Goal: Task Accomplishment & Management: Use online tool/utility

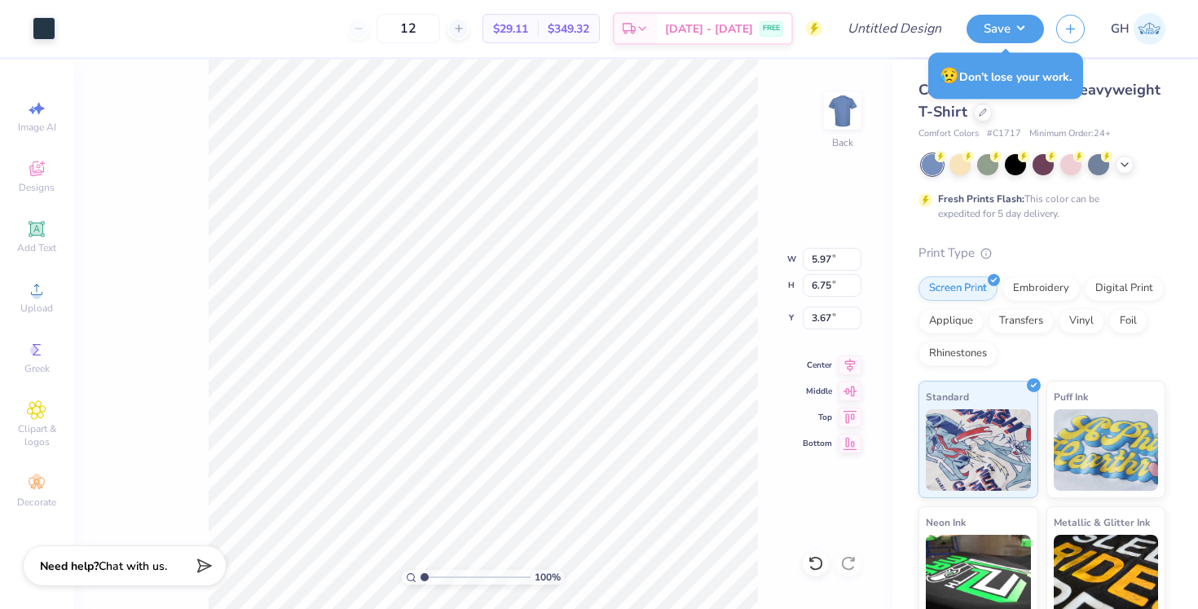
type input "3.20"
type input "3.61"
type input "4.03"
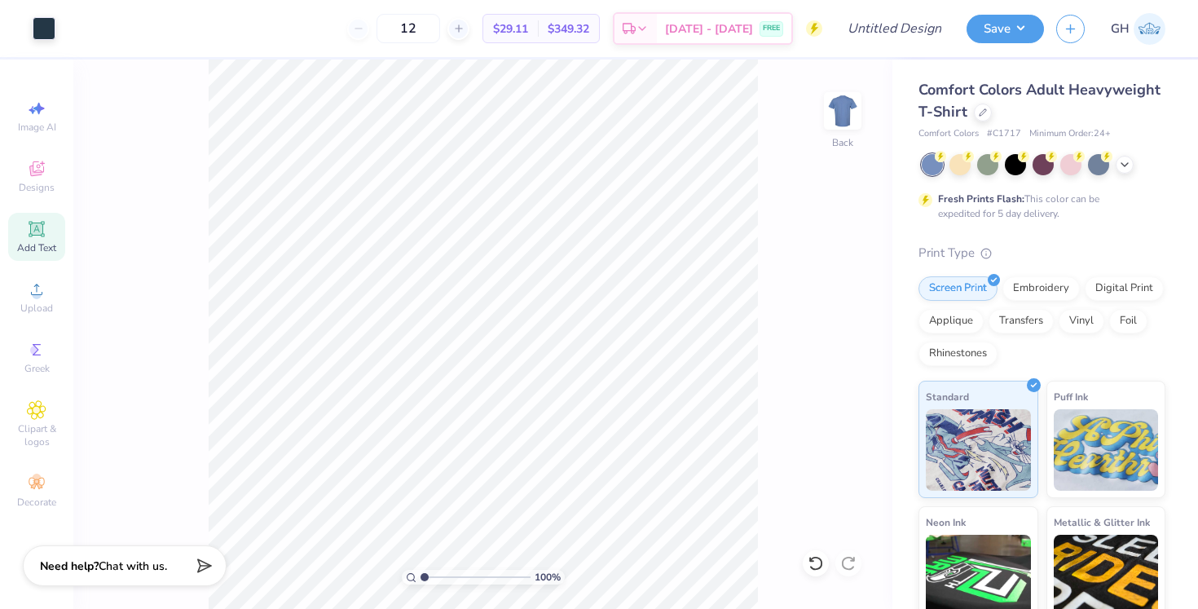
click at [33, 253] on span "Add Text" at bounding box center [36, 247] width 39 height 13
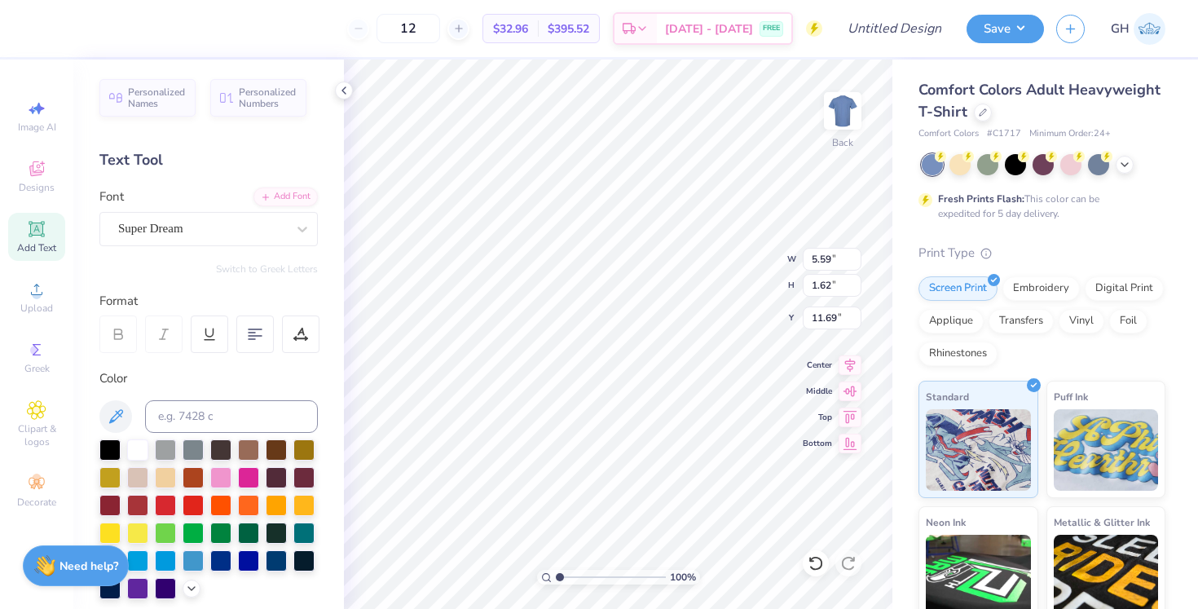
type textarea "T"
click at [28, 239] on div "Add Text" at bounding box center [36, 237] width 57 height 48
type textarea "H"
type input "13.59"
click at [46, 243] on span "Add Text" at bounding box center [36, 247] width 39 height 13
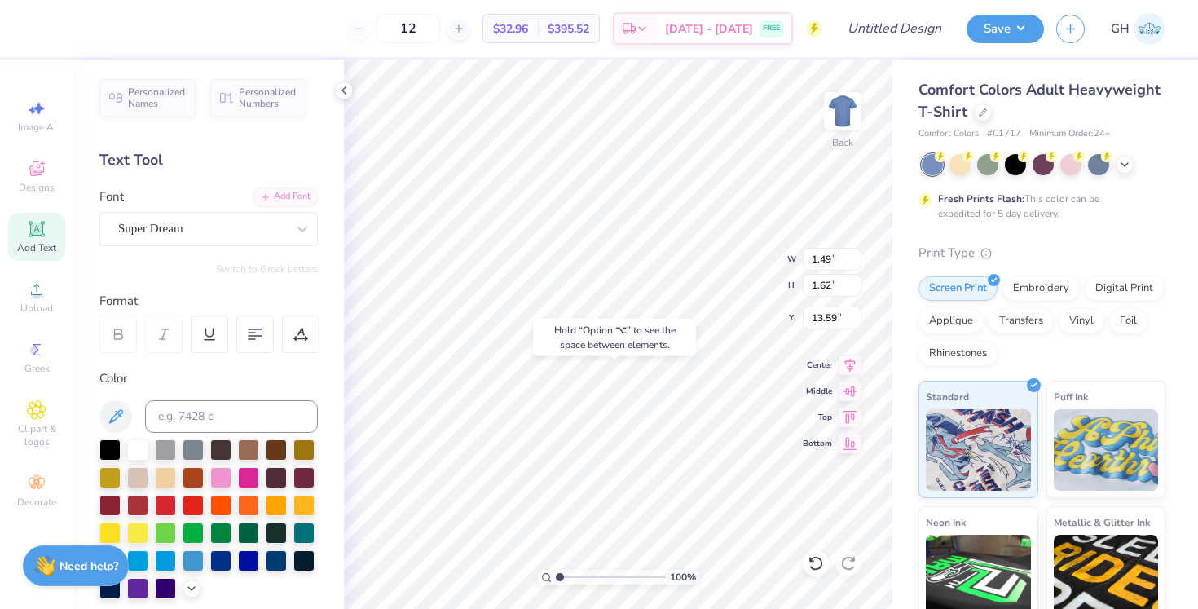
type input "5.59"
type input "11.69"
type textarea "E"
type input "15.48"
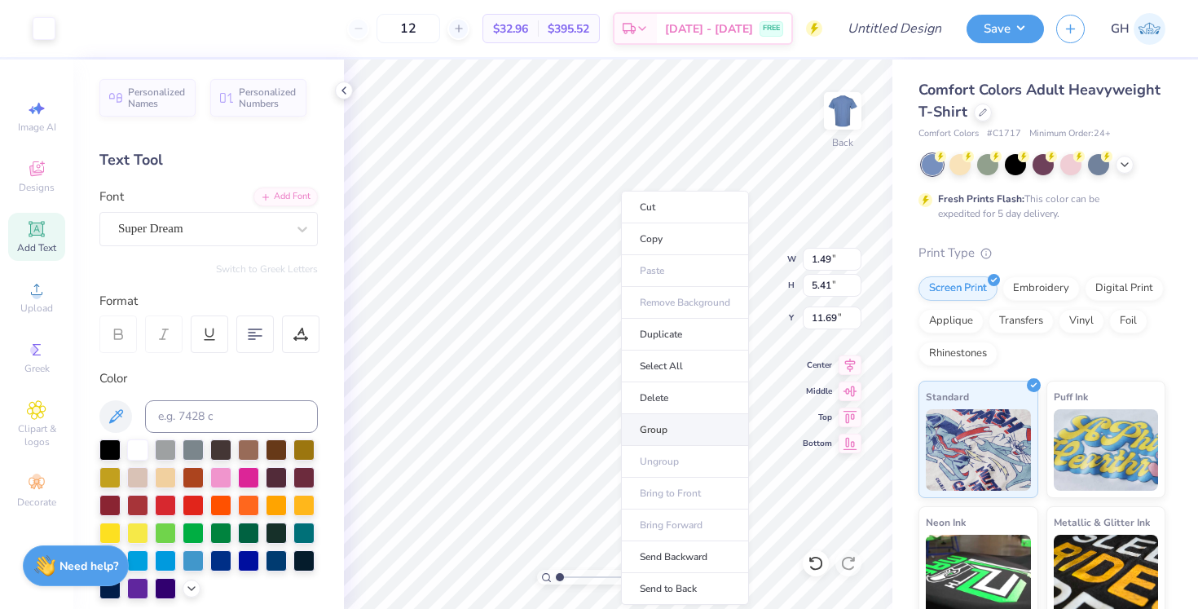
click at [651, 426] on li "Group" at bounding box center [685, 430] width 128 height 32
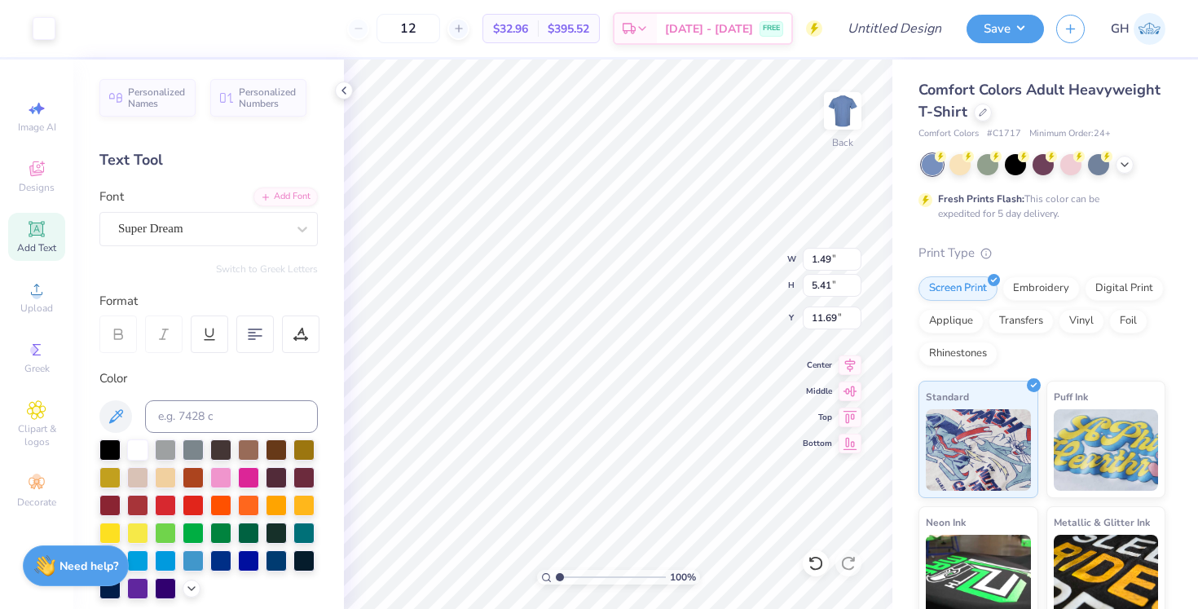
type input "0.60"
type input "2.18"
type input "4.75"
click at [26, 241] on span "Add Text" at bounding box center [36, 247] width 39 height 13
type textarea "[DEMOGRAPHIC_DATA]"
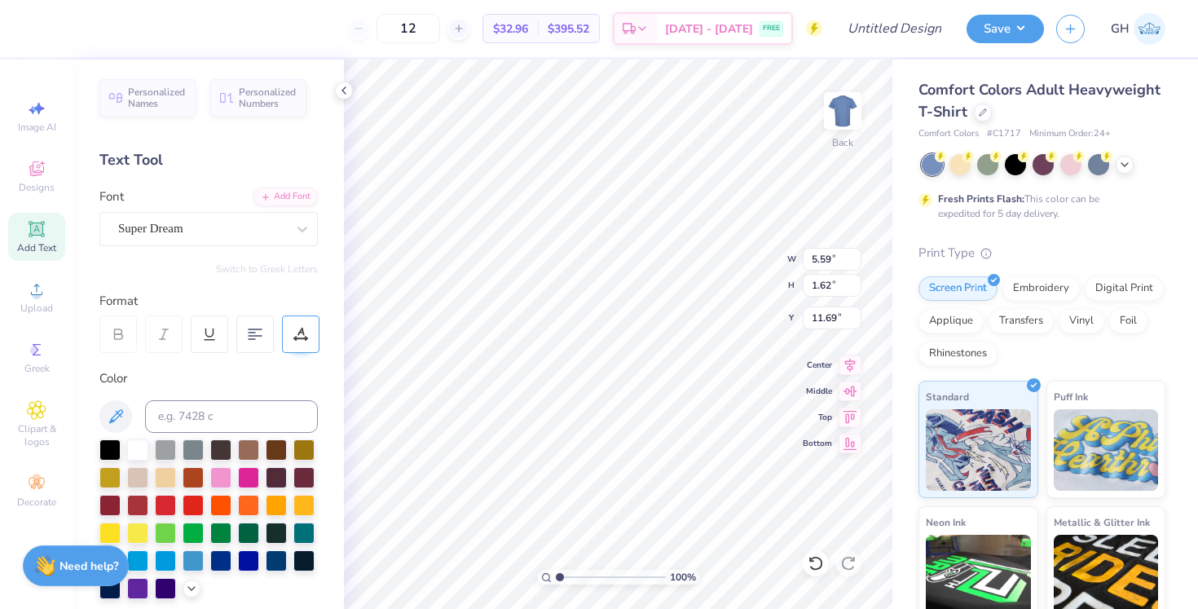
scroll to position [0, 2]
type input "3.73"
type input "0.66"
type input "7.65"
click at [39, 33] on div at bounding box center [44, 26] width 23 height 23
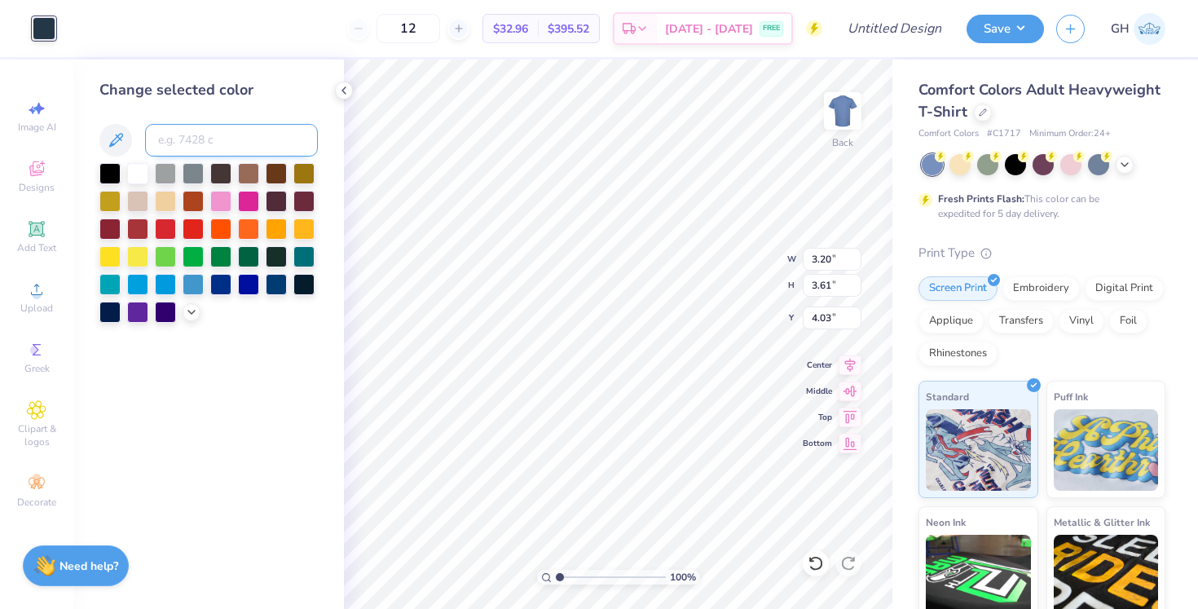
click at [161, 127] on input at bounding box center [231, 140] width 173 height 33
type input "7603"
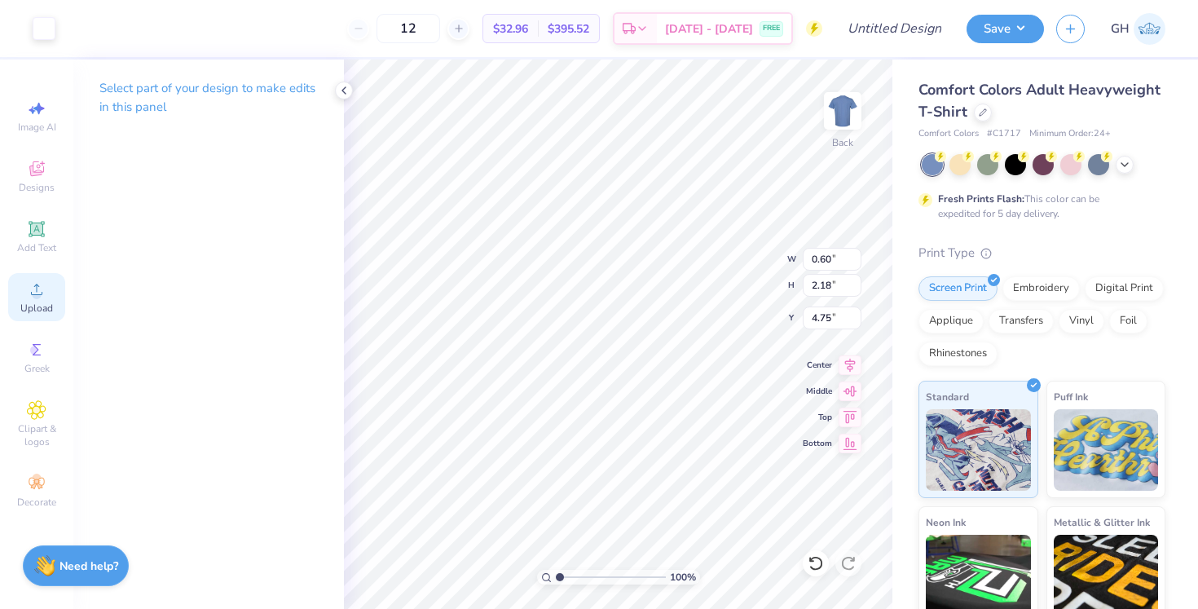
click at [24, 297] on div "Upload" at bounding box center [36, 297] width 57 height 48
click at [46, 222] on div "Add Text" at bounding box center [36, 237] width 57 height 48
type input "5.59"
type input "1.62"
type input "11.69"
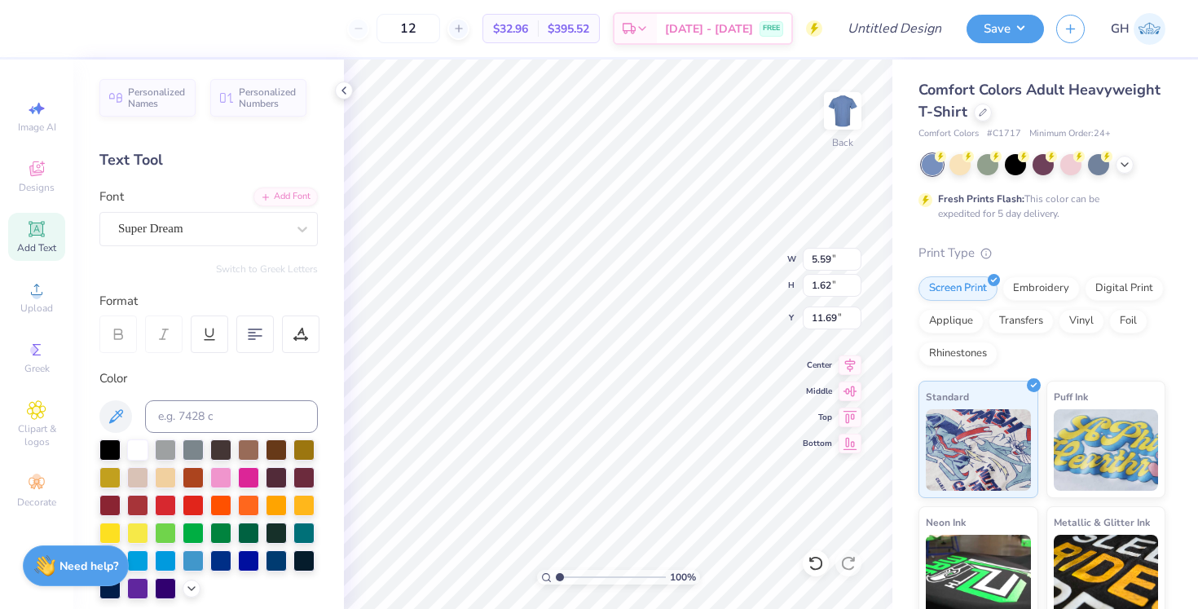
type textarea "XT"
click at [113, 450] on div at bounding box center [109, 448] width 21 height 21
type input "0.60"
type input "2.18"
type input "4.75"
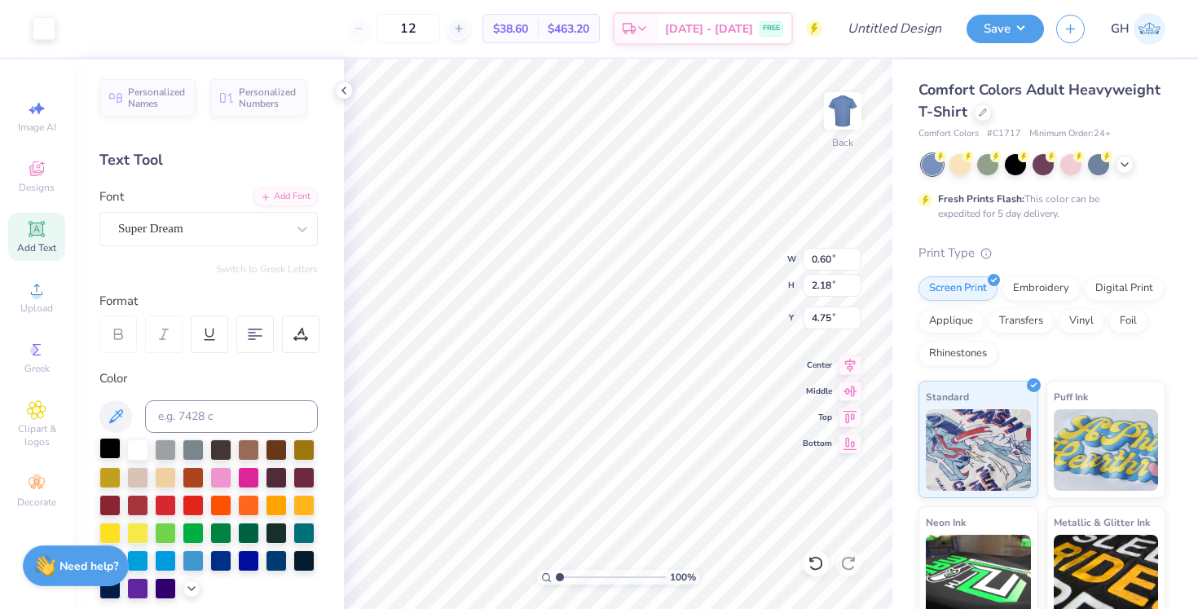
click at [108, 447] on div at bounding box center [109, 448] width 21 height 21
click at [118, 449] on div at bounding box center [109, 448] width 21 height 21
click at [46, 38] on div at bounding box center [44, 26] width 23 height 23
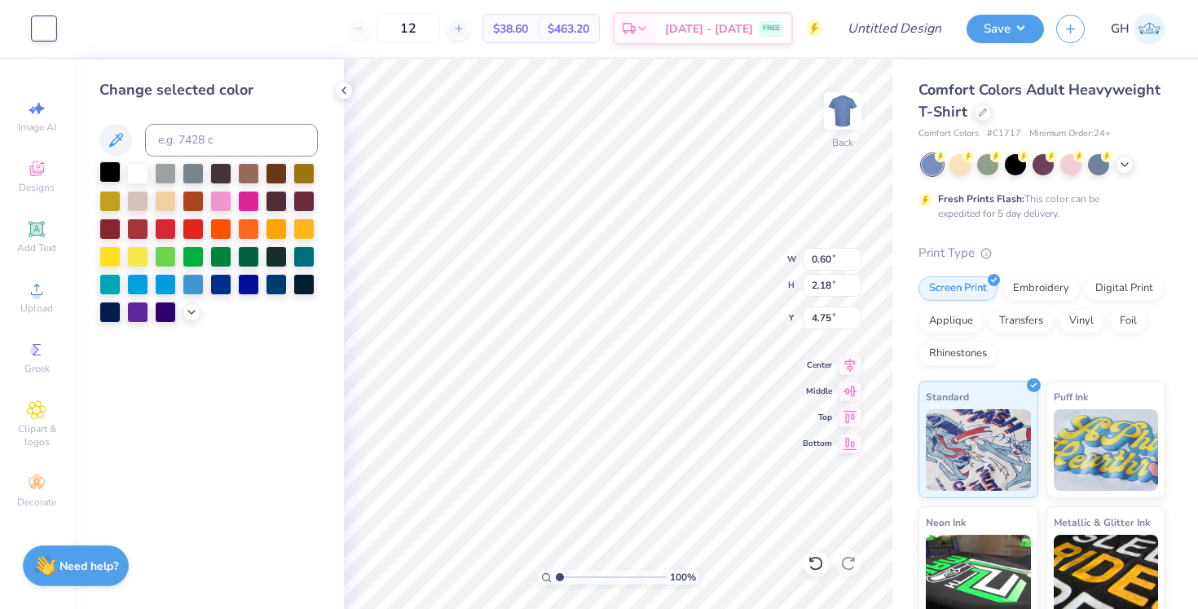
click at [112, 171] on div at bounding box center [109, 171] width 21 height 21
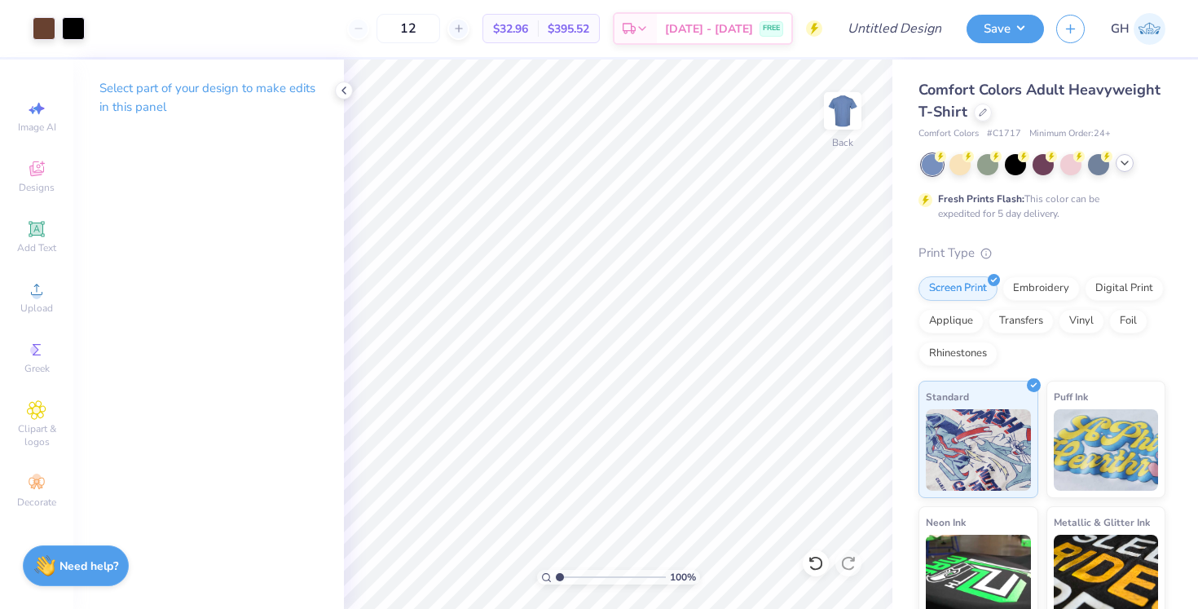
click at [1124, 161] on icon at bounding box center [1124, 162] width 13 height 13
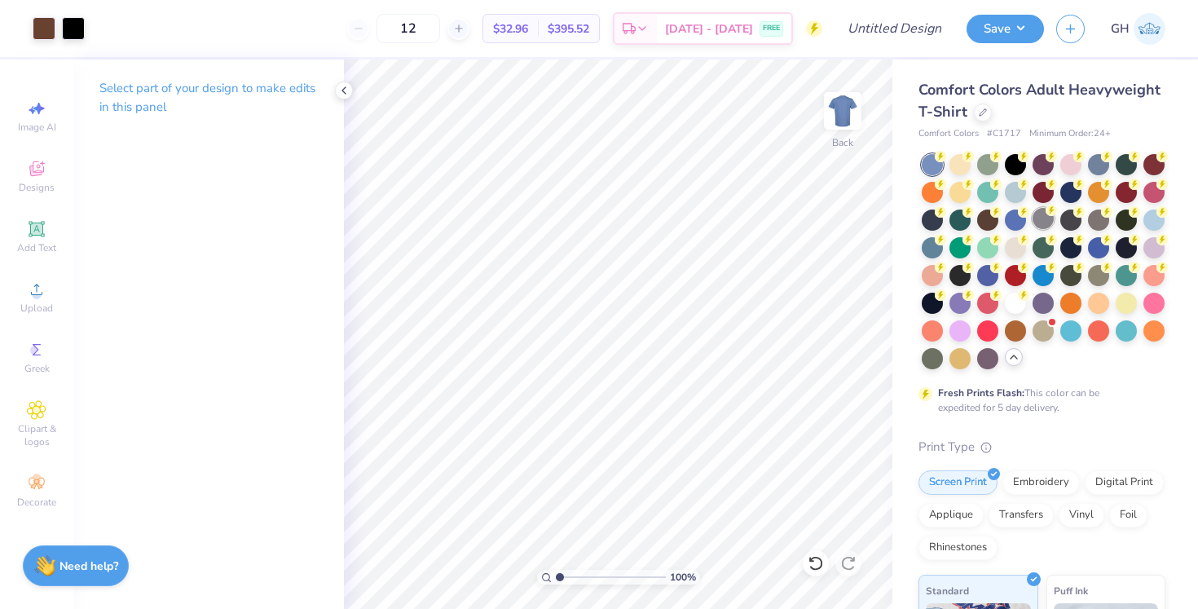
click at [1054, 222] on div at bounding box center [1042, 218] width 21 height 21
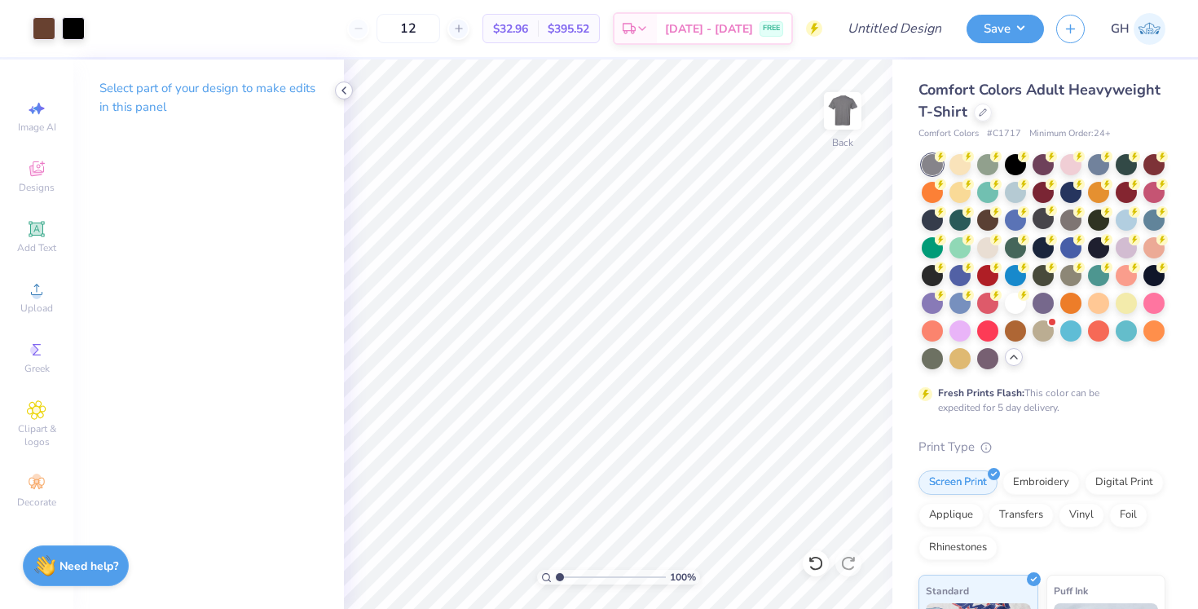
click at [344, 94] on icon at bounding box center [343, 90] width 13 height 13
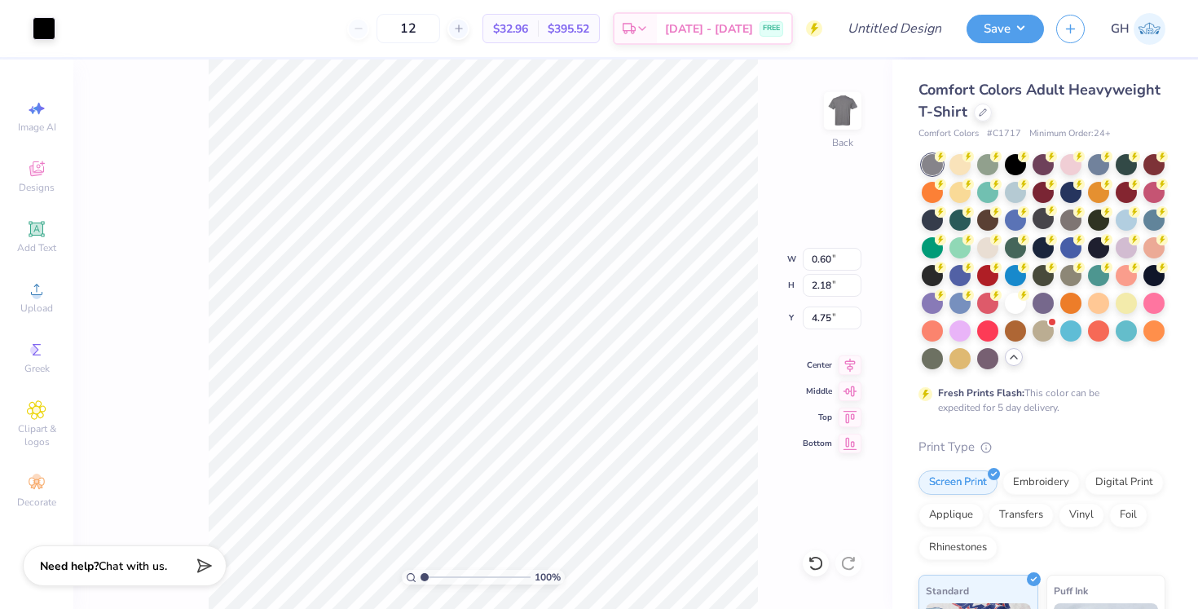
type input "0.74"
type input "2.67"
type input "0.65"
type input "2.35"
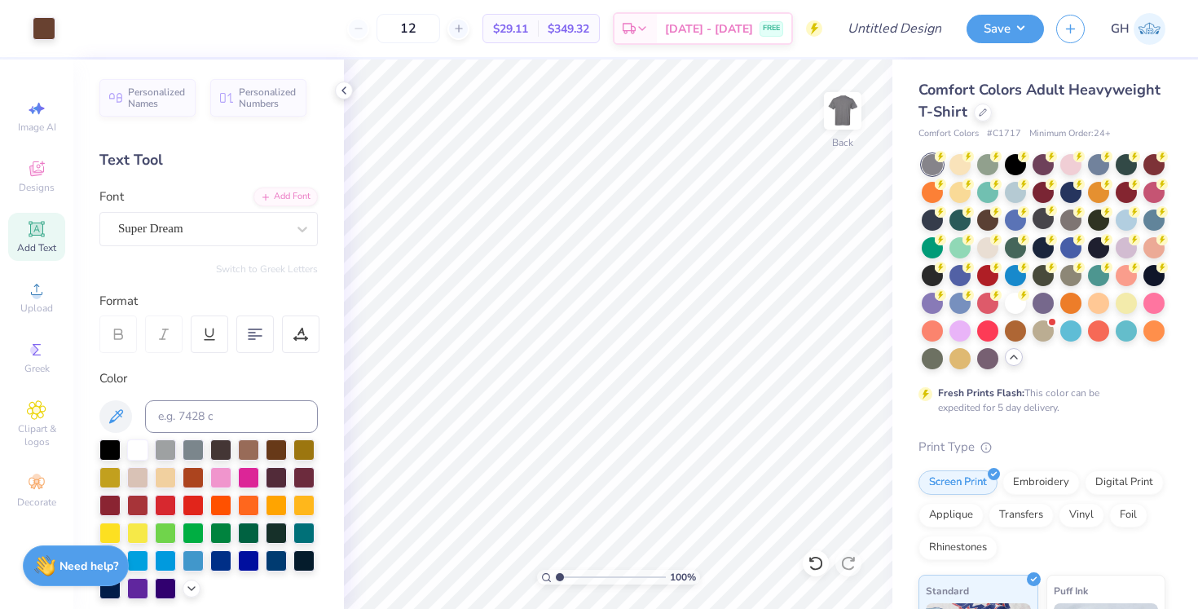
click at [32, 235] on icon at bounding box center [36, 228] width 15 height 15
type textarea "B R A H M A"
type input "0.47"
type input "4.37"
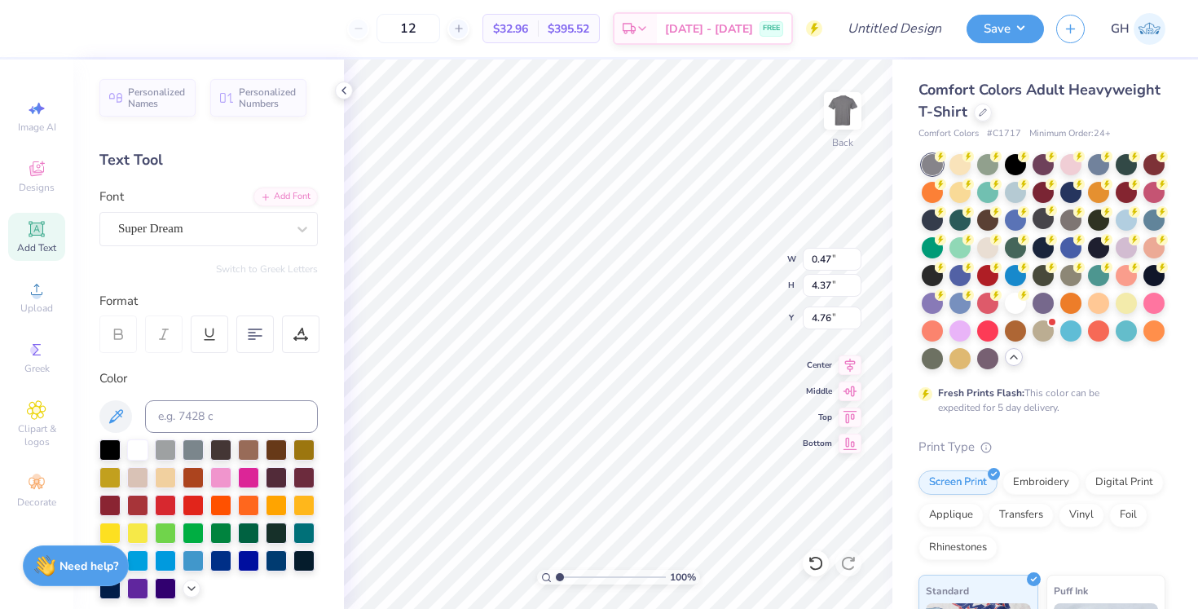
type input "0.33"
type input "3.07"
type input "4.58"
click at [47, 230] on div "Add Text" at bounding box center [36, 237] width 57 height 48
type textarea "THE"
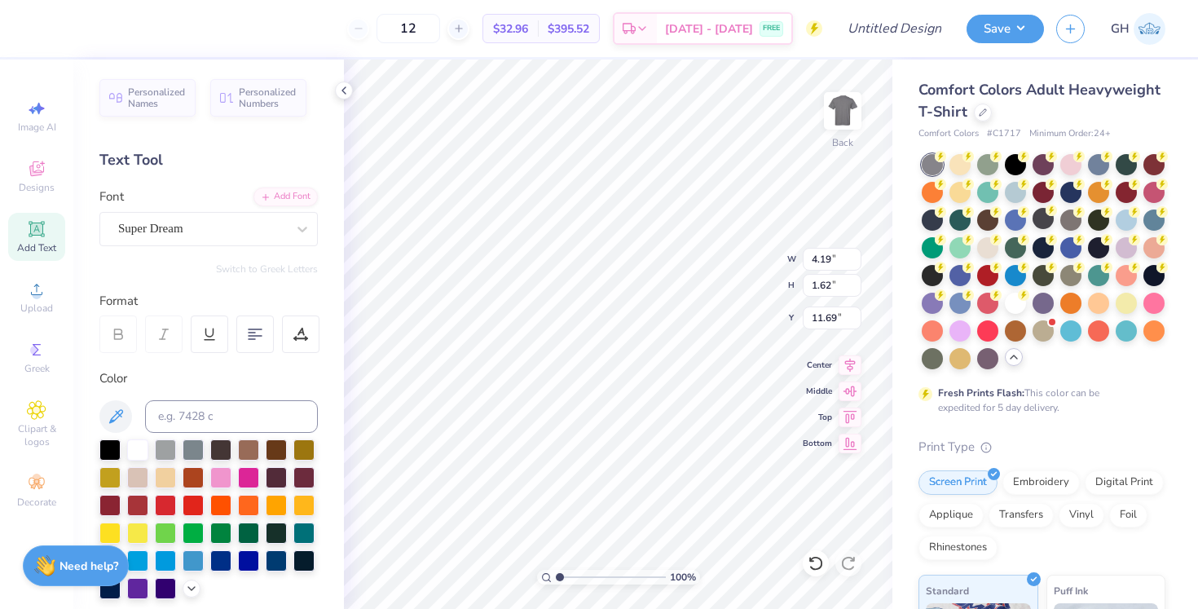
type textarea "T H E"
type input "2.73"
type input "0.82"
type input "7.65"
type input "2.45"
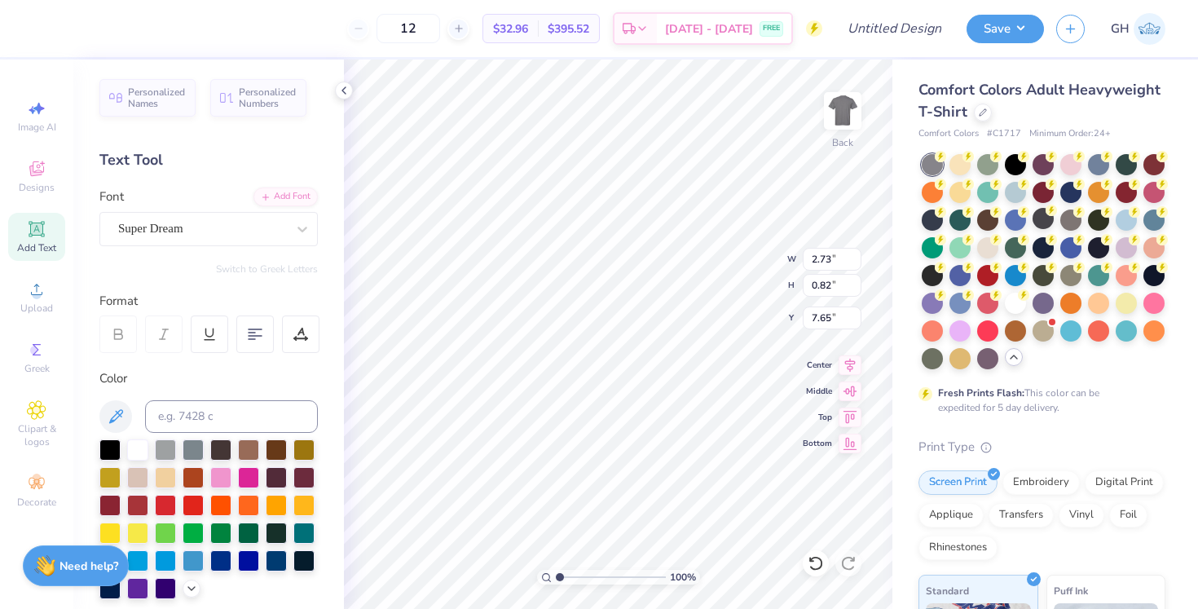
type input "0.74"
type textarea "T"
type textarea "T H E"
type input "0.70"
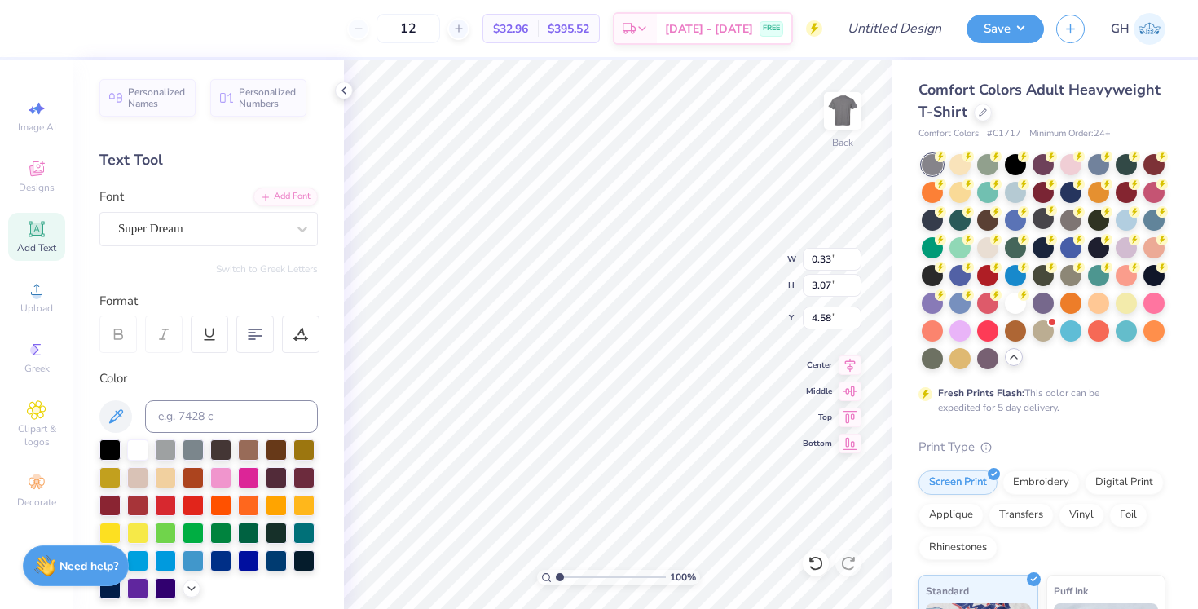
type input "3.26"
type input "4.48"
type input "0.36"
type input "1.68"
type input "5.27"
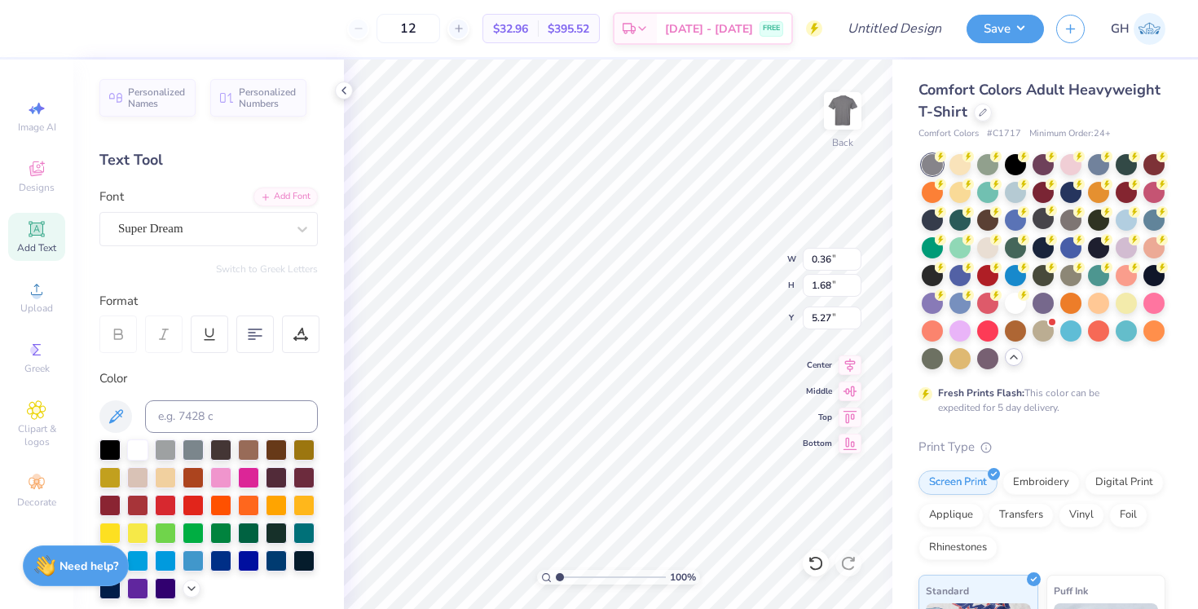
type input "0.33"
type input "3.07"
type input "4.58"
type input "0.37"
type input "3.46"
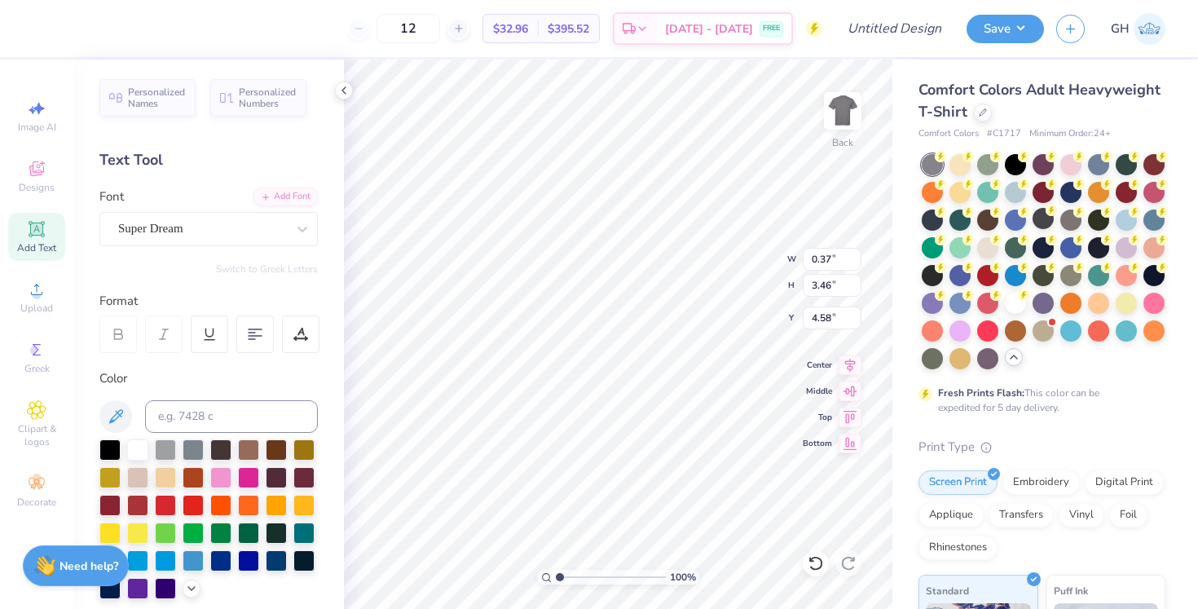
type input "4.49"
type input "3.79"
type input "4.28"
type input "4.86"
click at [29, 252] on span "Add Text" at bounding box center [36, 247] width 39 height 13
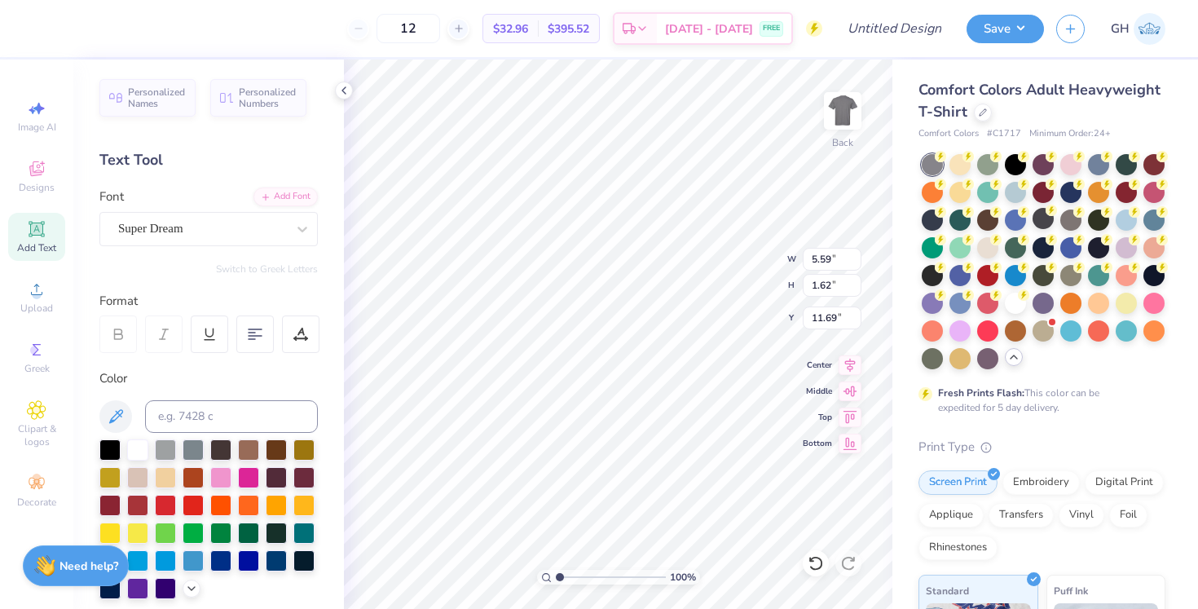
type textarea "THE"
type textarea "T H E"
type input "2.42"
type input "0.73"
type input "8.32"
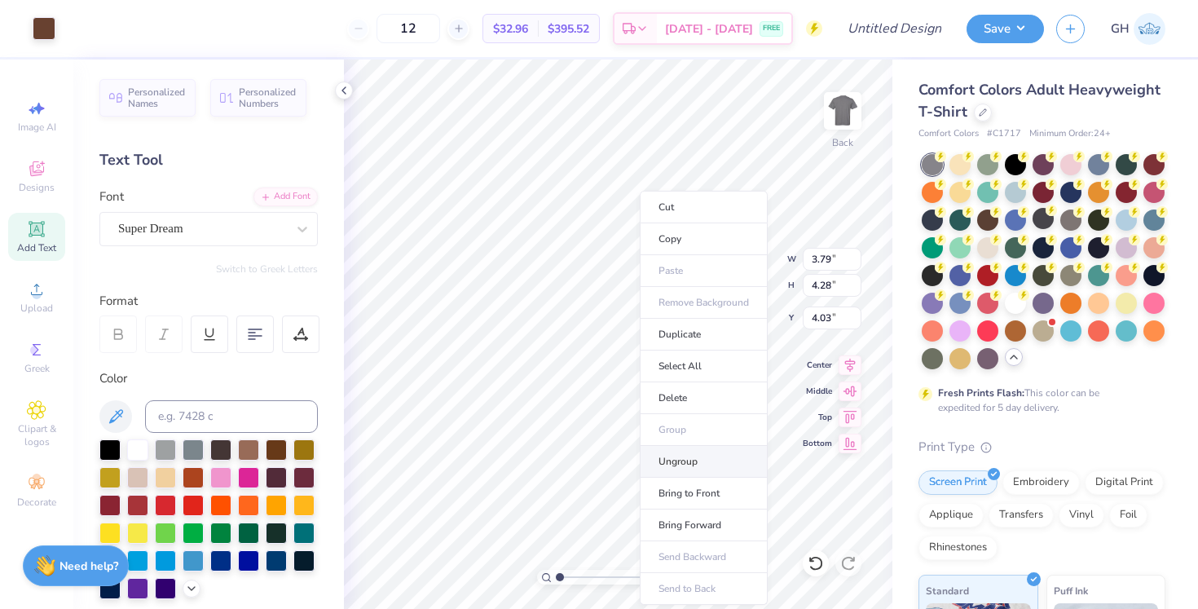
click at [678, 460] on li "Ungroup" at bounding box center [704, 462] width 128 height 32
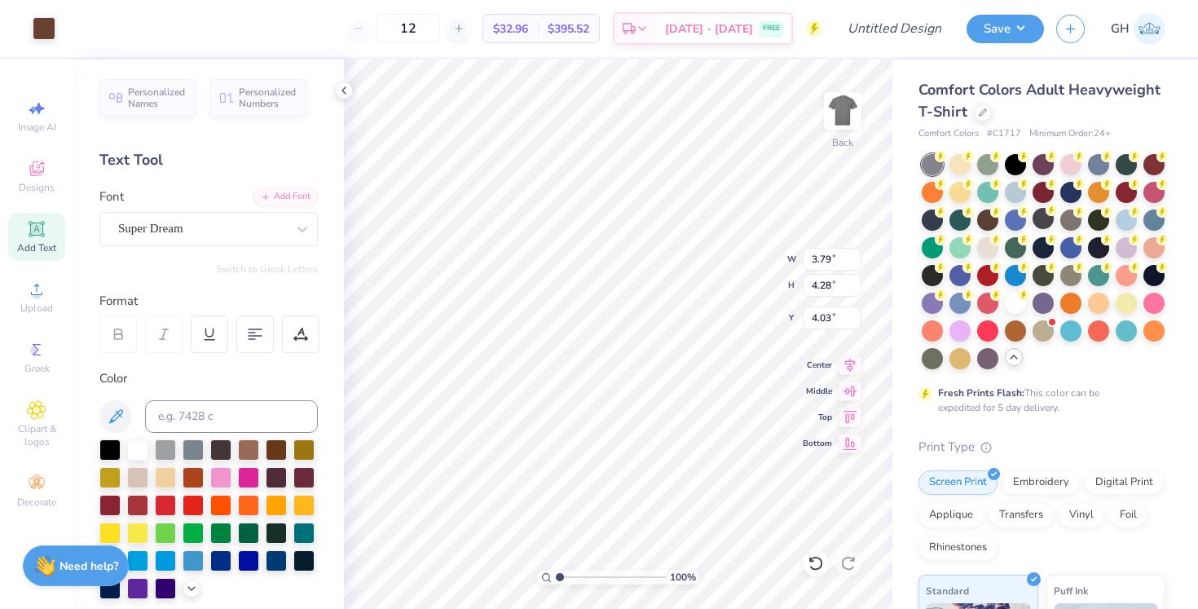
type input "5.66"
click at [610, 579] on input "range" at bounding box center [611, 577] width 110 height 15
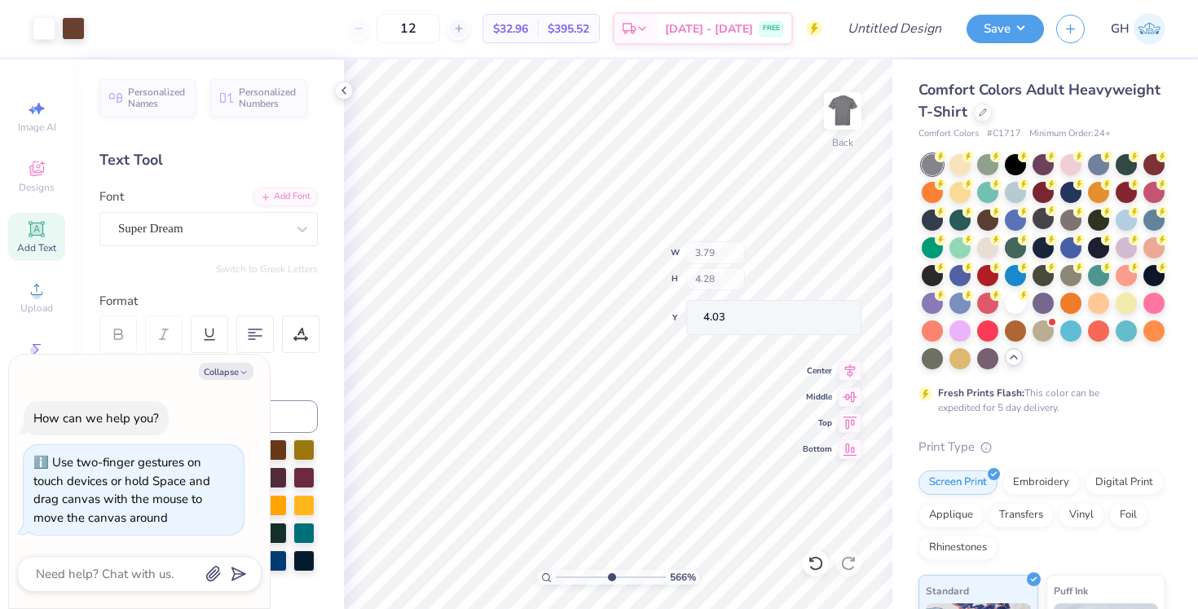
type textarea "x"
type input "1"
click at [557, 579] on input "range" at bounding box center [611, 577] width 110 height 15
type textarea "x"
type input "3.79"
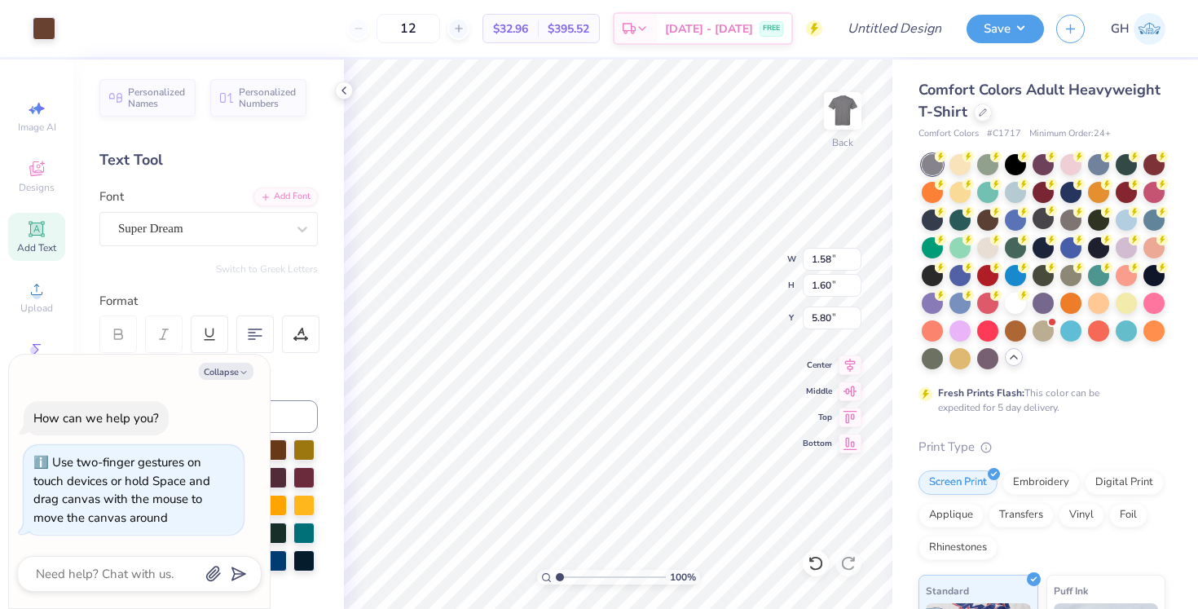
type input "4.28"
type input "4.03"
type textarea "x"
type input "4.45"
click at [812, 561] on icon at bounding box center [811, 558] width 3 height 3
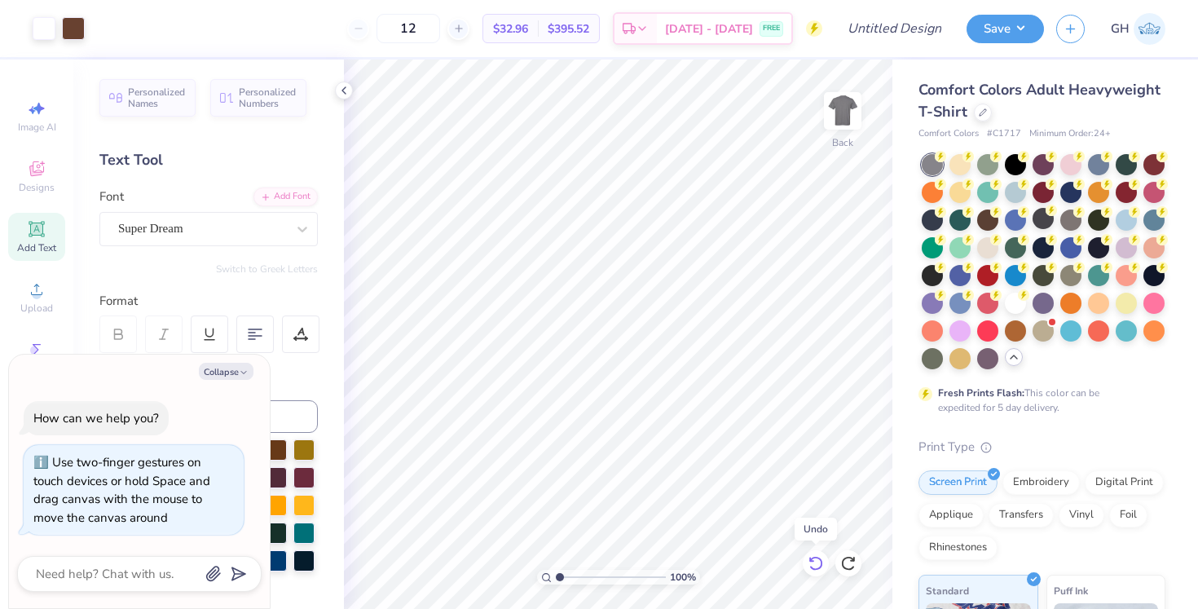
click at [812, 561] on icon at bounding box center [811, 558] width 3 height 3
type textarea "x"
type input "4.45"
type textarea "x"
type input "4.03"
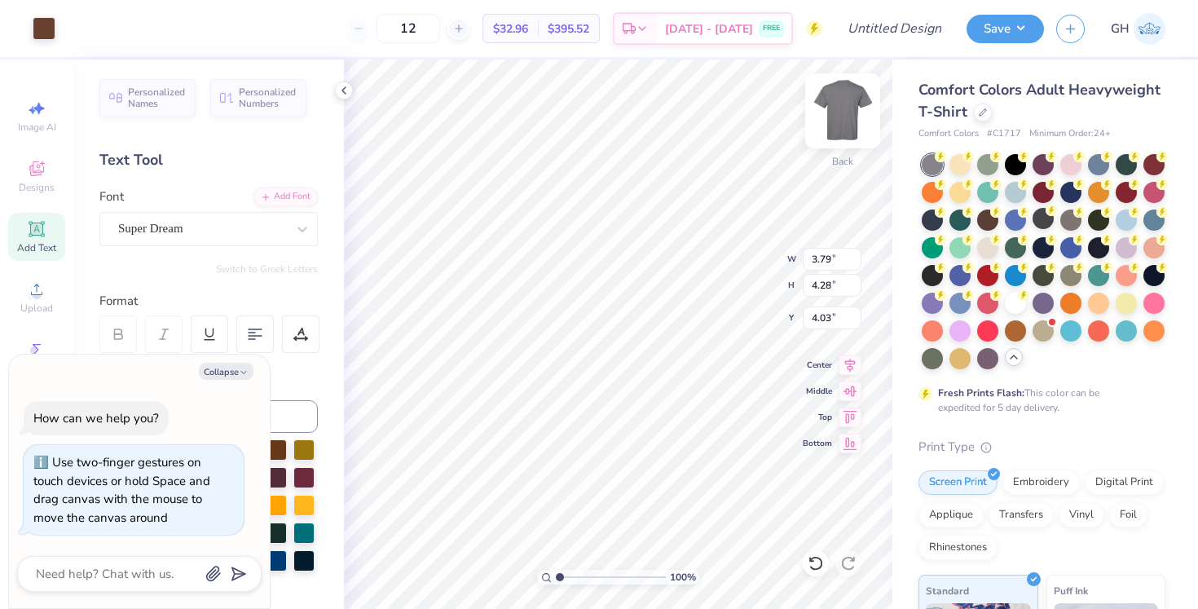
click at [825, 116] on img at bounding box center [842, 110] width 65 height 65
type textarea "x"
type input "7.34"
type input "8.30"
type textarea "x"
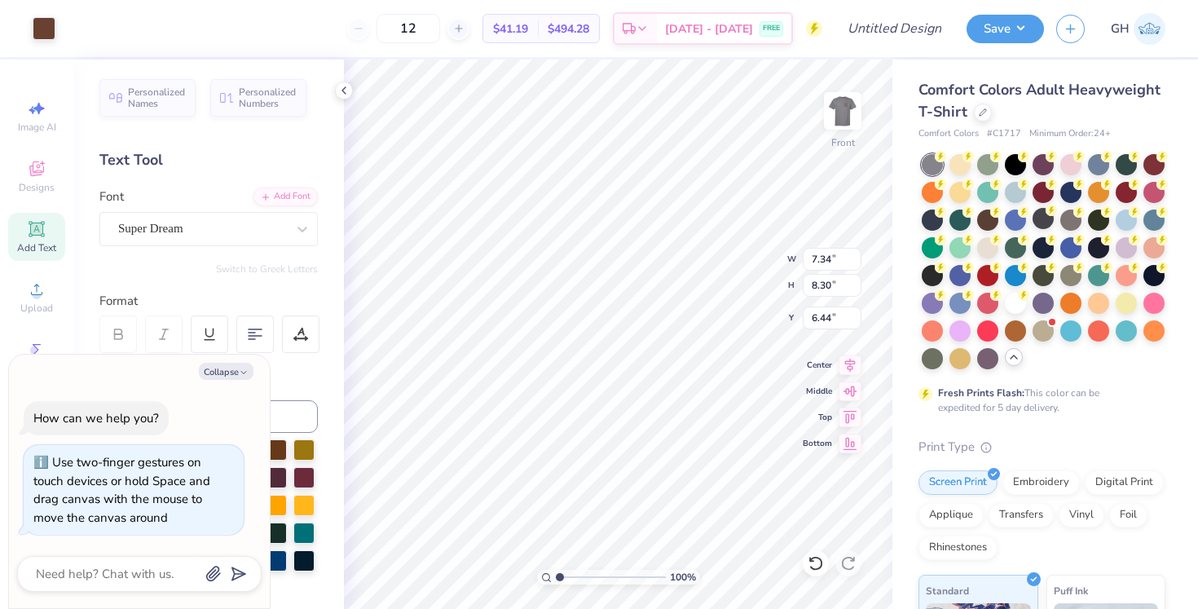
type input "5.89"
click at [28, 125] on span "Image AI" at bounding box center [37, 127] width 38 height 13
type textarea "x"
select select "4"
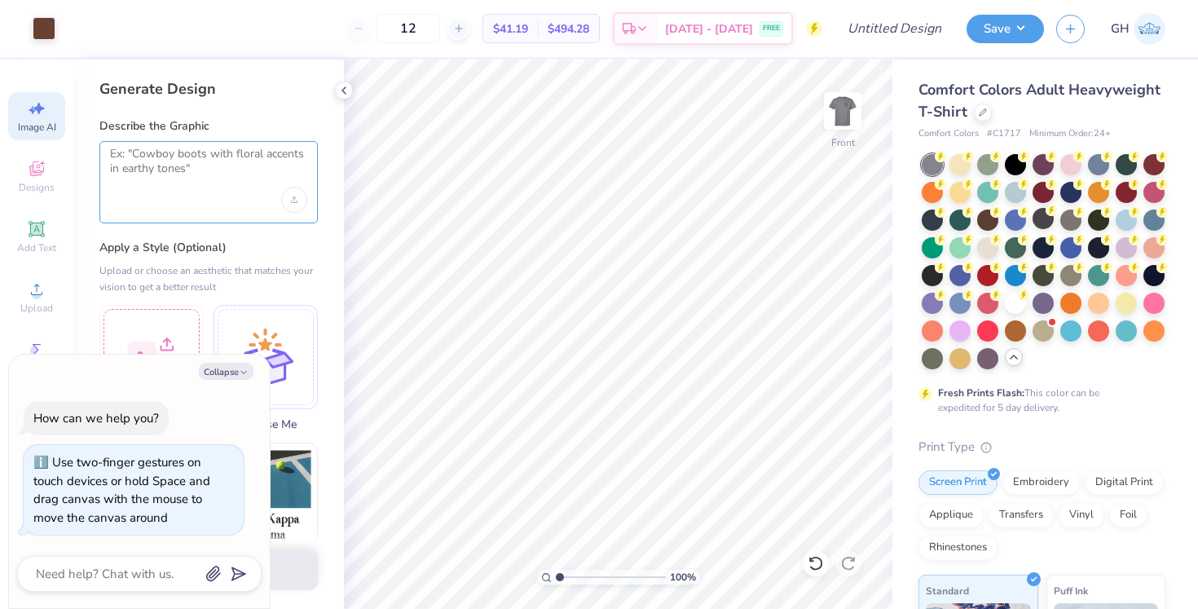
click at [191, 160] on textarea at bounding box center [208, 167] width 197 height 41
type textarea "straight line same thickness as lines on shirt currently"
drag, startPoint x: 270, startPoint y: 171, endPoint x: 230, endPoint y: 382, distance: 214.8
click at [230, 382] on div "Collapse How can we help you? Use two-finger gestures on touch devices or hold …" at bounding box center [139, 481] width 261 height 254
click at [230, 376] on button "Collapse" at bounding box center [226, 371] width 55 height 17
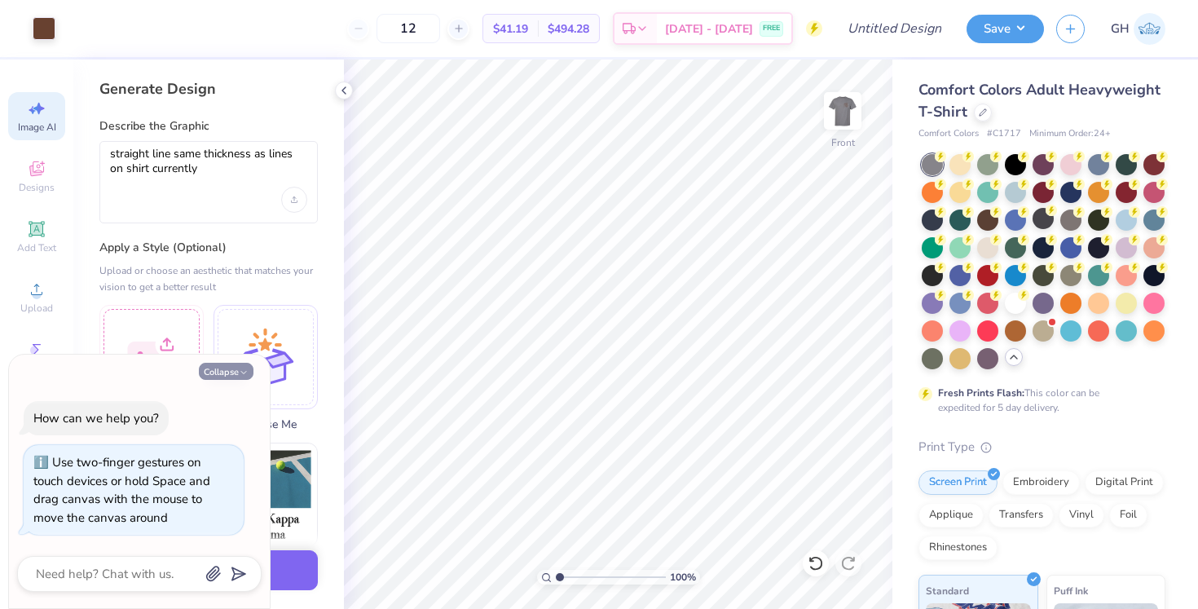
type textarea "x"
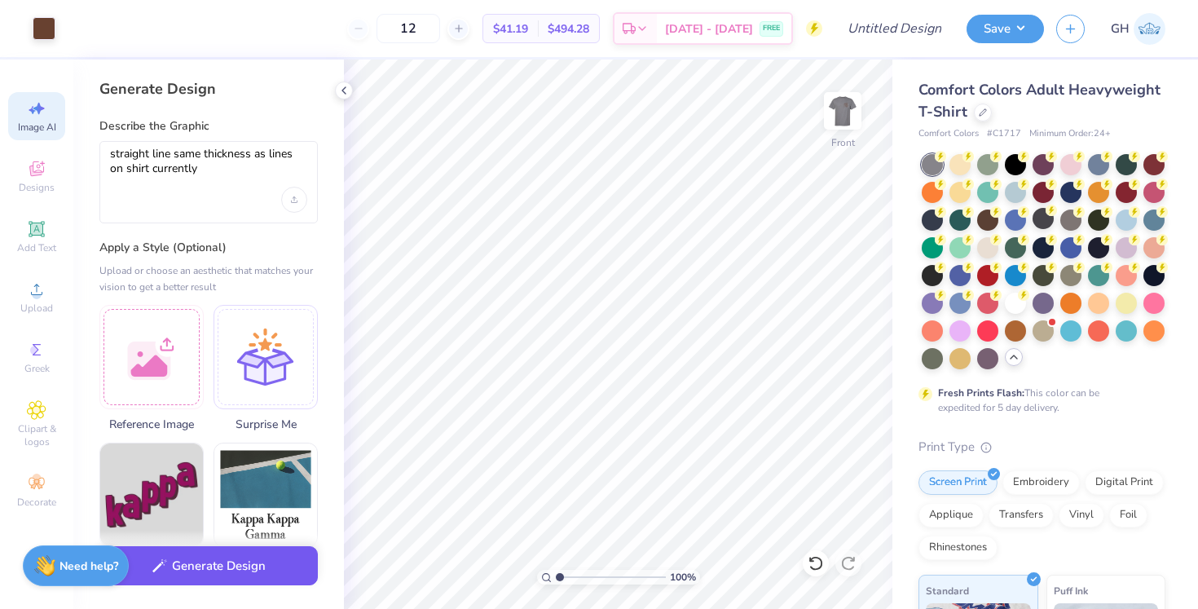
click at [219, 556] on button "Generate Design" at bounding box center [208, 566] width 218 height 40
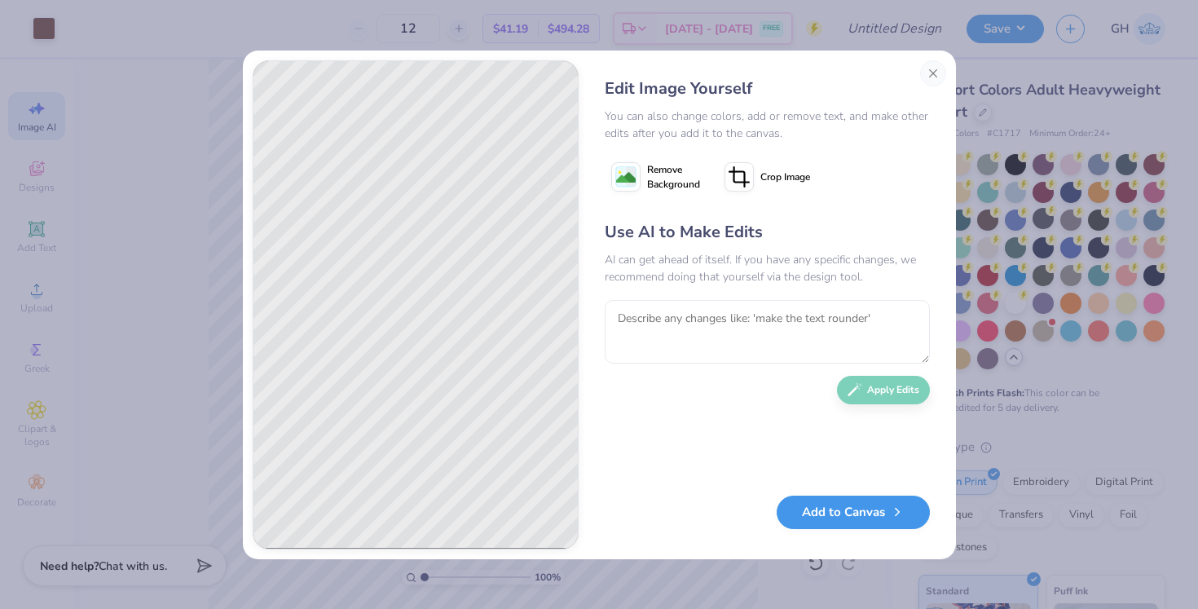
click at [834, 509] on button "Add to Canvas" at bounding box center [853, 511] width 153 height 33
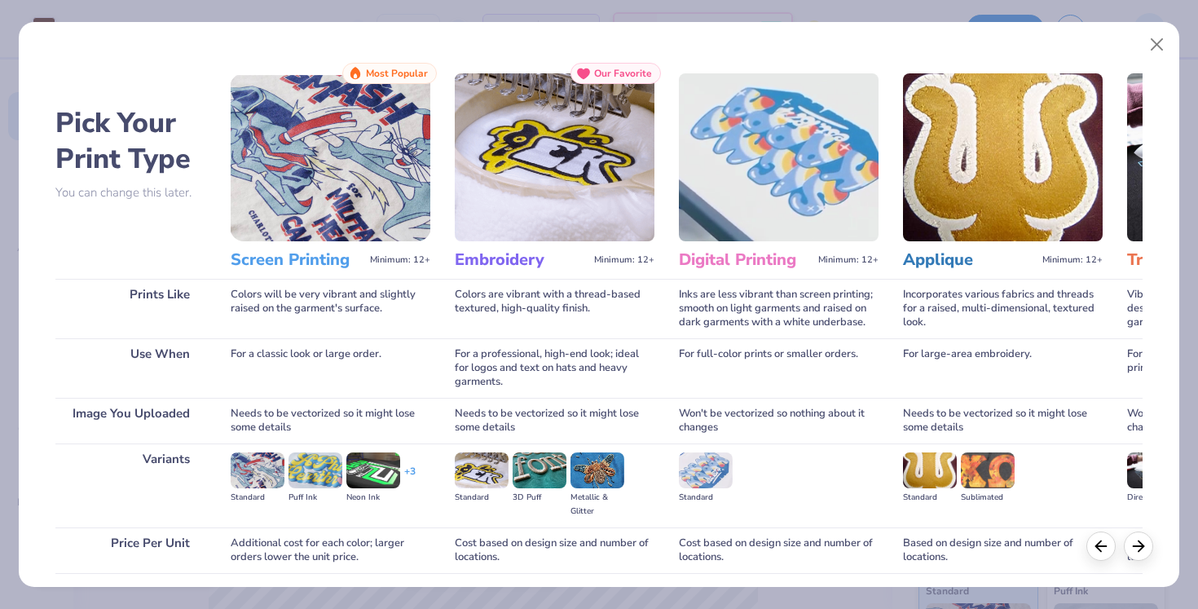
scroll to position [122, 0]
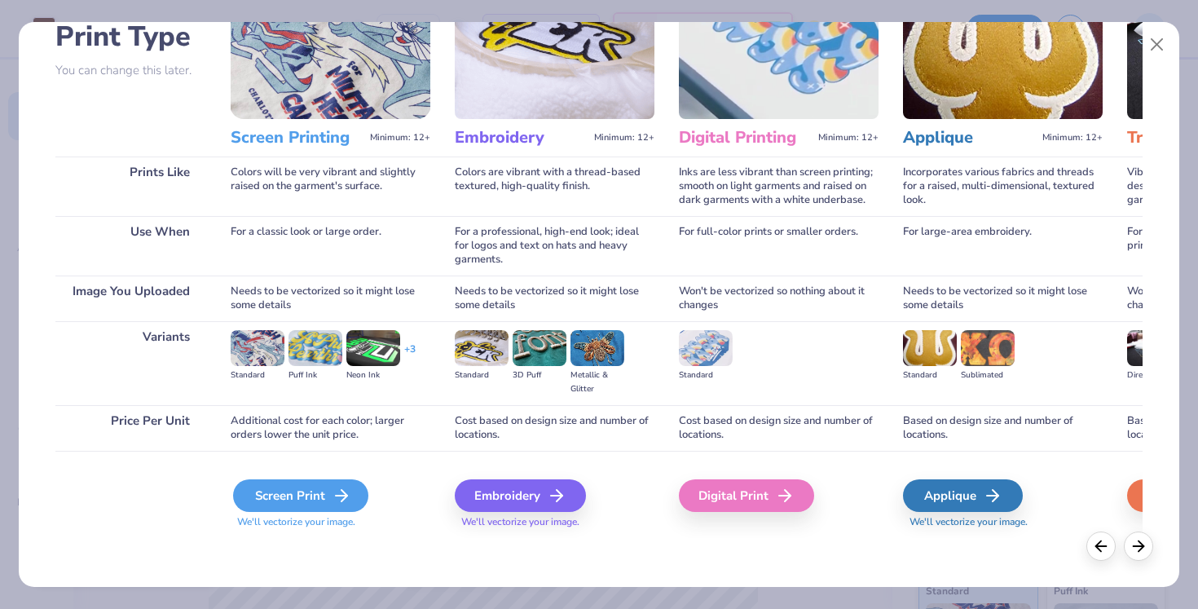
click at [311, 504] on div "Screen Print" at bounding box center [300, 495] width 135 height 33
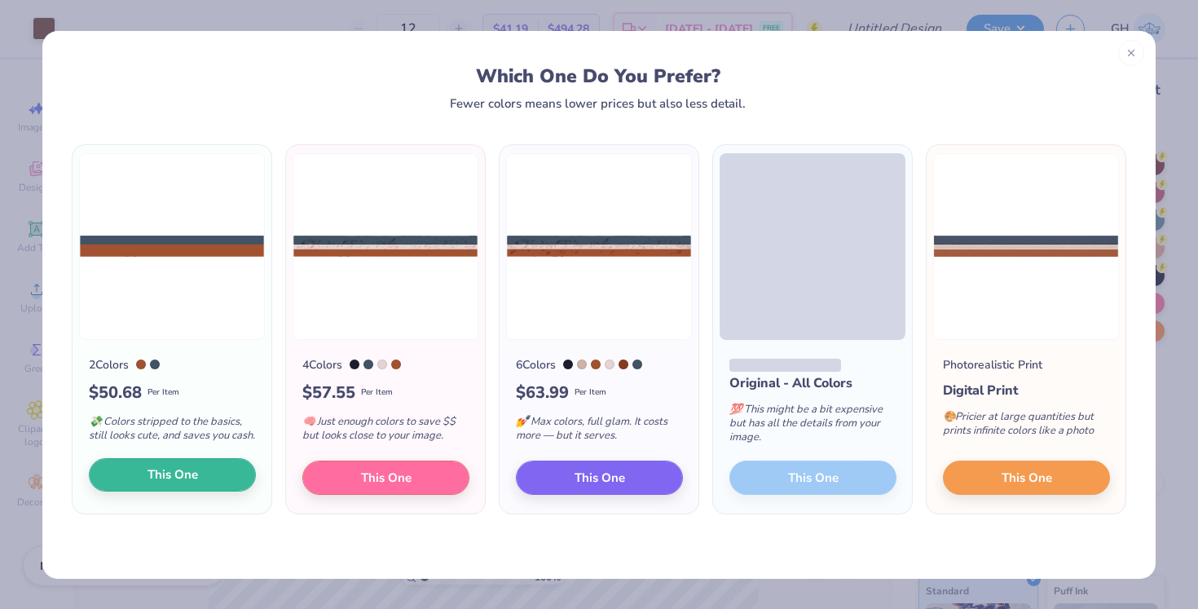
click at [231, 483] on button "This One" at bounding box center [172, 475] width 167 height 34
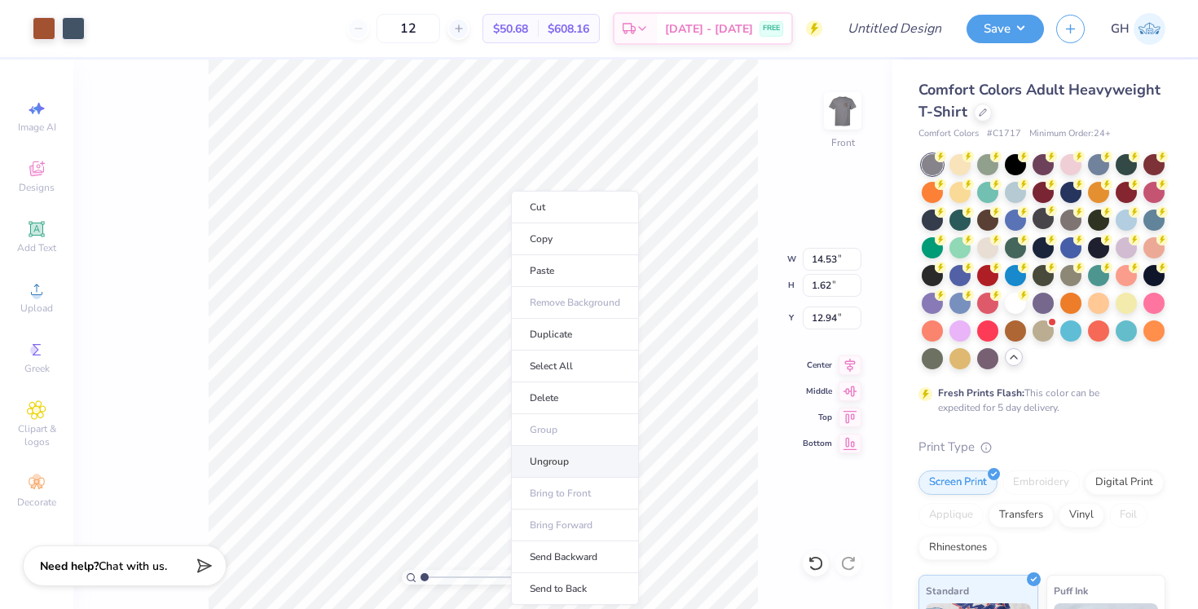
click at [547, 456] on li "Ungroup" at bounding box center [575, 462] width 128 height 32
type input "0.67"
type input "12.94"
type input "0.97"
type input "16.79"
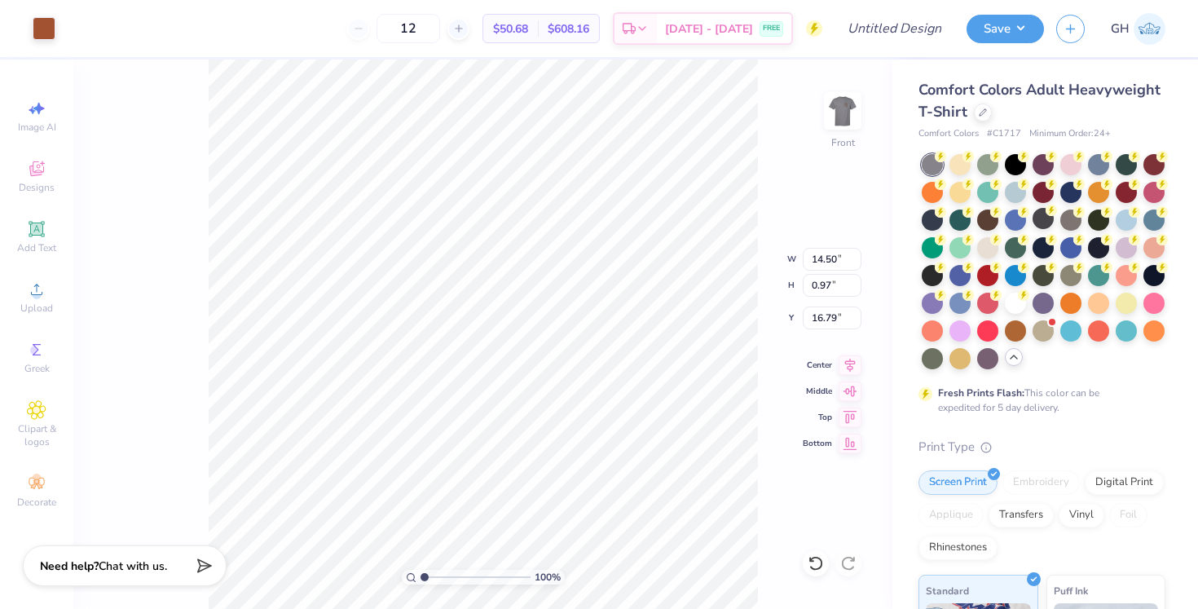
type input "0.67"
type input "12.94"
type input "11.15"
type input "0.51"
type input "13.09"
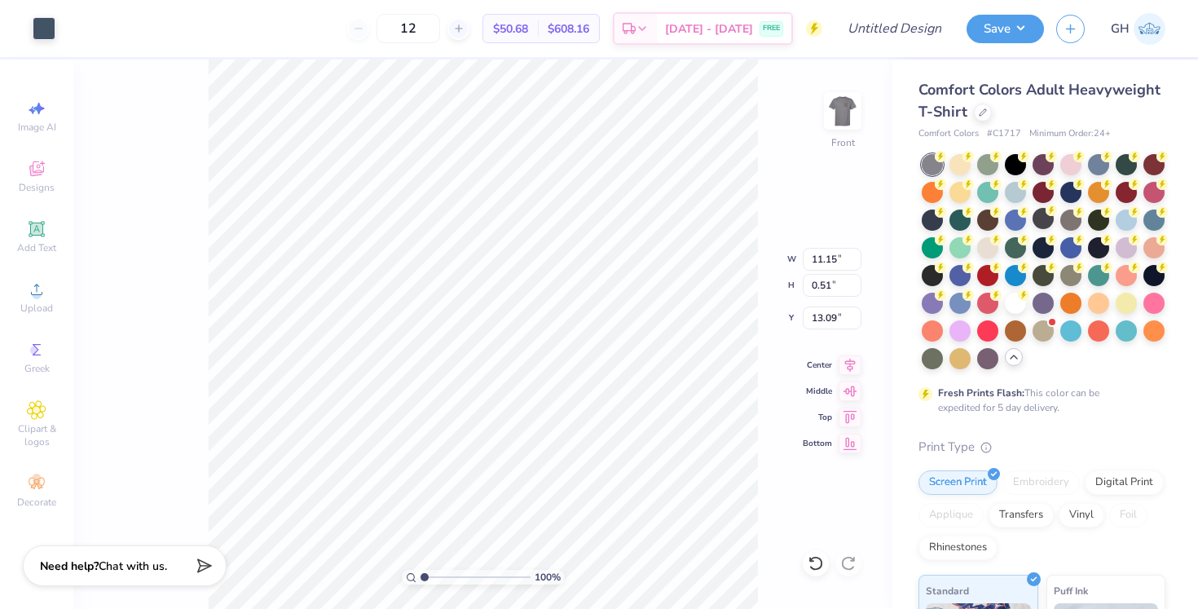
type input "6.58"
type input "0.30"
type input "14.04"
click at [464, 575] on input "range" at bounding box center [475, 577] width 110 height 15
type input "1.48"
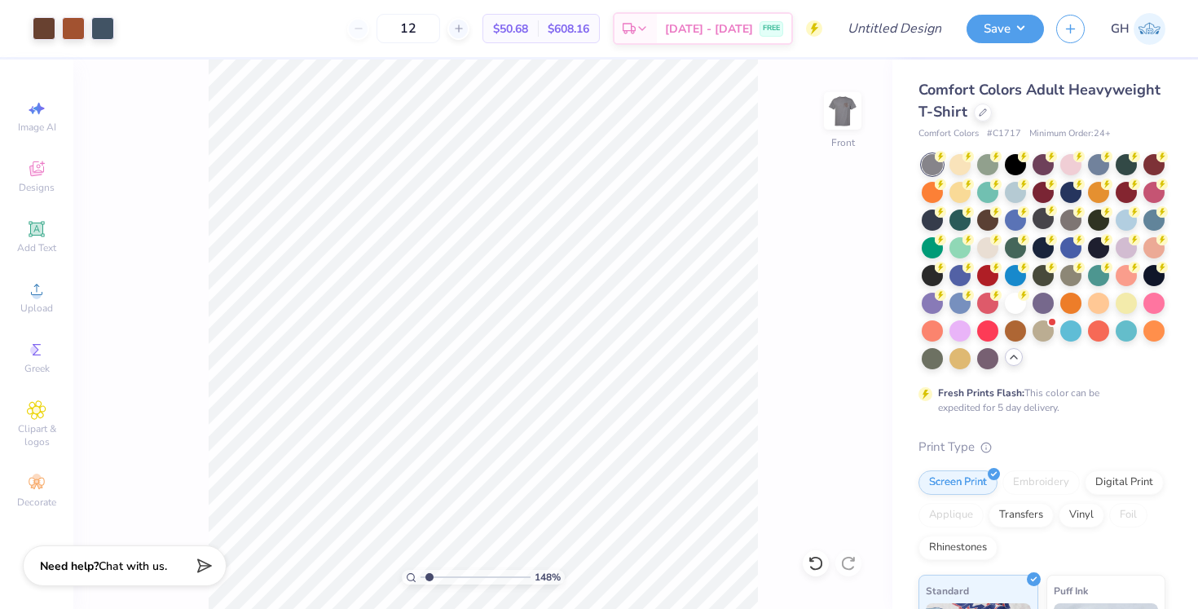
click at [429, 576] on input "range" at bounding box center [475, 577] width 110 height 15
click at [47, 30] on div at bounding box center [44, 26] width 23 height 23
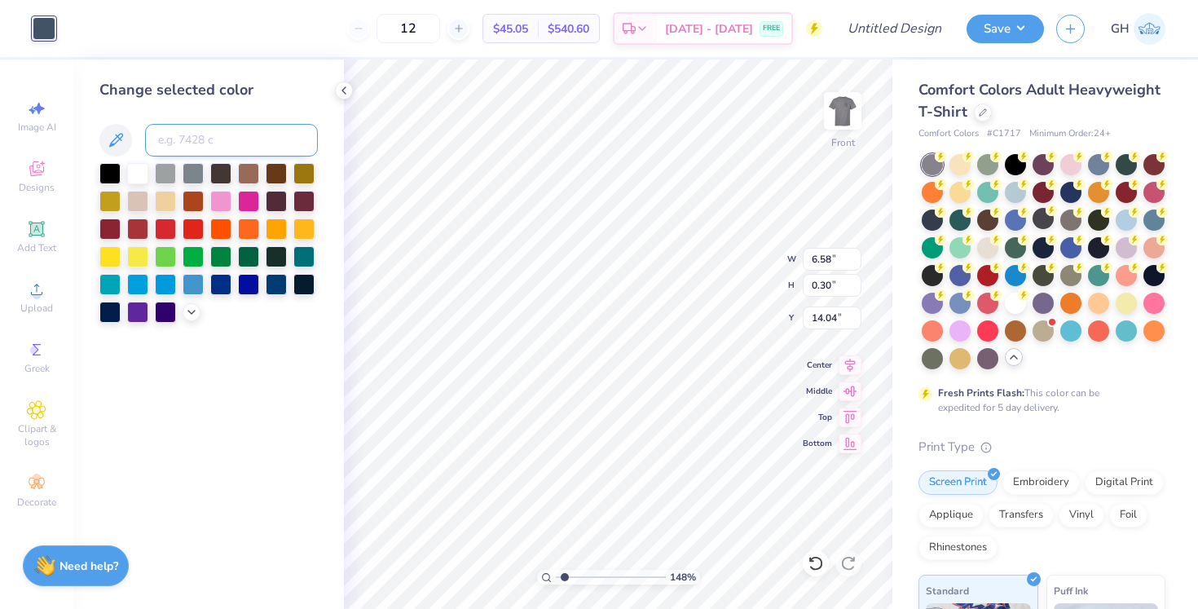
click at [176, 143] on input at bounding box center [231, 140] width 173 height 33
type input "7603"
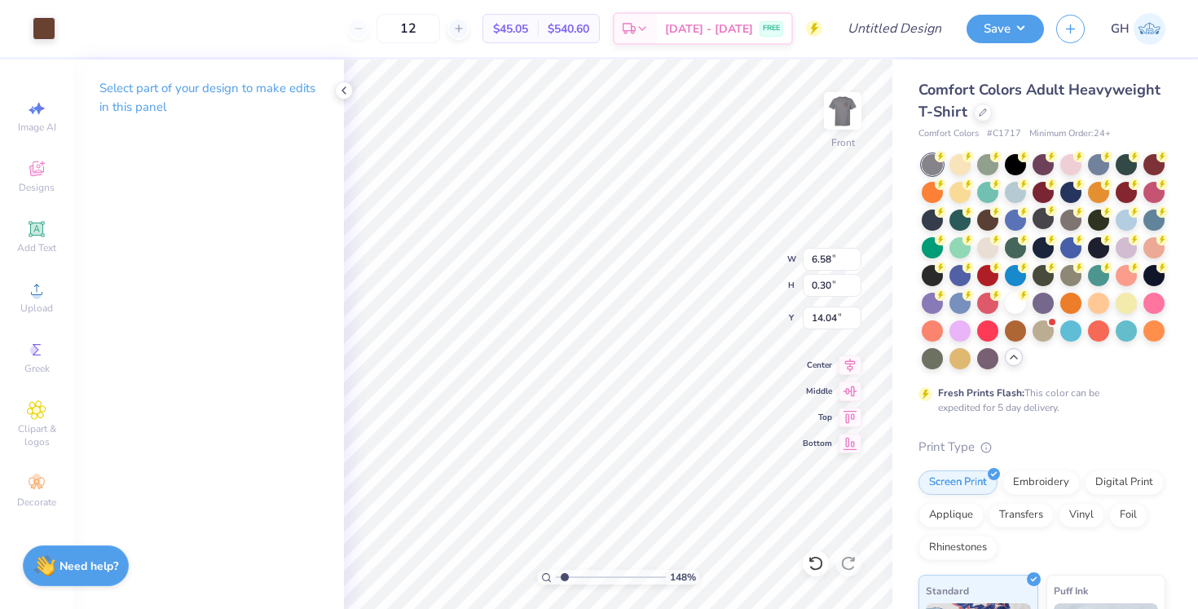
type input "7.88"
type input "0.36"
type input "7.64"
type input "0.35"
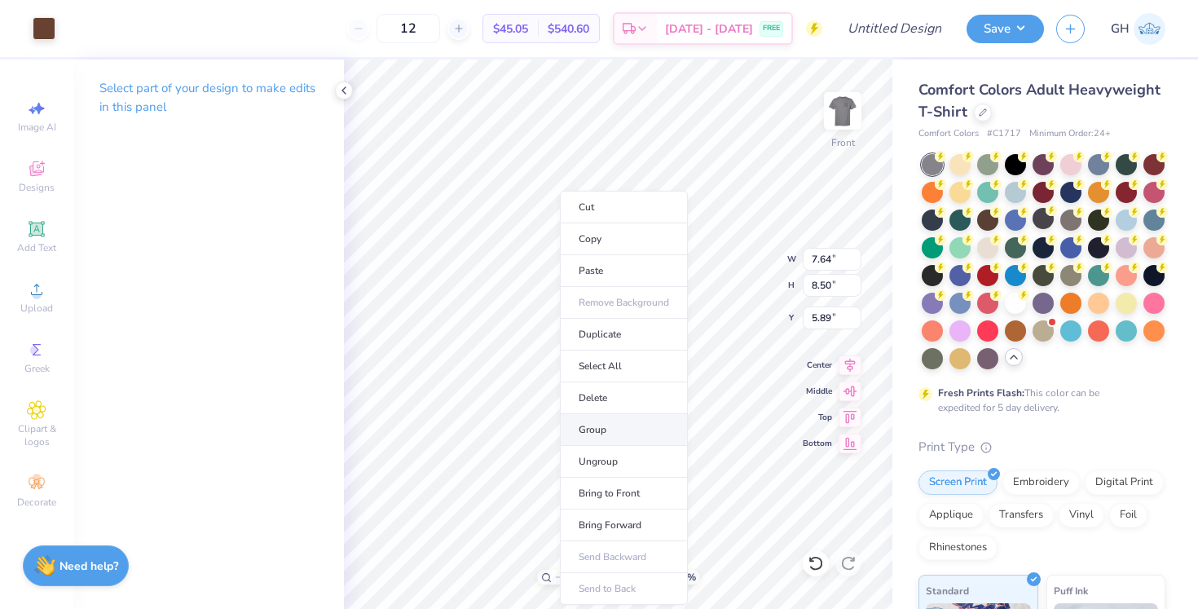
click at [593, 422] on li "Group" at bounding box center [624, 430] width 128 height 32
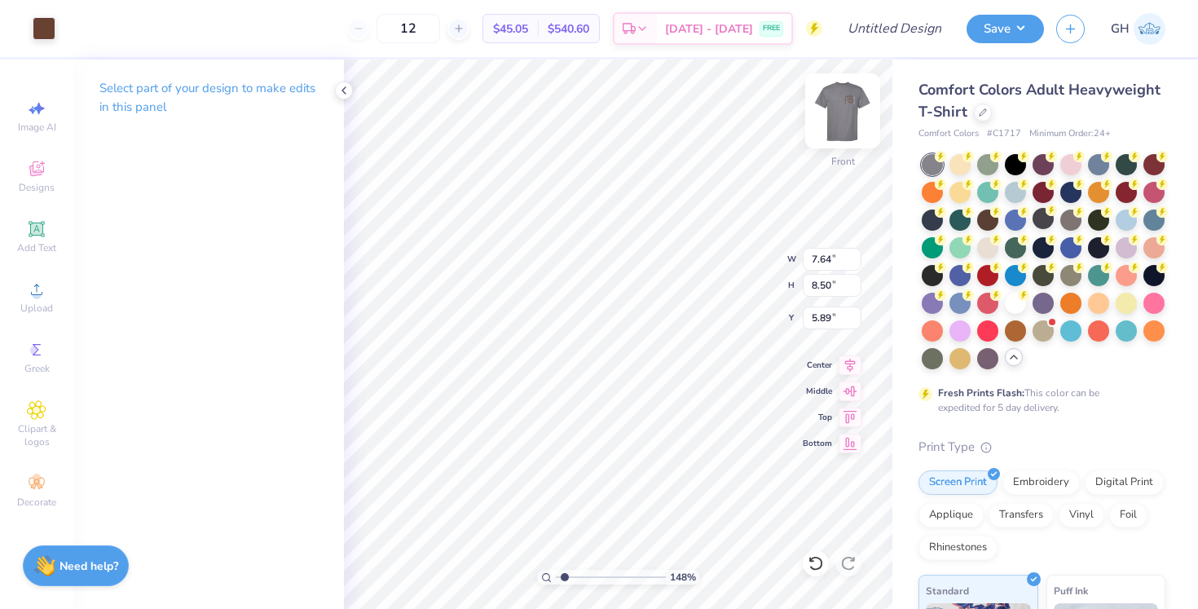
click at [847, 124] on img at bounding box center [842, 110] width 65 height 65
drag, startPoint x: 564, startPoint y: 582, endPoint x: 548, endPoint y: 583, distance: 15.5
type input "1"
click at [548, 582] on div "100 %" at bounding box center [618, 577] width 163 height 15
type input "3.79"
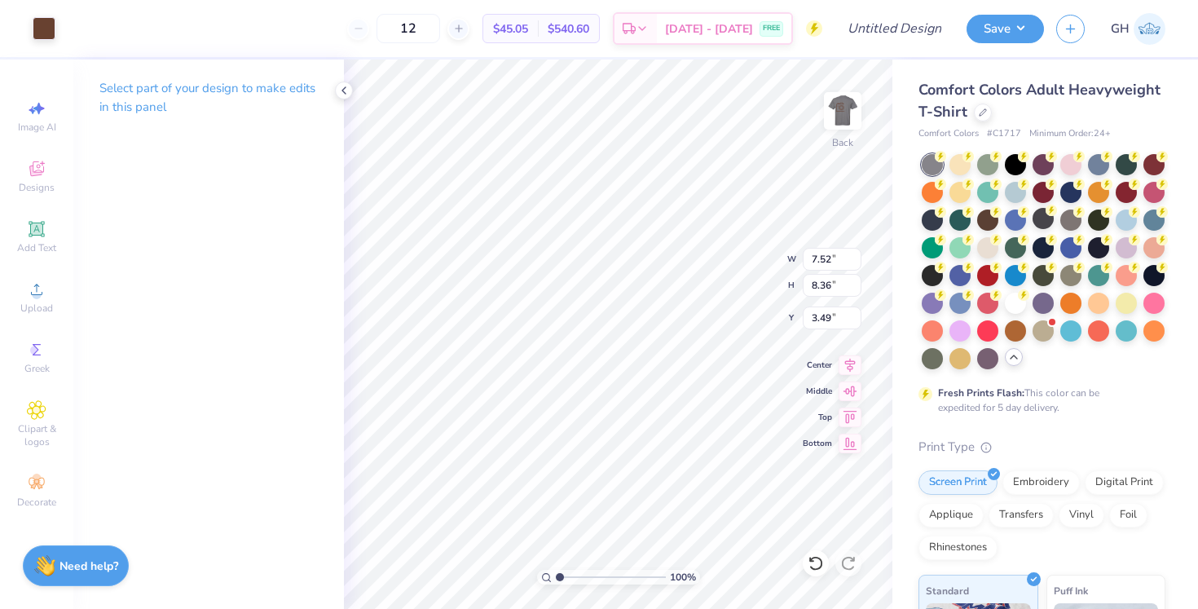
type input "4.28"
type input "4.03"
type input "7.52"
type input "8.36"
type input "3.49"
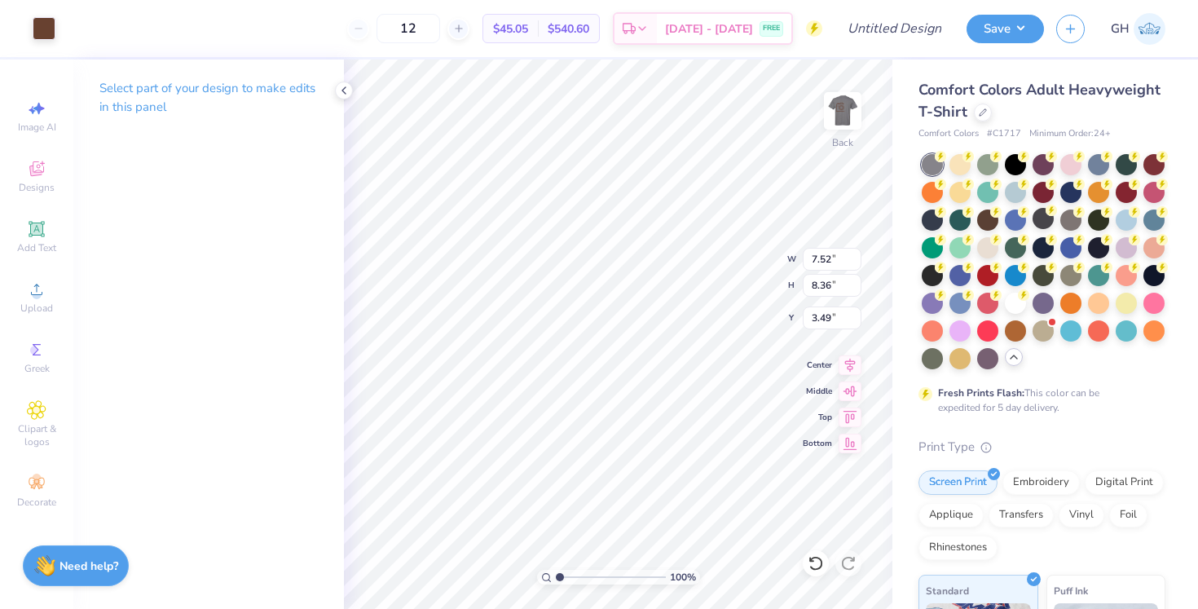
type input "3.12"
type input "3.47"
type input "4.85"
type input "3.51"
type input "3.91"
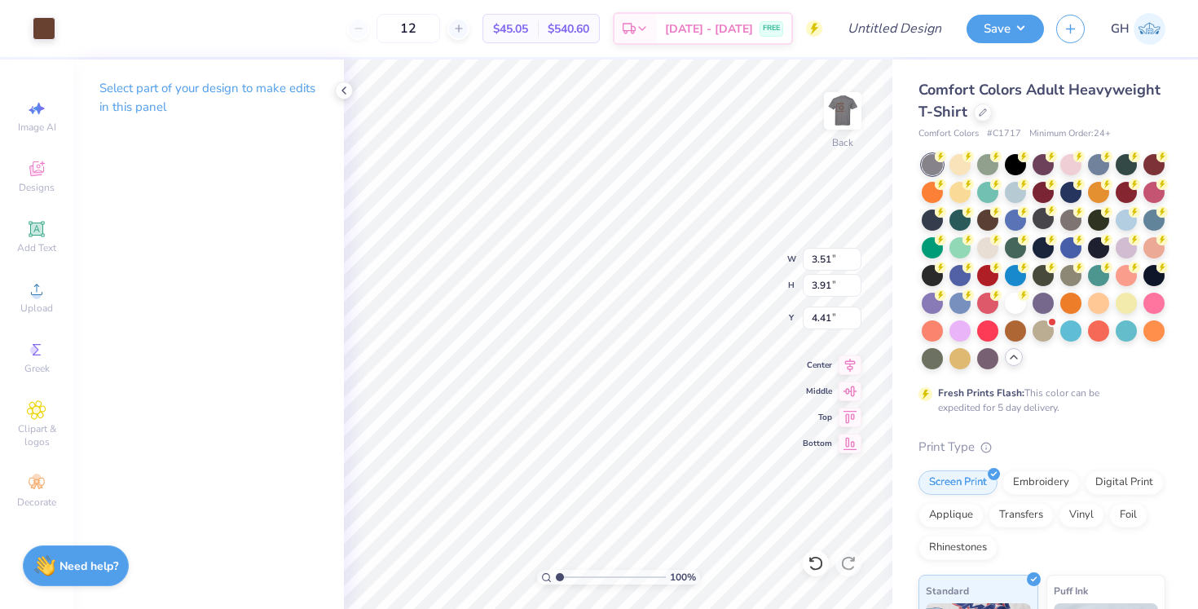
type input "4.03"
type input "3.89"
type input "4.32"
type input "7.15"
type input "3.79"
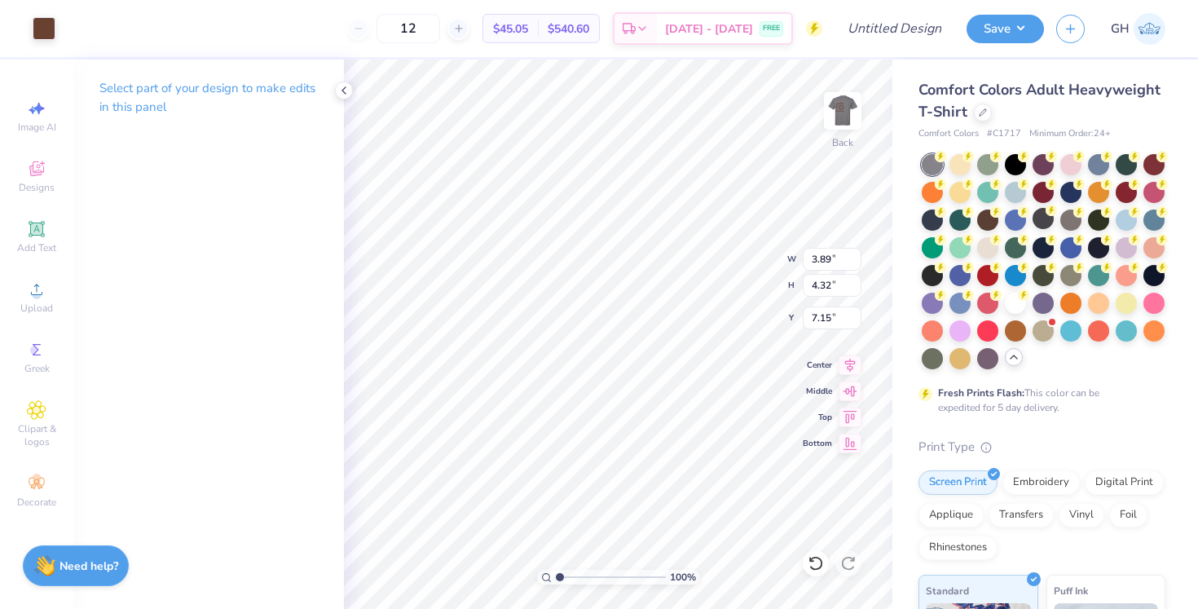
type input "4.28"
type input "4.03"
type input "4.00"
click at [842, 111] on img at bounding box center [842, 110] width 65 height 65
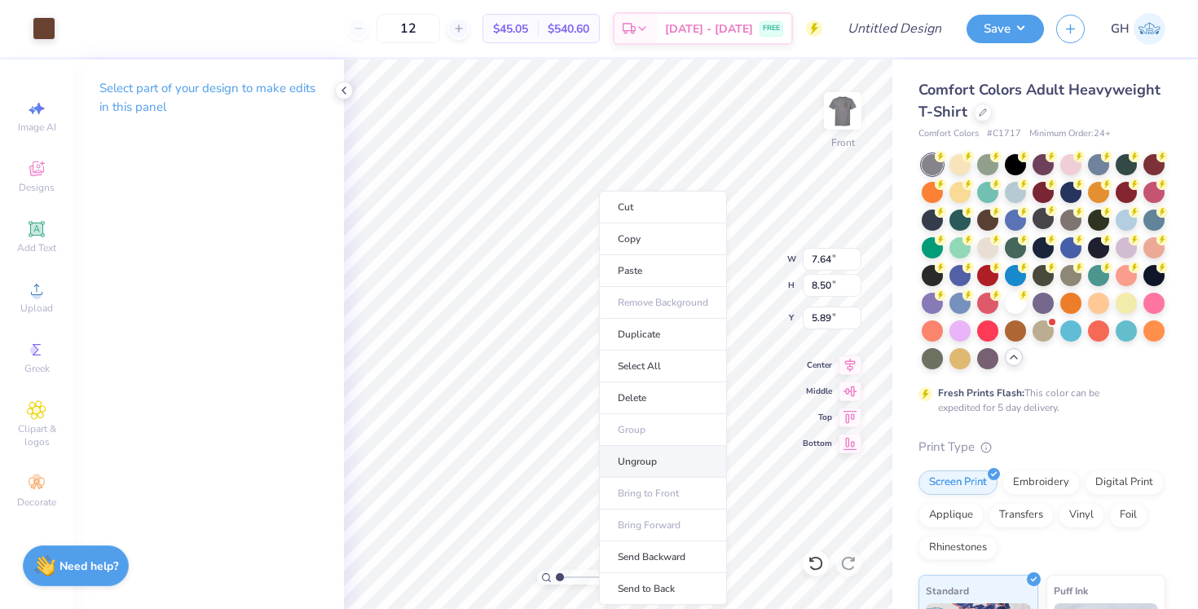
click at [636, 457] on li "Ungroup" at bounding box center [663, 462] width 128 height 32
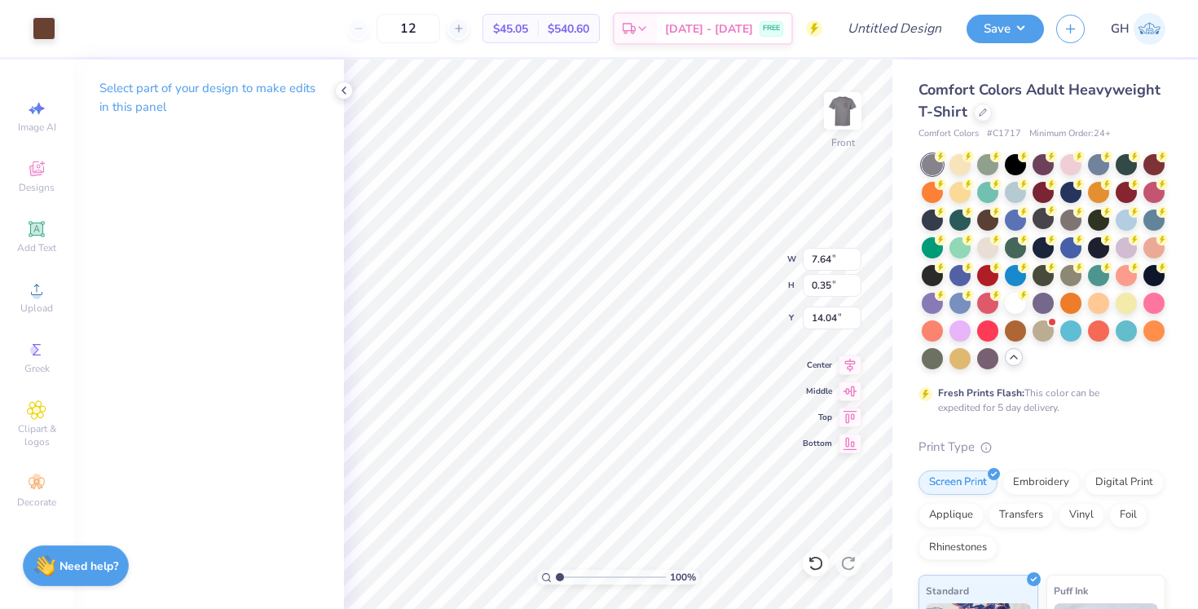
type input "7.48"
type input "5.56"
type input "0.26"
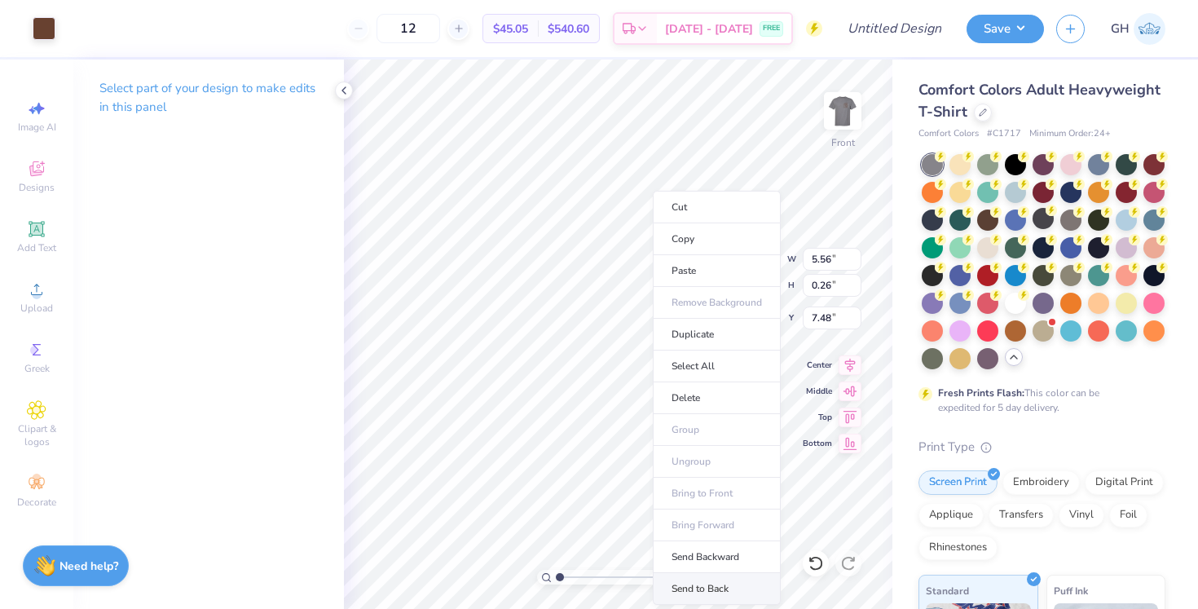
click at [717, 583] on li "Send to Back" at bounding box center [717, 589] width 128 height 32
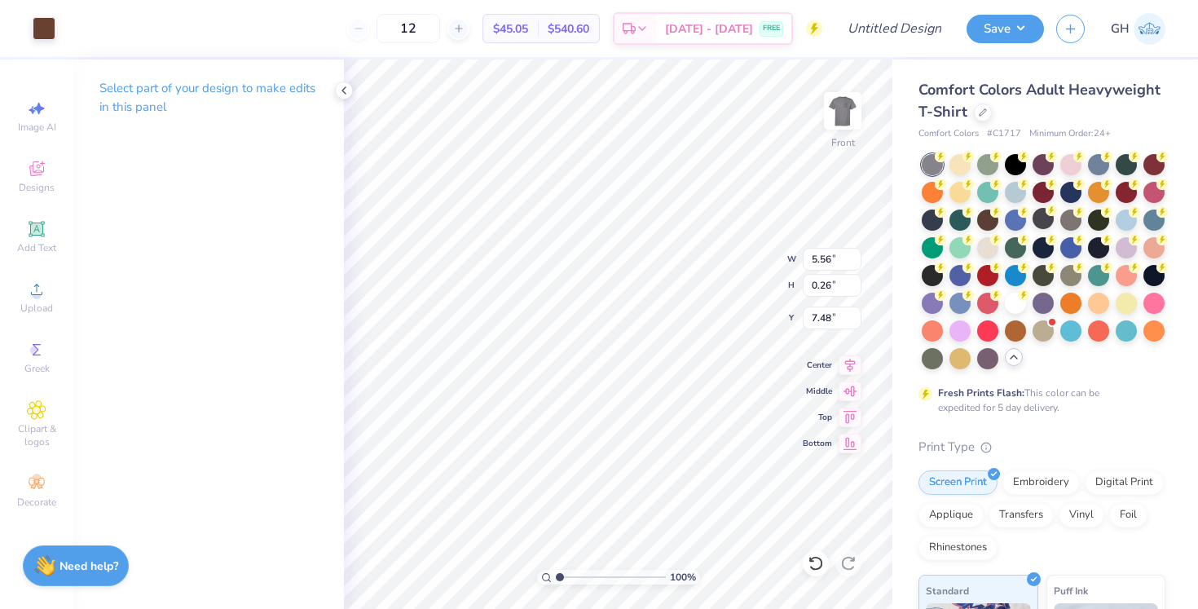
type input "6.57"
type input "0.30"
type input "7.39"
type input "6.76"
type input "0.31"
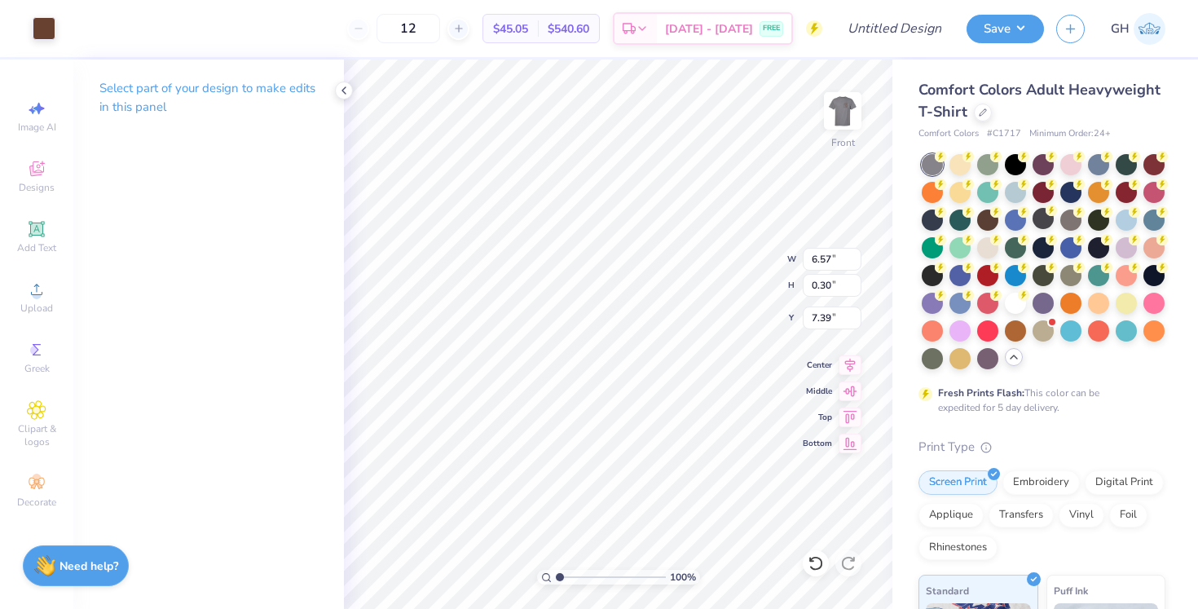
type input "7.48"
type input "6.86"
type input "7.16"
type input "0.33"
type input "7.56"
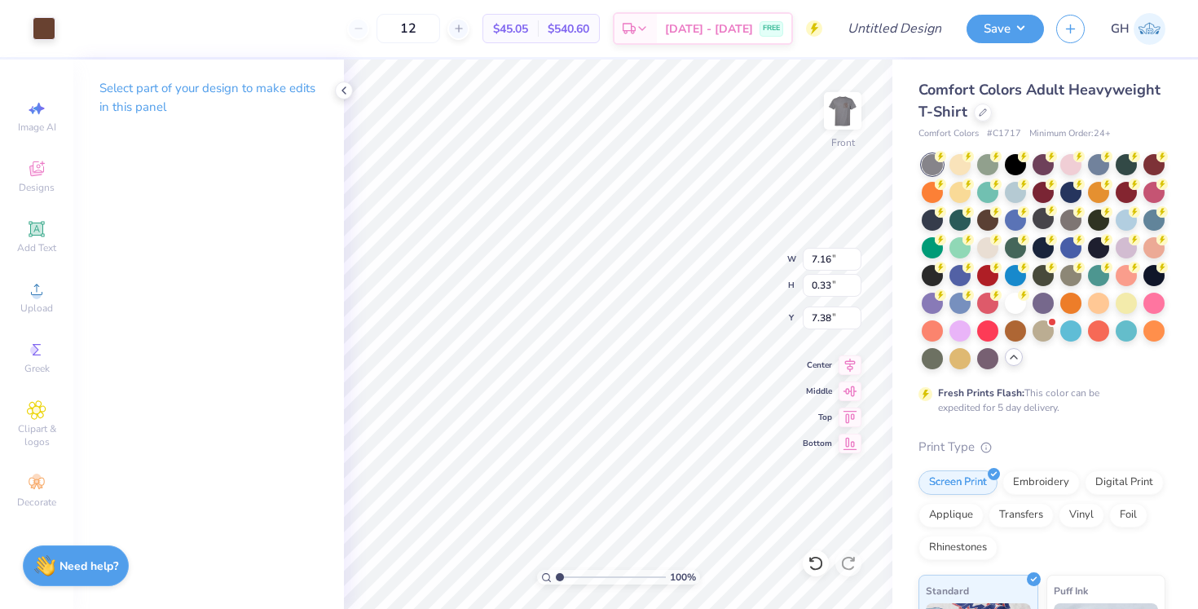
type input "0.35"
click at [817, 572] on div at bounding box center [816, 563] width 26 height 26
type input "5.89"
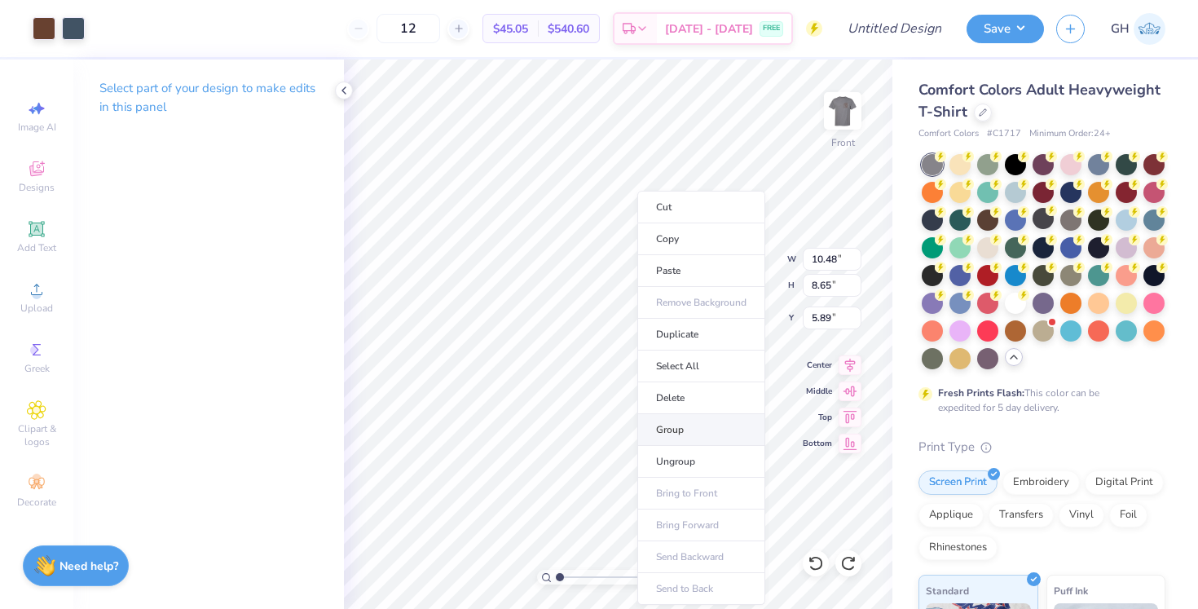
click at [667, 425] on li "Group" at bounding box center [701, 430] width 128 height 32
type input "8.17"
type input "6.74"
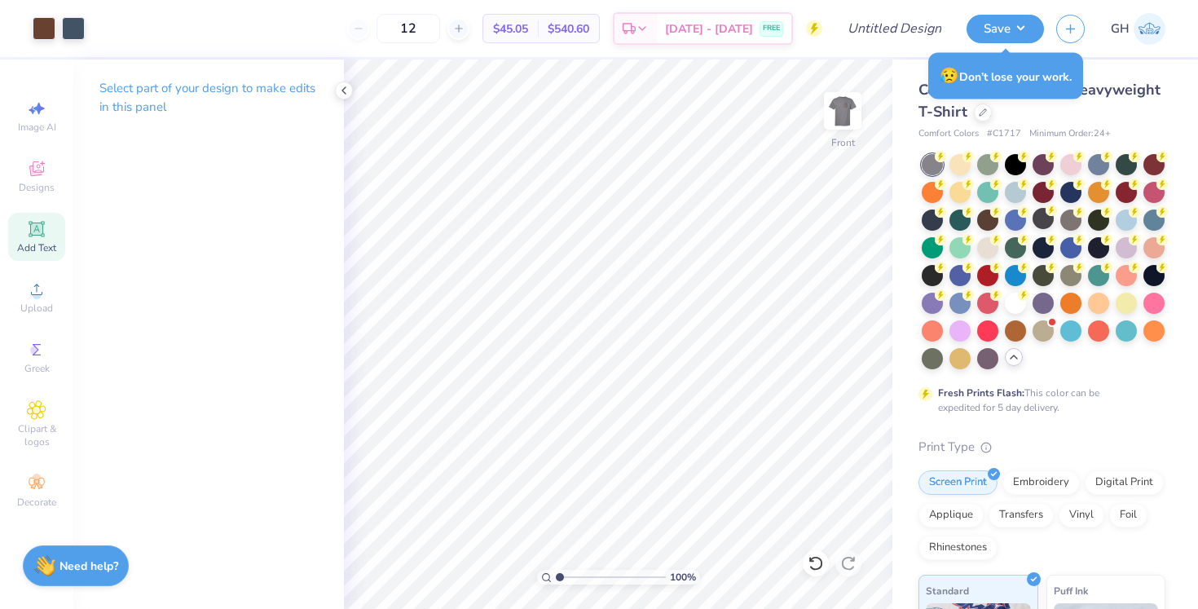
click at [36, 237] on icon at bounding box center [37, 229] width 20 height 20
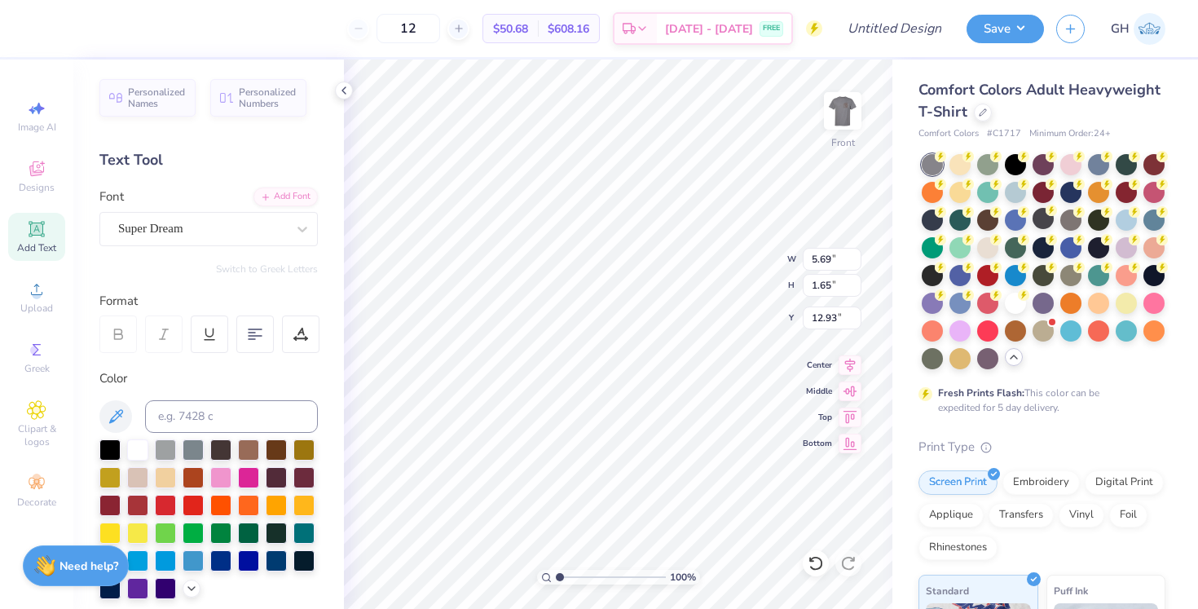
type textarea "H"
type textarea "THE"
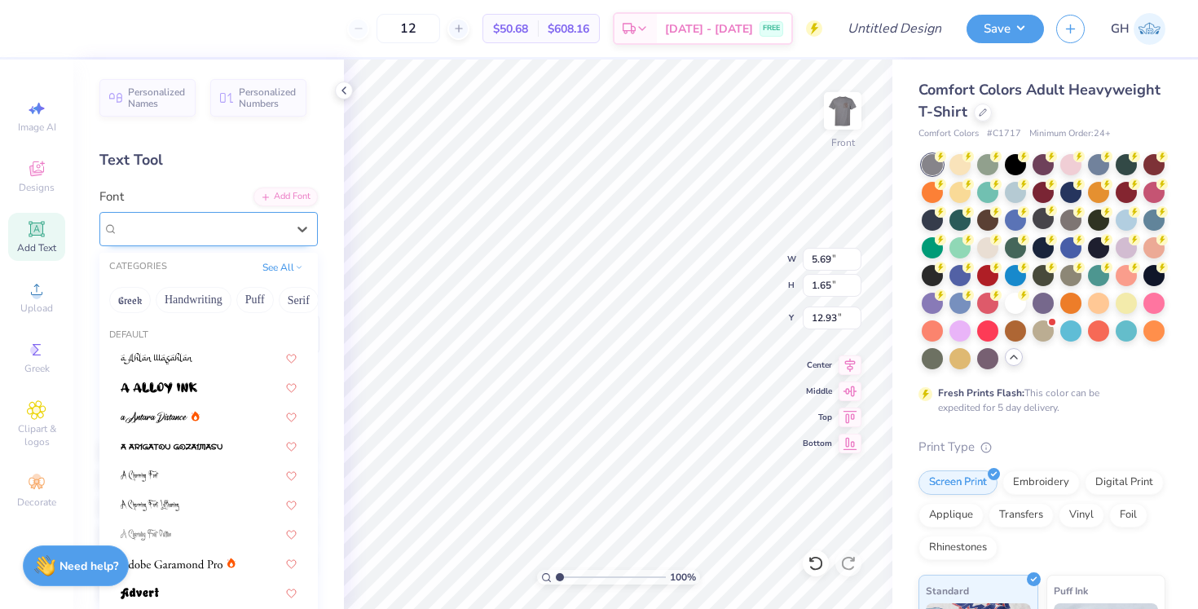
click at [260, 238] on div at bounding box center [202, 229] width 168 height 22
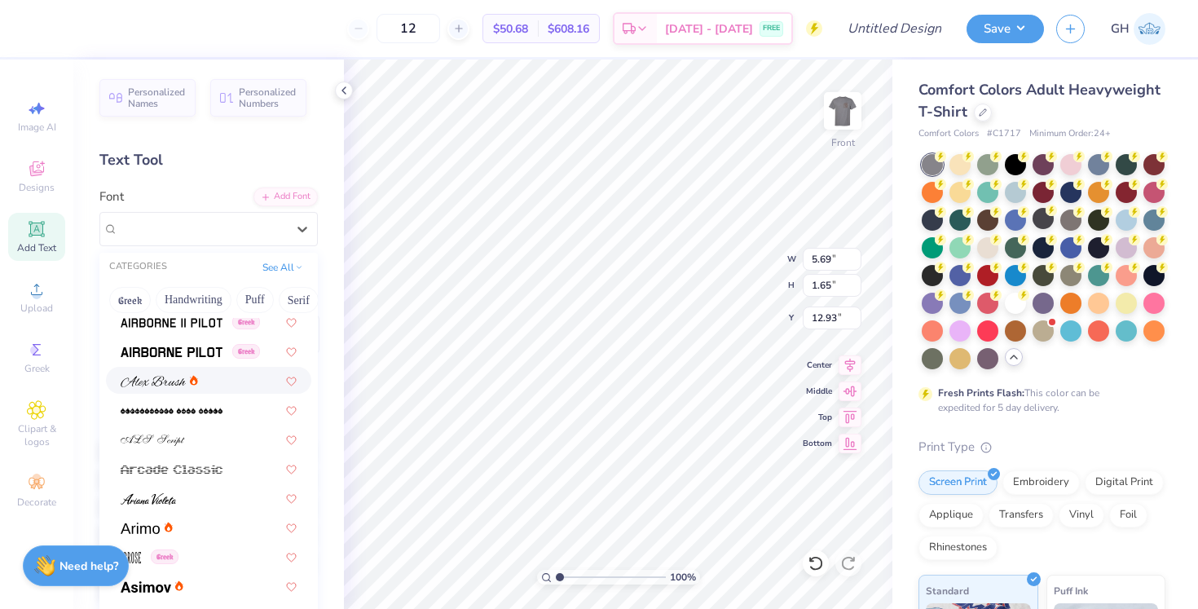
scroll to position [360, 0]
click at [178, 361] on div "Greek" at bounding box center [208, 349] width 205 height 27
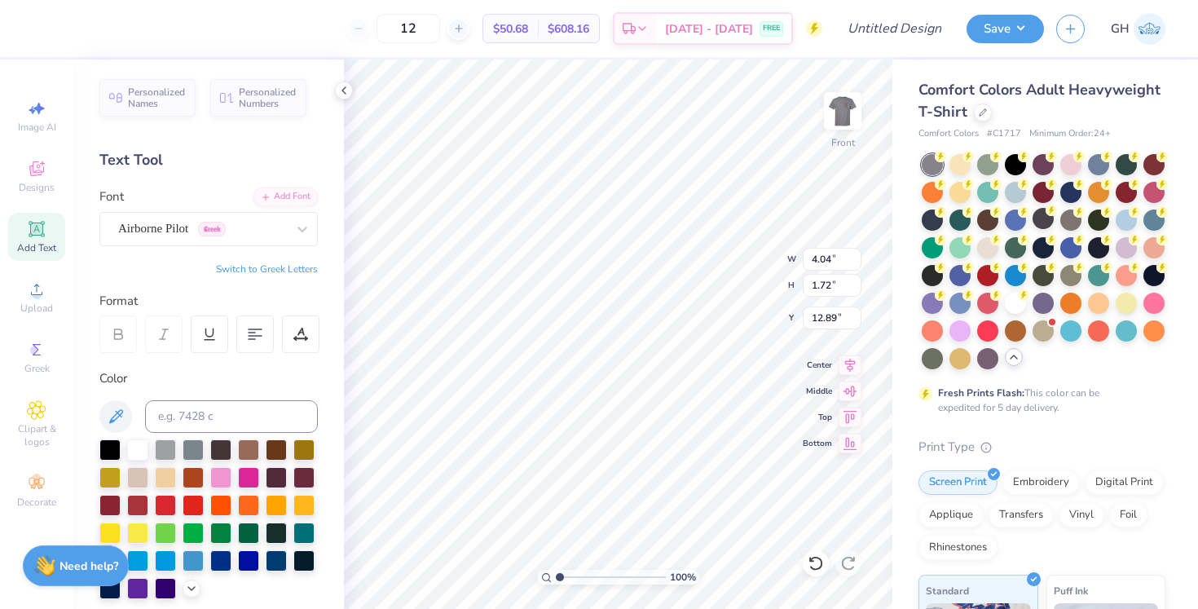
type input "7.06"
type input "5.83"
type input "2.49"
click at [184, 403] on input at bounding box center [231, 416] width 173 height 33
type input "7603"
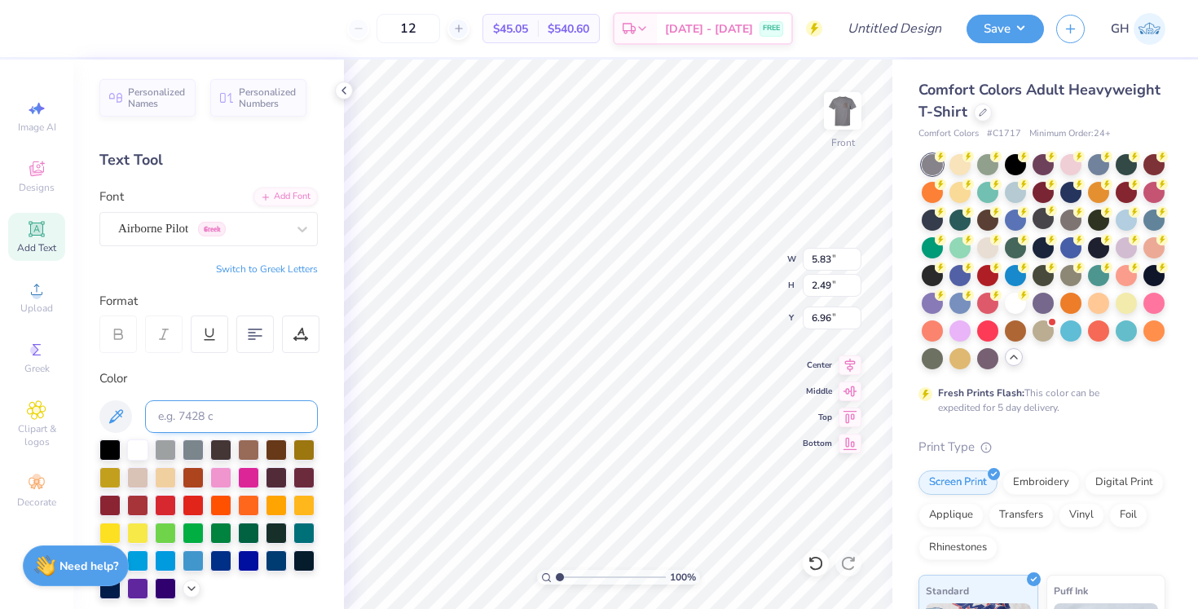
type input "5.23"
type input "2.23"
type input "7.04"
click at [37, 247] on span "Add Text" at bounding box center [36, 247] width 39 height 13
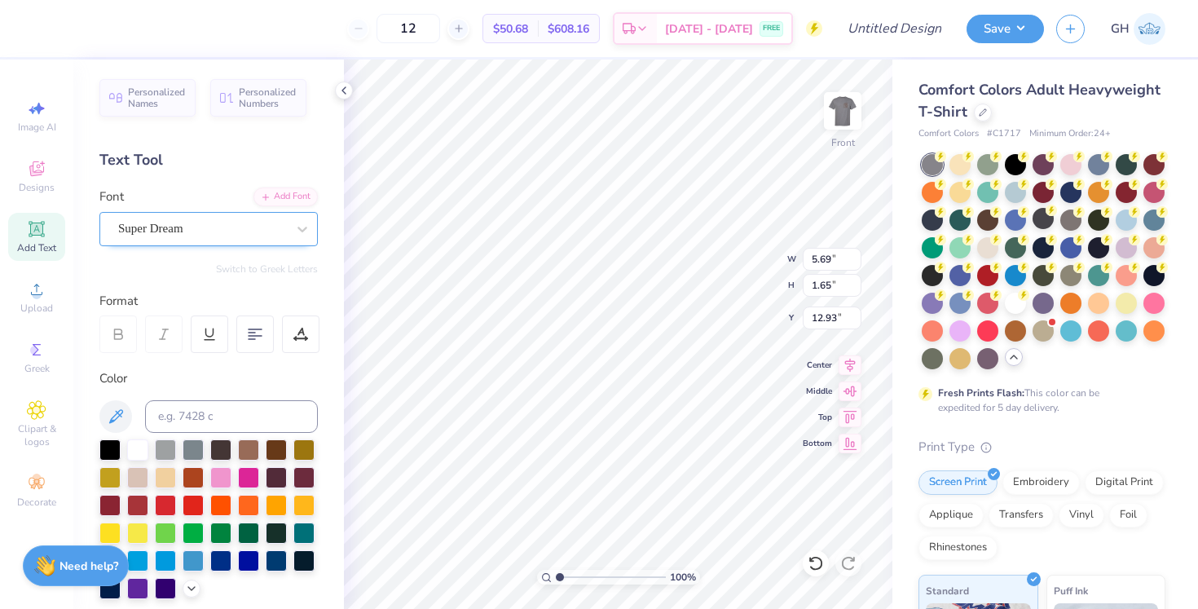
type textarea "[DEMOGRAPHIC_DATA]"
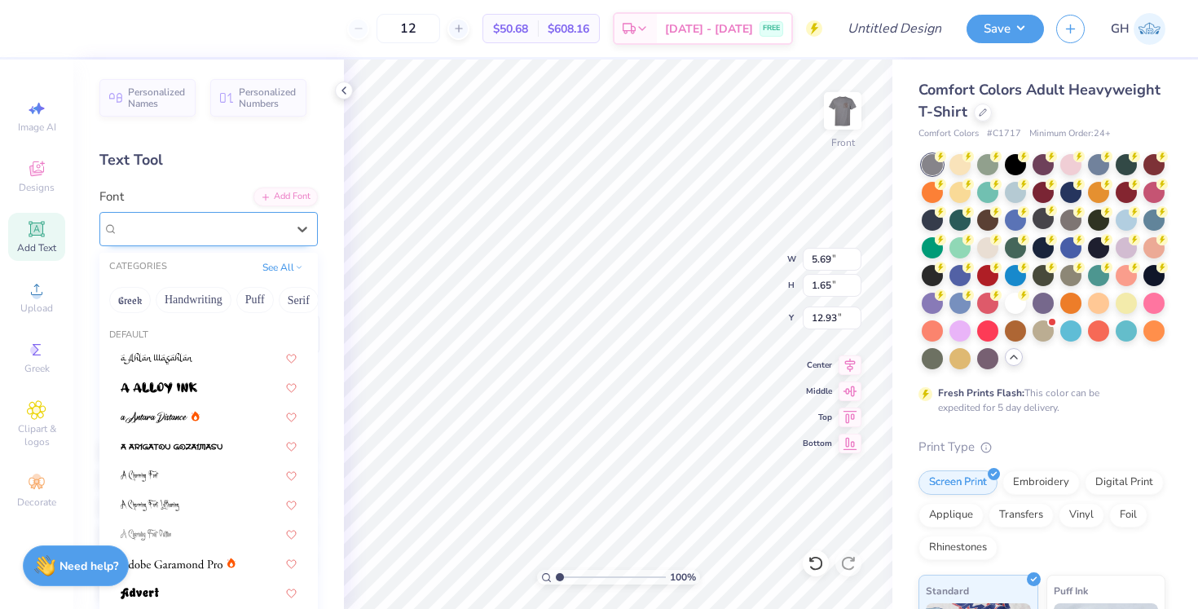
click at [207, 234] on div "Super Dream" at bounding box center [202, 228] width 171 height 25
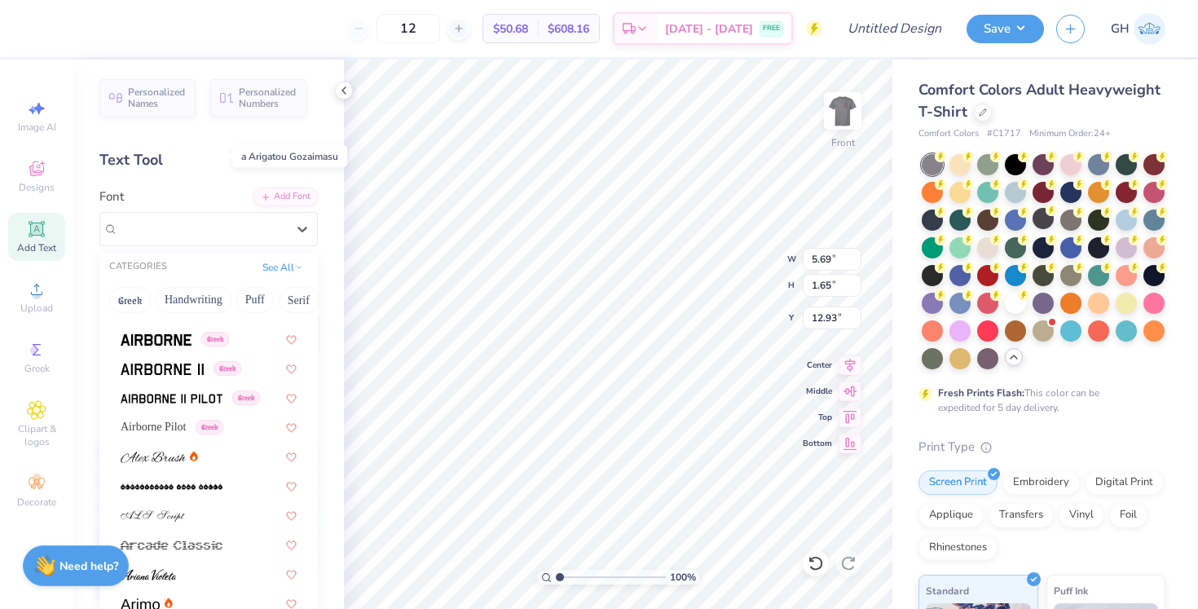
scroll to position [293, 0]
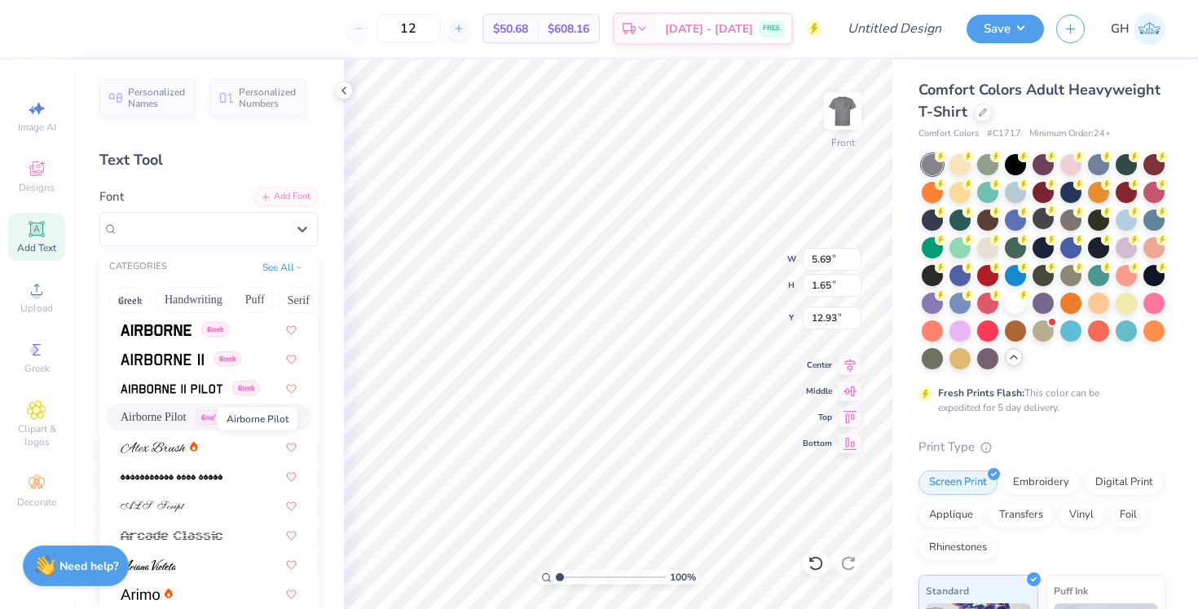
click at [187, 414] on span "Airborne Pilot" at bounding box center [154, 416] width 66 height 17
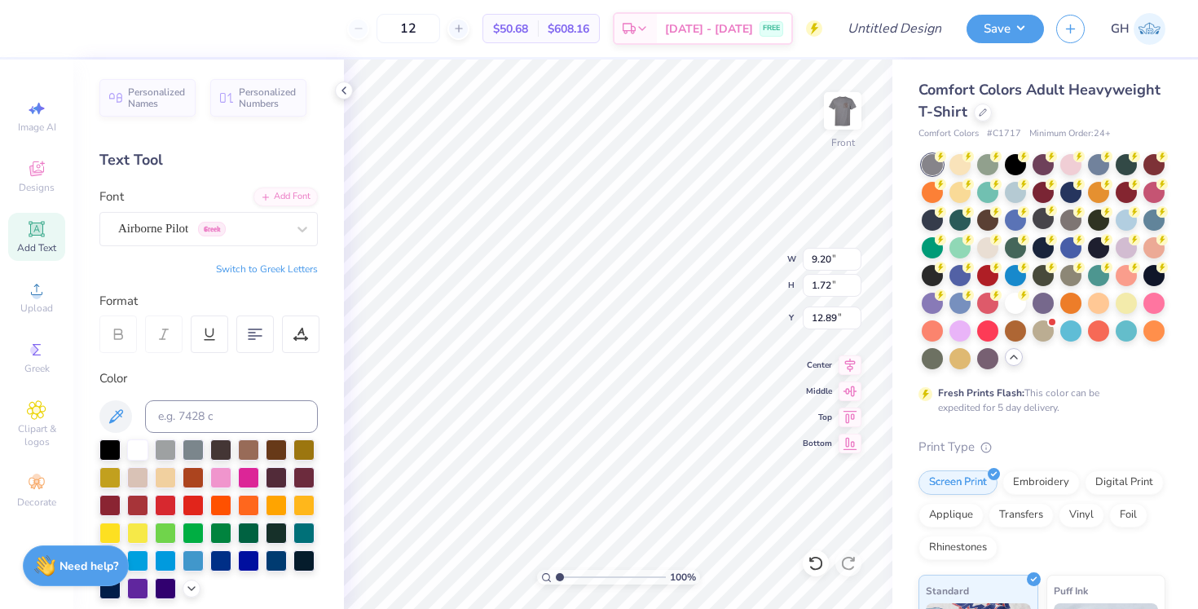
type input "10.32"
type input "6.81"
type input "1.27"
type input "15.72"
type input "7.56"
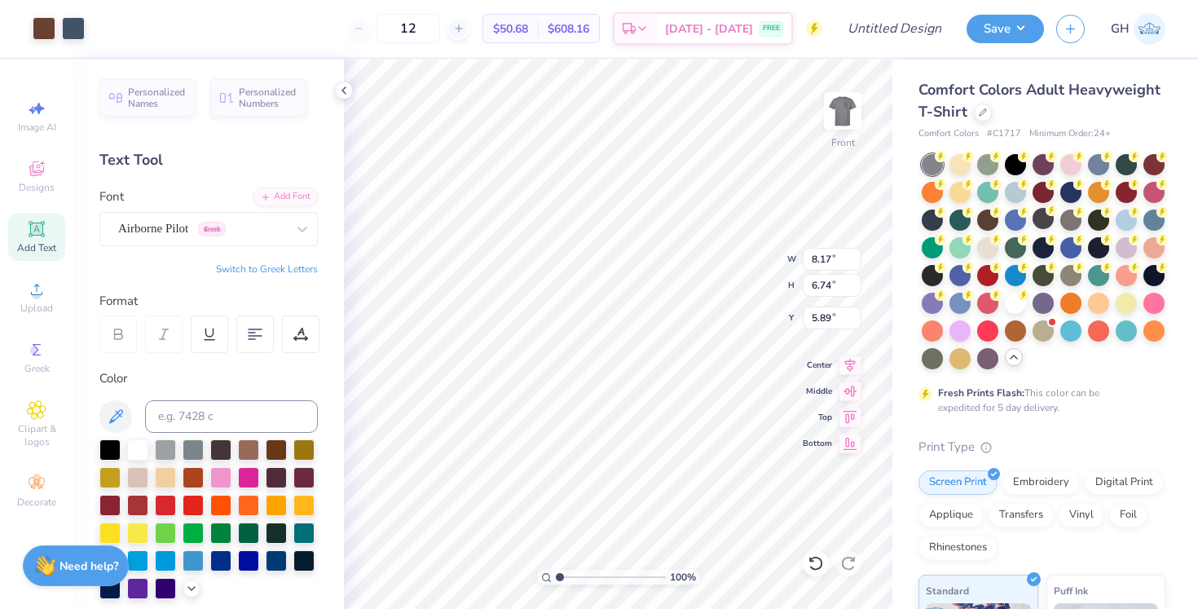
type input "6.24"
click at [818, 567] on icon at bounding box center [815, 563] width 16 height 16
type input "8.17"
type input "6.74"
type input "6.12"
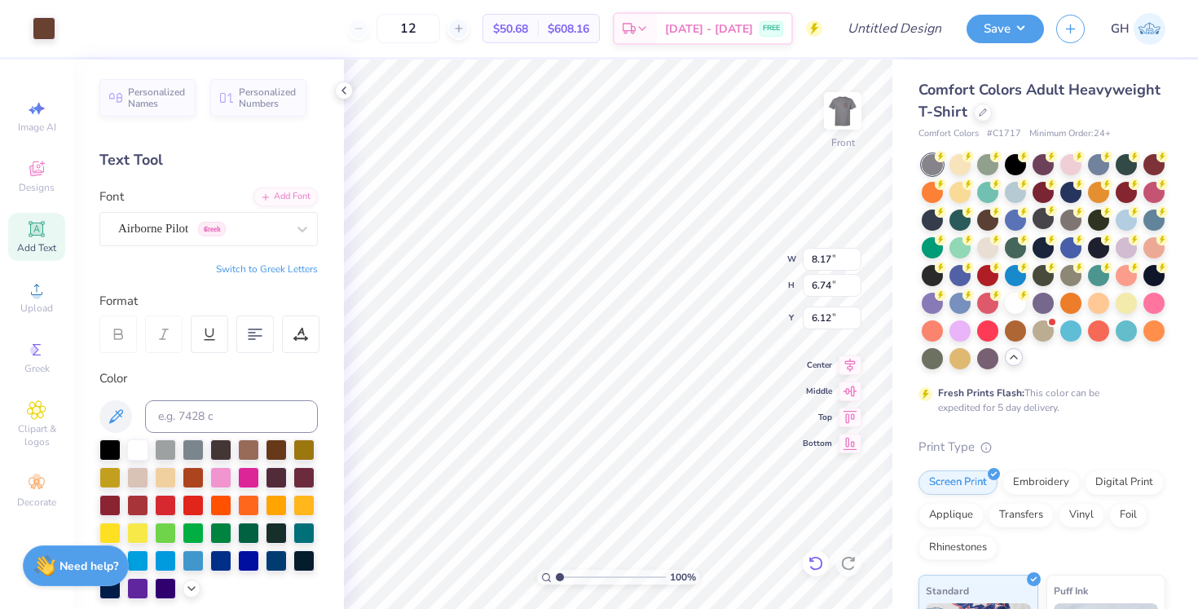
type input "5.23"
type input "2.23"
type input "7.27"
type input "10.22"
type input "7.99"
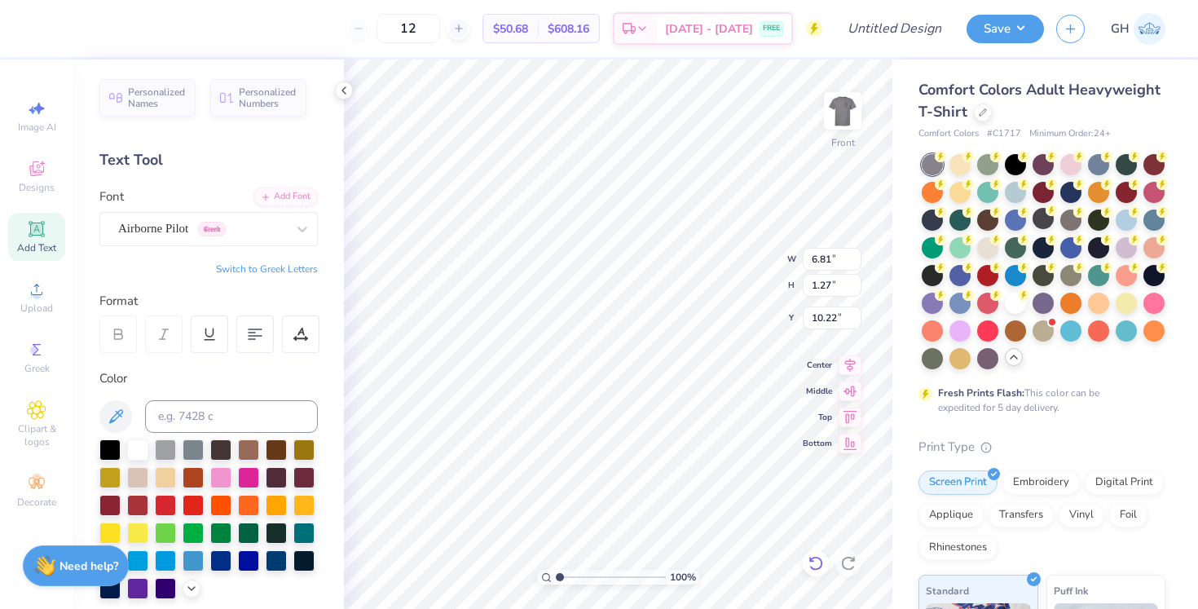
type input "1.50"
type input "10.31"
type input "8.17"
type input "6.74"
type input "6.12"
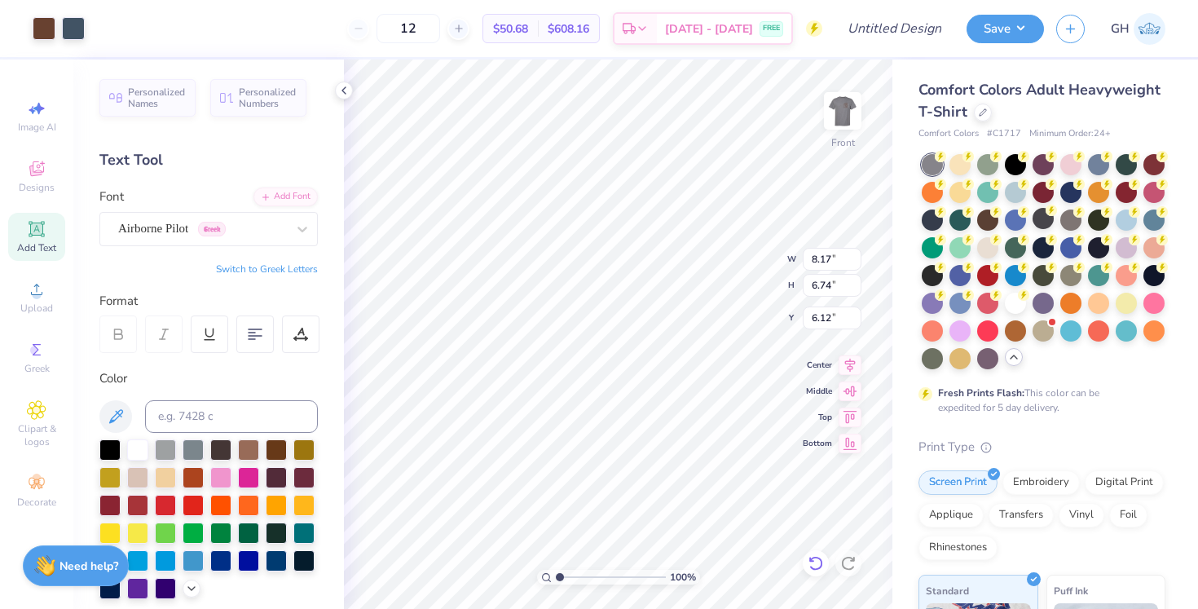
type input "7.16"
type input "5.91"
type input "6.95"
type input "5.23"
type input "2.23"
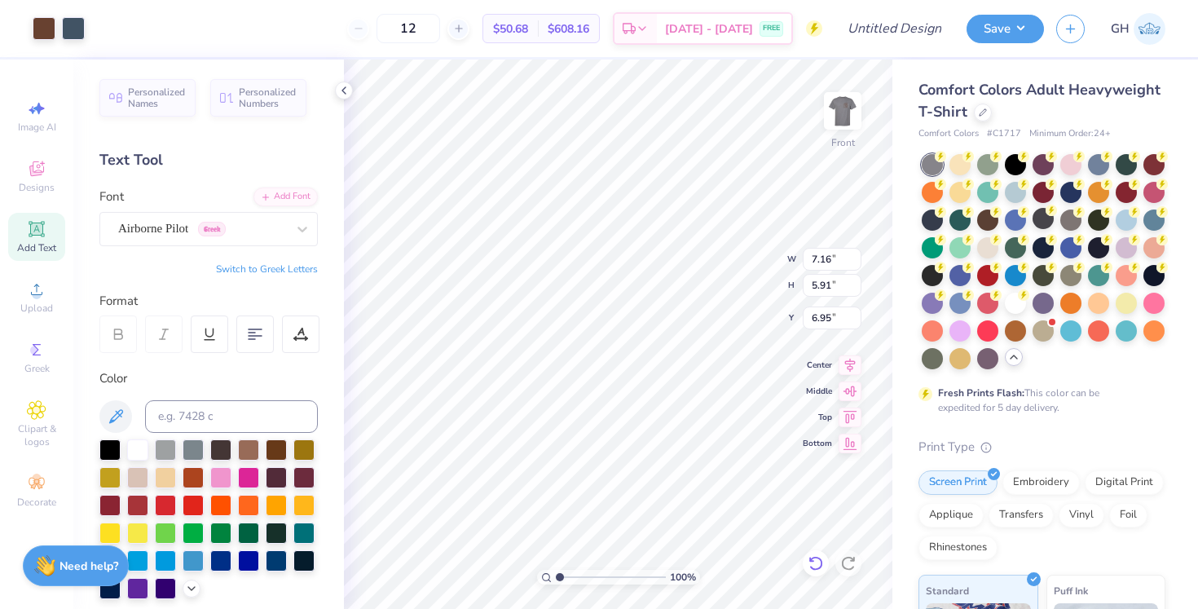
type input "7.27"
type input "4.68"
type input "2.00"
type input "7.91"
click at [114, 442] on div at bounding box center [109, 448] width 21 height 21
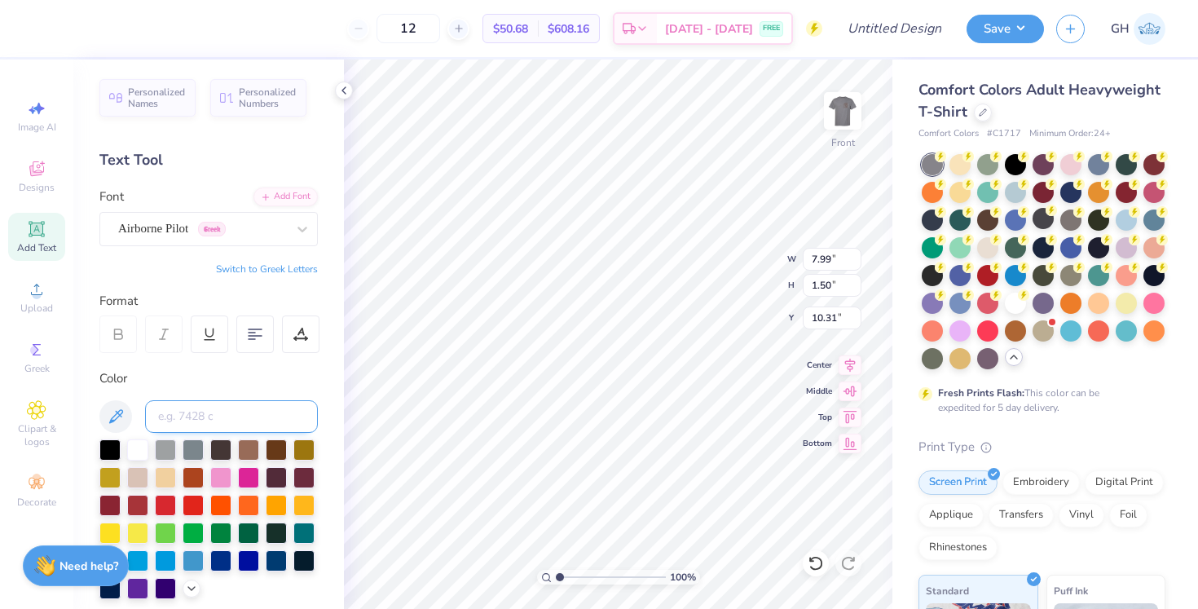
click at [183, 425] on input at bounding box center [231, 416] width 173 height 33
type input "7603"
type input "4.68"
type input "2.00"
type input "7.91"
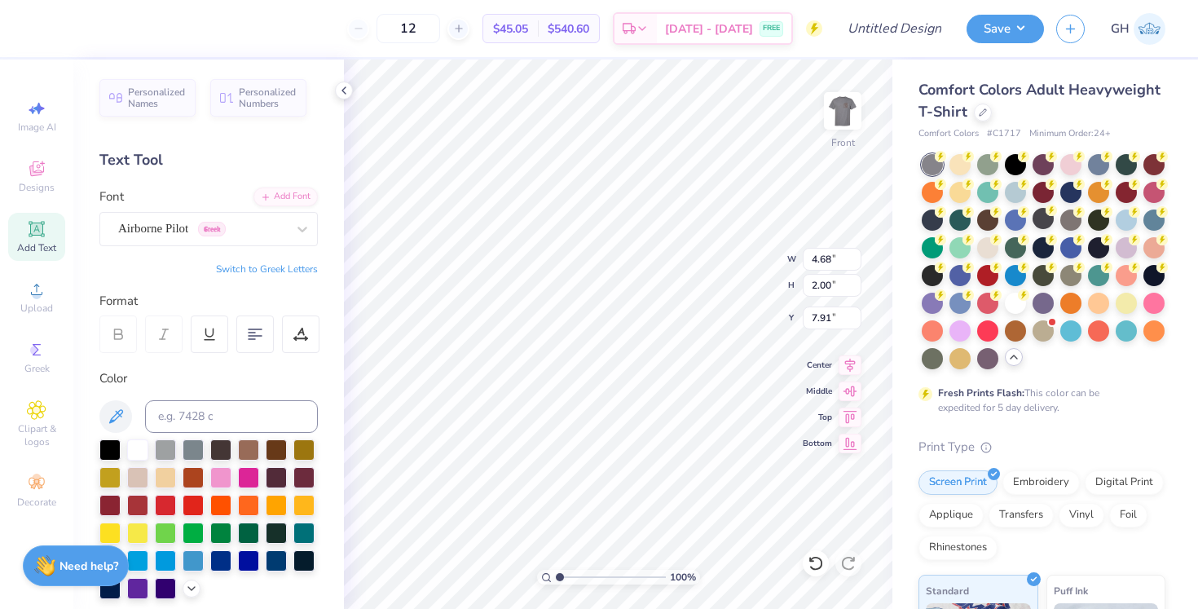
type input "4.31"
type input "1.84"
type input "8.07"
click at [844, 114] on img at bounding box center [842, 110] width 65 height 65
type input "0.42"
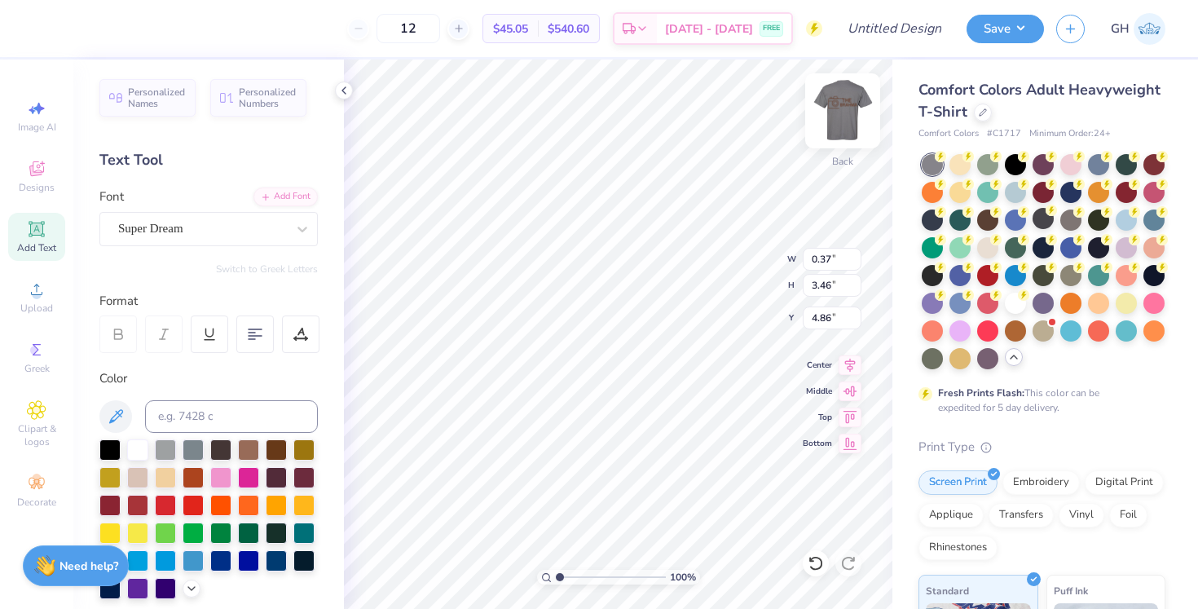
type input "3.91"
type input "4.40"
type input "0.45"
type input "4.15"
click at [196, 420] on input at bounding box center [231, 416] width 173 height 33
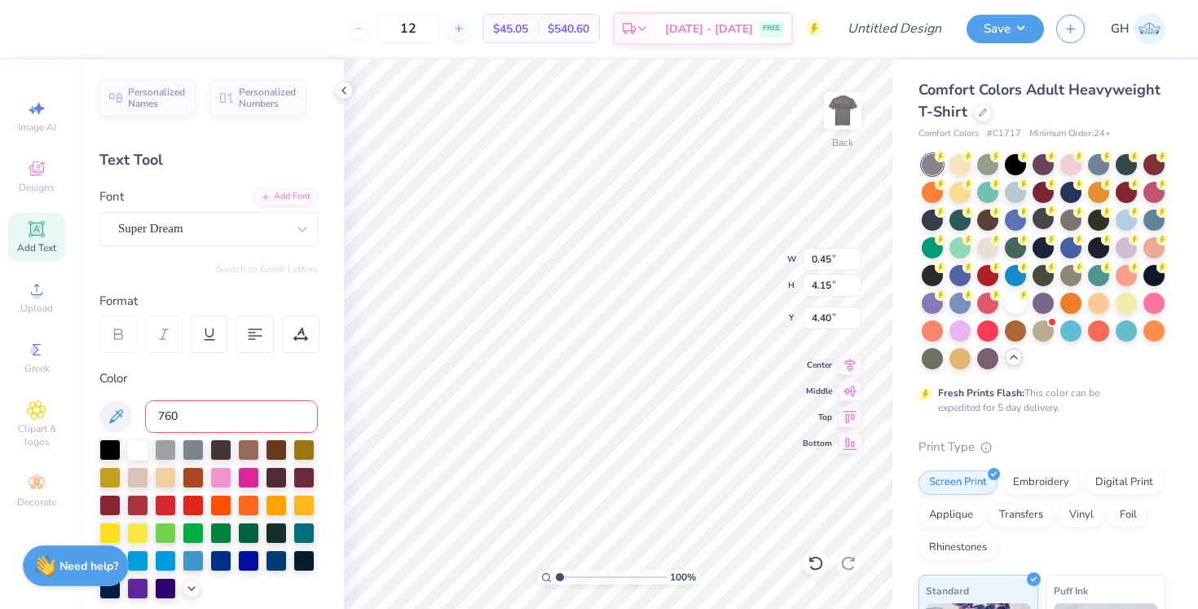
type input "7603"
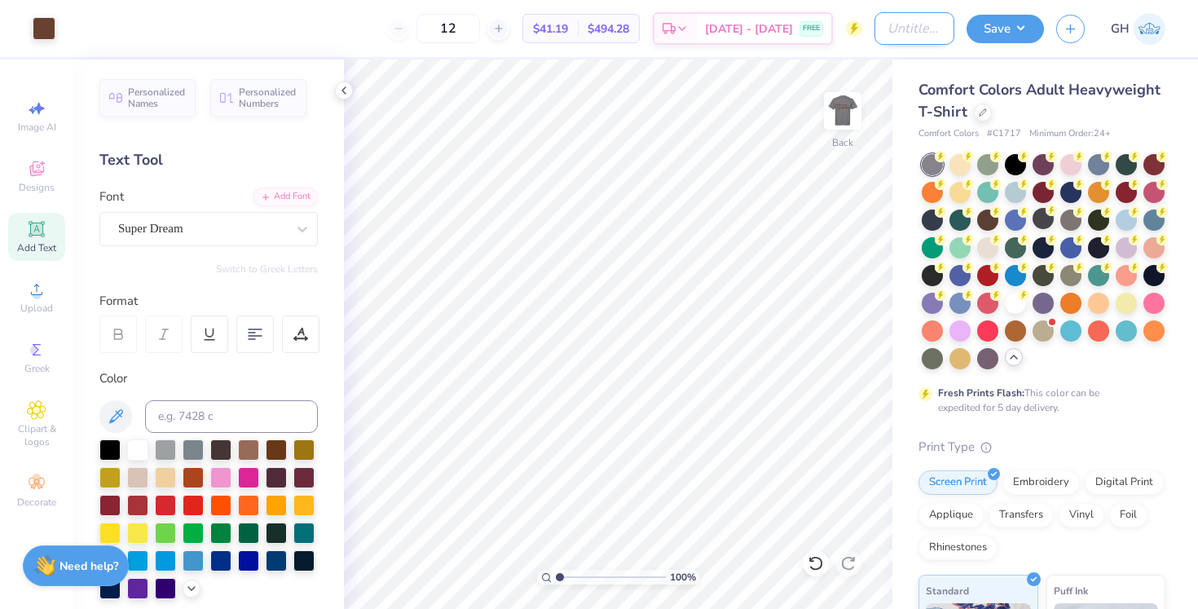
click at [921, 35] on input "Design Title" at bounding box center [914, 28] width 80 height 33
type input "camera"
click at [1023, 27] on button "Save" at bounding box center [1004, 26] width 77 height 29
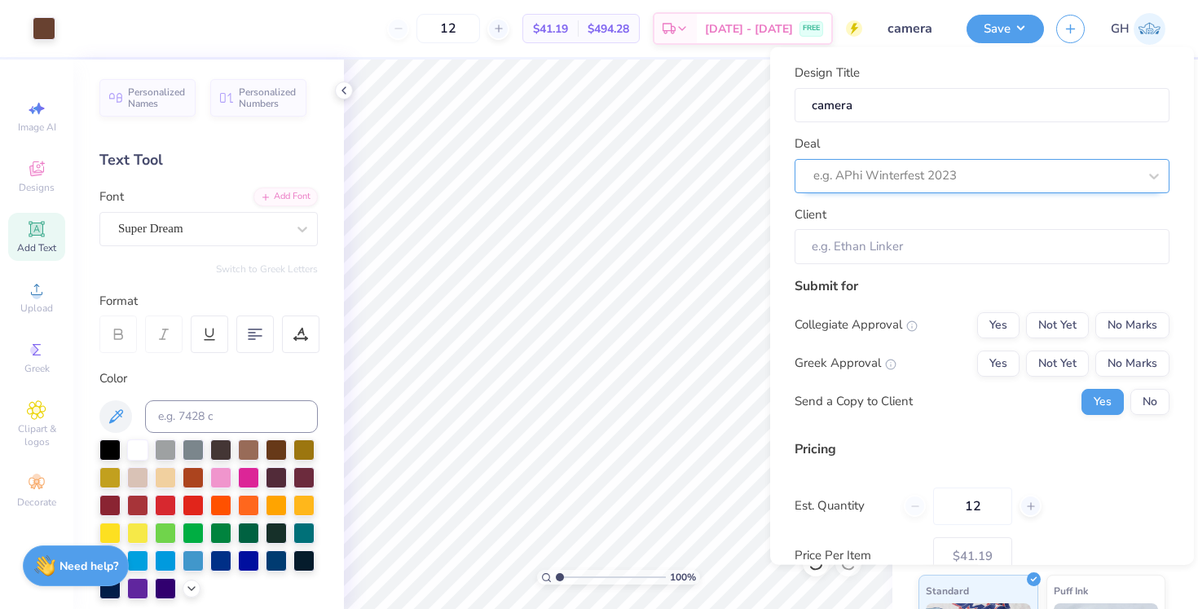
click at [908, 173] on div "e.g. APhi Winterfest 2023" at bounding box center [975, 175] width 324 height 19
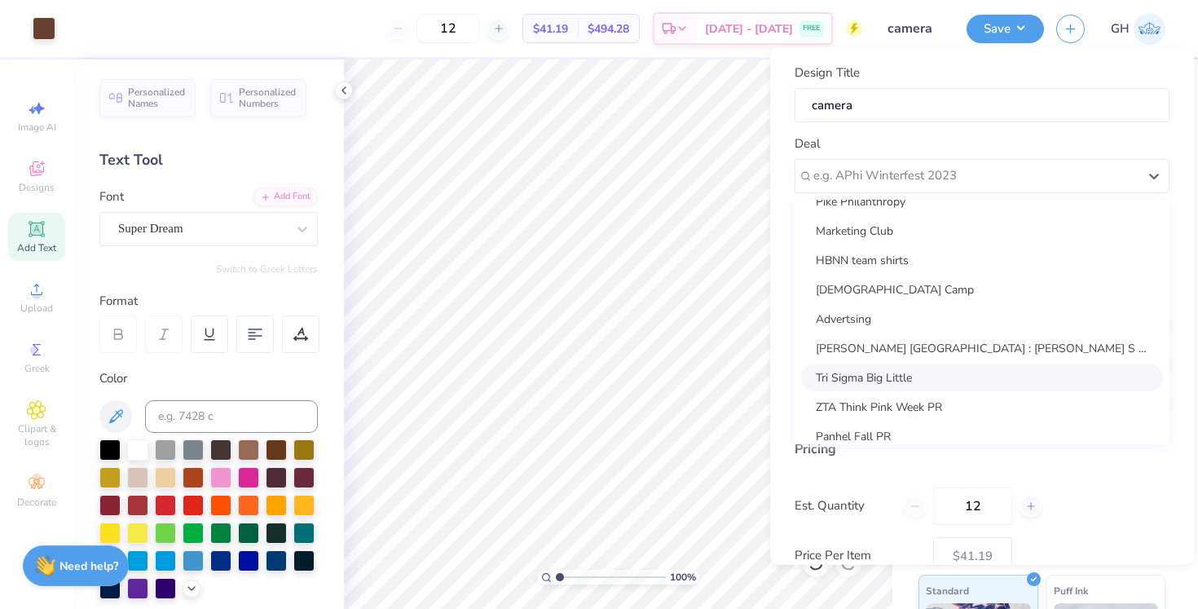
scroll to position [251, 0]
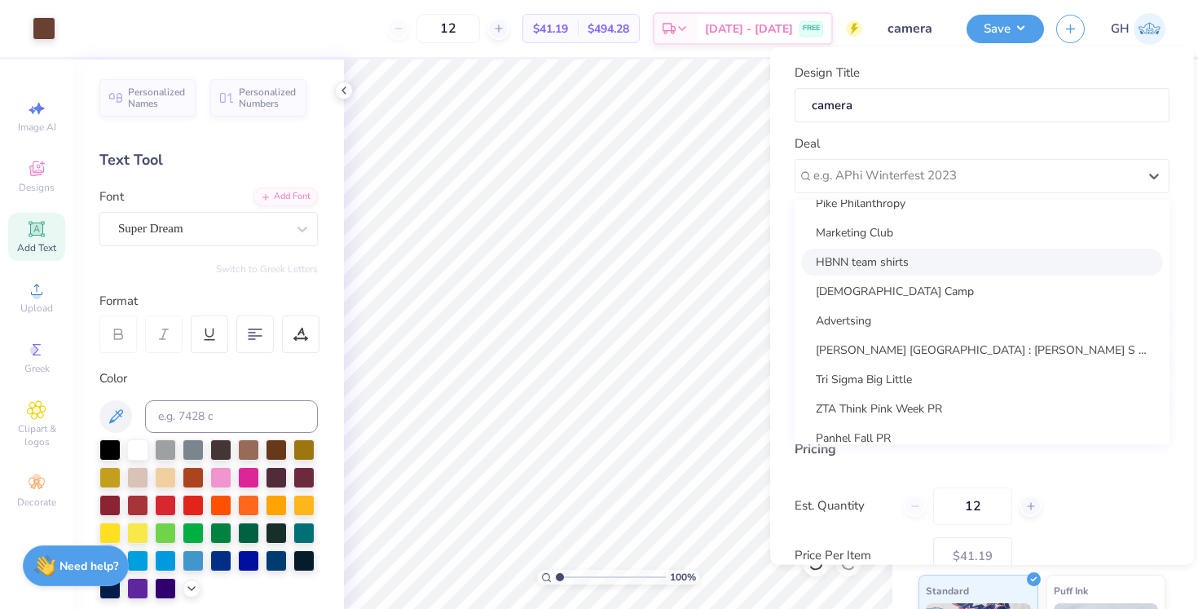
click at [860, 269] on div "HBNN team shirts" at bounding box center [982, 261] width 362 height 27
type input "[DEMOGRAPHIC_DATA][PERSON_NAME]"
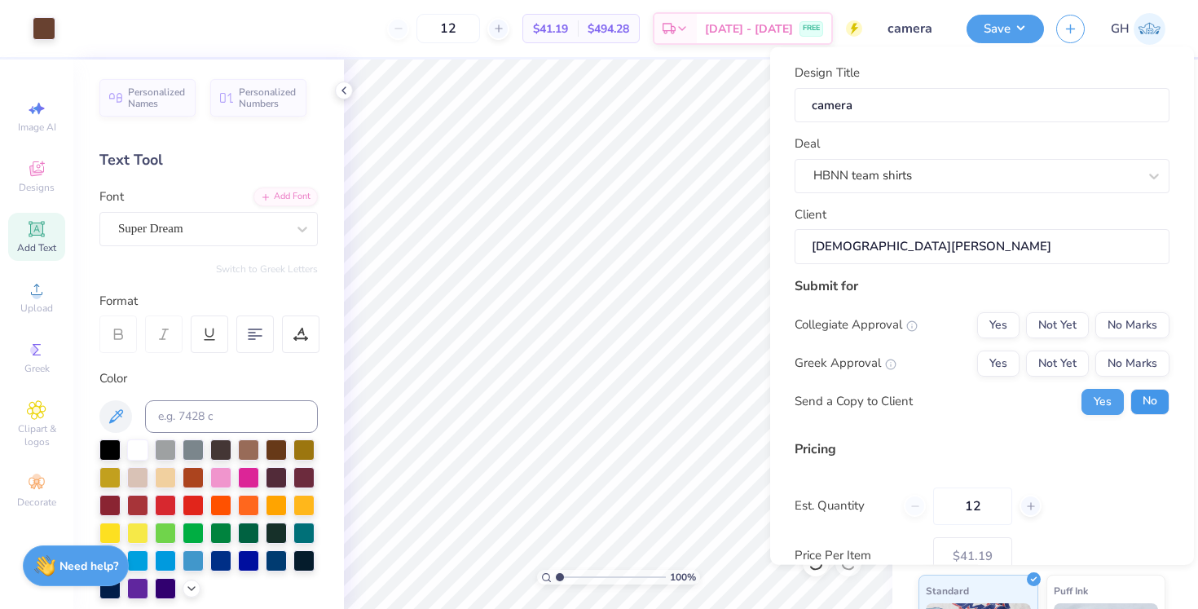
click at [1149, 394] on button "No" at bounding box center [1149, 401] width 39 height 26
click at [1127, 327] on button "No Marks" at bounding box center [1132, 324] width 74 height 26
click at [1127, 351] on button "No Marks" at bounding box center [1132, 363] width 74 height 26
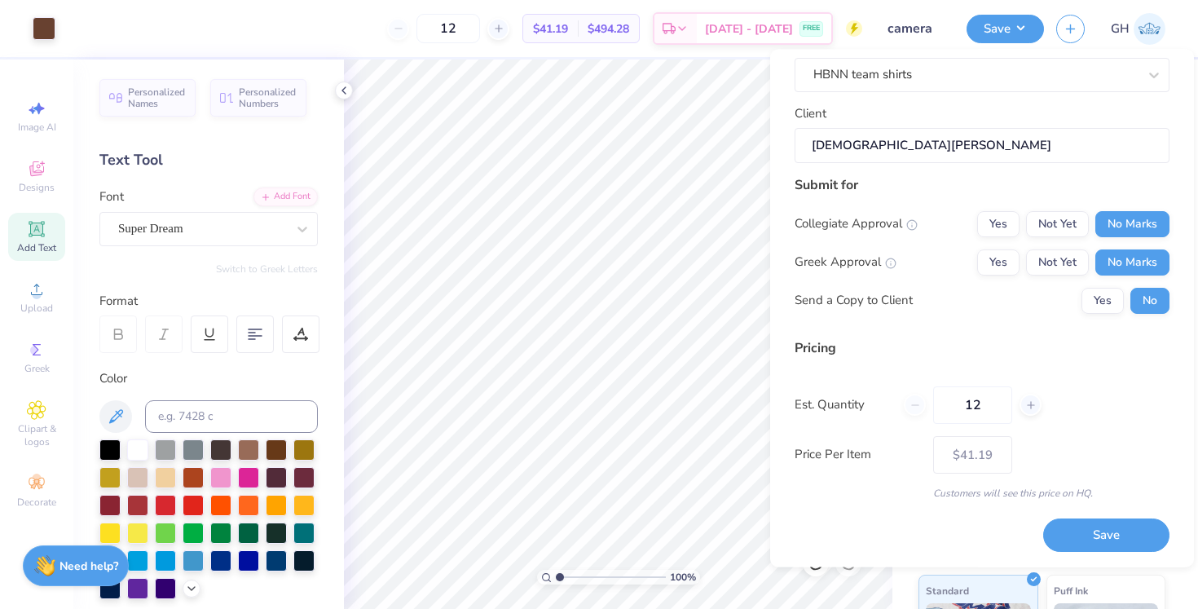
scroll to position [102, 0]
click at [1117, 533] on button "Save" at bounding box center [1106, 536] width 126 height 33
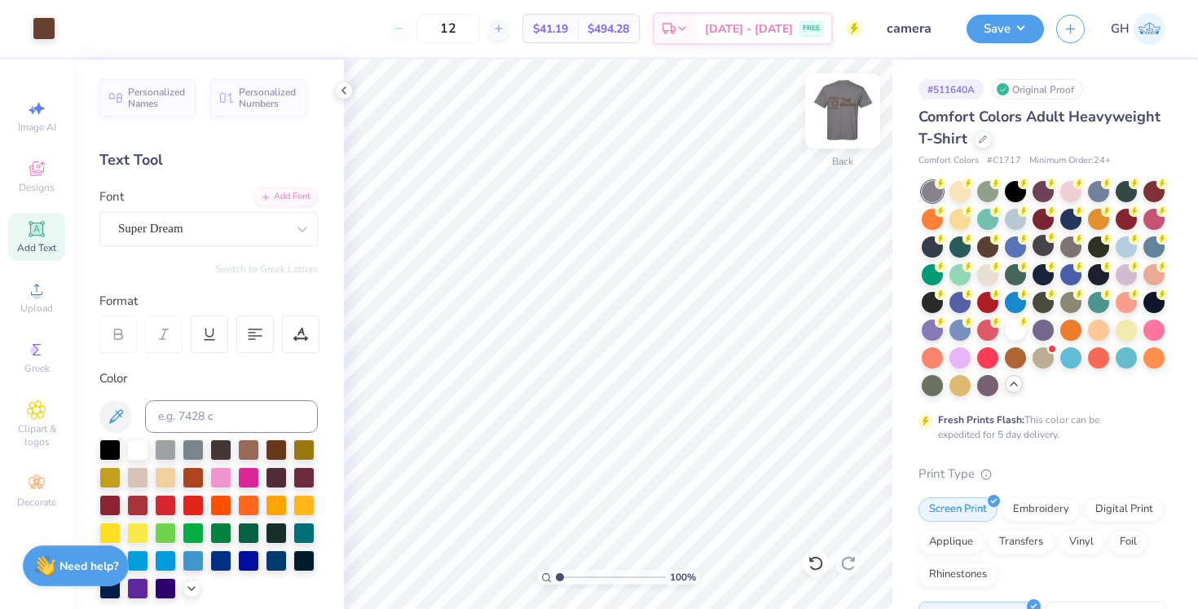
click at [846, 121] on img at bounding box center [842, 110] width 65 height 65
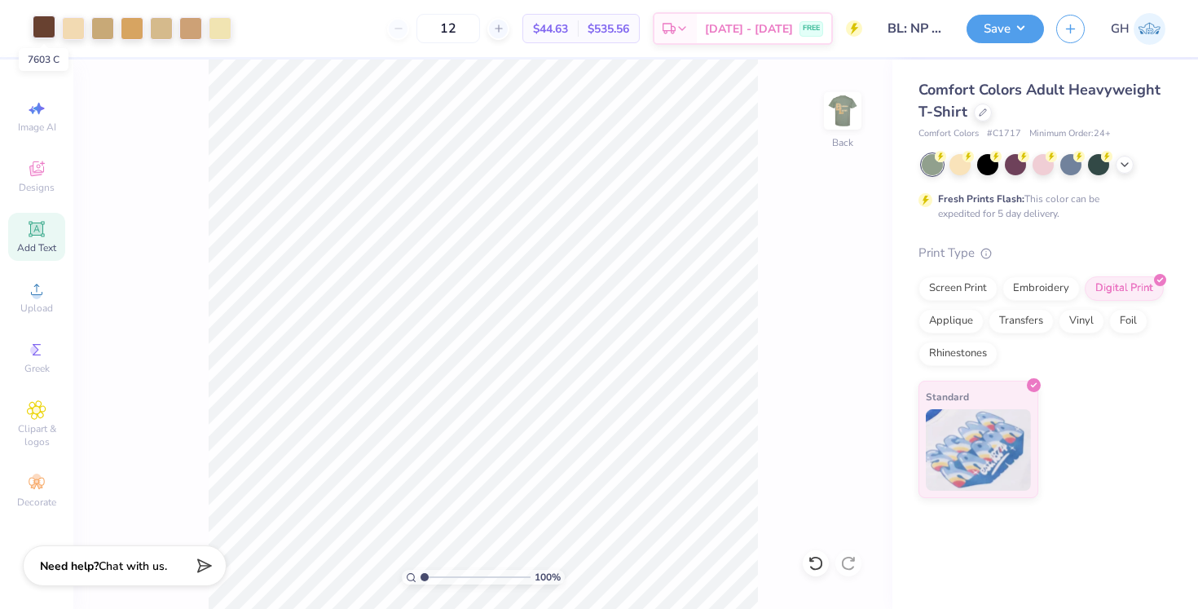
click at [45, 36] on div at bounding box center [44, 26] width 23 height 23
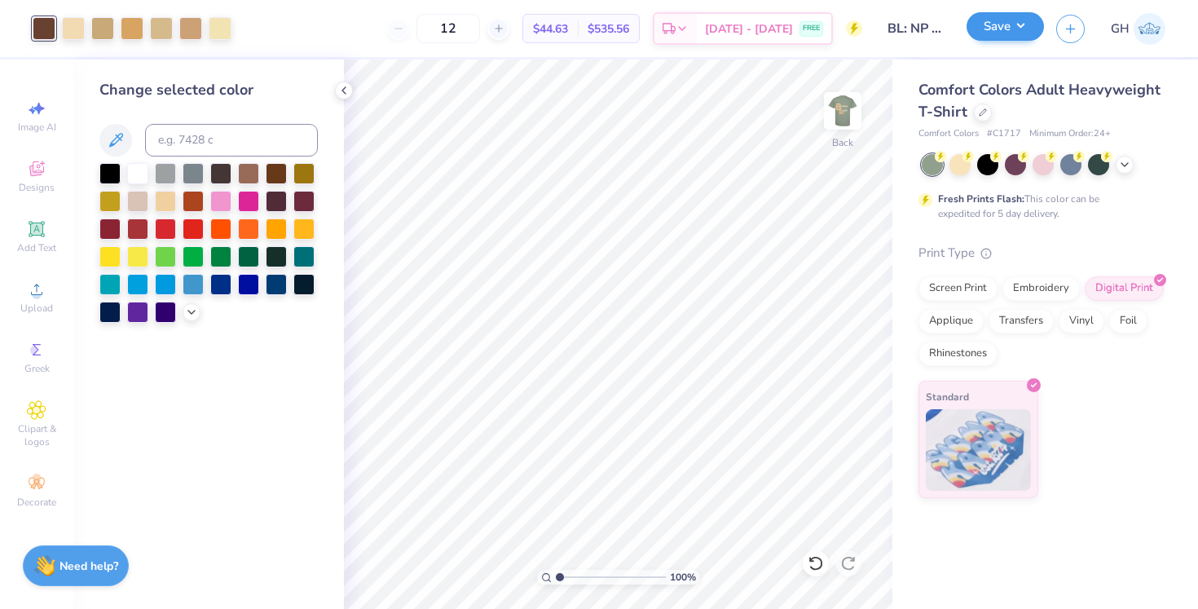
click at [988, 38] on button "Save" at bounding box center [1004, 26] width 77 height 29
click at [990, 37] on button "Save" at bounding box center [1004, 26] width 77 height 29
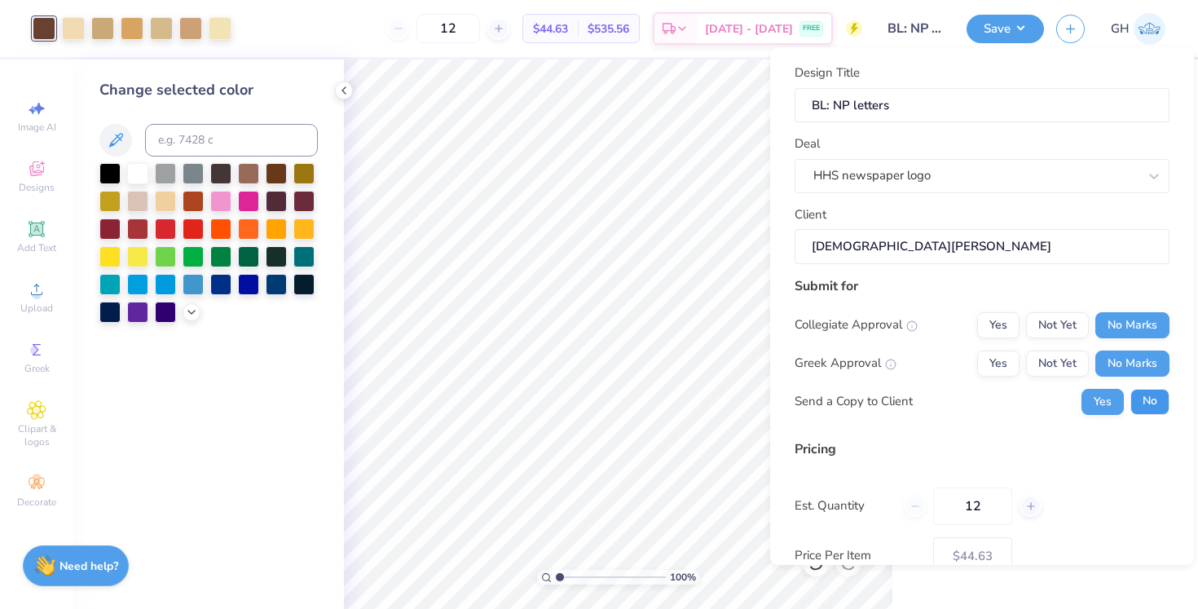
click at [1142, 397] on button "No" at bounding box center [1149, 402] width 39 height 26
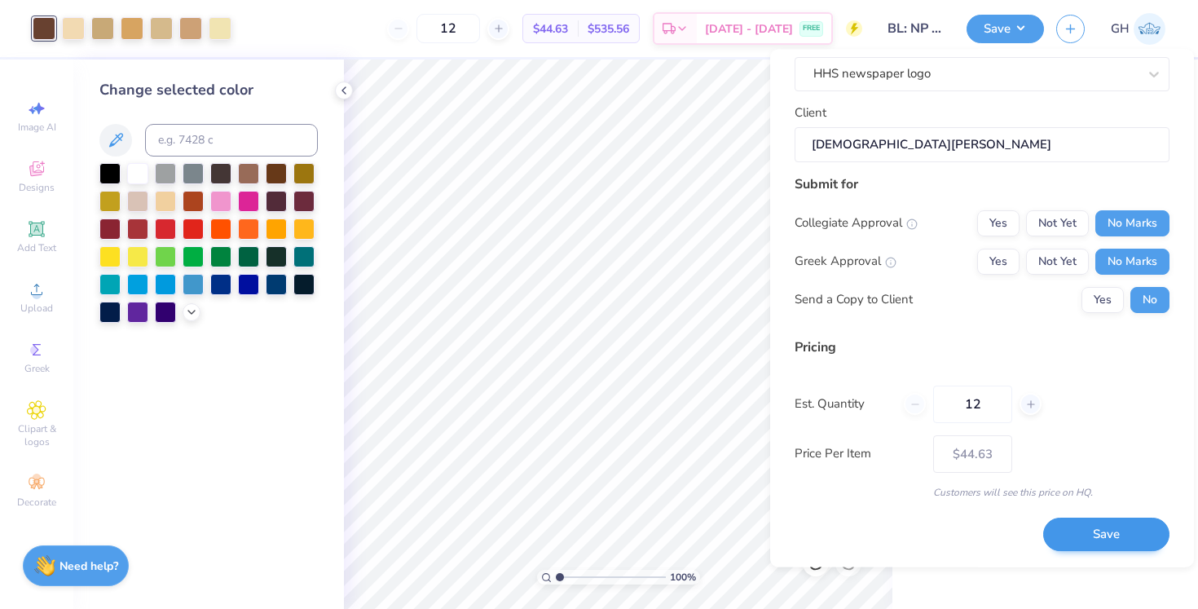
scroll to position [102, 0]
click at [1124, 526] on button "Save" at bounding box center [1106, 536] width 126 height 33
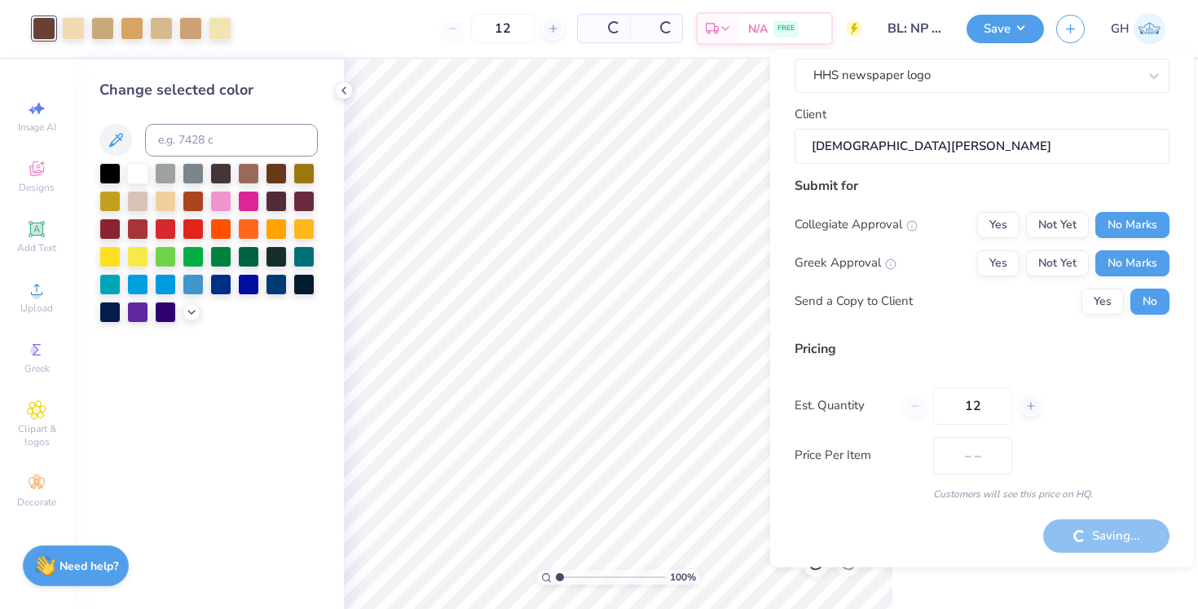
type input "$44.63"
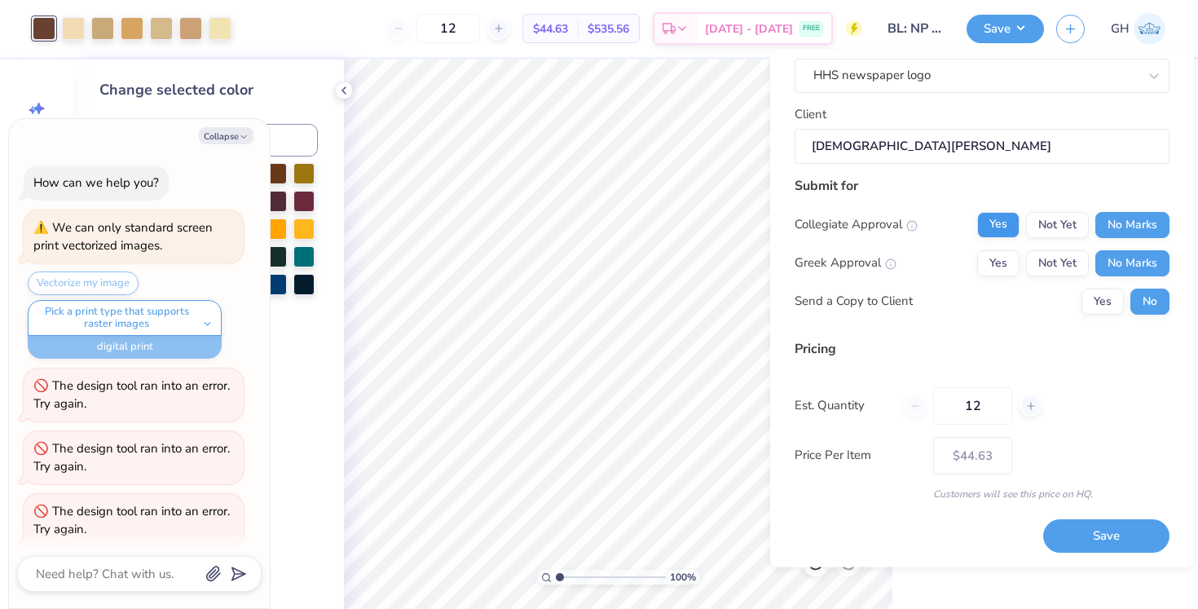
scroll to position [194, 0]
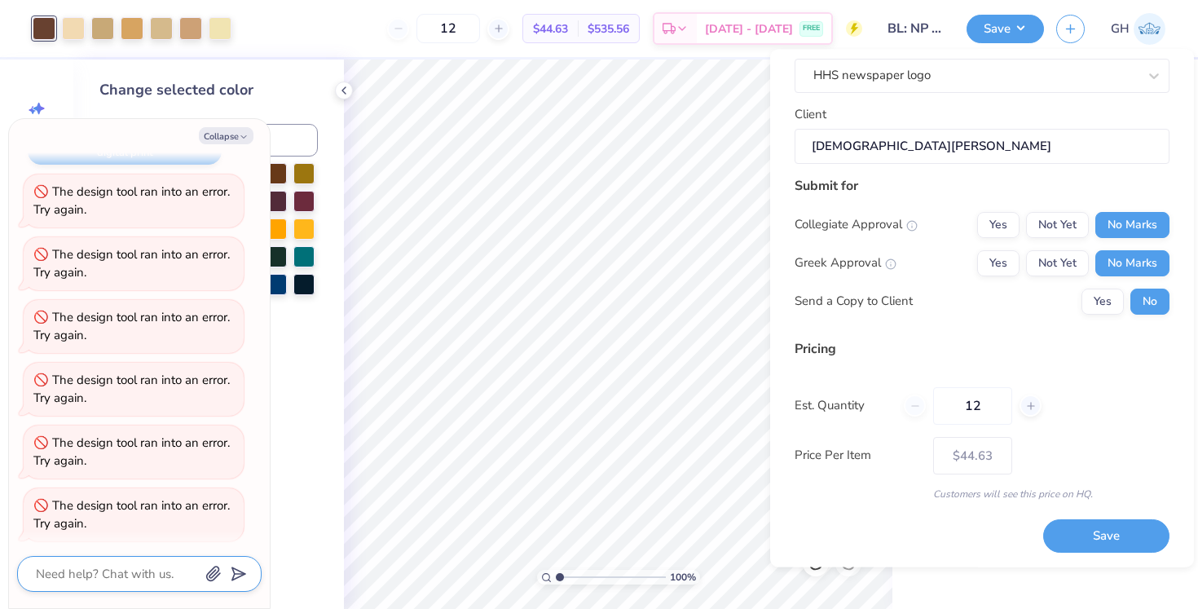
click at [72, 569] on textarea at bounding box center [116, 573] width 165 height 21
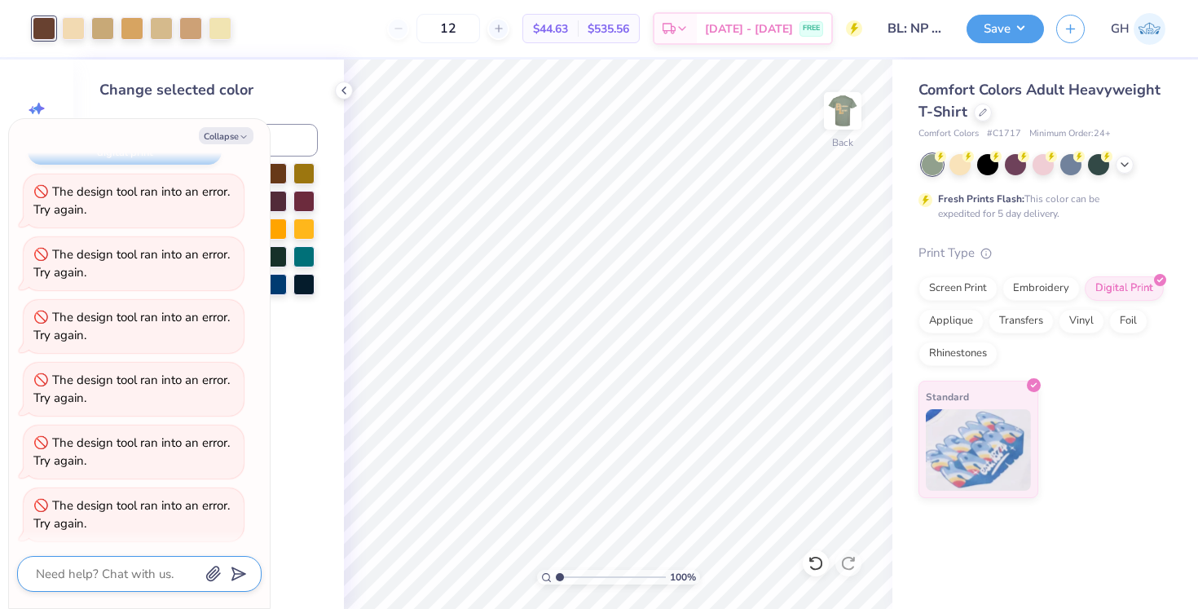
type textarea "x"
type textarea "w"
type textarea "x"
type textarea "wh"
type textarea "x"
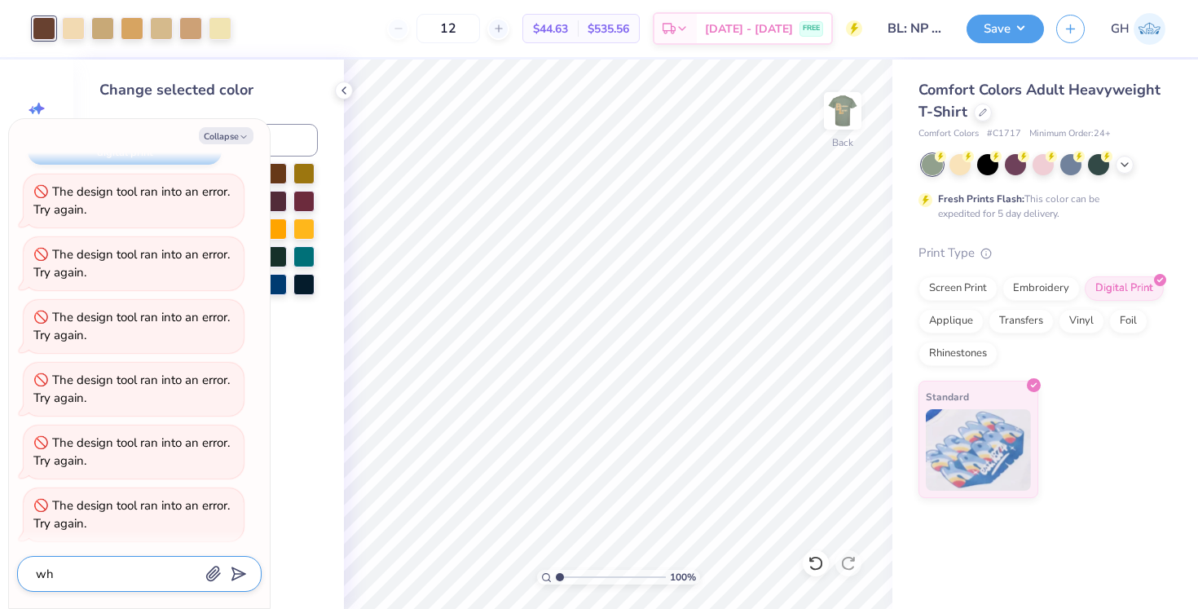
type textarea "wha"
type textarea "x"
type textarea "what"
type textarea "x"
type textarea "what"
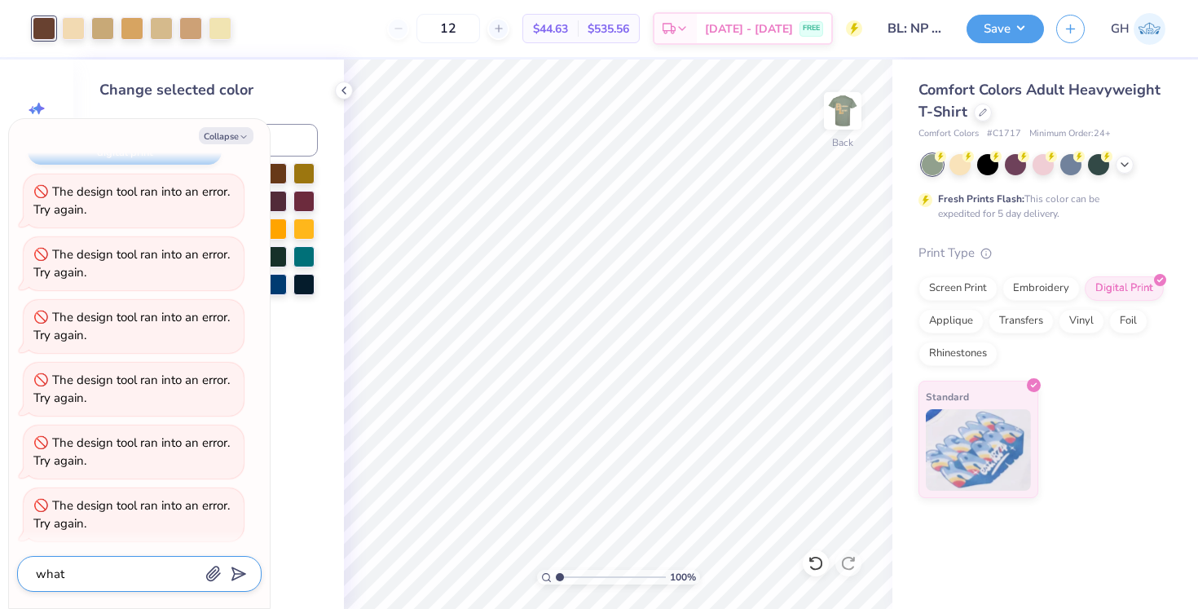
type textarea "x"
type textarea "what i"
type textarea "x"
type textarea "what is"
type textarea "x"
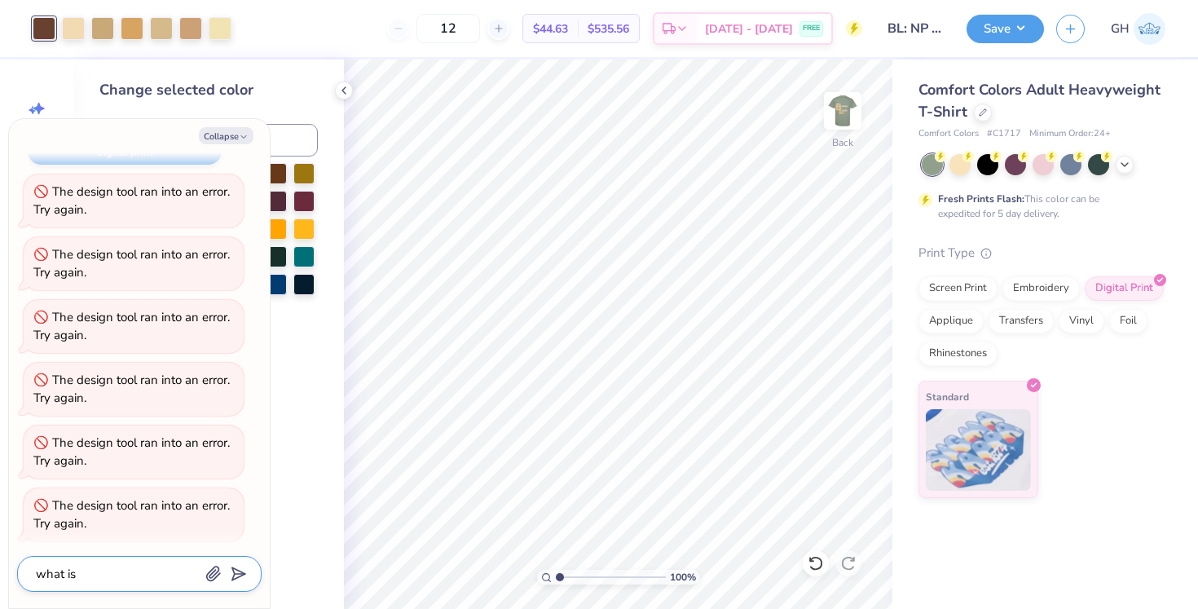
type textarea "what is"
type textarea "x"
type textarea "what is t"
type textarea "x"
type textarea "what is th"
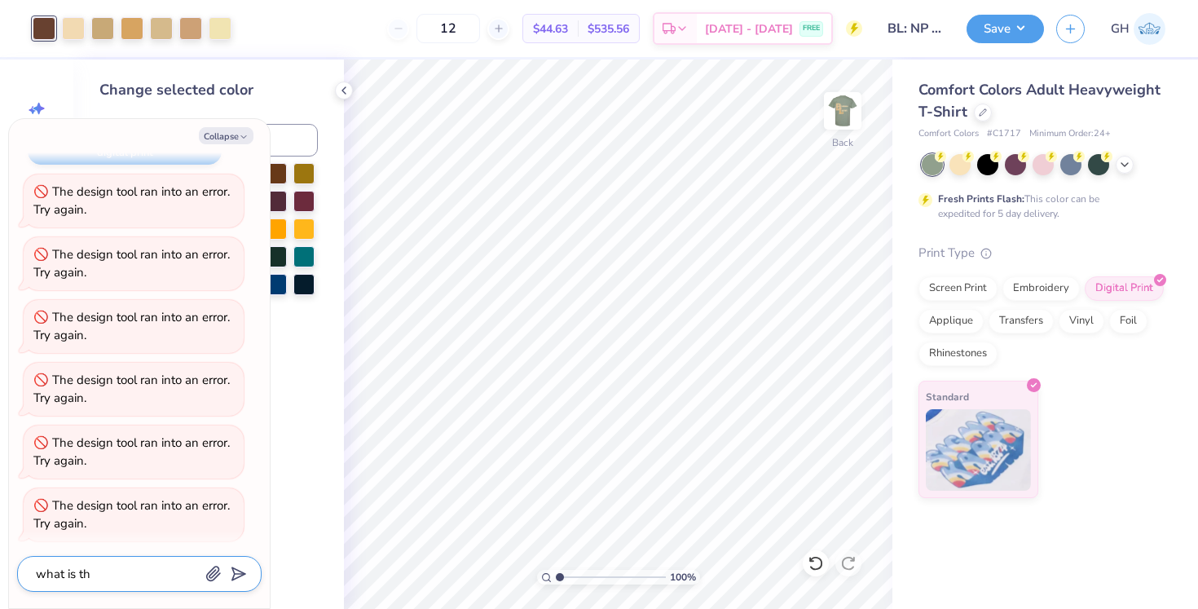
type textarea "x"
type textarea "what is the"
type textarea "x"
type textarea "what is the"
type textarea "x"
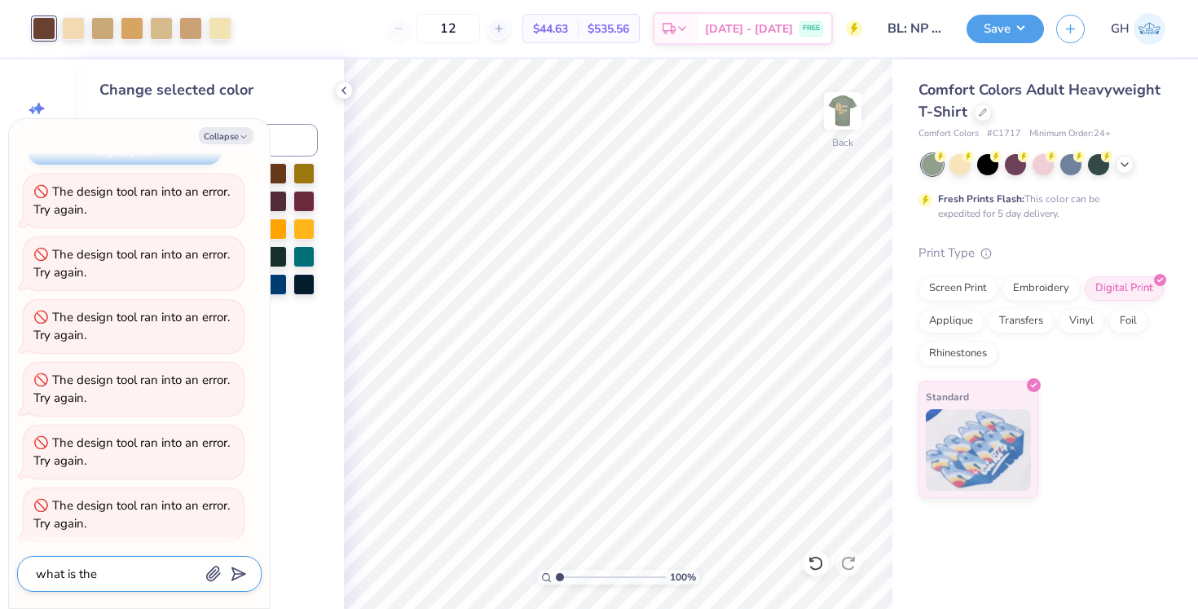
type textarea "what is the r"
type textarea "x"
type textarea "what is the"
type textarea "x"
type textarea "what is the e"
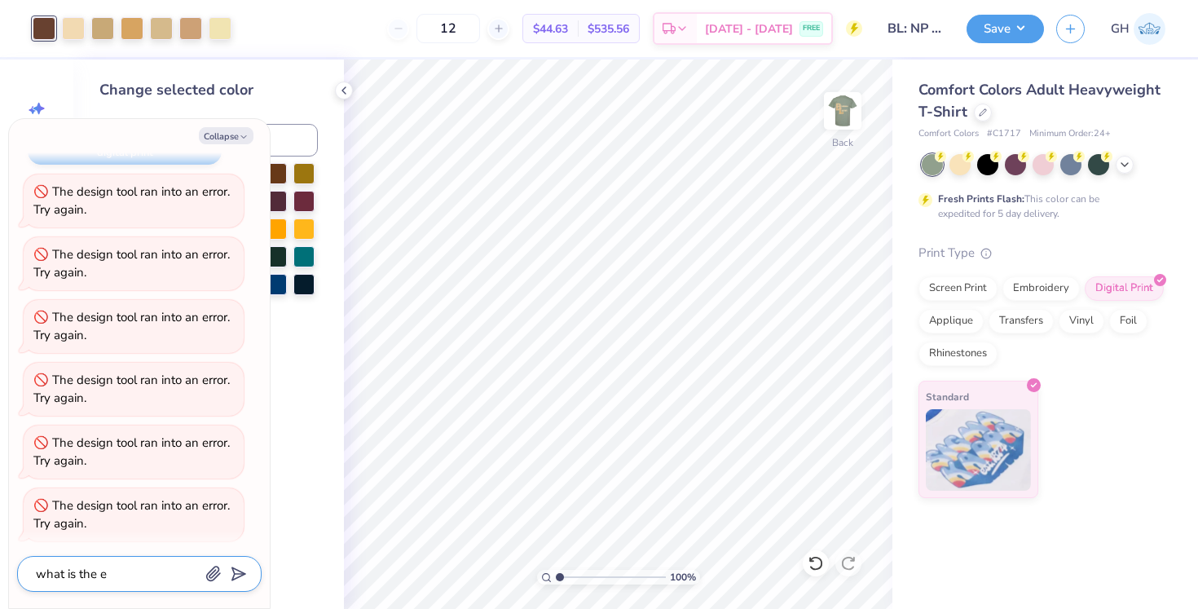
type textarea "x"
type textarea "what is the er"
type textarea "x"
type textarea "what is the err"
type textarea "x"
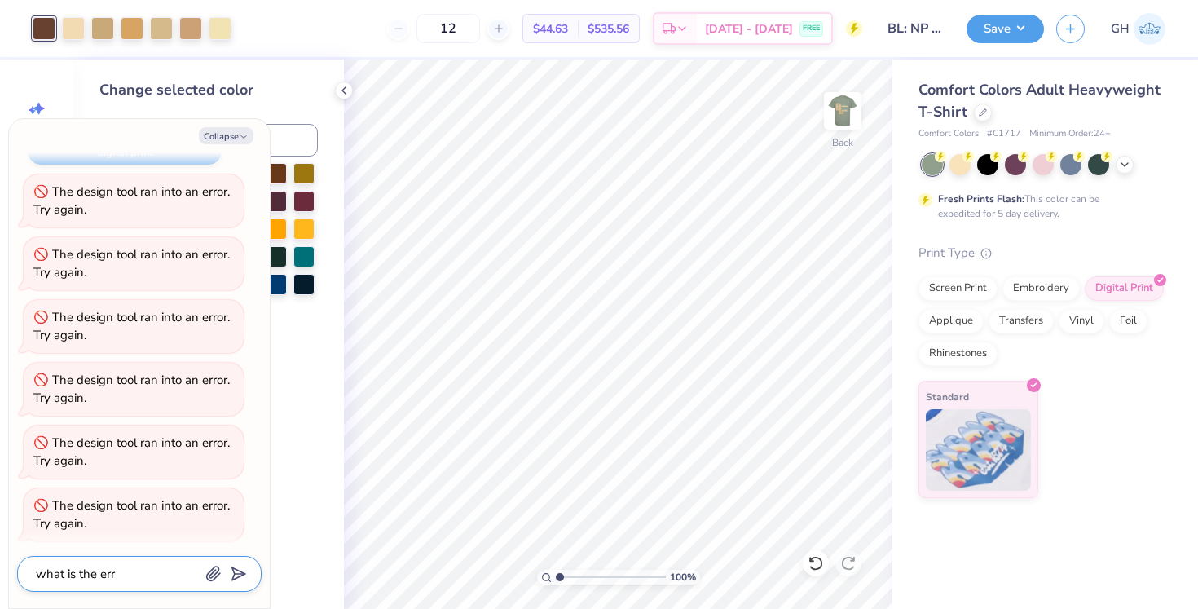
type textarea "what is the erro"
type textarea "x"
type textarea "what is the error"
type textarea "x"
type textarea "what is the errorn"
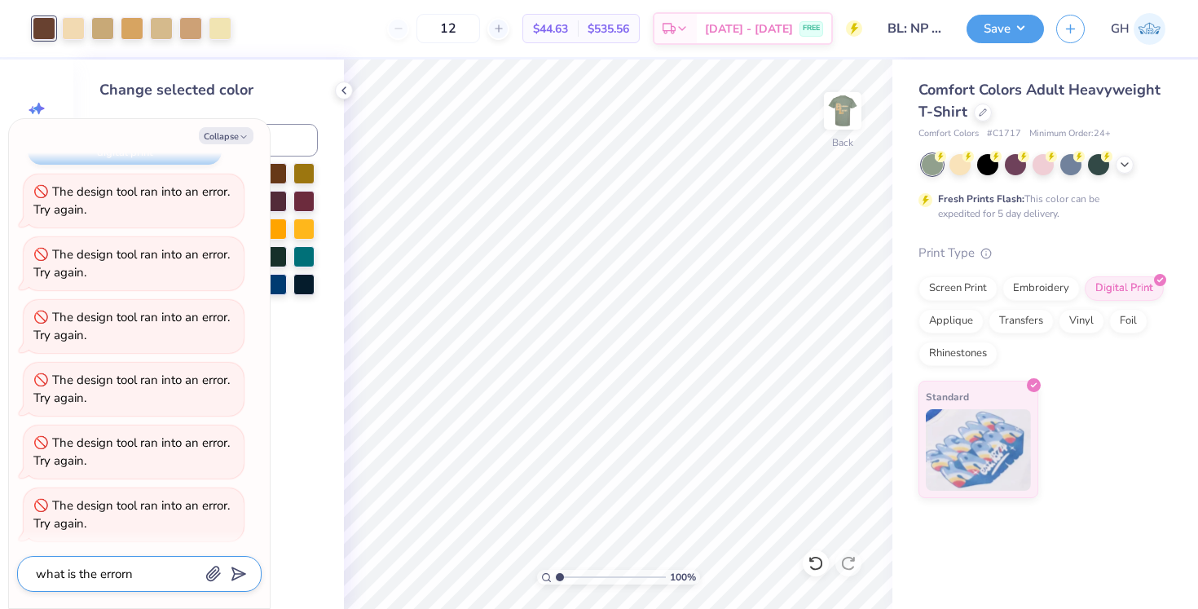
type textarea "x"
type textarea "what is the error"
type textarea "x"
type textarea "what is the error"
type textarea "x"
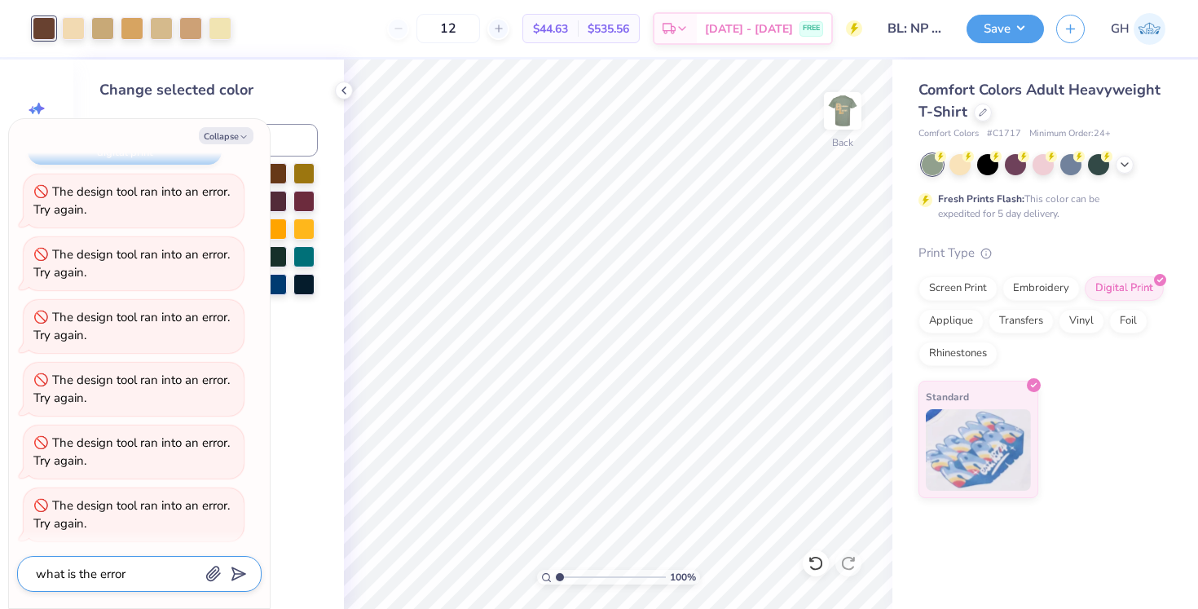
type textarea "what is the error t"
type textarea "x"
type textarea "what is the error ta"
type textarea "x"
type textarea "what is the error tah"
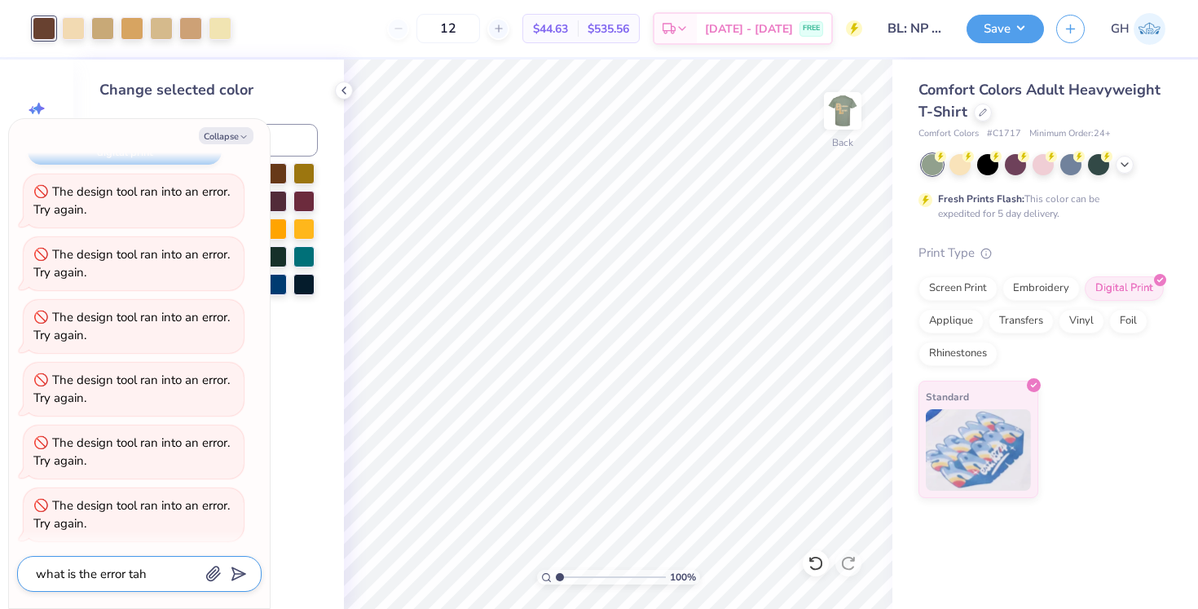
type textarea "x"
type textarea "what is the error taht"
type textarea "x"
type textarea "what is the error taht"
type textarea "x"
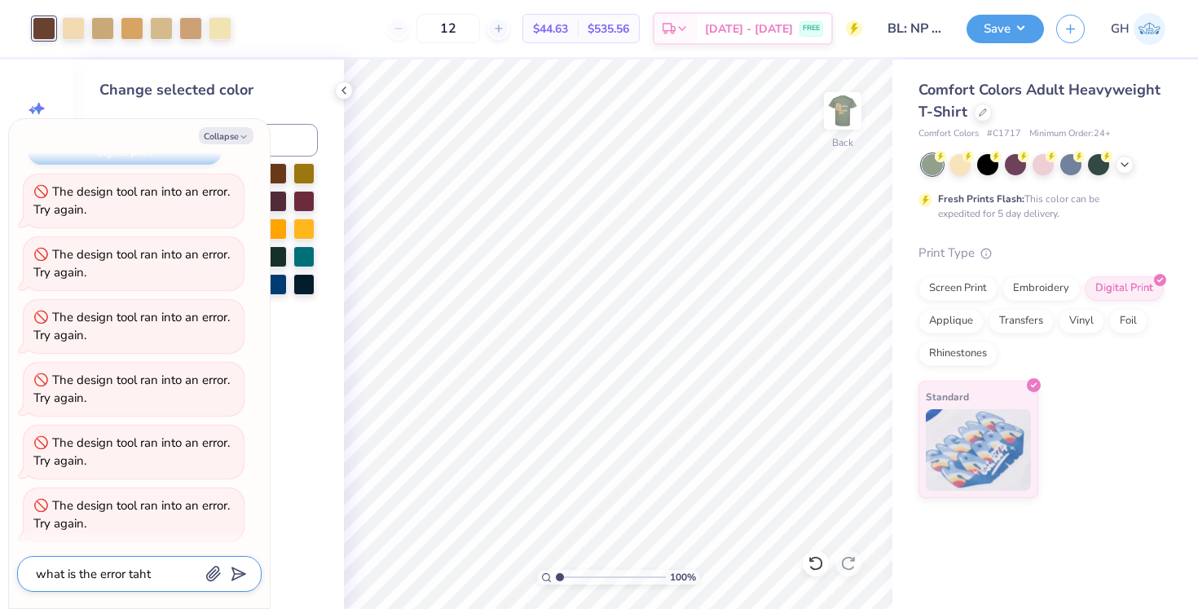
type textarea "what is the error taht"
type textarea "x"
type textarea "what is the error tah"
type textarea "x"
type textarea "what is the error ta"
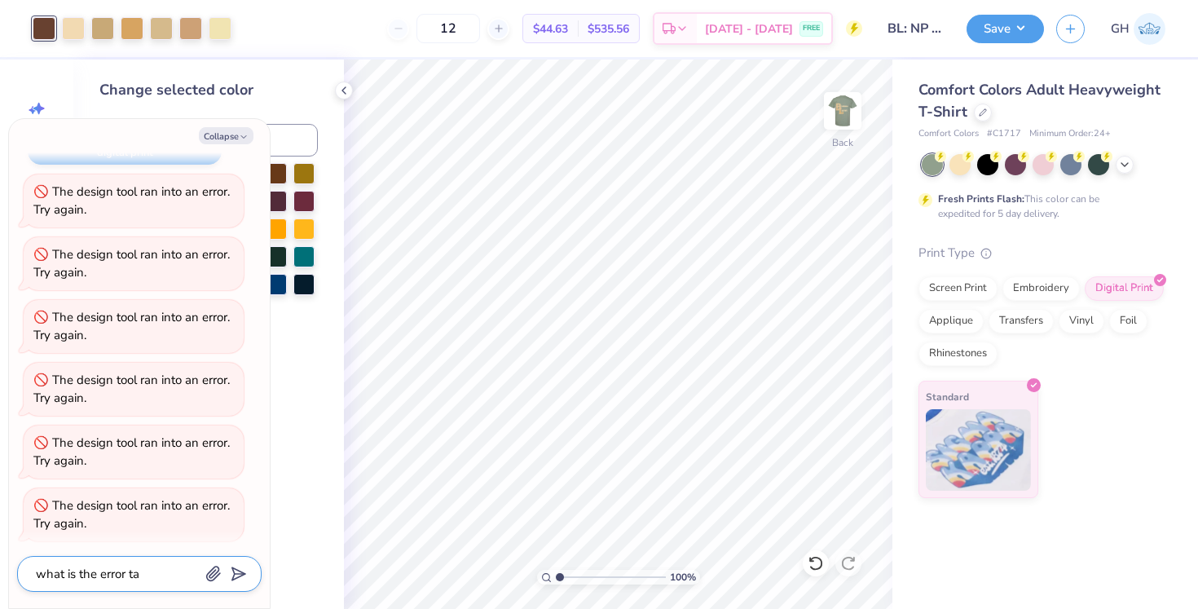
type textarea "x"
type textarea "what is the error t"
type textarea "x"
type textarea "what is the error th"
type textarea "x"
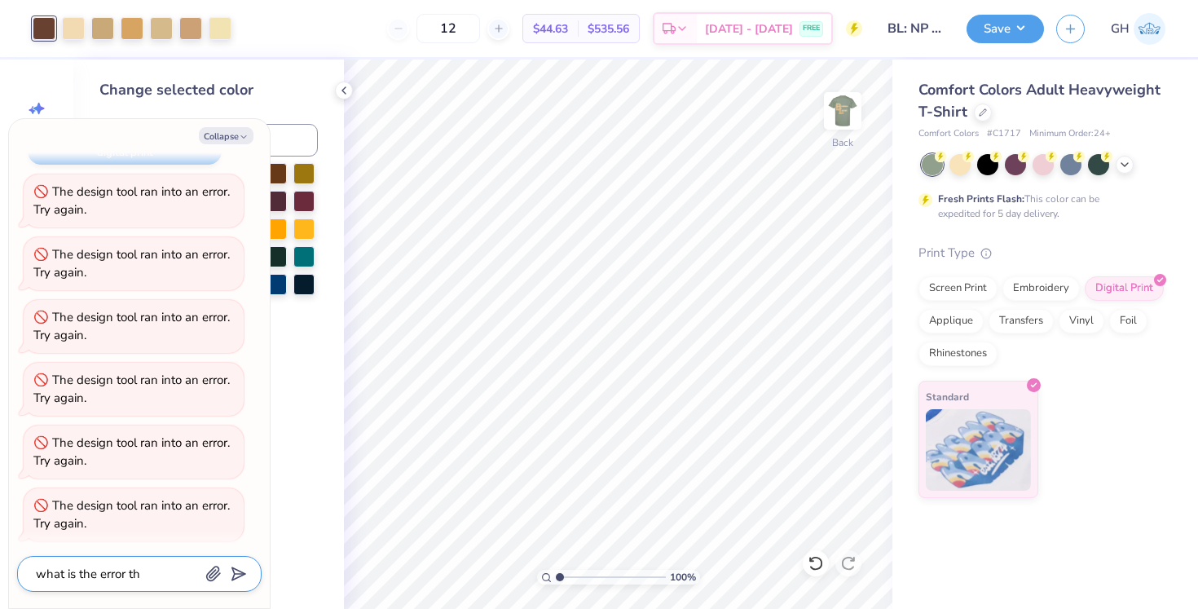
type textarea "what is the error tha"
type textarea "x"
type textarea "what is the error that"
type textarea "x"
type textarea "what is the error that"
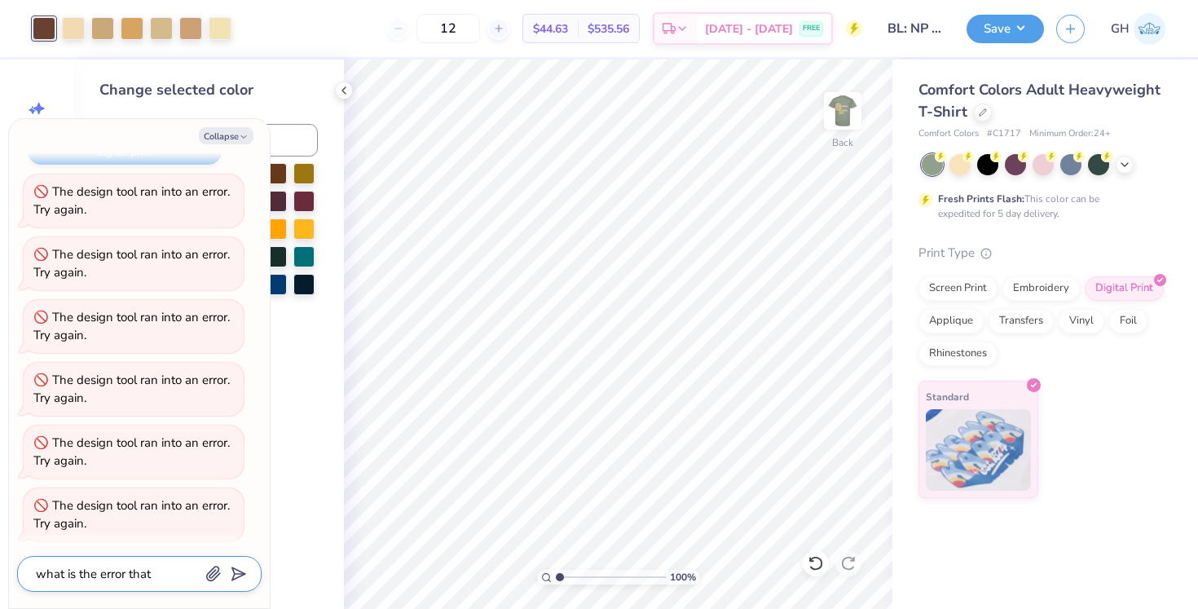
type textarea "x"
type textarea "what is the error that w"
type textarea "x"
type textarea "what is the error that wo"
type textarea "x"
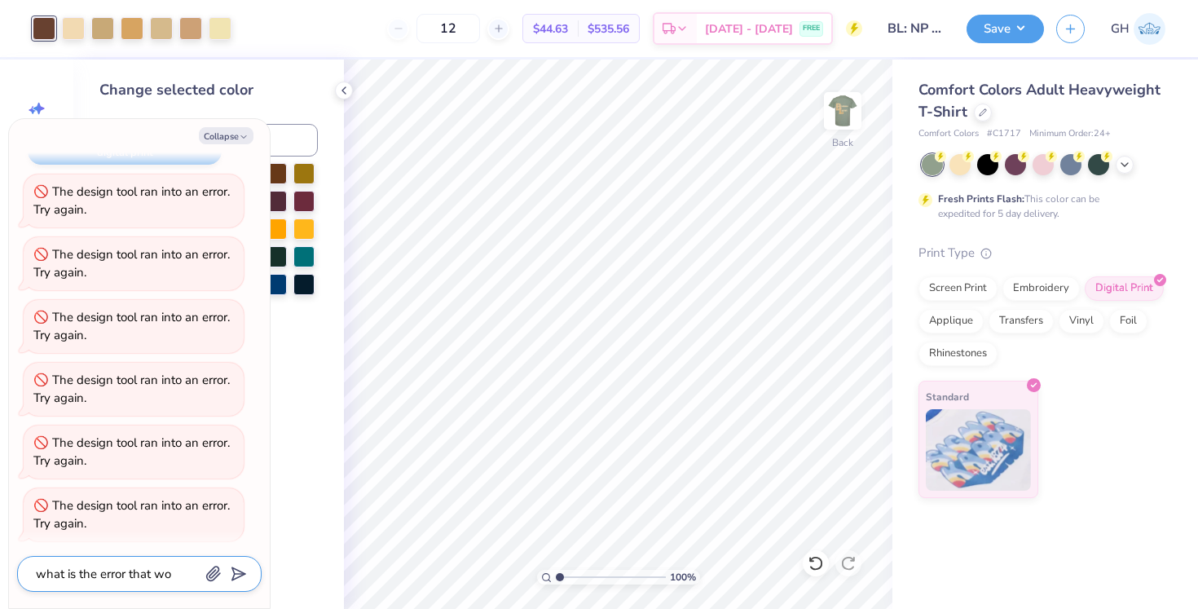
type textarea "what is the error that won"
type textarea "x"
type textarea "what is the error that wont"
type textarea "x"
type textarea "what is the error that won’t le"
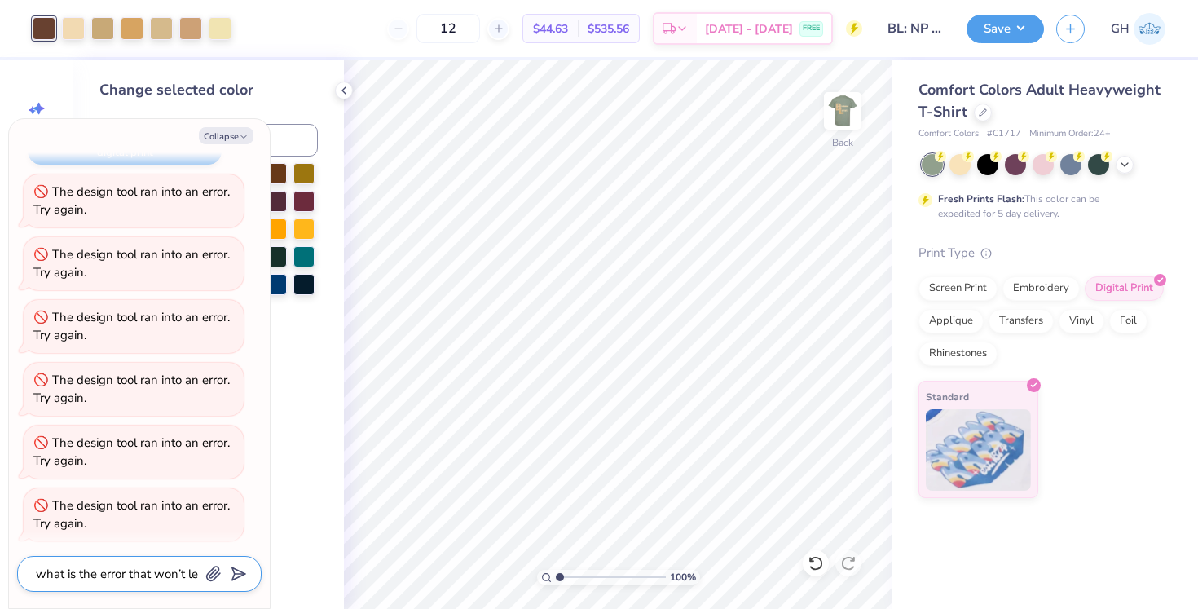
type textarea "x"
type textarea "what is the error that won’t let"
type textarea "x"
type textarea "what is the error that won’t let"
type textarea "x"
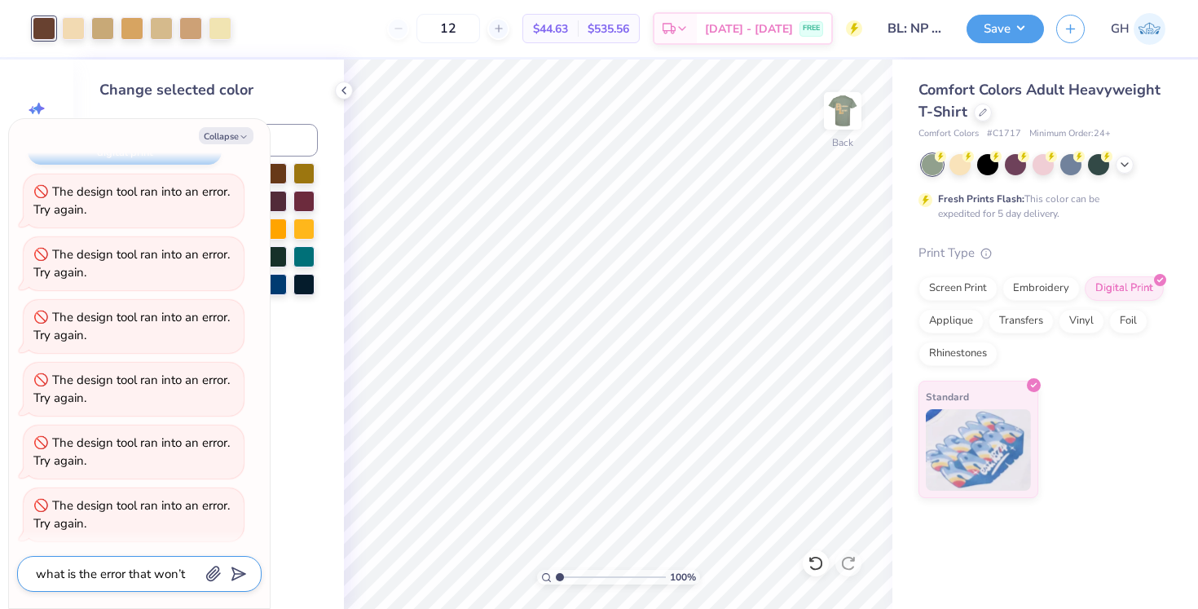
type textarea "what is the error that won’t let"
type textarea "x"
type textarea "what is the error that won’t let m"
type textarea "x"
type textarea "what is the error that won’t let me"
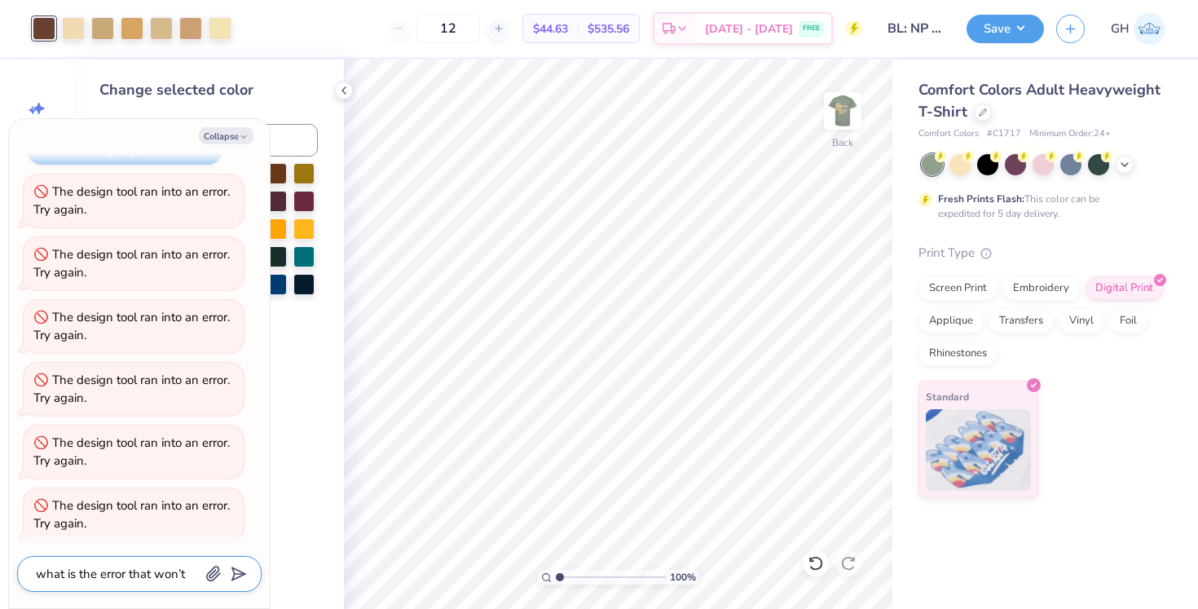
type textarea "x"
type textarea "what is the error that won’t let me"
type textarea "x"
type textarea "what is the error that won’t let me s"
type textarea "x"
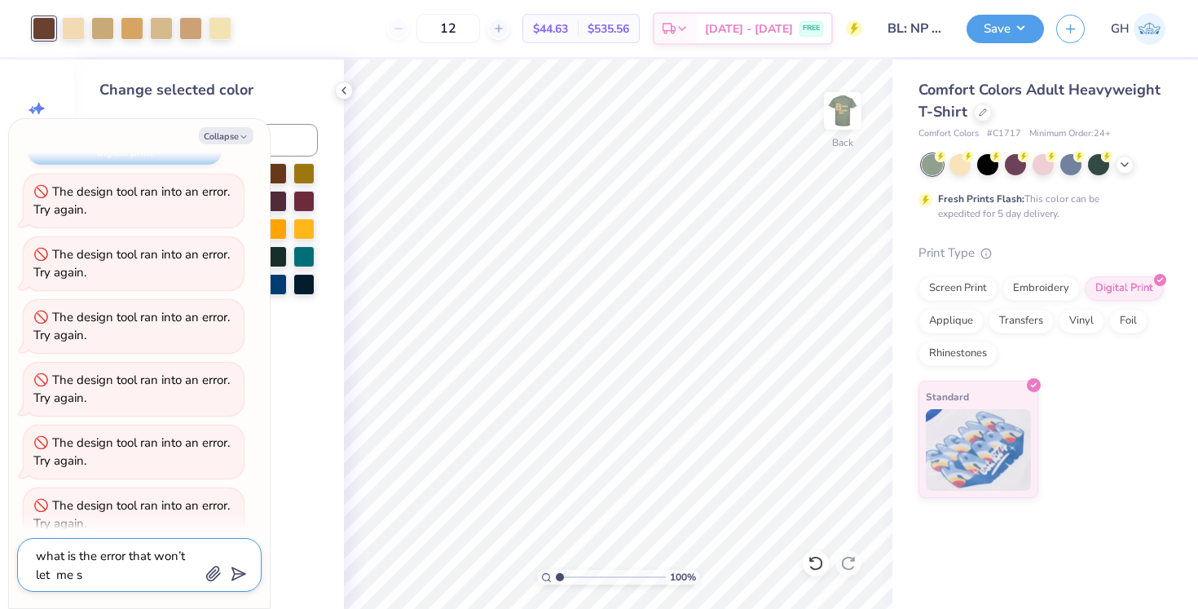
type textarea "what is the error that won’t let me sa"
type textarea "x"
type textarea "what is the error that won’t let me sav"
type textarea "x"
type textarea "what is the error that won’t let me save"
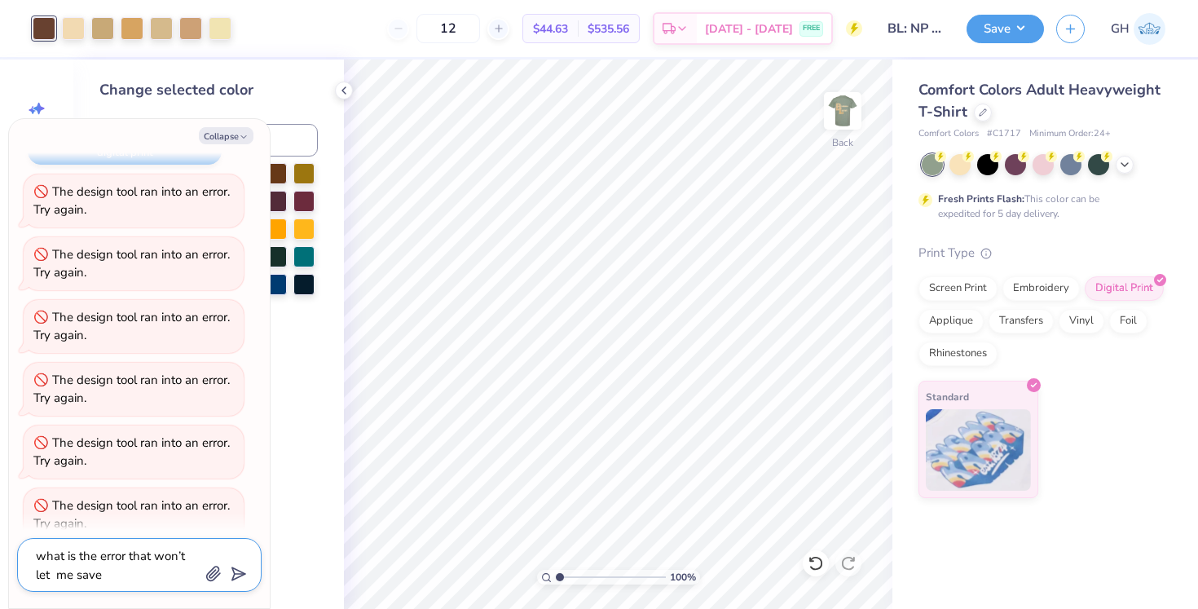
type textarea "x"
type textarea "what is the error that won’t let me save"
type textarea "x"
type textarea "what is the error that won’t let me save t"
type textarea "x"
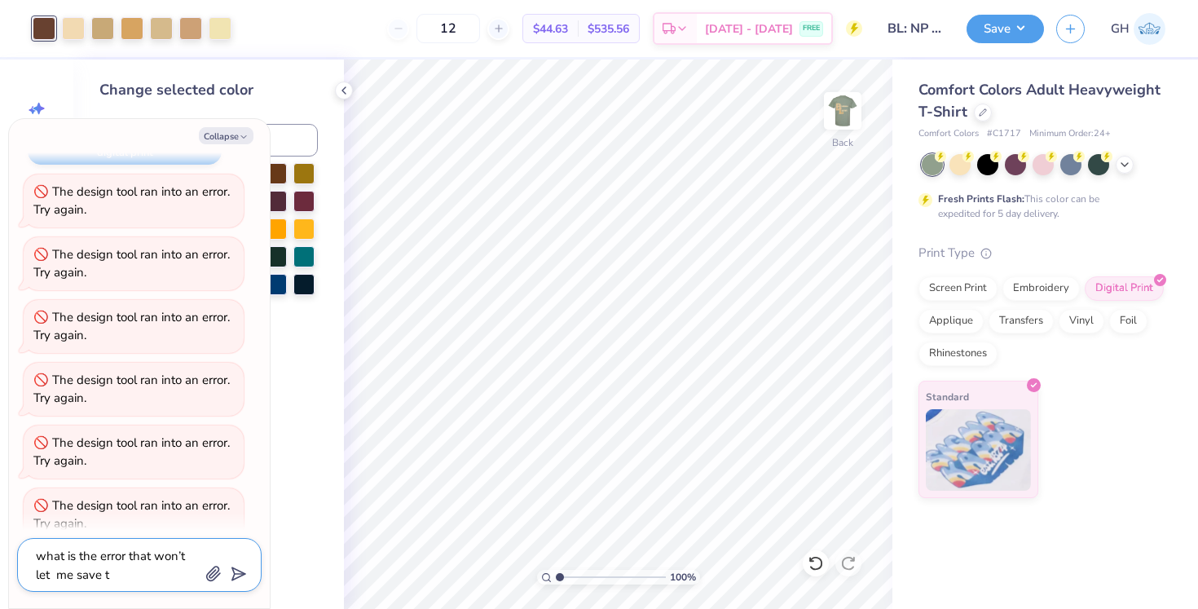
type textarea "what is the error that won’t let me save th"
type textarea "x"
type textarea "what is the error that won’t let me save thi"
type textarea "x"
type textarea "what is the error that won’t let me save this"
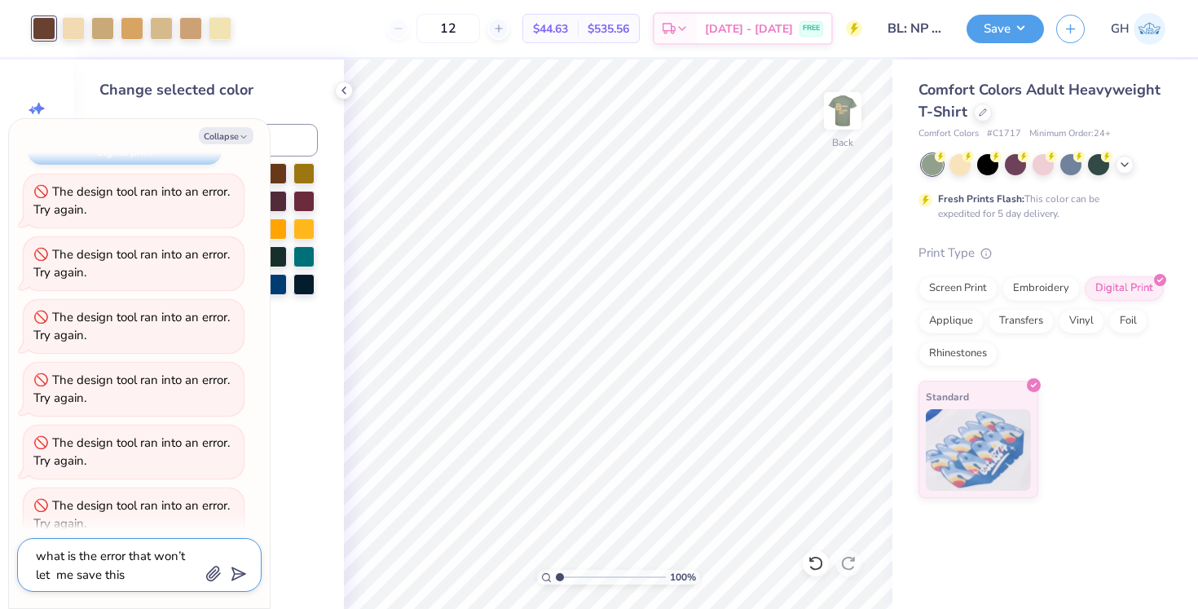
type textarea "x"
type textarea "what is the error that won’t let me save this"
type textarea "x"
type textarea "what is the error that won’t let me save this d"
type textarea "x"
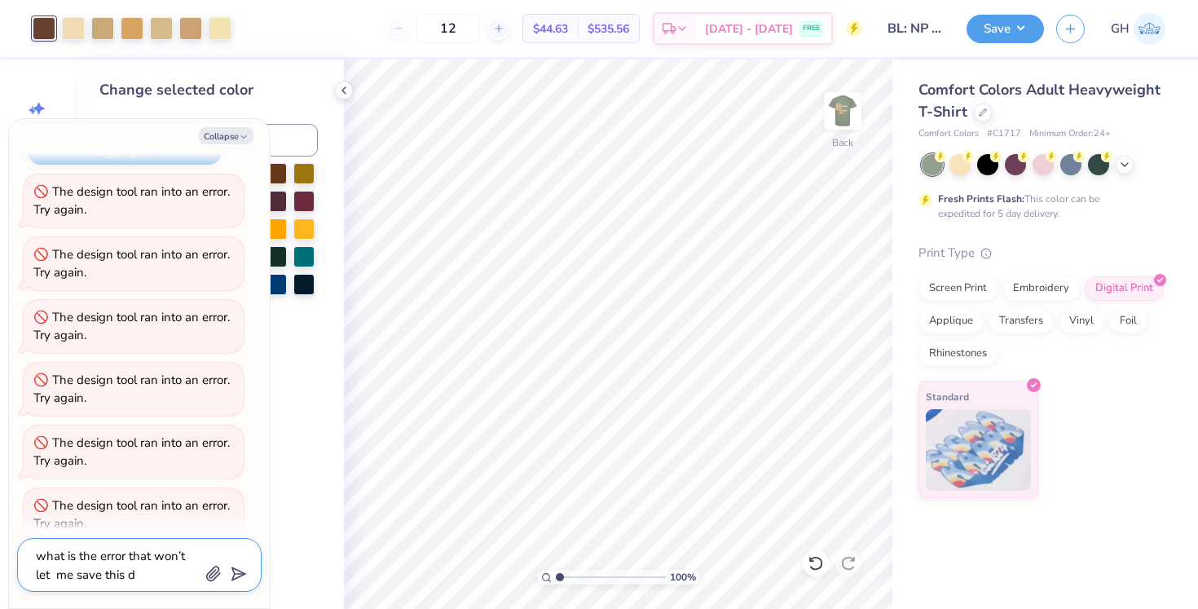
type textarea "what is the error that won’t let me save this de"
type textarea "x"
type textarea "what is the error that won’t let me save this des"
type textarea "x"
type textarea "what is the error that won’t let me save this desi"
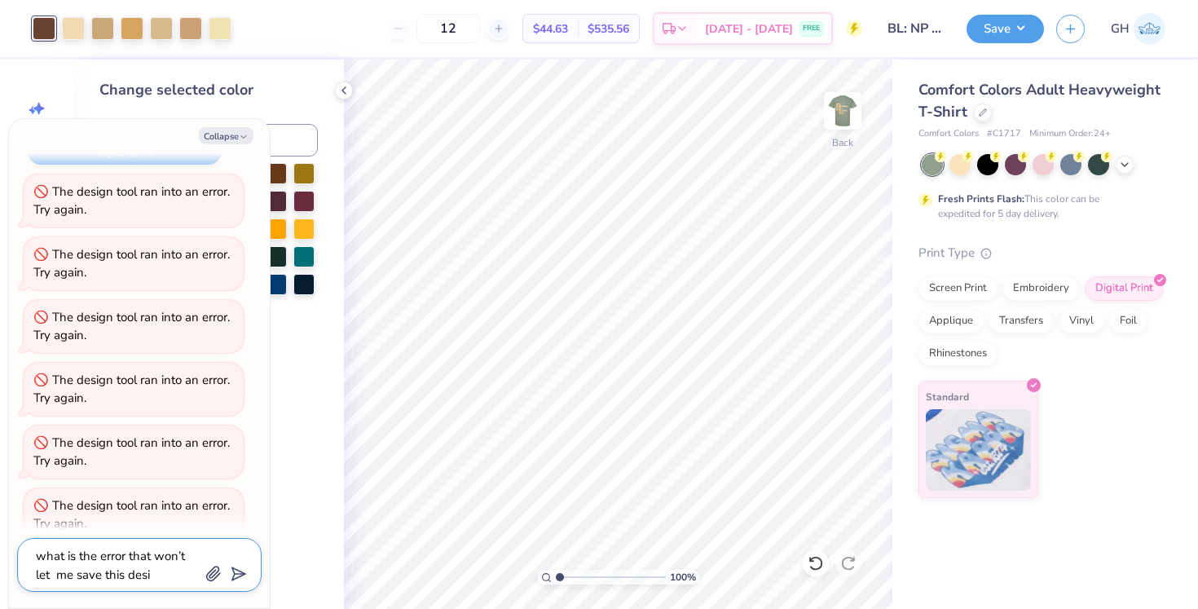
type textarea "x"
type textarea "what is the error that won’t let me save this desig"
type textarea "x"
type textarea "what is the error that won’t let me save this design"
type textarea "x"
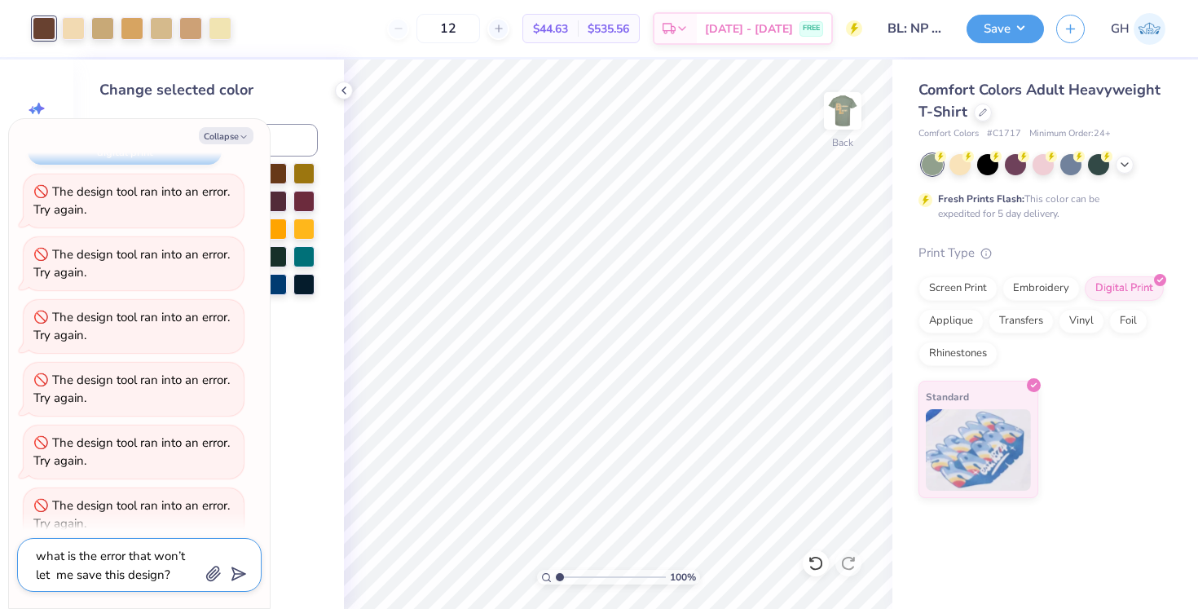
type textarea "what is the error that won’t let me save this design?"
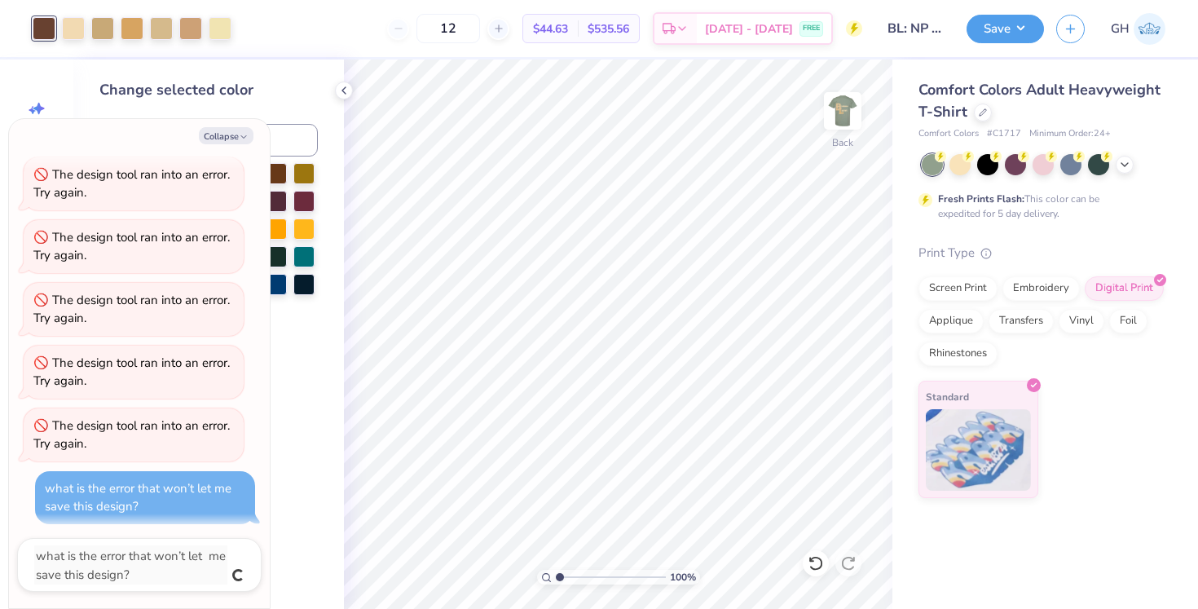
type textarea "x"
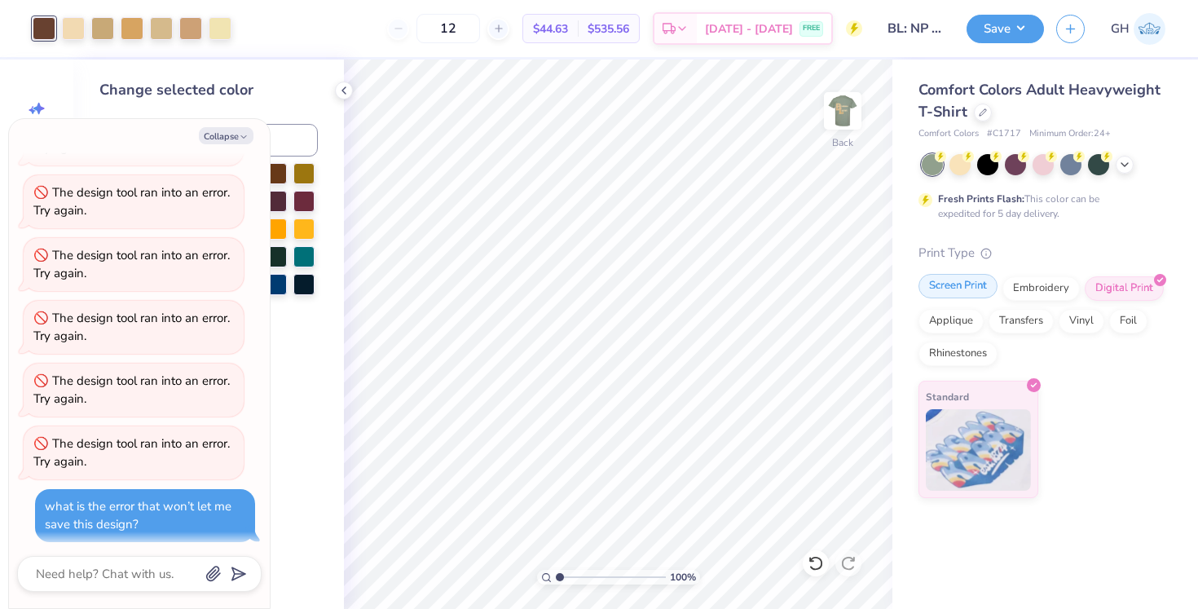
click at [959, 296] on div "Screen Print" at bounding box center [957, 286] width 79 height 24
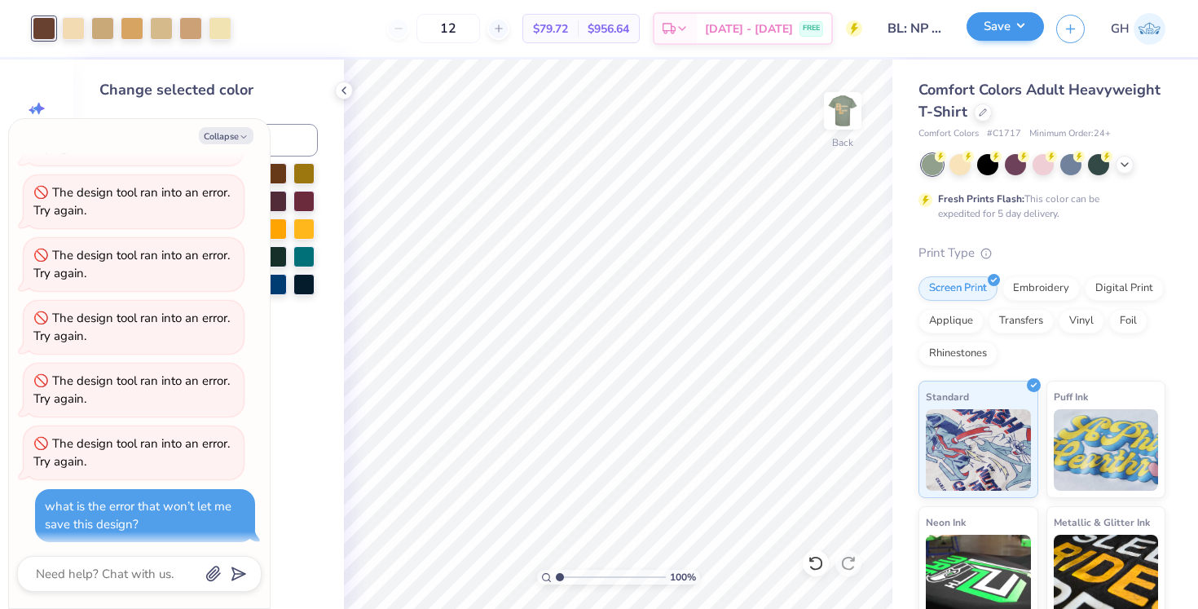
click at [1023, 29] on button "Save" at bounding box center [1004, 26] width 77 height 29
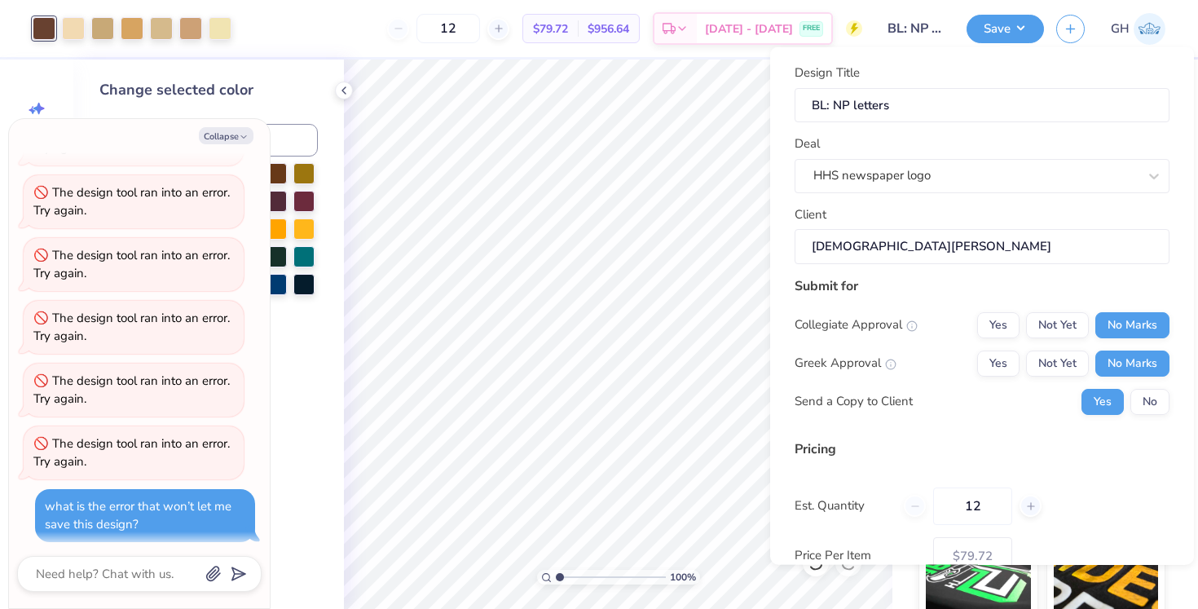
click at [1157, 416] on div "Submit for Collegiate Approval Yes Not Yet No Marks Greek Approval Yes Not Yet …" at bounding box center [981, 350] width 375 height 151
click at [1157, 407] on button "No" at bounding box center [1149, 401] width 39 height 26
type textarea "x"
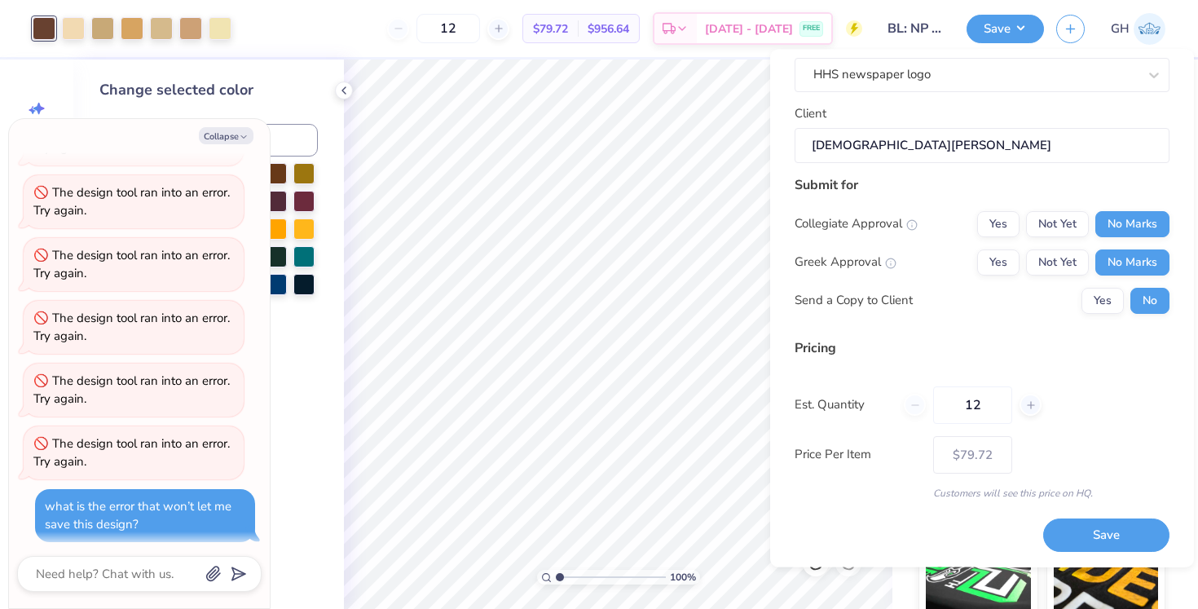
scroll to position [102, 0]
click at [1109, 541] on button "Save" at bounding box center [1106, 536] width 126 height 33
type input "$79.72"
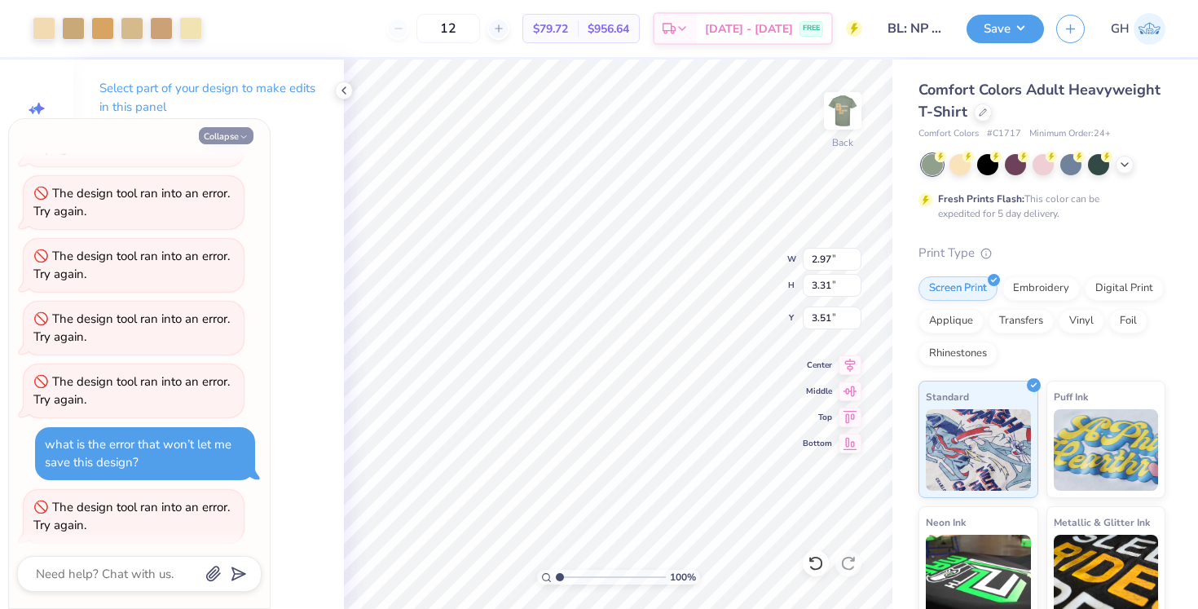
click at [234, 139] on button "Collapse" at bounding box center [226, 135] width 55 height 17
type textarea "x"
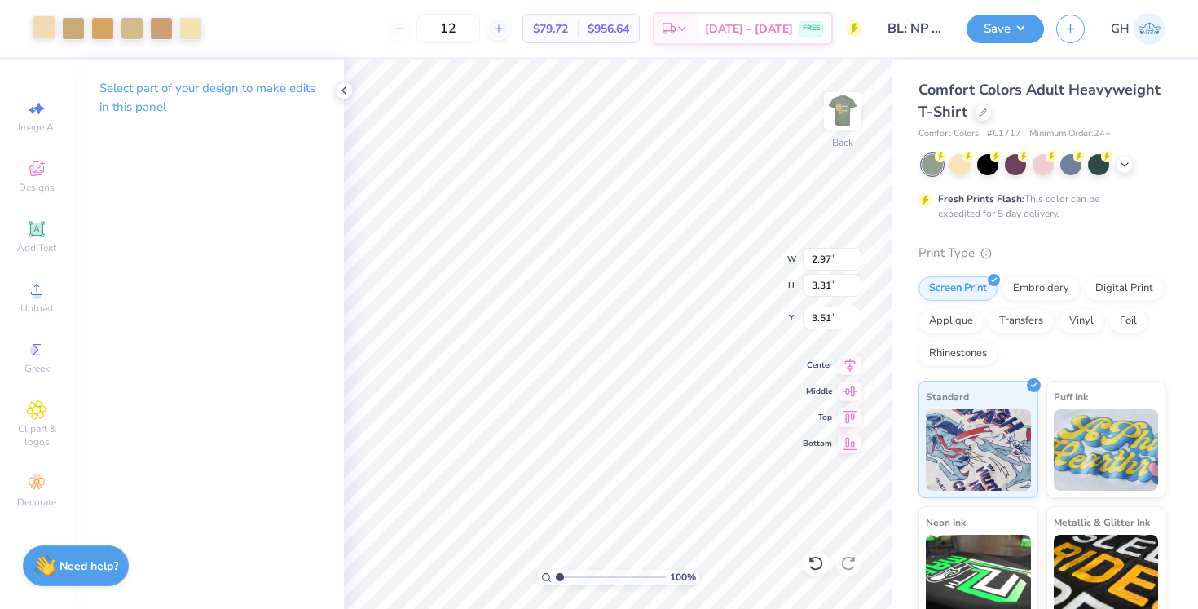
click at [36, 35] on div at bounding box center [44, 26] width 23 height 23
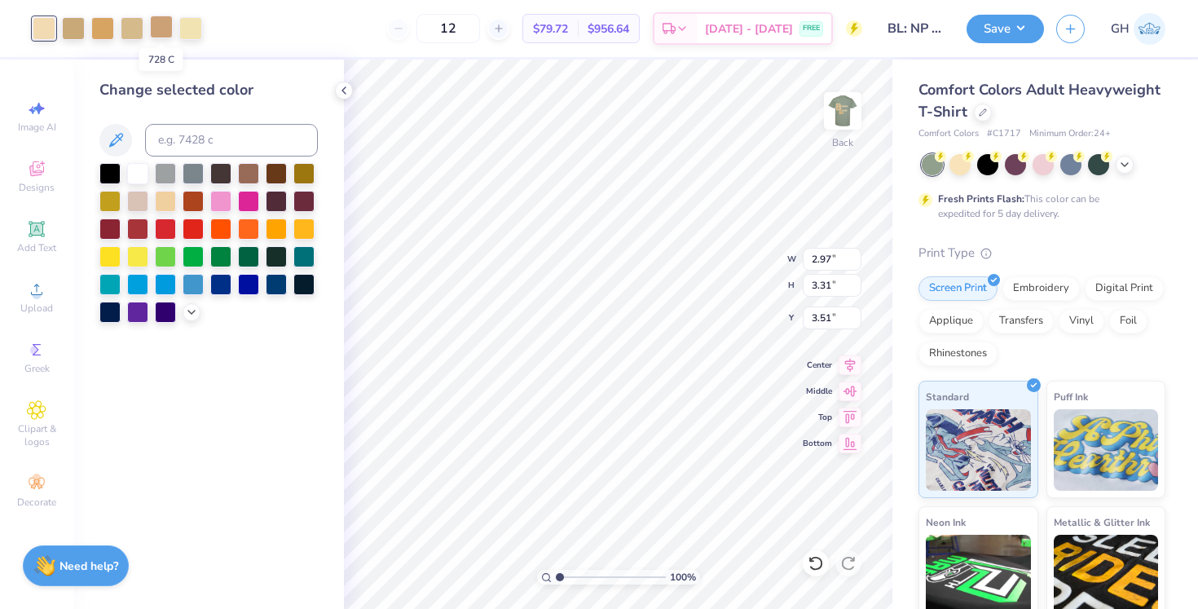
click at [159, 26] on div at bounding box center [161, 26] width 23 height 23
click at [164, 129] on input at bounding box center [231, 140] width 173 height 33
type input "7506"
click at [76, 32] on div at bounding box center [73, 26] width 23 height 23
click at [186, 150] on input at bounding box center [231, 140] width 173 height 33
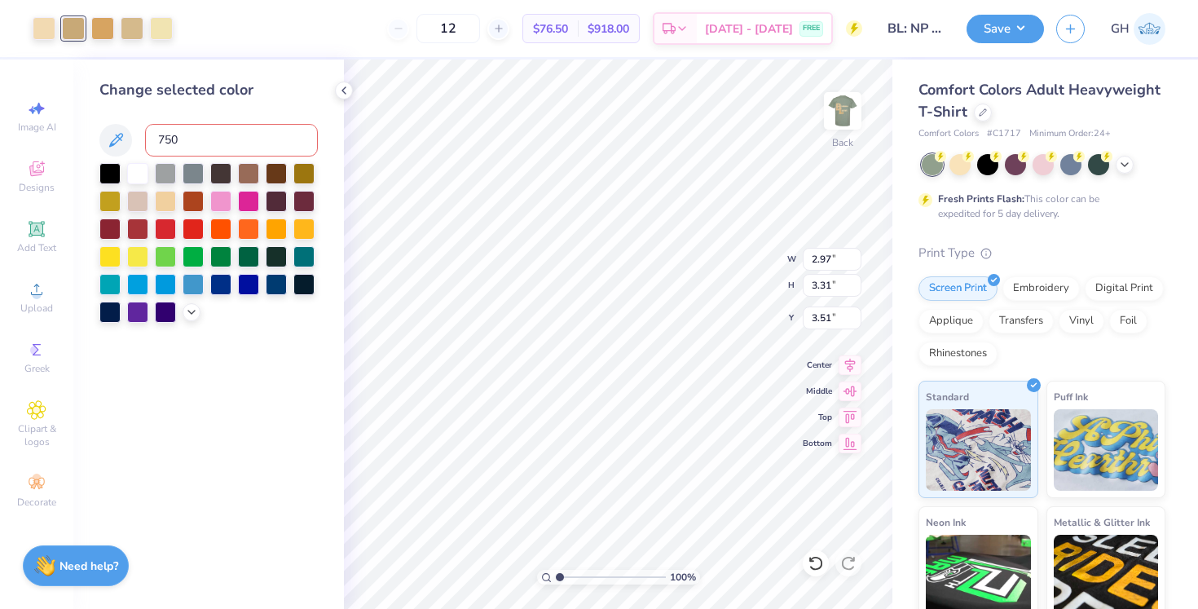
type input "7506"
click at [68, 21] on div at bounding box center [73, 26] width 23 height 23
click at [196, 139] on input at bounding box center [231, 140] width 173 height 33
type input "7506"
click at [85, 32] on div at bounding box center [73, 26] width 23 height 23
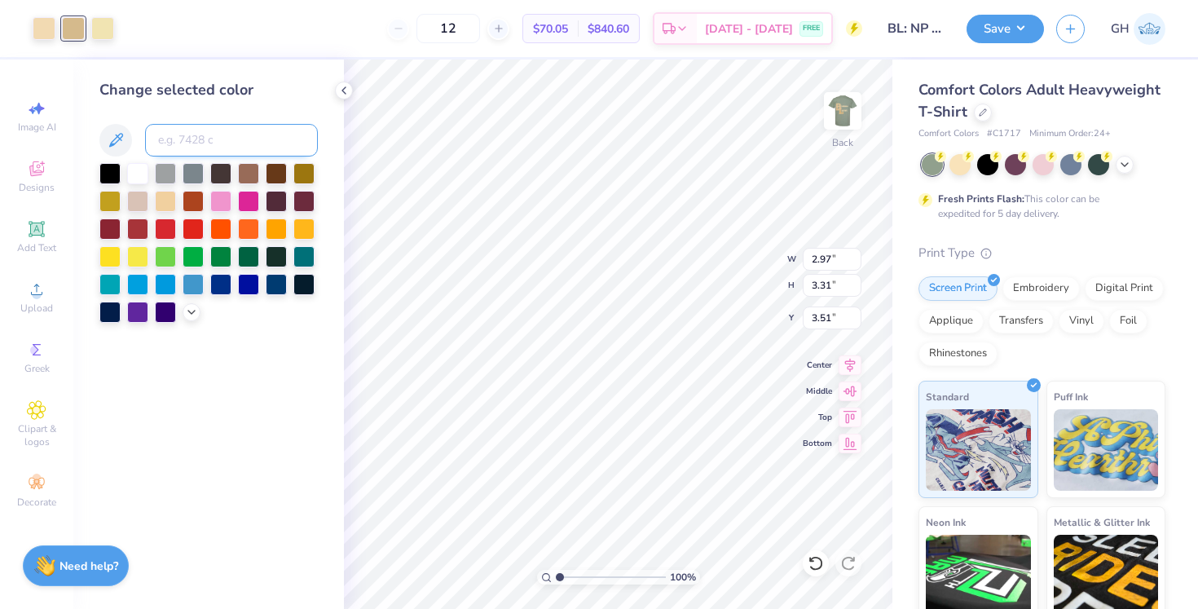
click at [174, 135] on input at bounding box center [231, 140] width 173 height 33
type input "7506"
click at [80, 27] on div at bounding box center [73, 26] width 23 height 23
click at [220, 137] on input at bounding box center [231, 140] width 173 height 33
type input "7506"
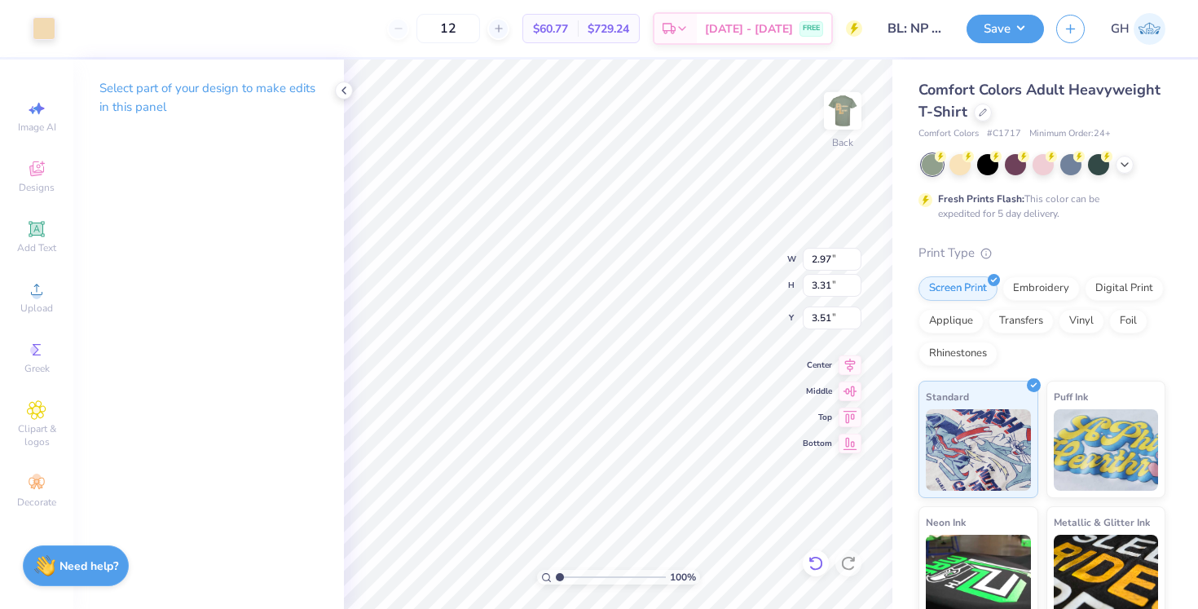
click at [813, 550] on div at bounding box center [816, 563] width 26 height 26
click at [816, 571] on div at bounding box center [816, 563] width 26 height 26
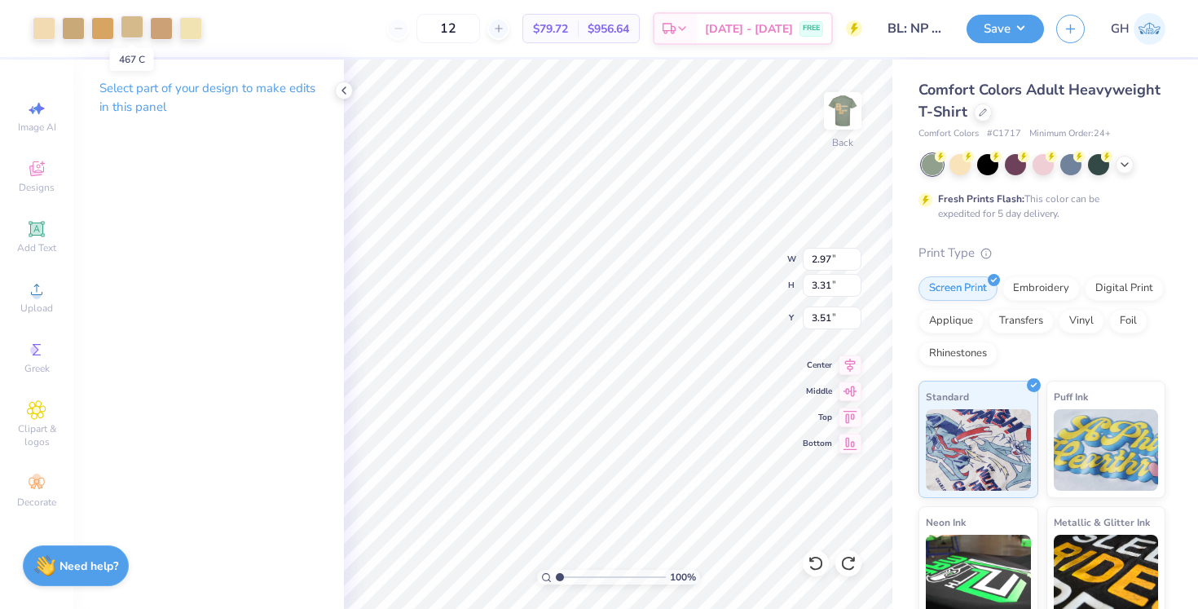
click at [131, 30] on div at bounding box center [132, 26] width 23 height 23
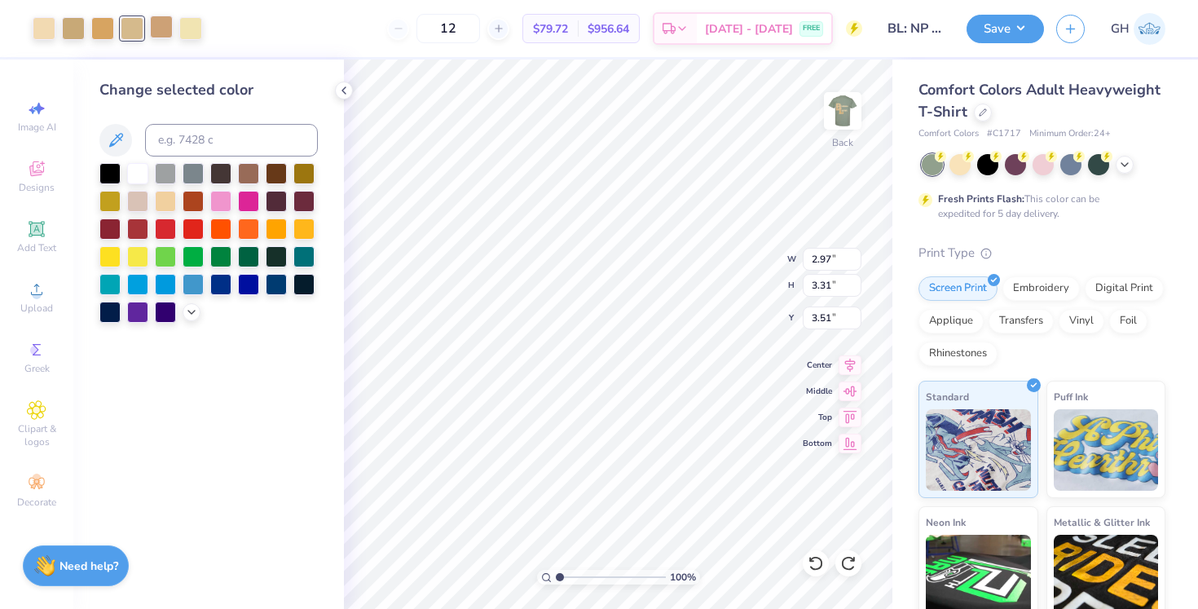
click at [168, 33] on div at bounding box center [161, 26] width 23 height 23
click at [191, 148] on input at bounding box center [231, 140] width 173 height 33
type input "467"
click at [160, 32] on div at bounding box center [161, 26] width 23 height 23
click at [162, 147] on input at bounding box center [231, 140] width 173 height 33
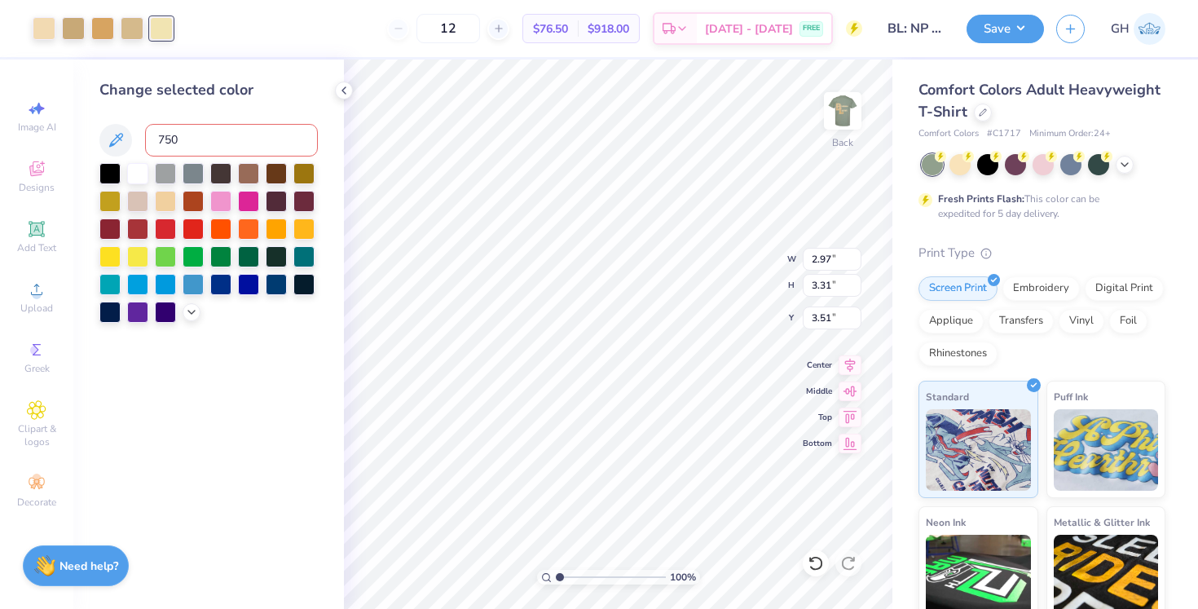
type input "7506"
click at [99, 36] on div at bounding box center [102, 26] width 23 height 23
click at [165, 133] on input at bounding box center [231, 140] width 173 height 33
type input "467"
type input "c"
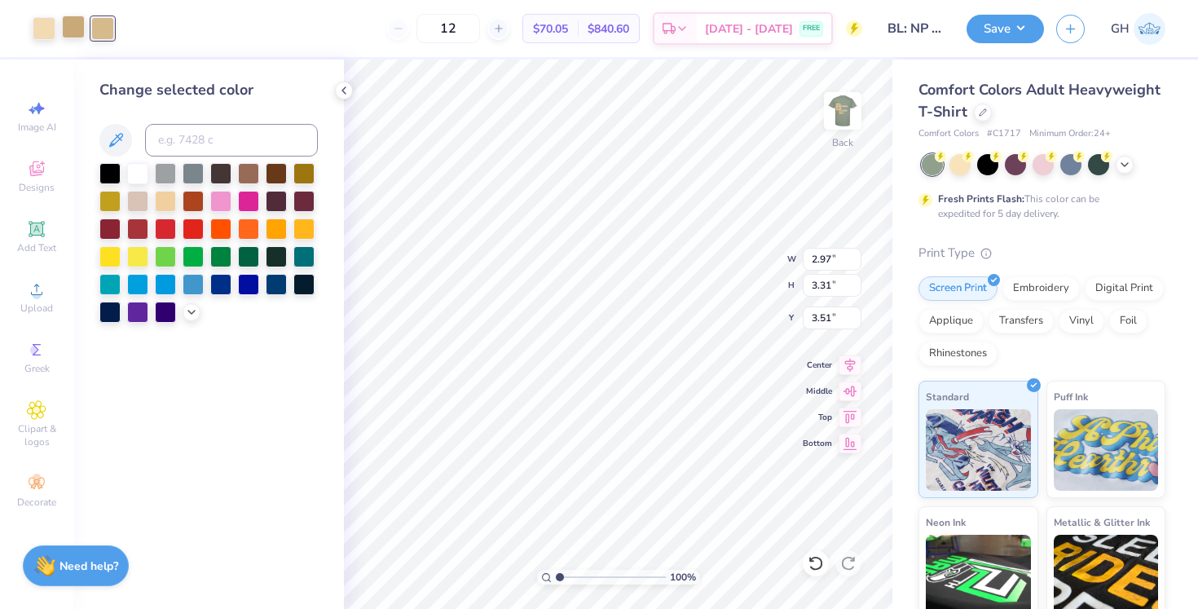
click at [69, 21] on div at bounding box center [73, 26] width 23 height 23
click at [231, 143] on input at bounding box center [231, 140] width 173 height 33
type input "7"
type input "467"
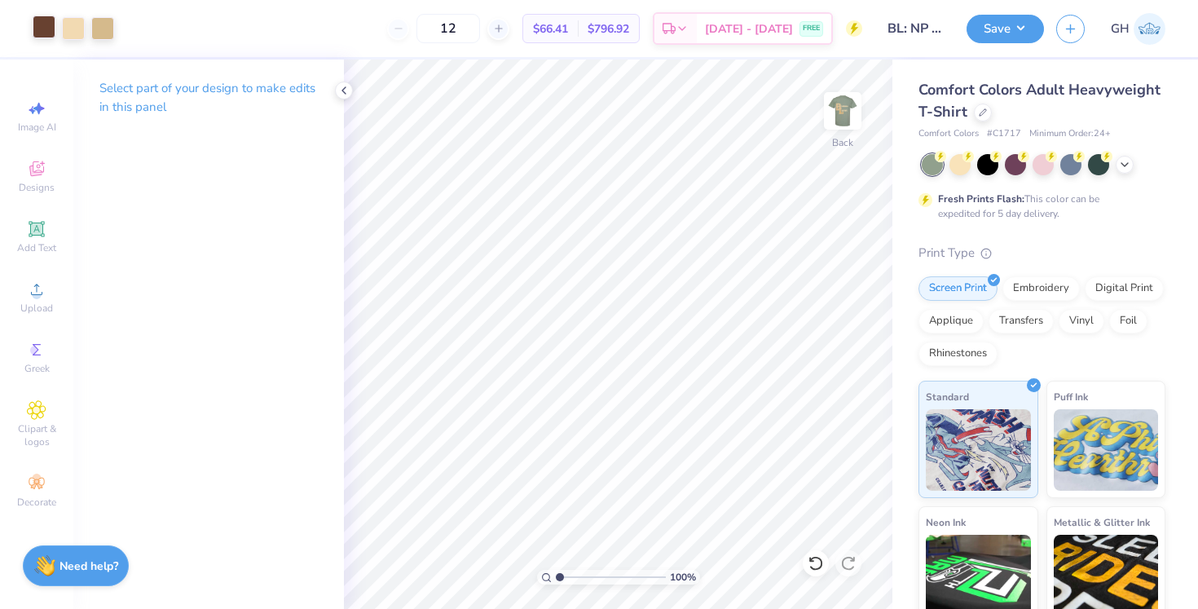
click at [55, 31] on div at bounding box center [44, 26] width 23 height 23
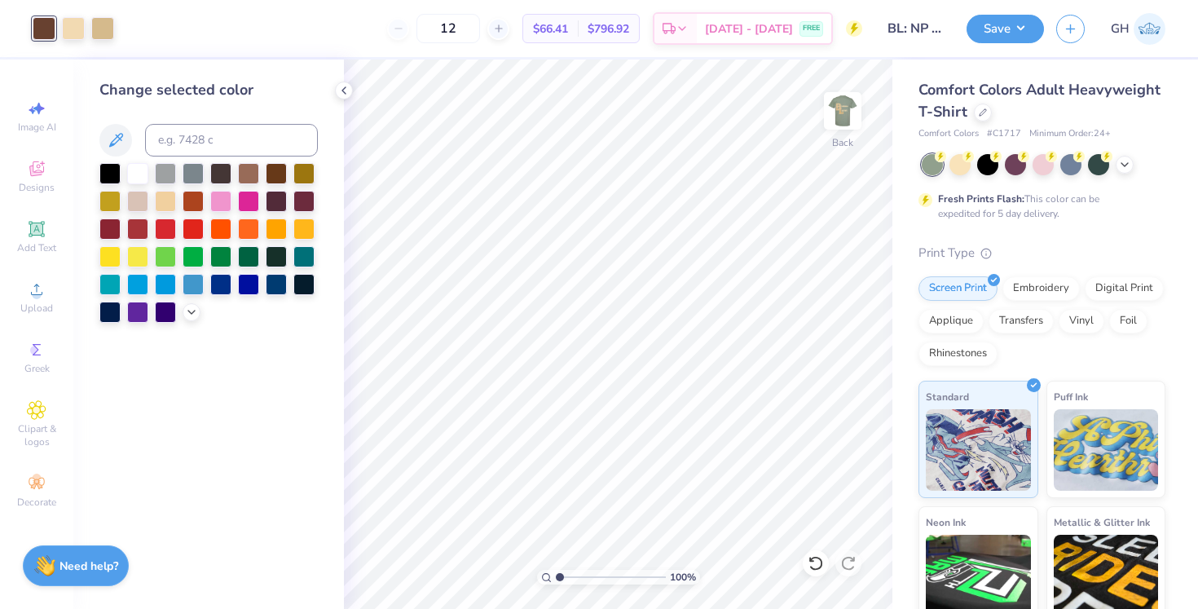
click at [165, 123] on div "Change selected color" at bounding box center [208, 201] width 218 height 244
click at [165, 134] on input at bounding box center [231, 140] width 173 height 33
type input "467"
click at [820, 563] on icon at bounding box center [815, 563] width 16 height 16
click at [38, 28] on div at bounding box center [44, 26] width 23 height 23
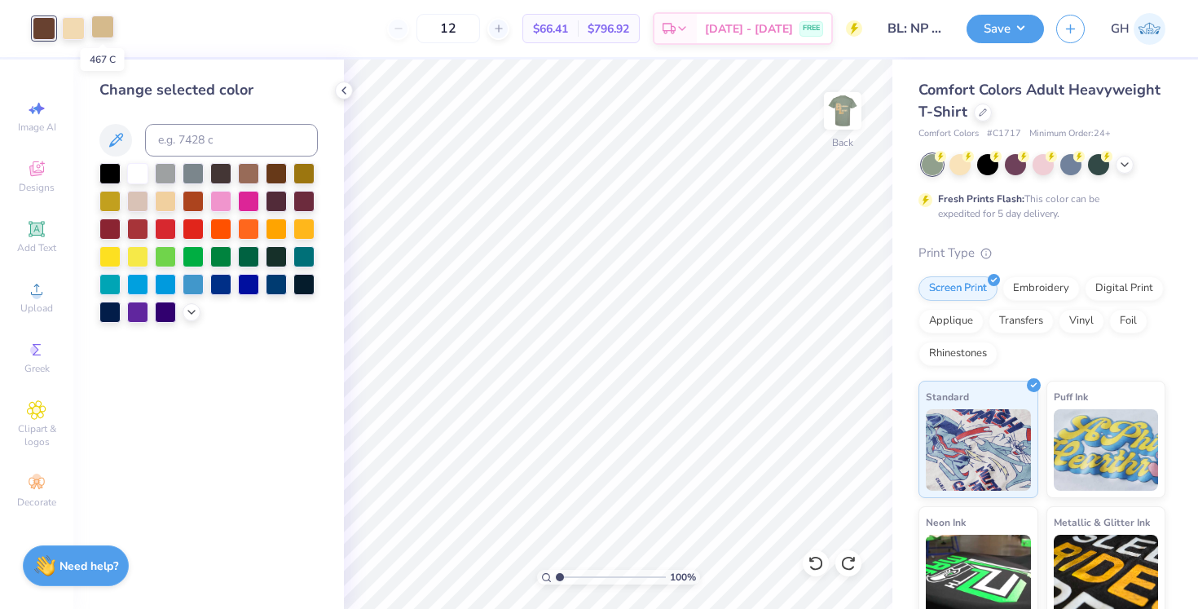
click at [110, 25] on div at bounding box center [102, 26] width 23 height 23
click at [195, 142] on input at bounding box center [231, 140] width 173 height 33
type input "7603"
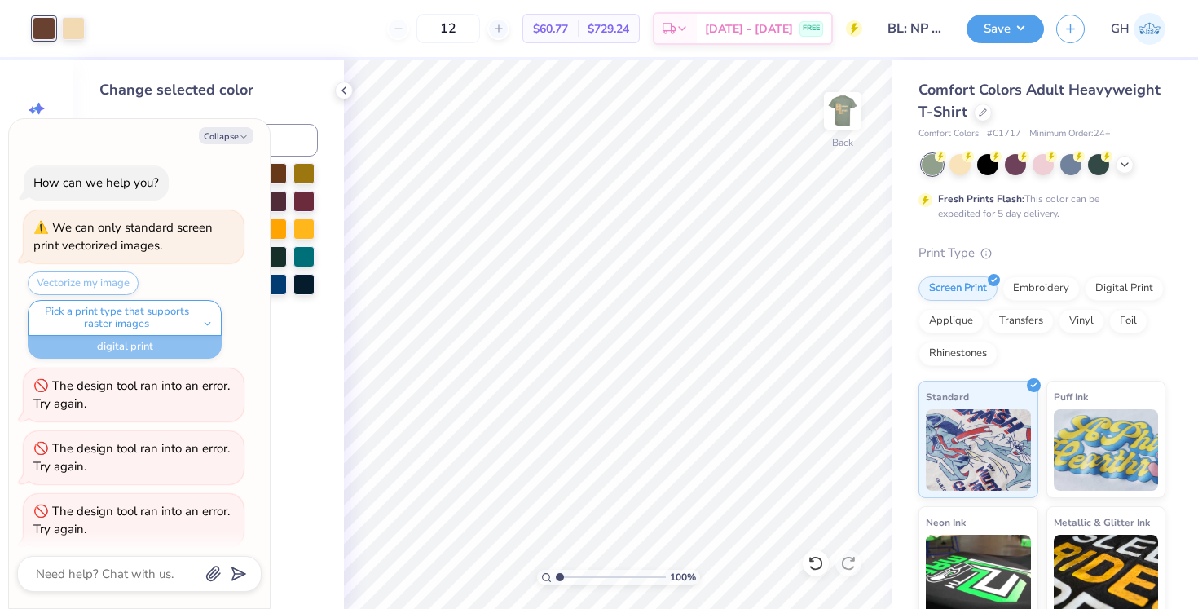
scroll to position [448, 0]
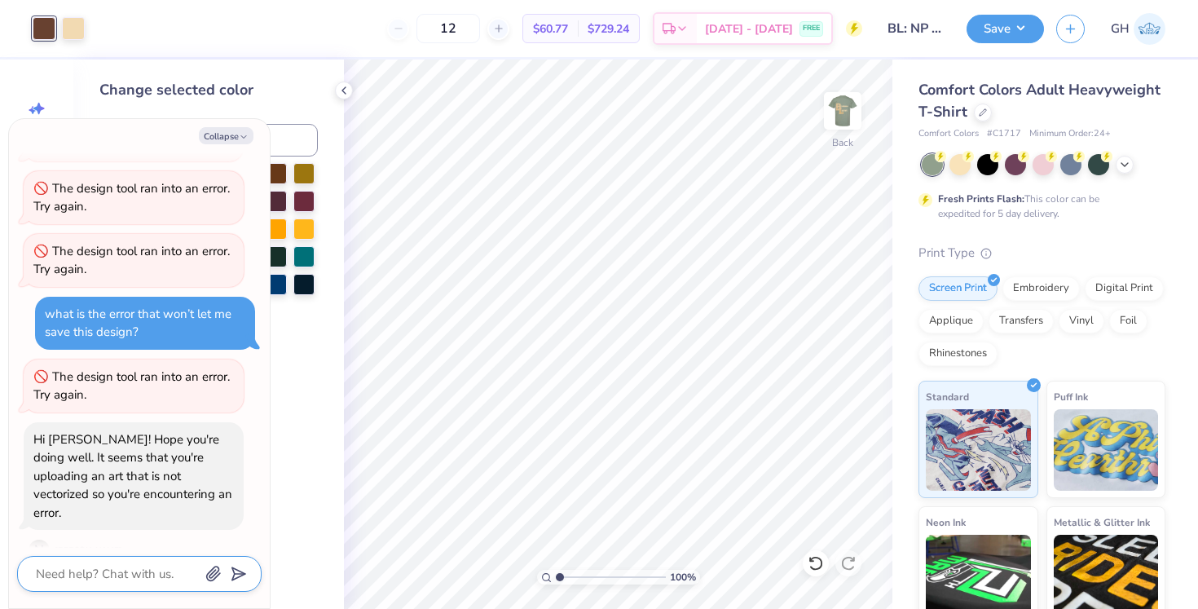
click at [99, 569] on textarea at bounding box center [116, 573] width 165 height 21
type textarea "x"
type textarea "i"
type textarea "x"
type textarea "ih"
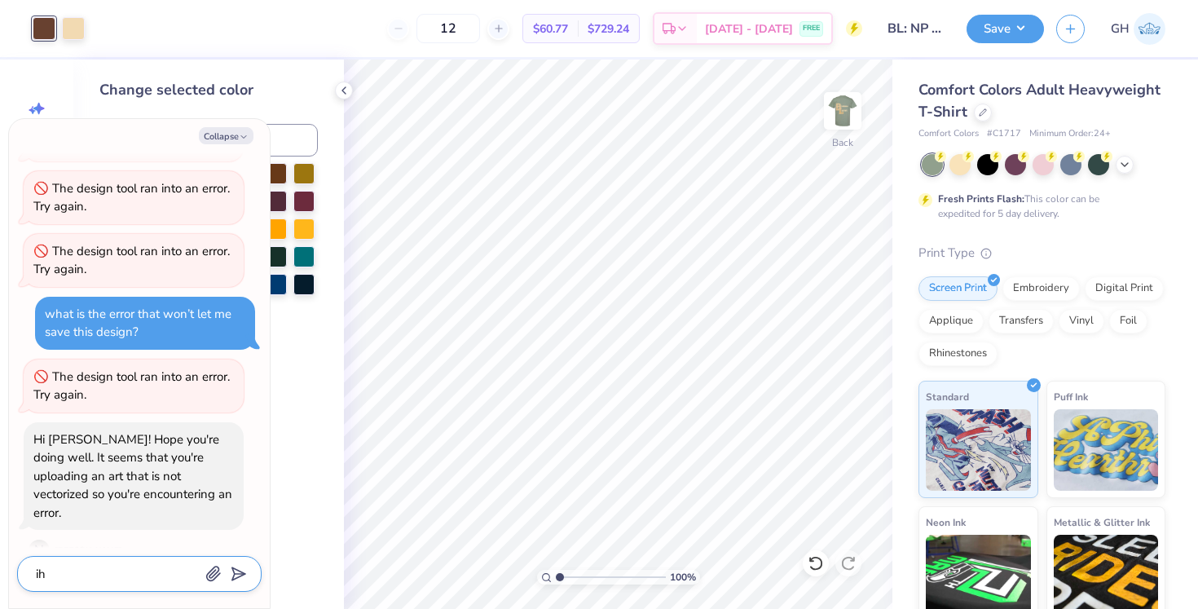
type textarea "x"
type textarea "ih"
type textarea "x"
type textarea "ih g"
type textarea "x"
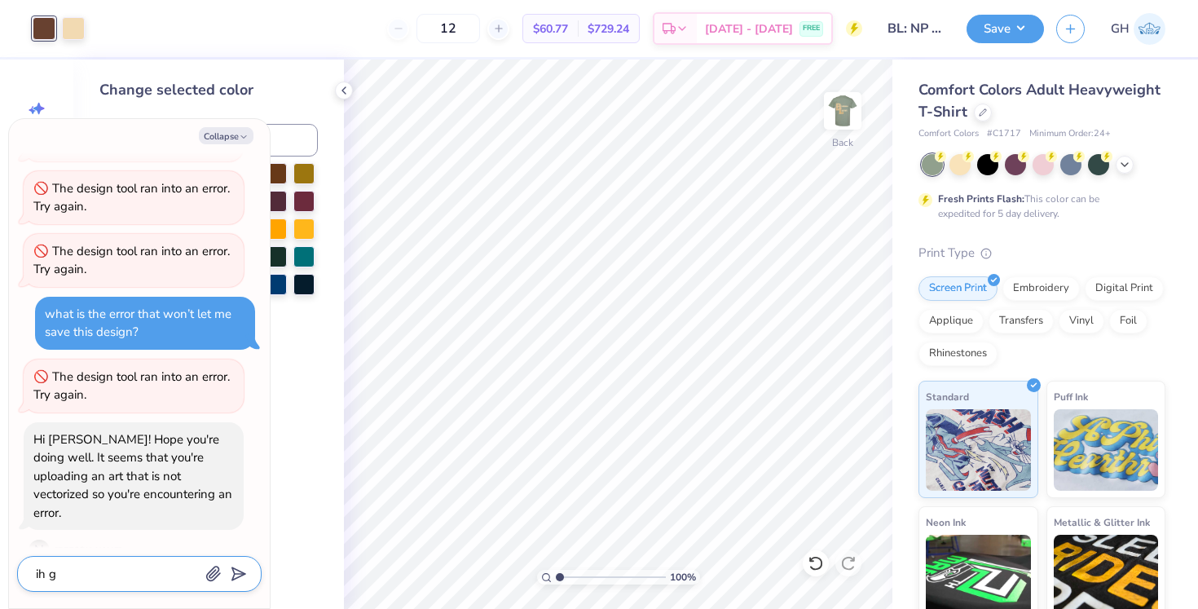
type textarea "ih"
type textarea "x"
type textarea "ih"
type textarea "x"
type textarea "i"
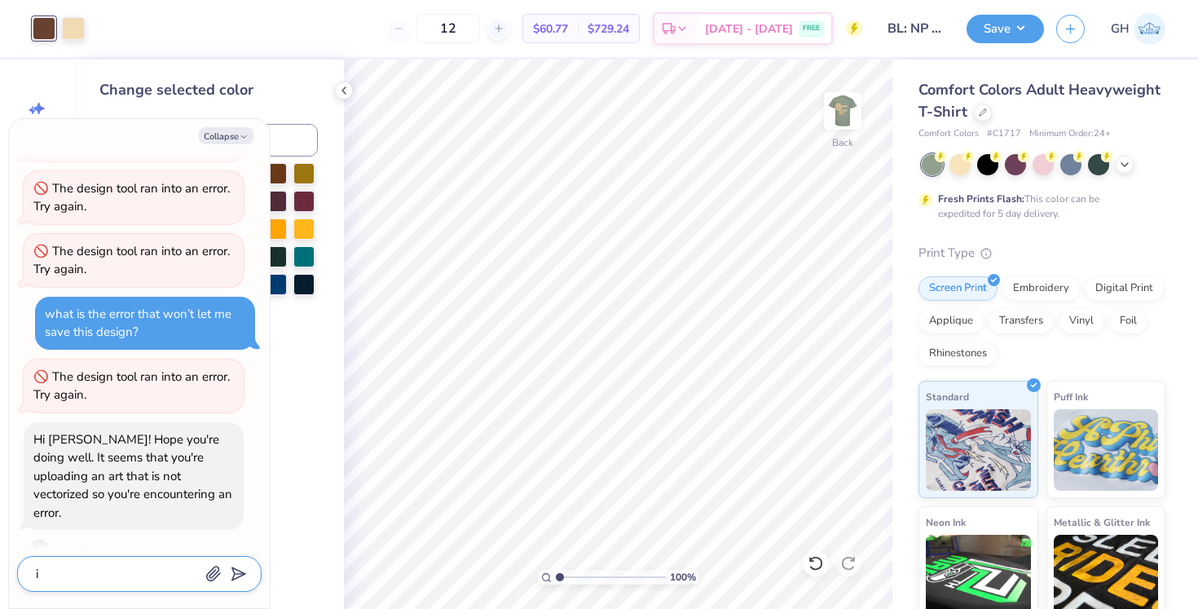
type textarea "x"
type textarea "o"
type textarea "x"
type textarea "oh"
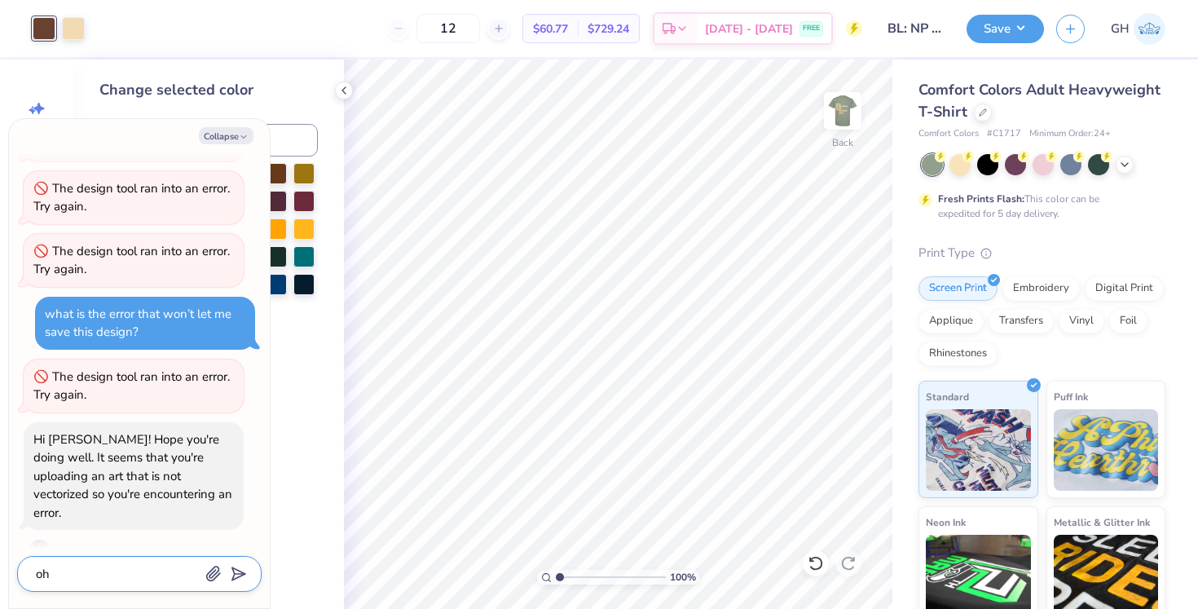
type textarea "x"
type textarea "ohj"
type textarea "x"
type textarea "ohjg"
type textarea "x"
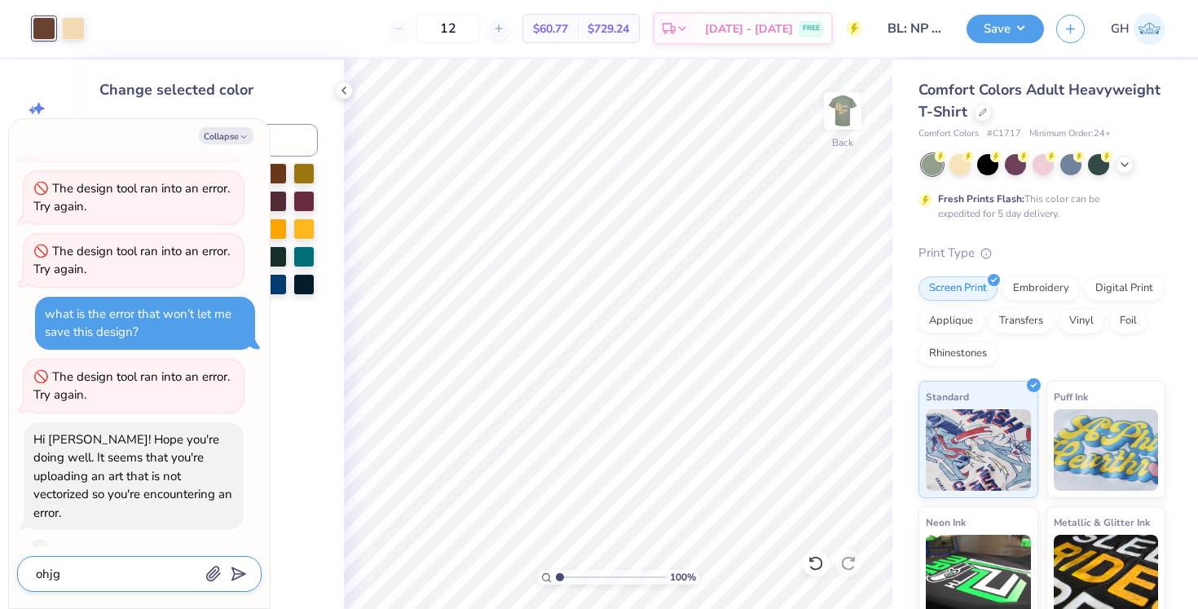
type textarea "ohjg"
type textarea "x"
type textarea "ohjg t"
type textarea "x"
type textarea "ohjg to"
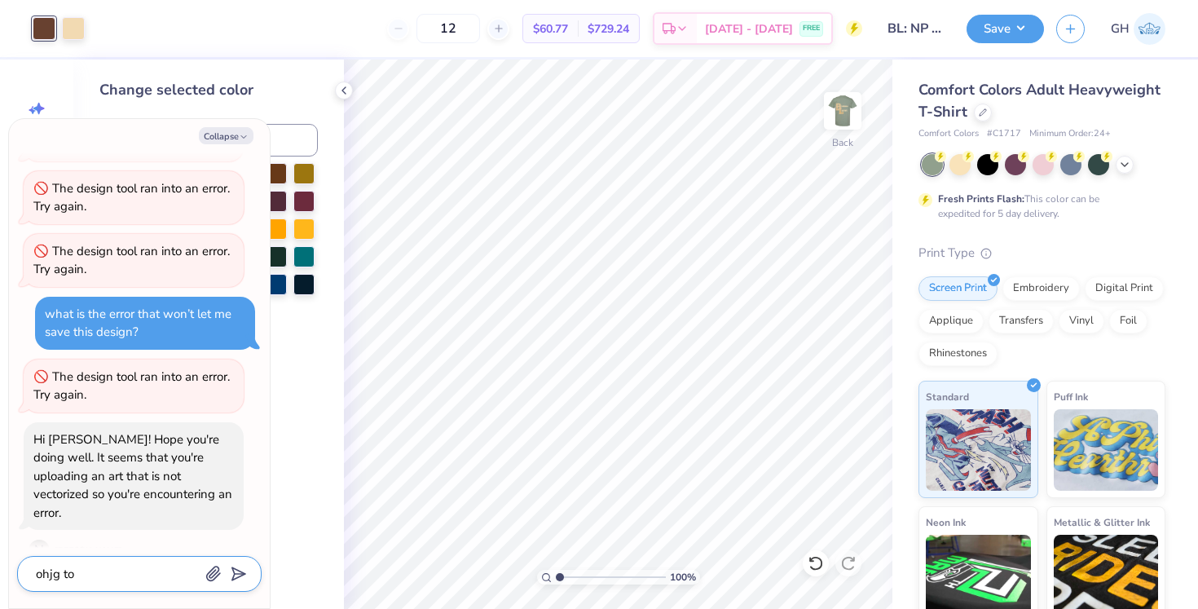
type textarea "x"
type textarea "ohjg toc"
type textarea "x"
type textarea "ohjg toch"
type textarea "x"
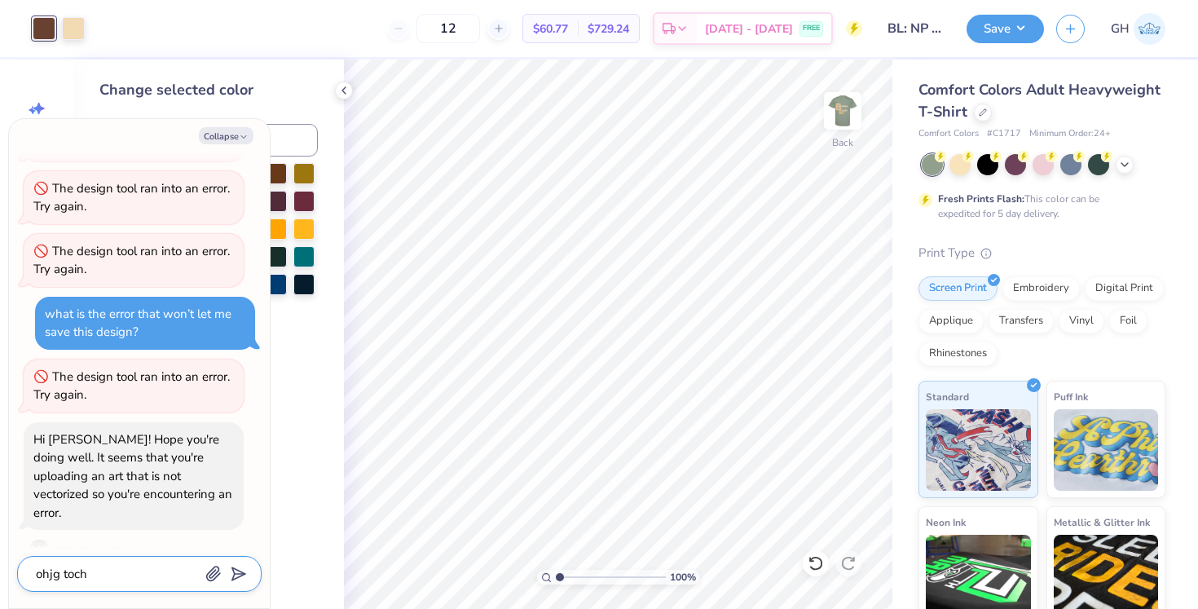
type textarea "ohjg toc"
type textarea "x"
type textarea "ohjg to"
type textarea "x"
type textarea "ohjg t"
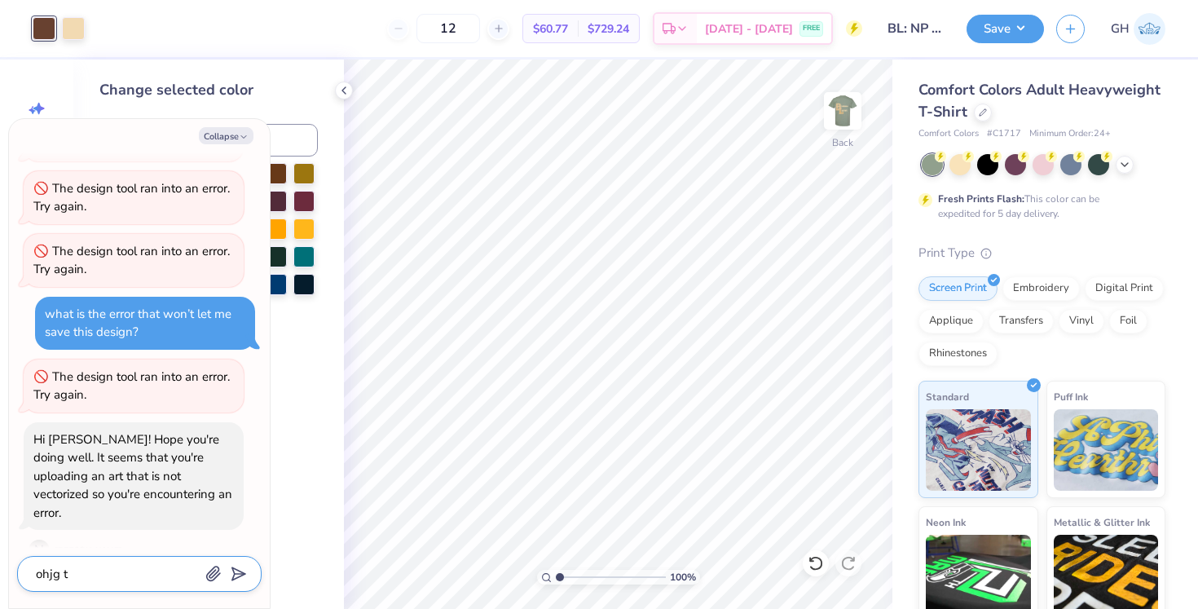
type textarea "x"
type textarea "ohjg"
type textarea "x"
type textarea "ohjg"
type textarea "x"
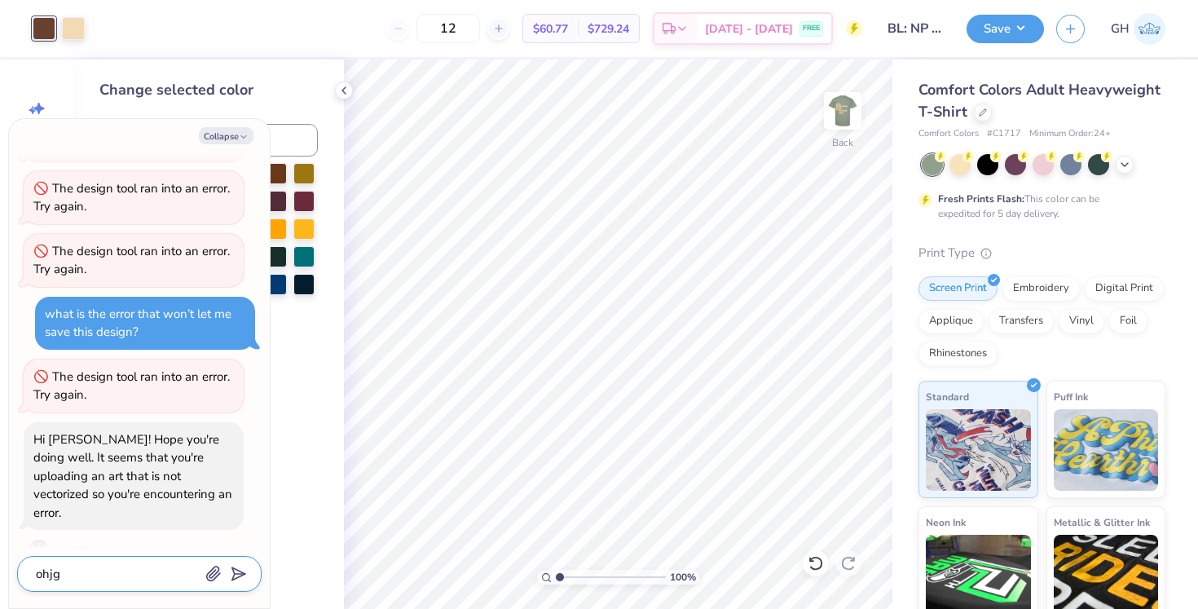
type textarea "ohj"
type textarea "x"
type textarea "oh"
type textarea "x"
type textarea "oh"
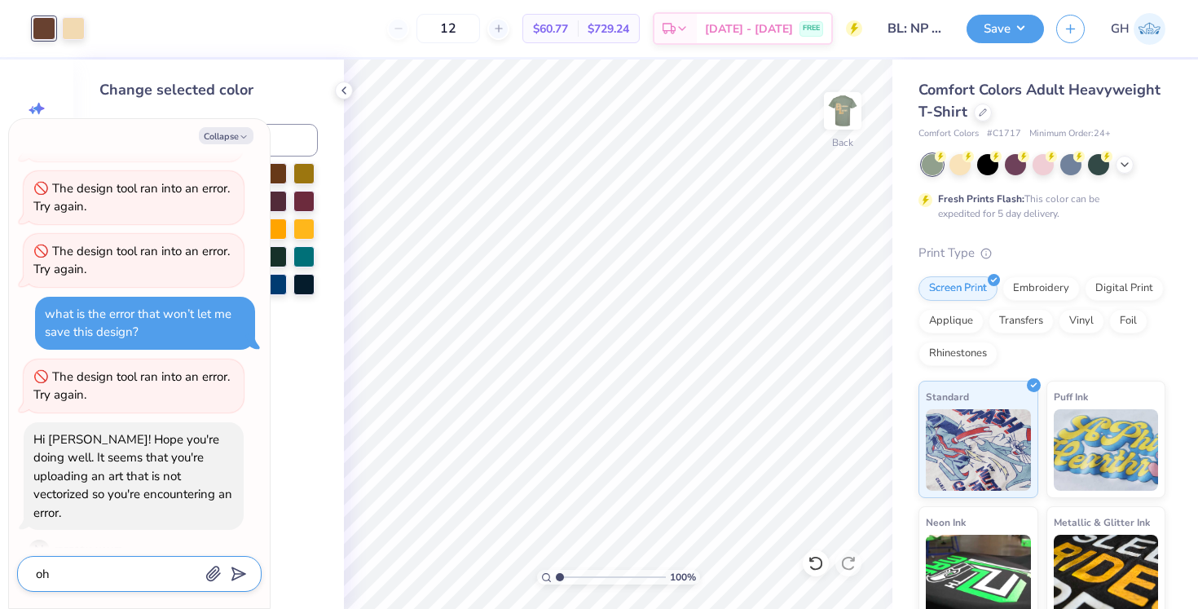
type textarea "x"
type textarea "oh g"
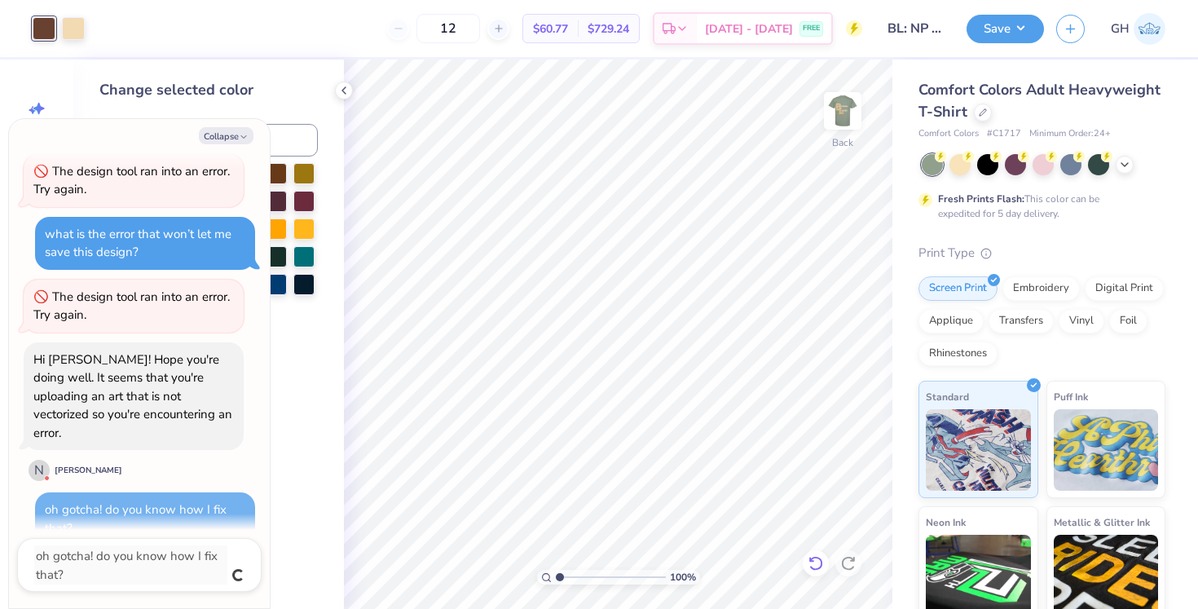
click at [818, 563] on icon at bounding box center [815, 563] width 16 height 16
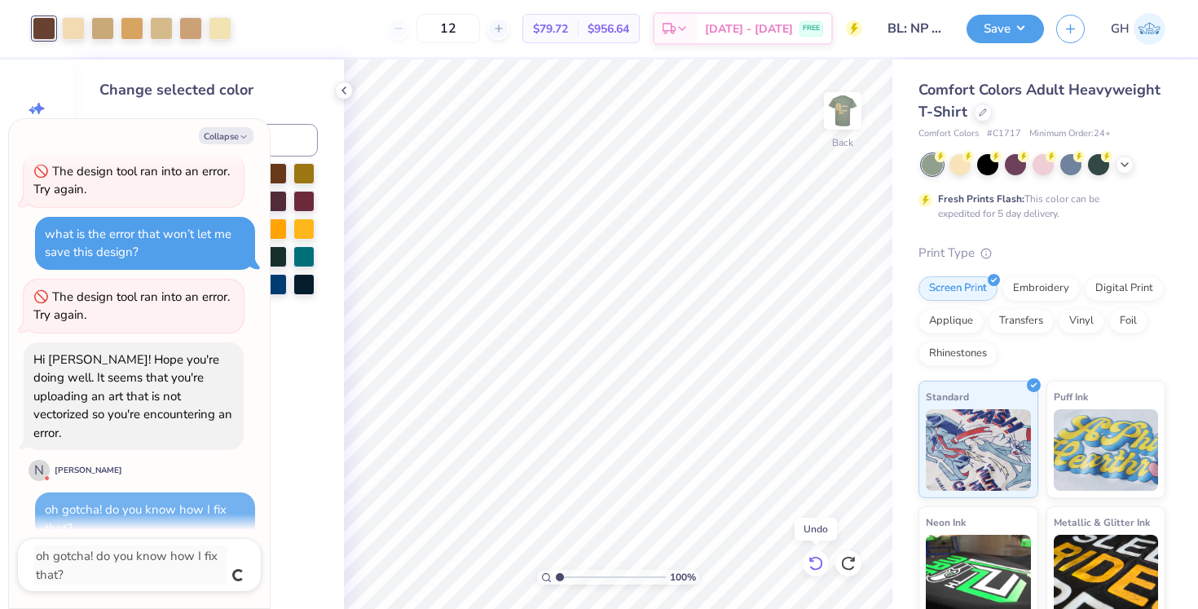
click at [818, 563] on icon at bounding box center [815, 563] width 16 height 16
click at [858, 557] on div at bounding box center [848, 563] width 26 height 26
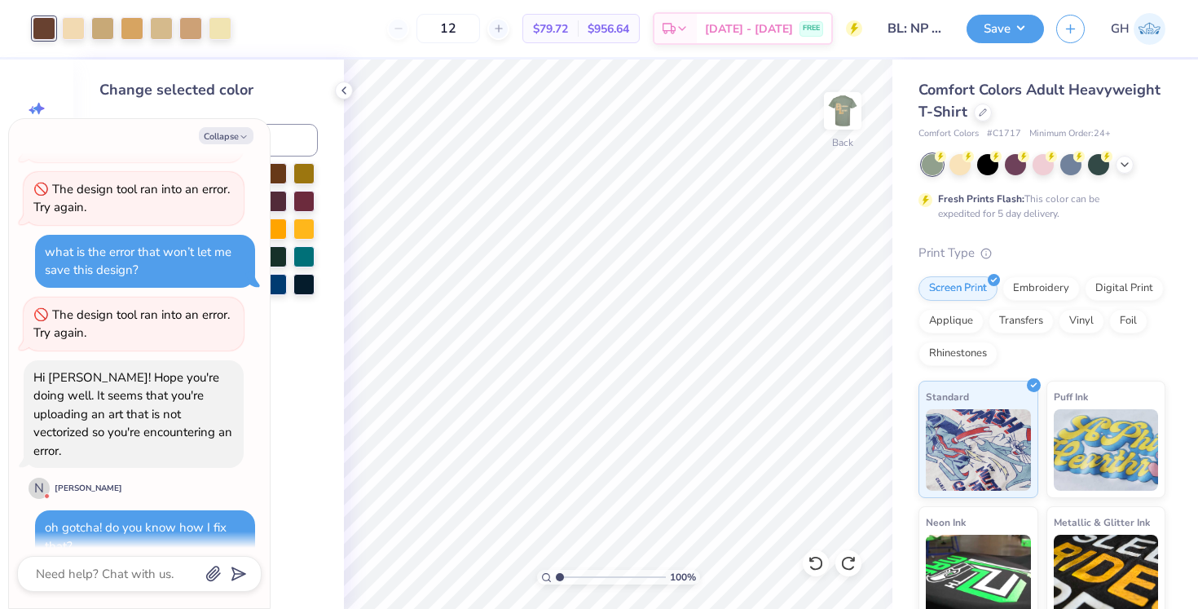
scroll to position [676, 0]
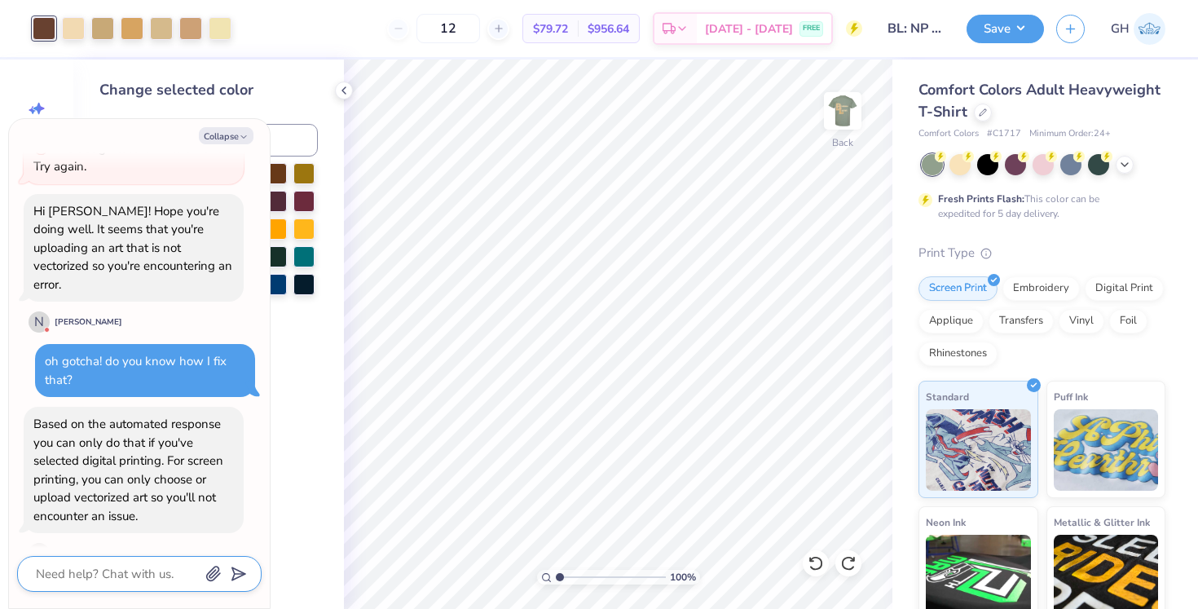
click at [119, 565] on textarea at bounding box center [116, 573] width 165 height 21
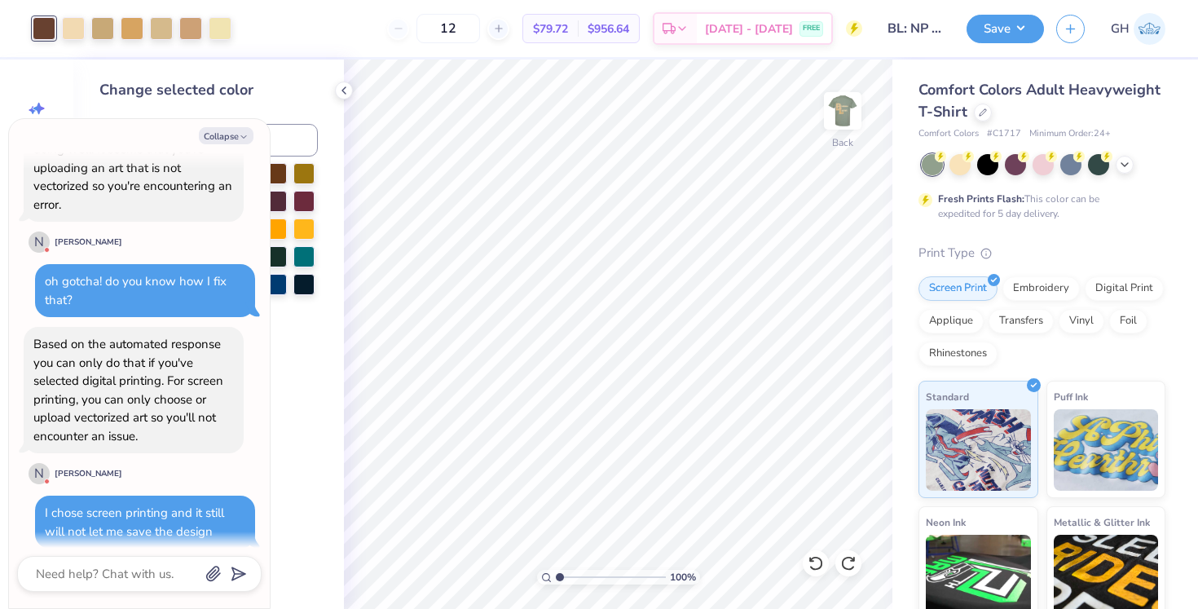
scroll to position [738, 0]
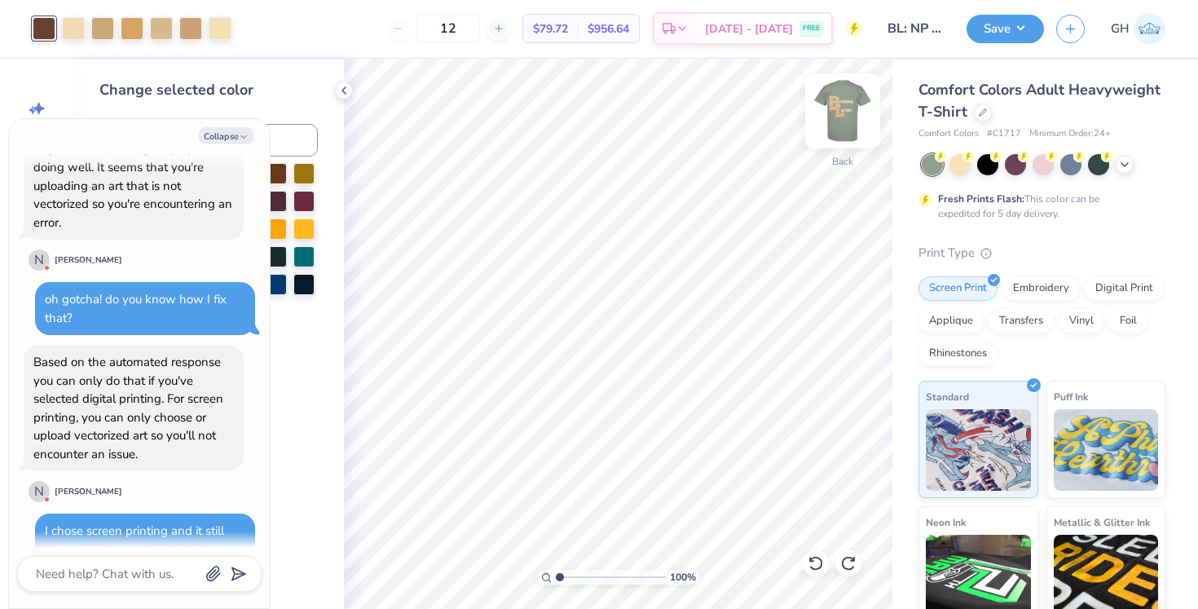
click at [843, 125] on img at bounding box center [842, 110] width 65 height 65
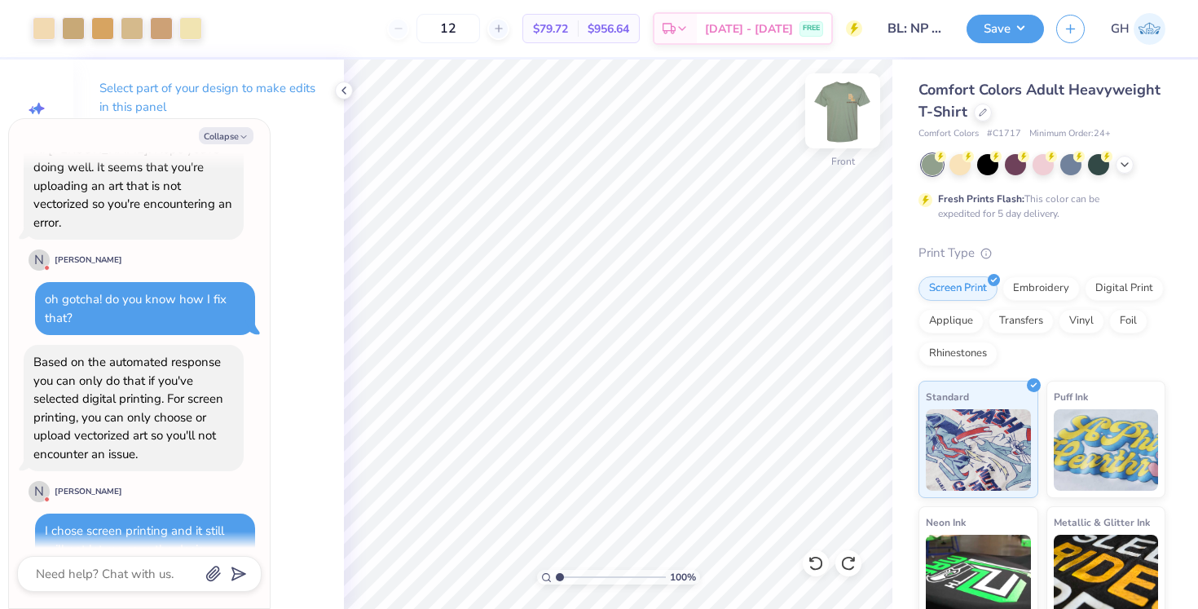
click at [859, 106] on img at bounding box center [842, 110] width 65 height 65
click at [850, 117] on img at bounding box center [842, 110] width 65 height 65
click at [72, 31] on div at bounding box center [73, 26] width 23 height 23
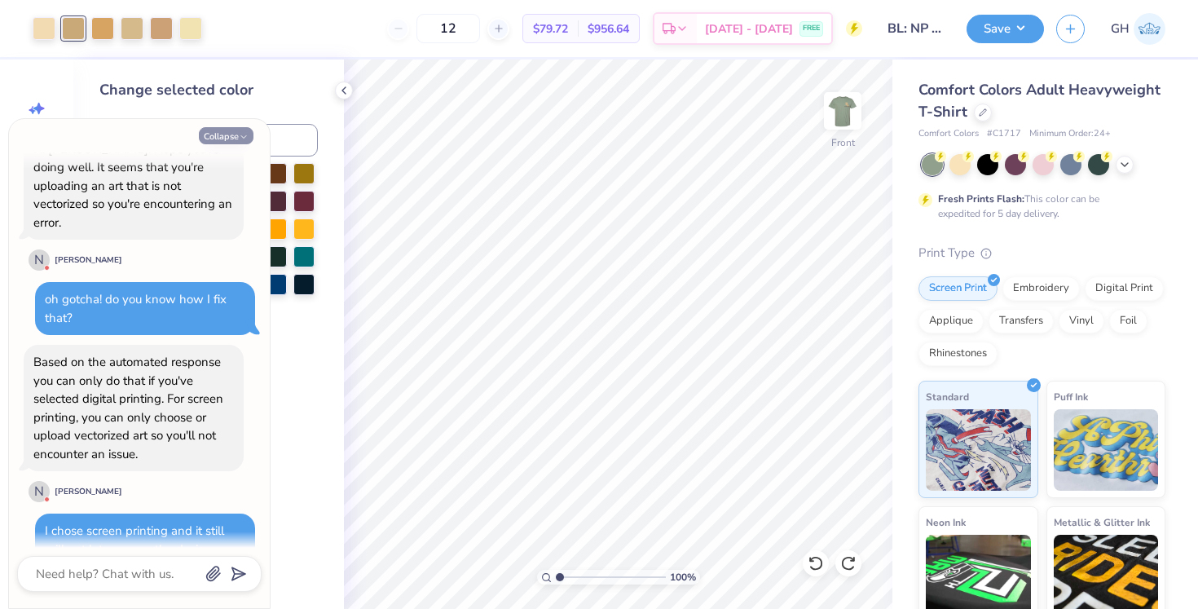
click at [237, 130] on button "Collapse" at bounding box center [226, 135] width 55 height 17
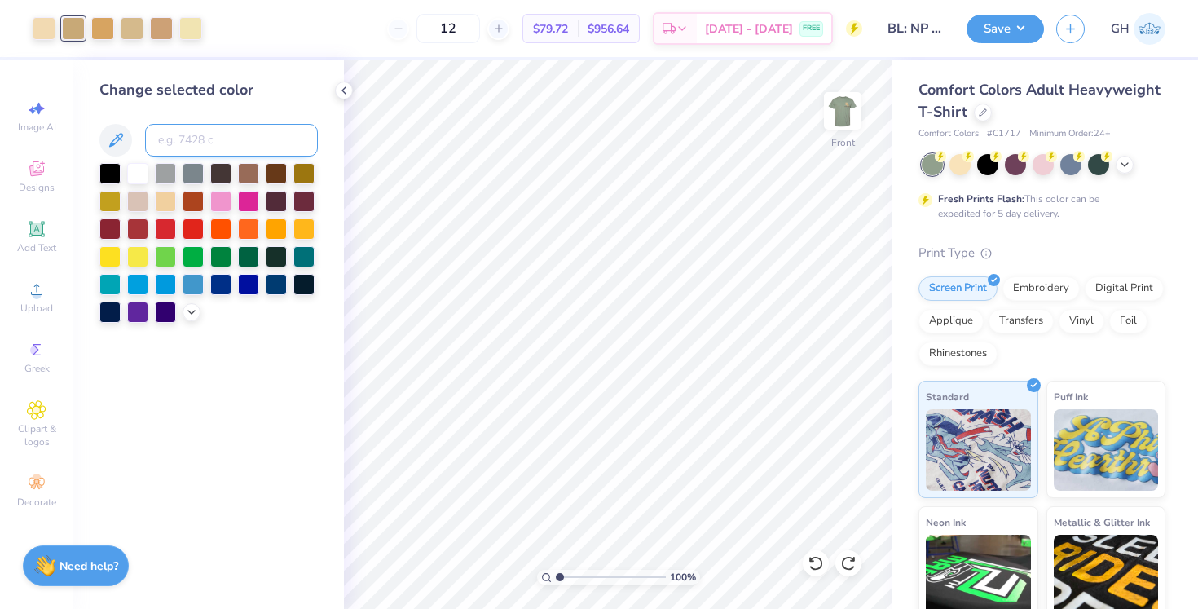
click at [195, 139] on input at bounding box center [231, 140] width 173 height 33
click at [108, 29] on div at bounding box center [102, 26] width 23 height 23
click at [175, 140] on input at bounding box center [231, 140] width 173 height 33
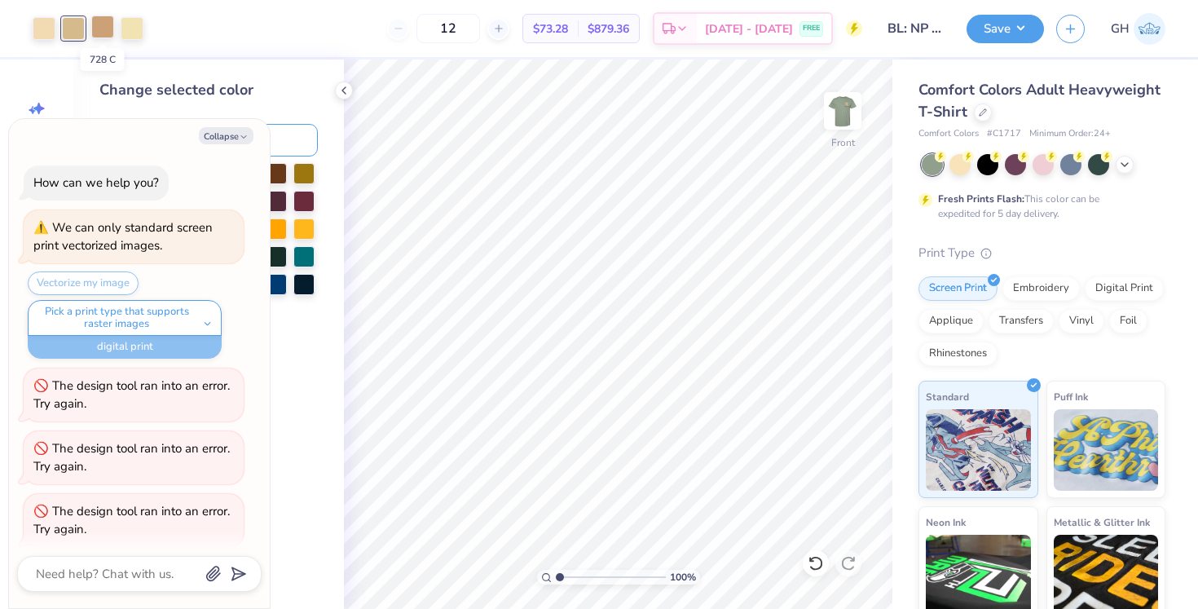
scroll to position [815, 0]
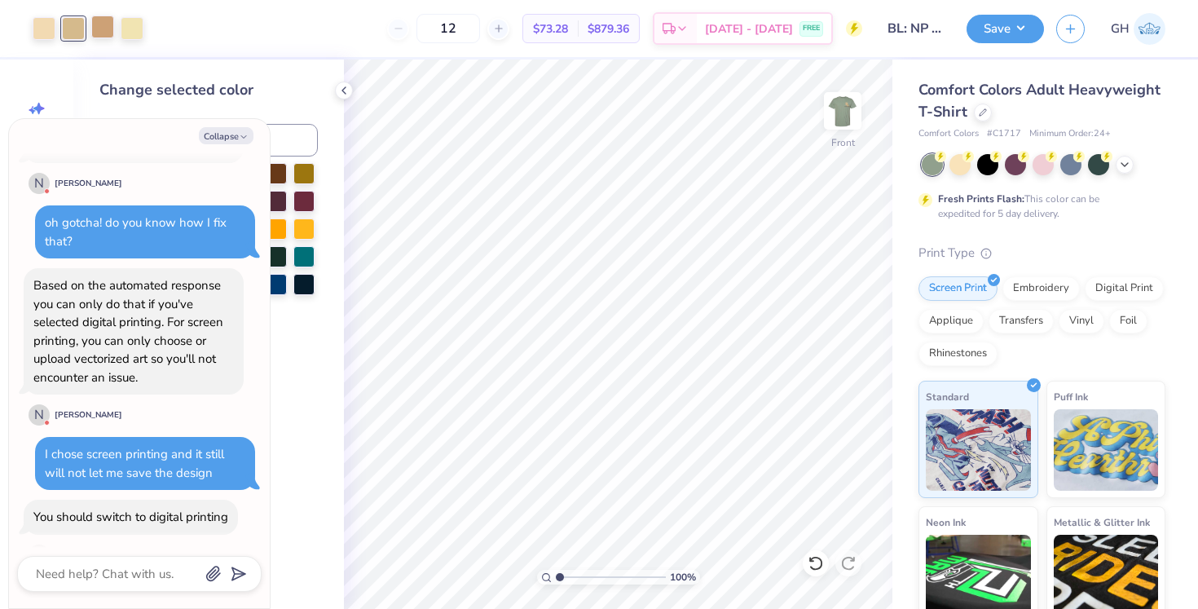
click at [106, 29] on div at bounding box center [102, 26] width 23 height 23
click at [315, 146] on input at bounding box center [231, 140] width 173 height 33
click at [117, 31] on div "Art colors 12 $69.63 Per Item $835.56 Total Est. Delivery Sep 6 - 9 FREE Design…" at bounding box center [599, 28] width 1198 height 57
click at [110, 31] on div at bounding box center [102, 26] width 23 height 23
click at [302, 173] on div at bounding box center [303, 171] width 21 height 21
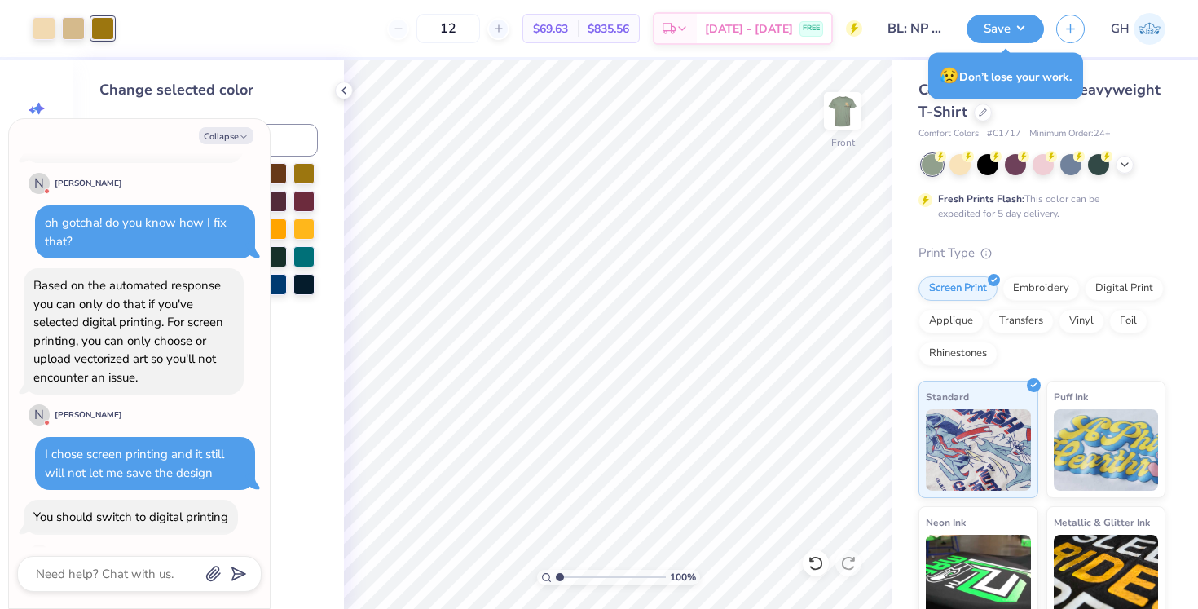
click at [105, 29] on div at bounding box center [102, 28] width 23 height 23
click at [281, 145] on input at bounding box center [231, 140] width 173 height 33
click at [112, 566] on textarea at bounding box center [116, 573] width 165 height 21
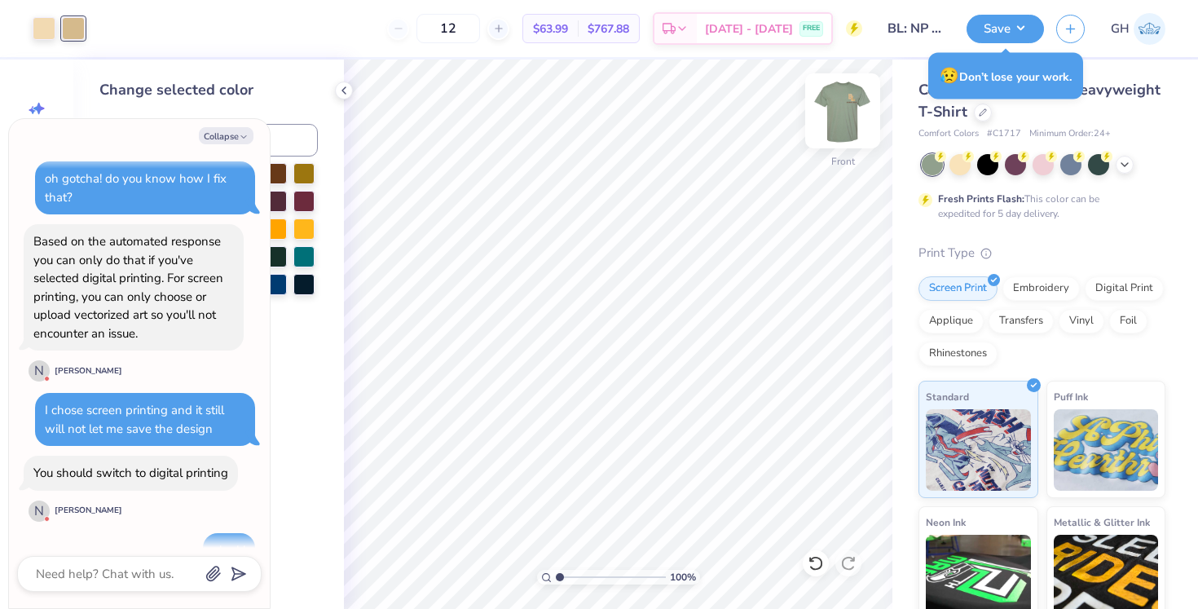
click at [856, 108] on img at bounding box center [842, 110] width 65 height 65
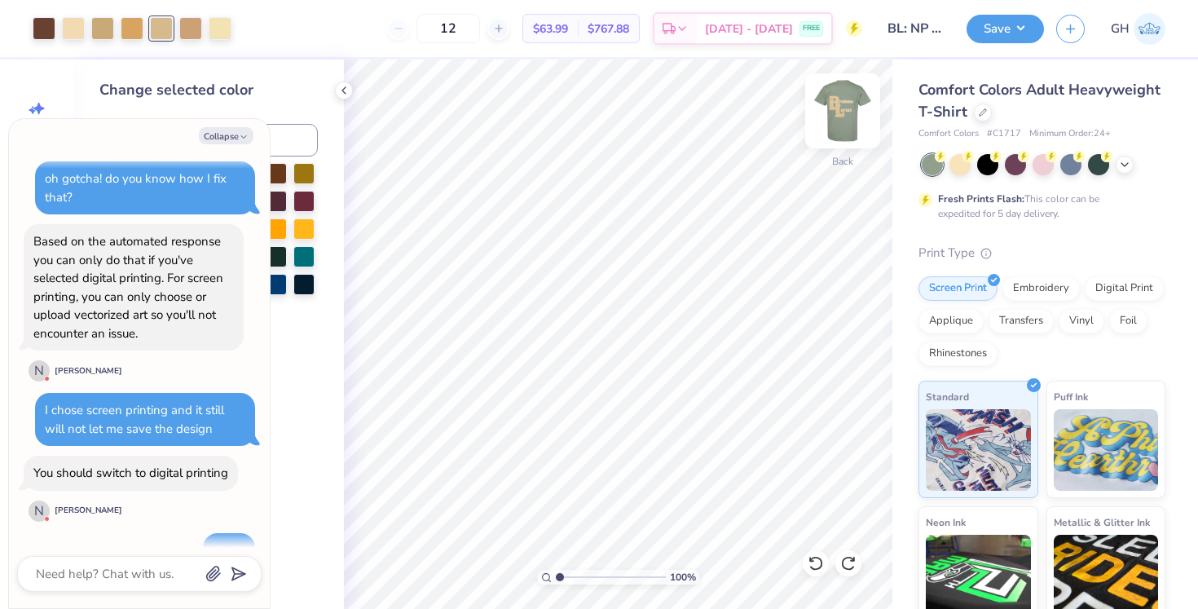
click at [830, 114] on img at bounding box center [842, 110] width 65 height 65
click at [848, 103] on img at bounding box center [842, 110] width 65 height 65
click at [98, 27] on div at bounding box center [102, 26] width 23 height 23
click at [293, 137] on input at bounding box center [231, 140] width 173 height 33
click at [291, 145] on input at bounding box center [231, 140] width 173 height 33
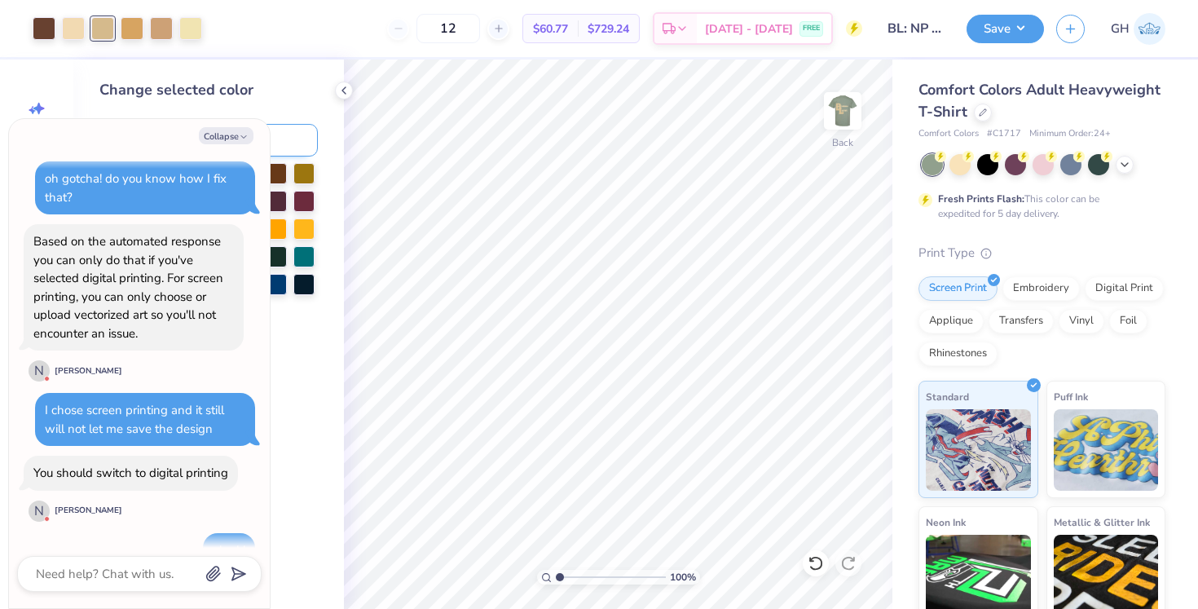
scroll to position [935, 0]
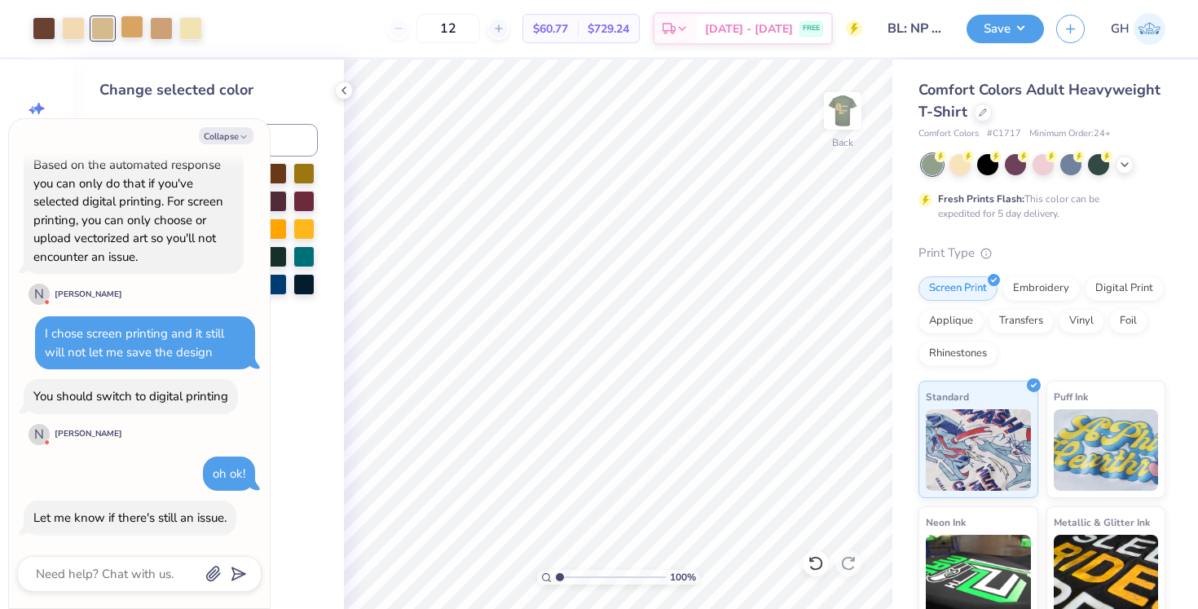
click at [129, 21] on div at bounding box center [132, 26] width 23 height 23
click at [293, 143] on input at bounding box center [231, 140] width 173 height 33
click at [132, 38] on div at bounding box center [132, 26] width 23 height 23
click at [300, 138] on input at bounding box center [231, 140] width 173 height 33
click at [131, 37] on div at bounding box center [132, 26] width 23 height 23
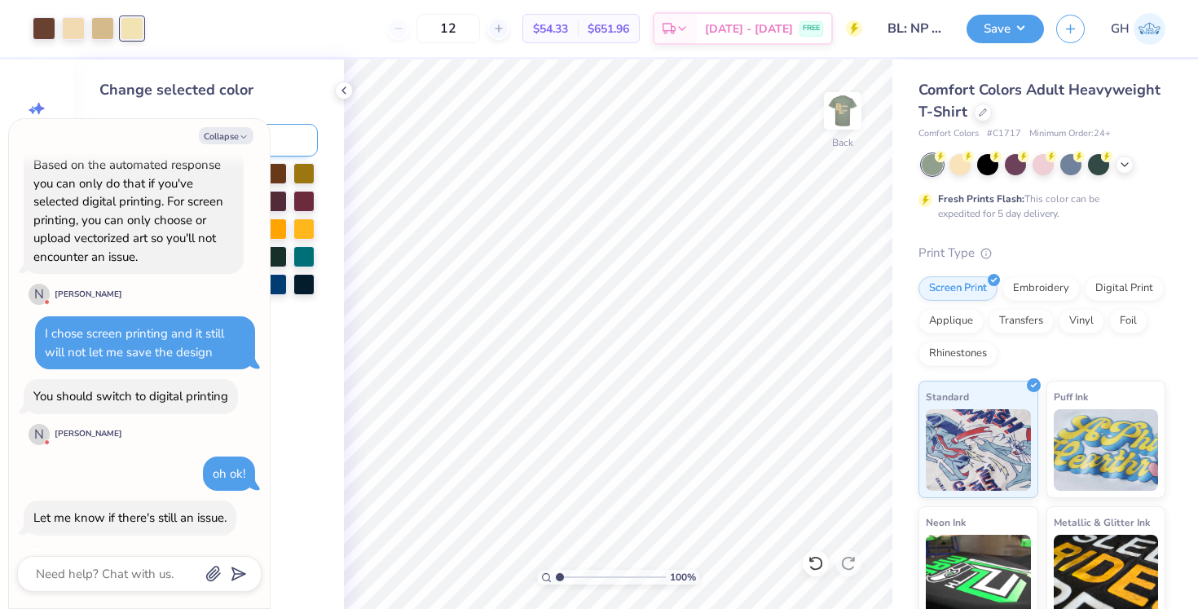
click at [297, 144] on input at bounding box center [231, 140] width 173 height 33
click at [116, 566] on textarea at bounding box center [116, 573] width 165 height 21
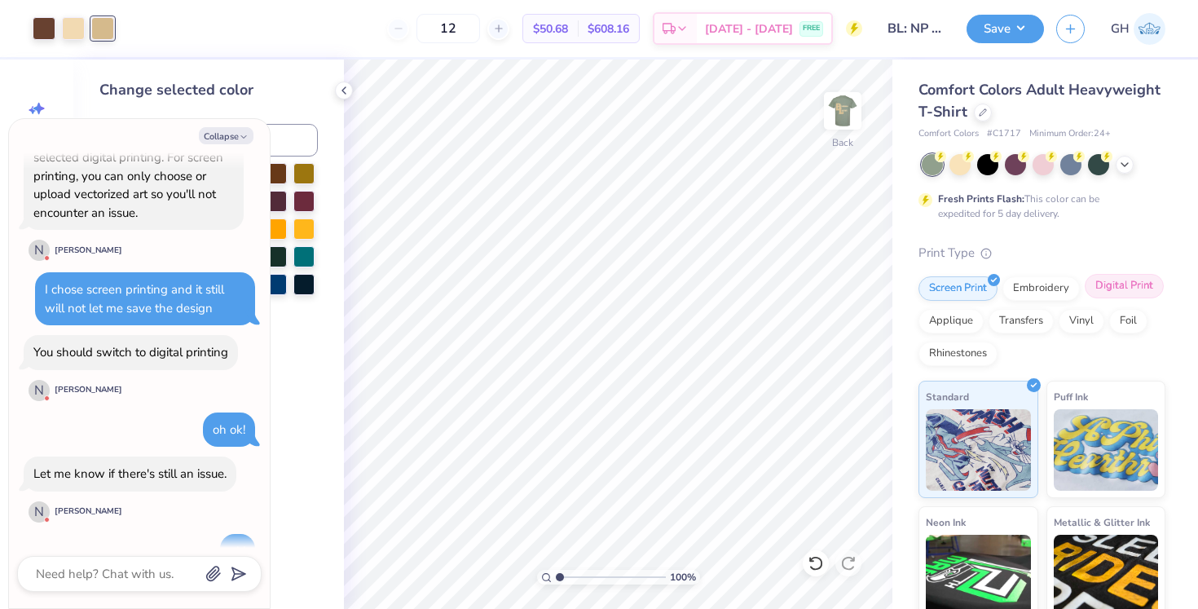
click at [1103, 289] on div "Digital Print" at bounding box center [1123, 286] width 79 height 24
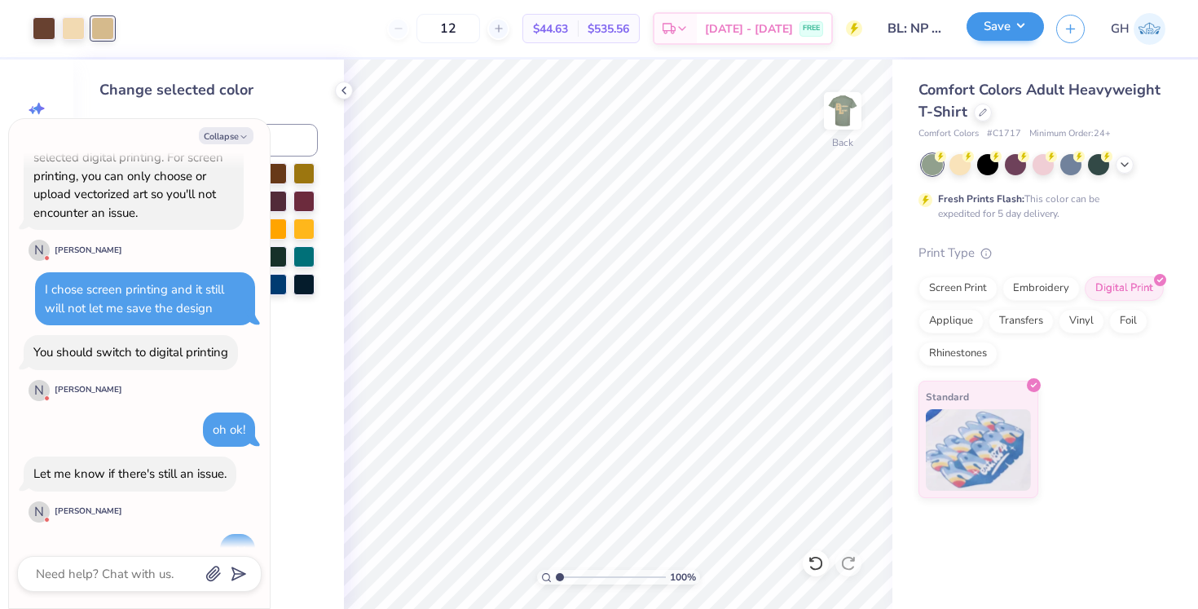
click at [1020, 33] on button "Save" at bounding box center [1004, 26] width 77 height 29
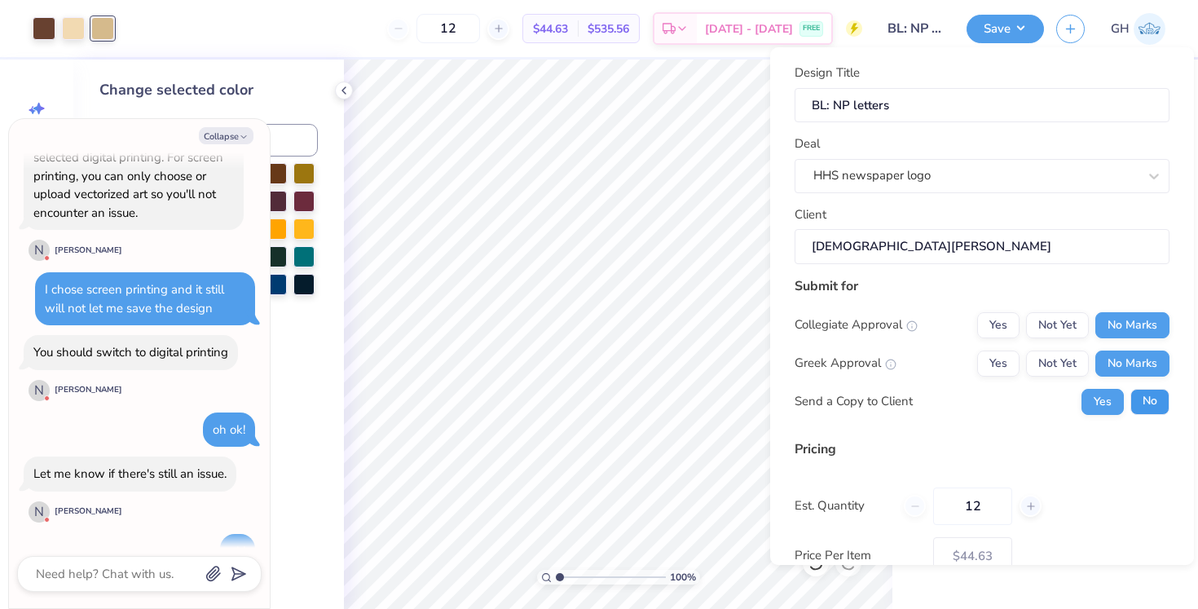
click at [1160, 389] on button "No" at bounding box center [1149, 402] width 39 height 26
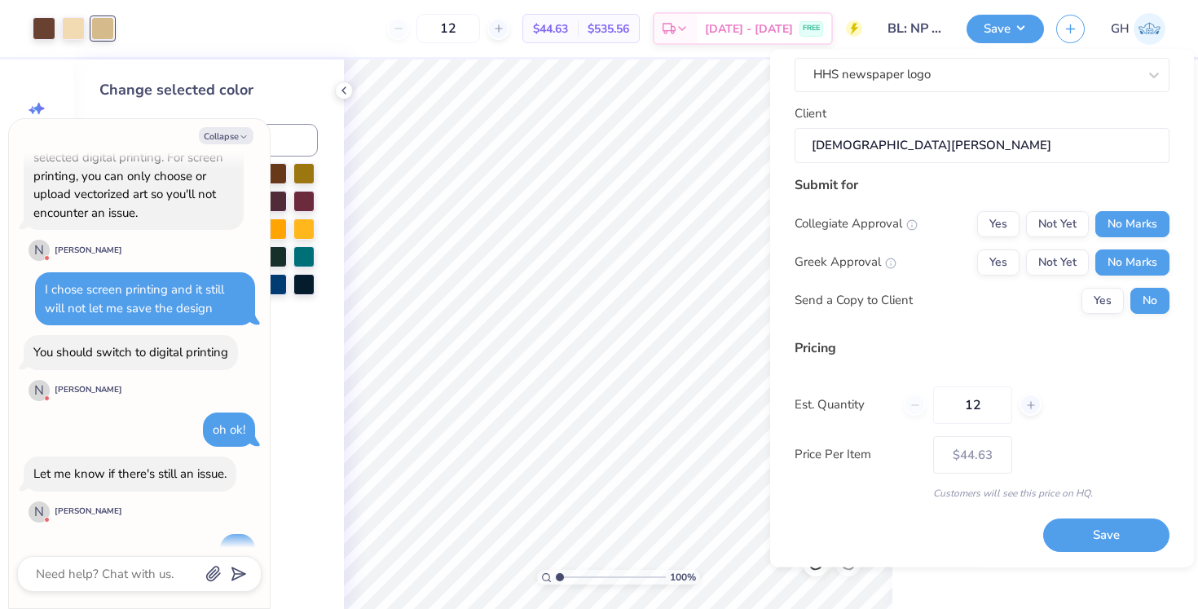
scroll to position [102, 0]
click at [1112, 530] on button "Save" at bounding box center [1106, 536] width 126 height 33
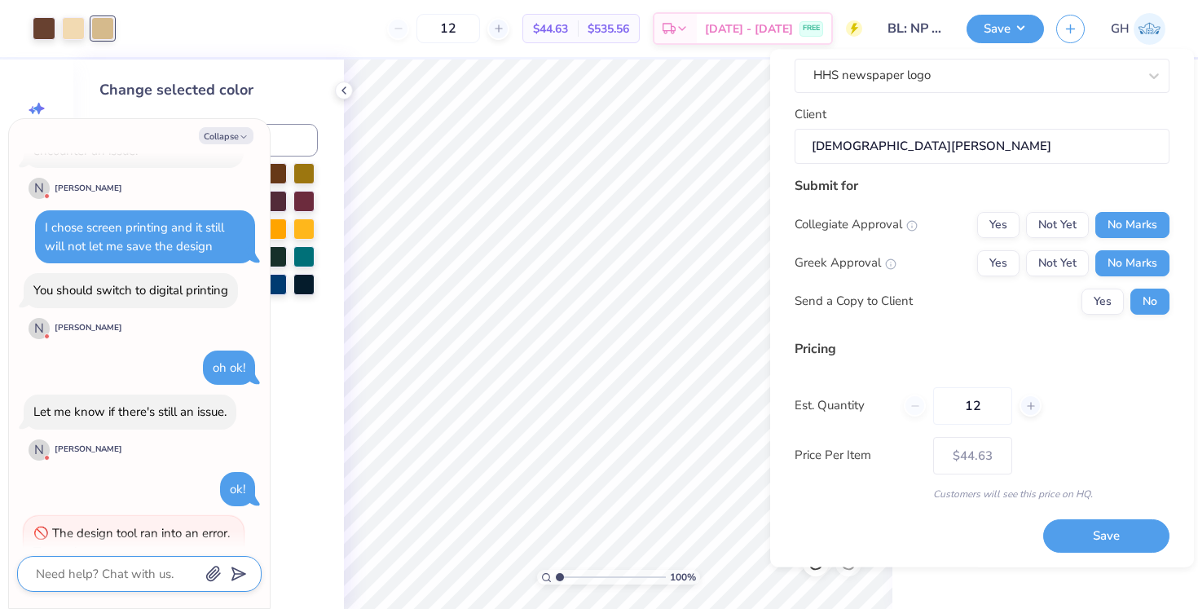
click at [51, 564] on textarea at bounding box center [116, 573] width 165 height 21
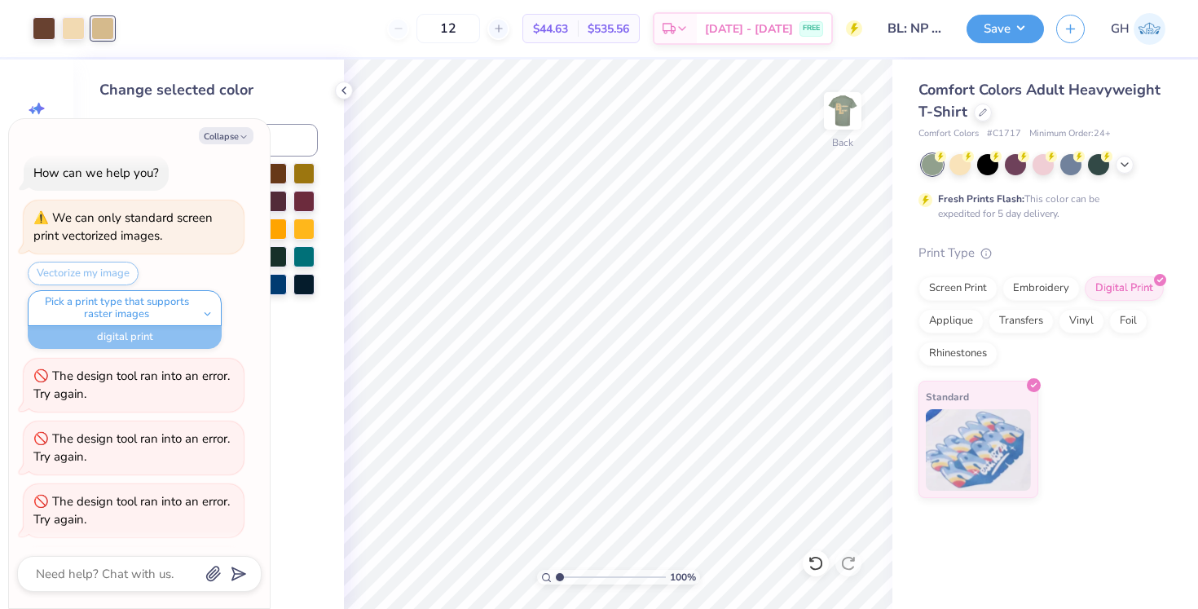
scroll to position [8, 0]
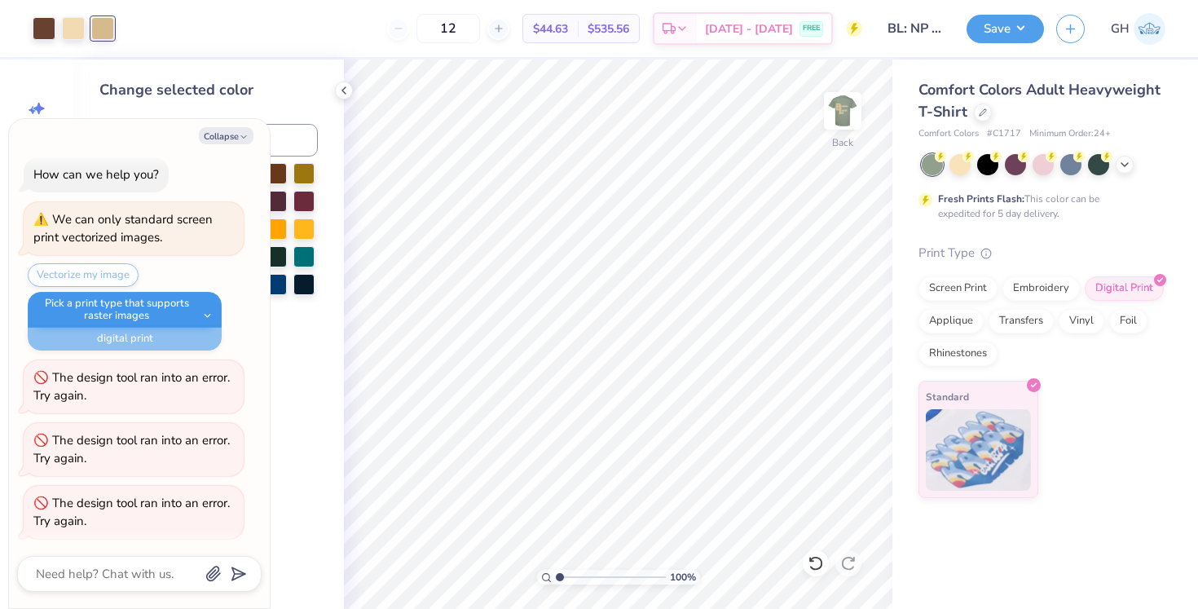
click at [173, 300] on button "Pick a print type that supports raster images" at bounding box center [125, 310] width 194 height 36
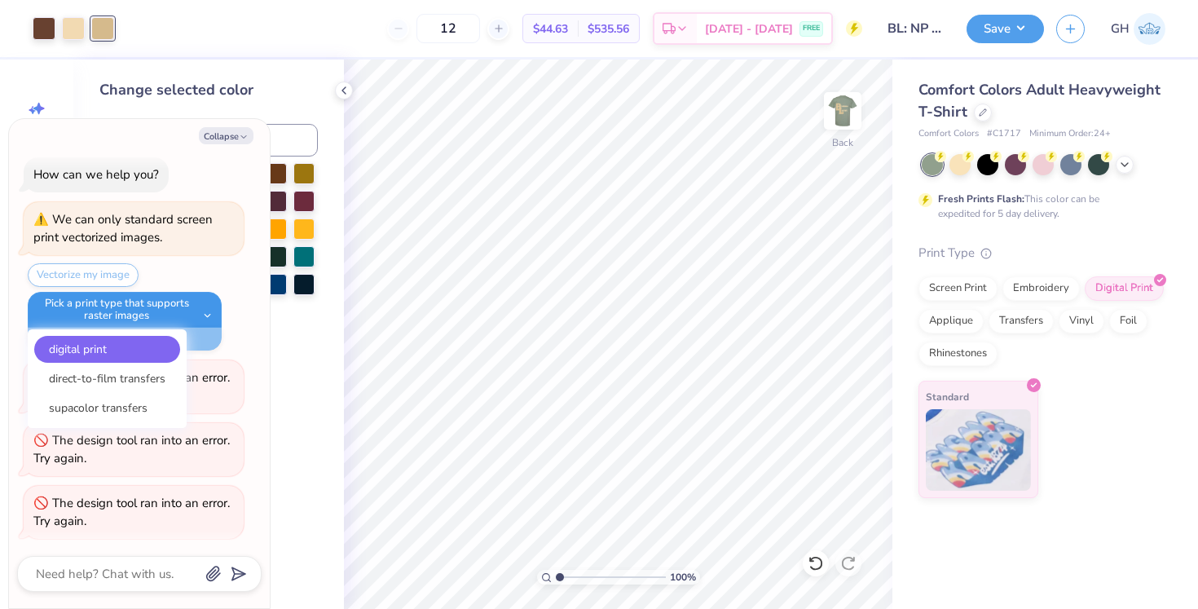
click at [152, 306] on button "Pick a print type that supports raster images" at bounding box center [125, 310] width 194 height 36
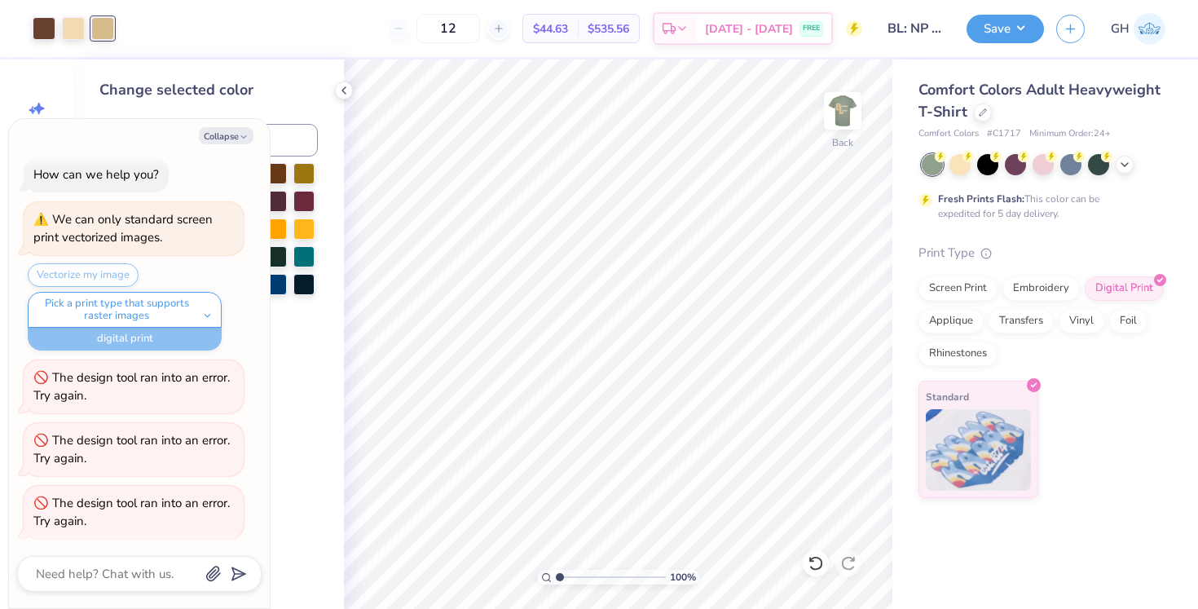
click at [107, 281] on div "Vectorize my image Pick a print type that supports raster images digital print …" at bounding box center [136, 306] width 216 height 87
click at [214, 579] on icon "button" at bounding box center [213, 574] width 13 height 14
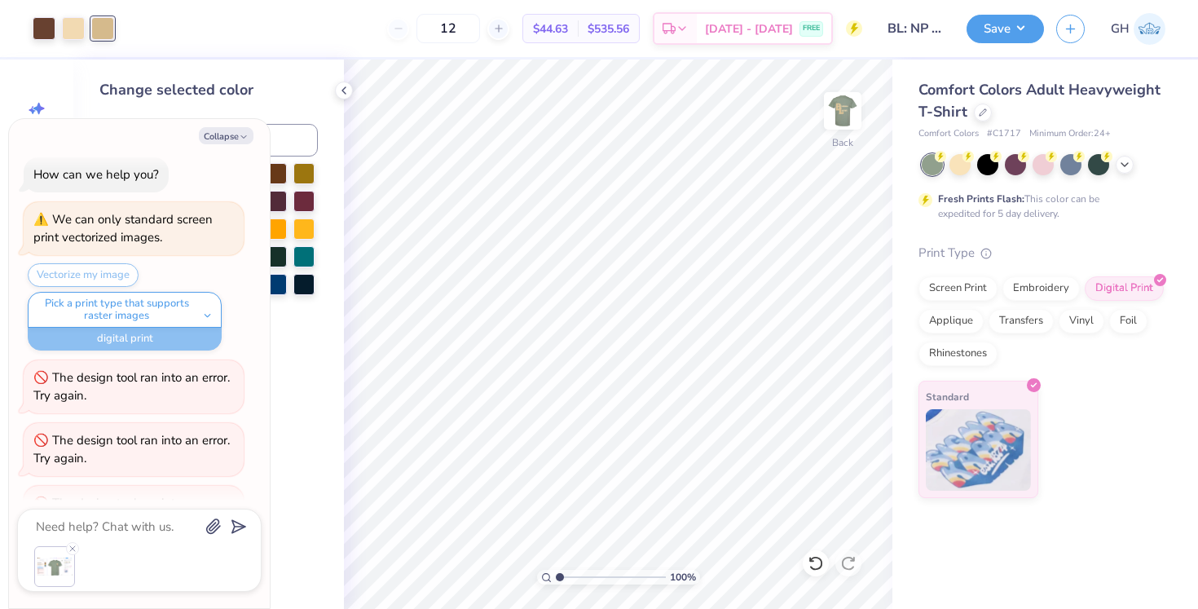
click at [237, 529] on icon "submit" at bounding box center [235, 526] width 23 height 23
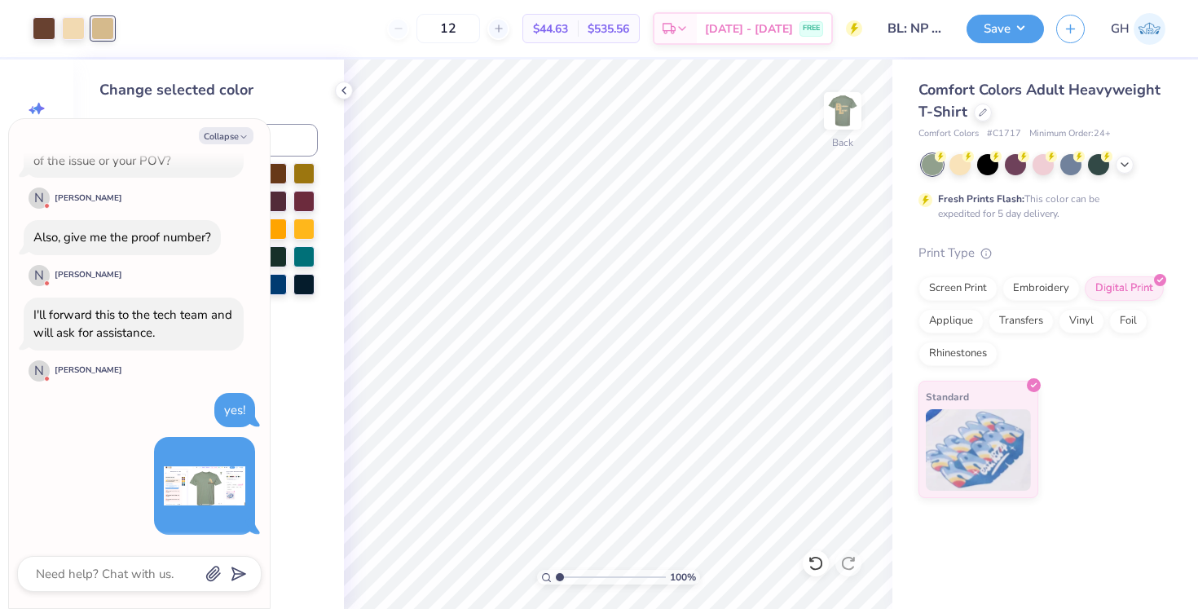
scroll to position [1641, 0]
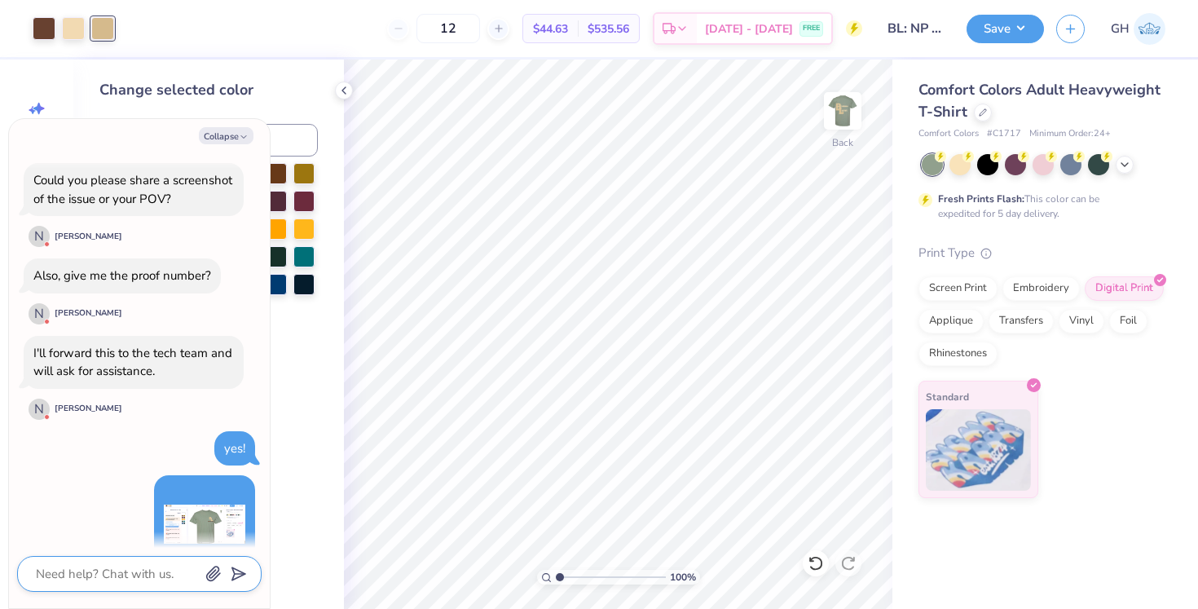
click at [108, 573] on textarea at bounding box center [116, 573] width 165 height 21
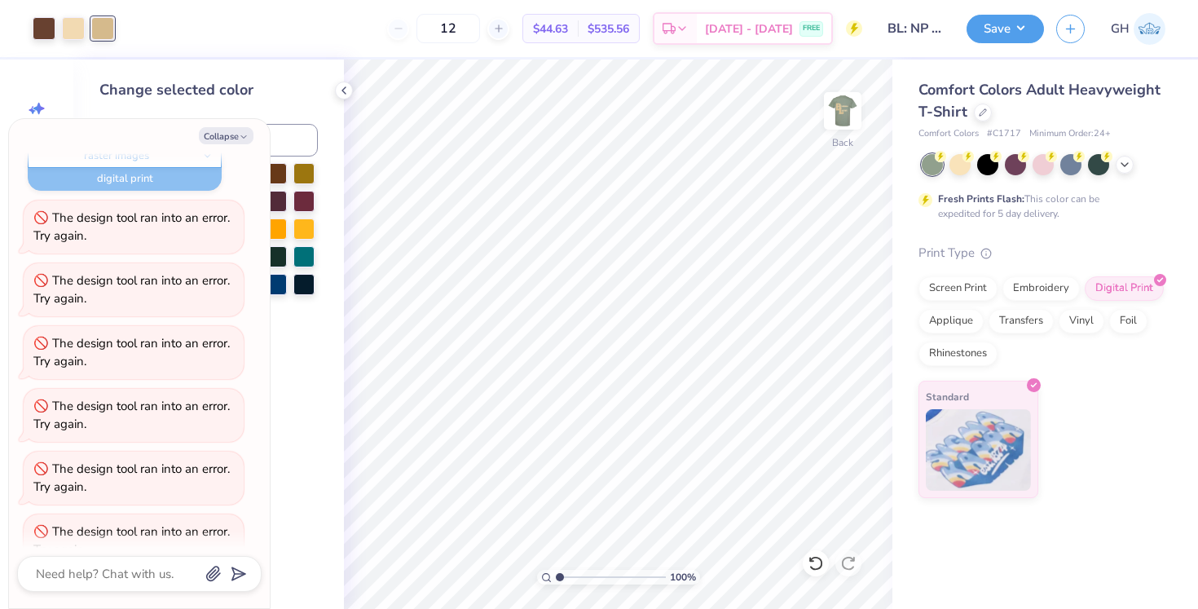
scroll to position [0, 0]
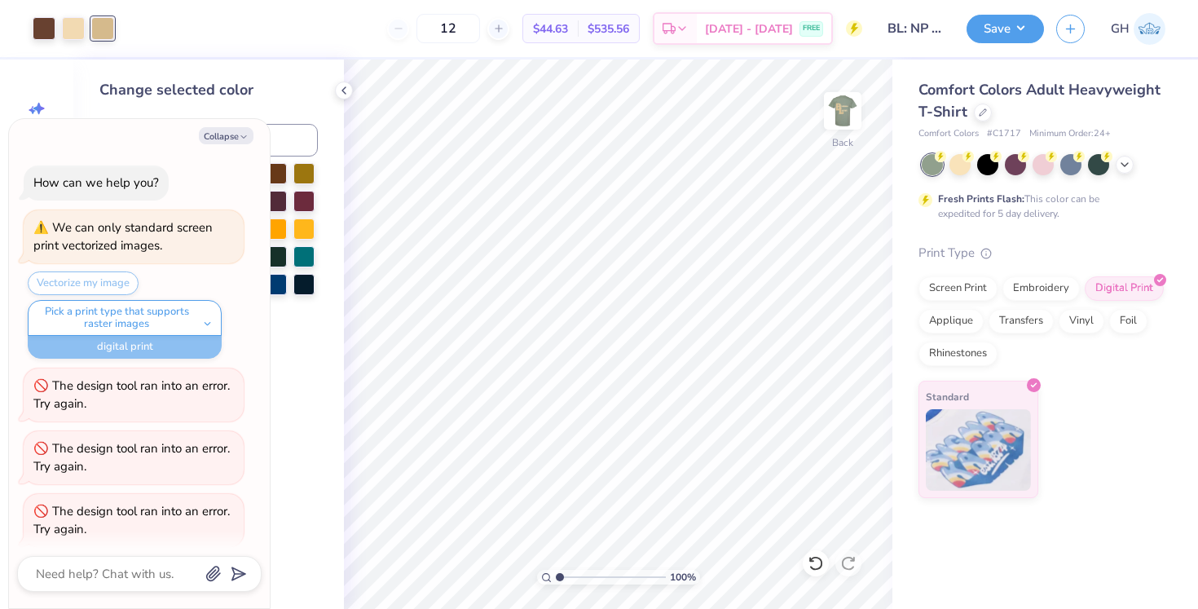
click at [95, 287] on div "Vectorize my image Pick a print type that supports raster images digital print …" at bounding box center [136, 314] width 216 height 87
click at [95, 281] on div "Vectorize my image Pick a print type that supports raster images digital print …" at bounding box center [136, 314] width 216 height 87
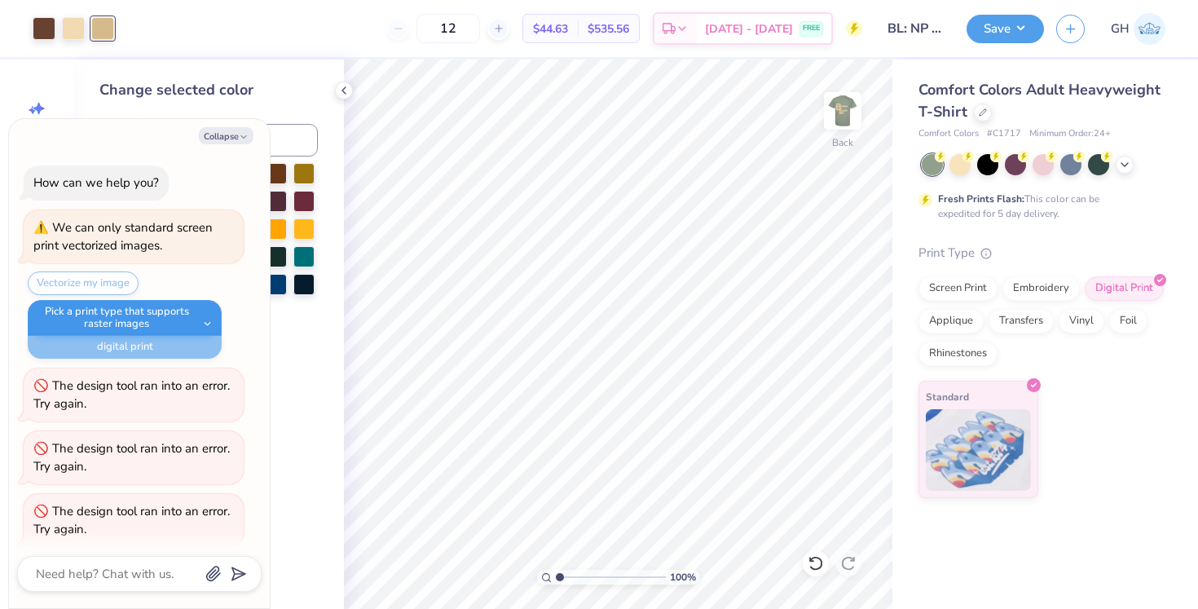
click at [95, 310] on button "Pick a print type that supports raster images" at bounding box center [125, 318] width 194 height 36
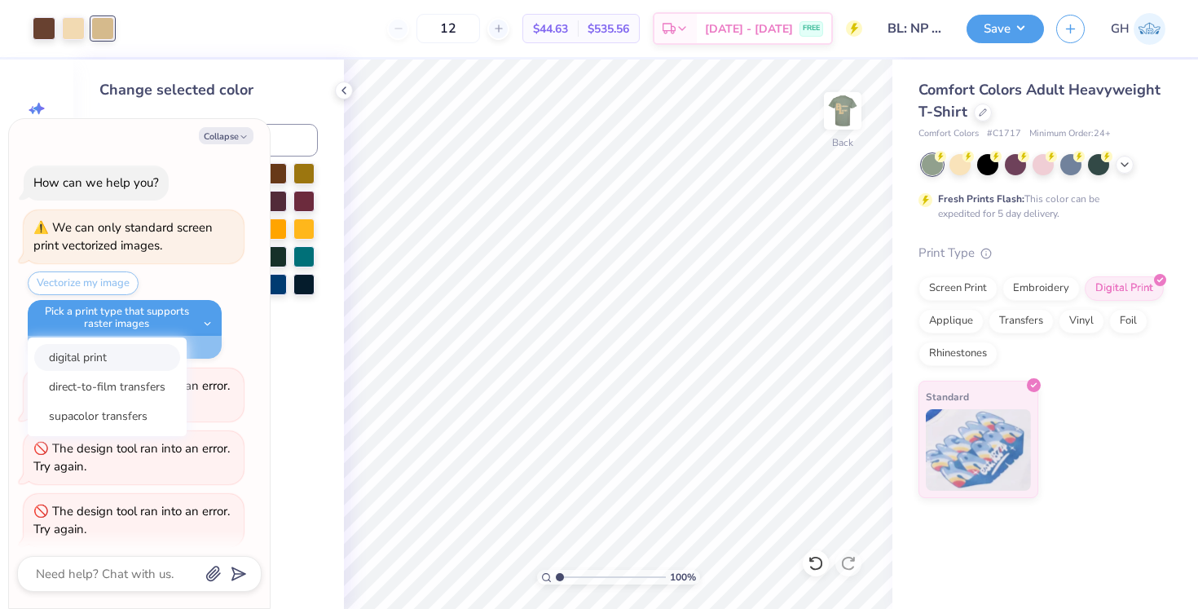
click at [96, 344] on button "digital print" at bounding box center [107, 357] width 146 height 27
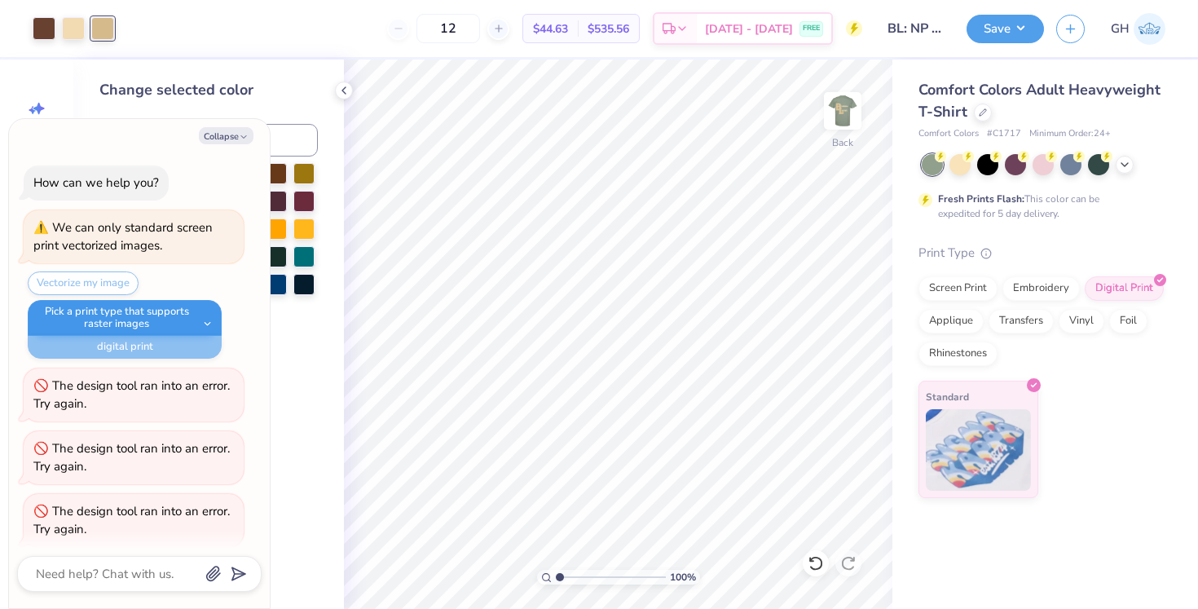
click at [111, 314] on button "Pick a print type that supports raster images" at bounding box center [125, 318] width 194 height 36
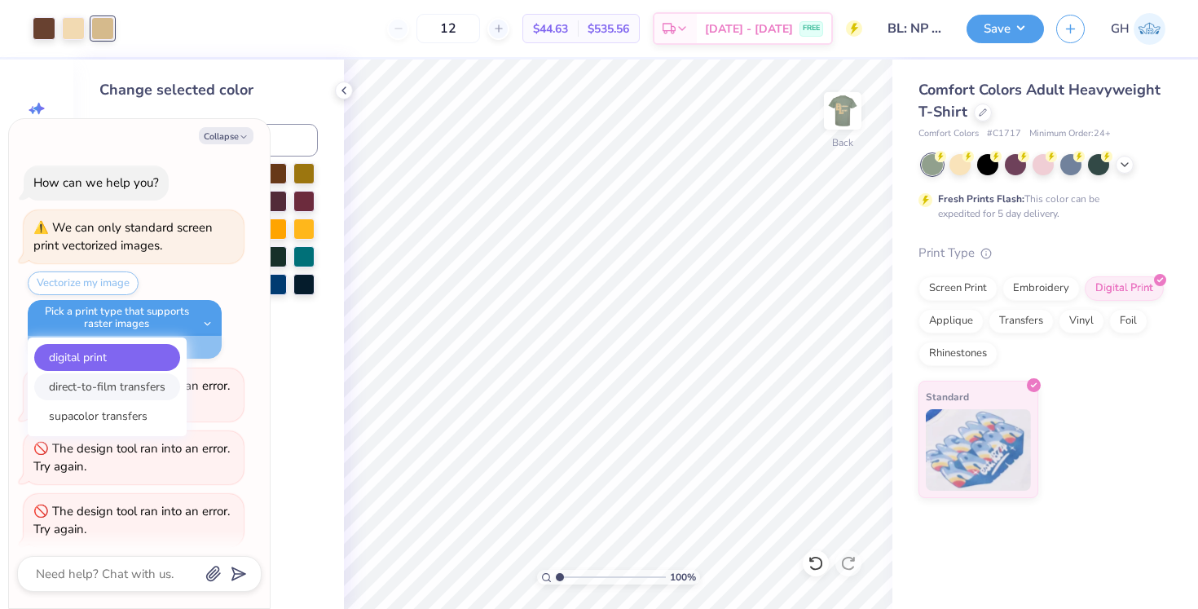
click at [107, 383] on button "direct-to-film transfers" at bounding box center [107, 386] width 146 height 27
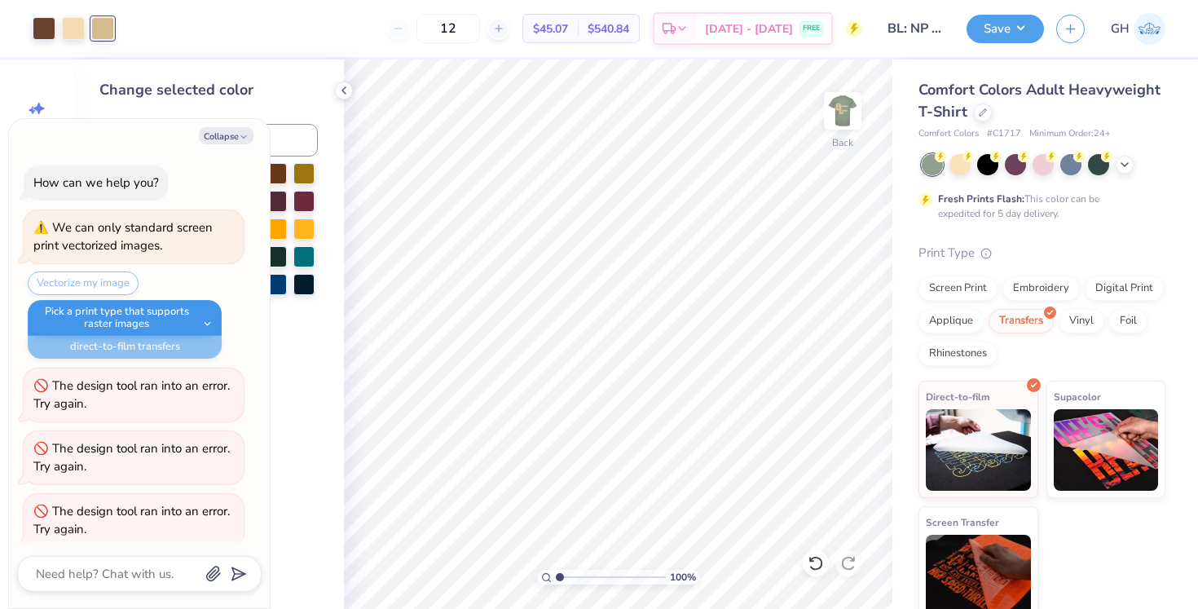
click at [113, 326] on button "Pick a print type that supports raster images" at bounding box center [125, 318] width 194 height 36
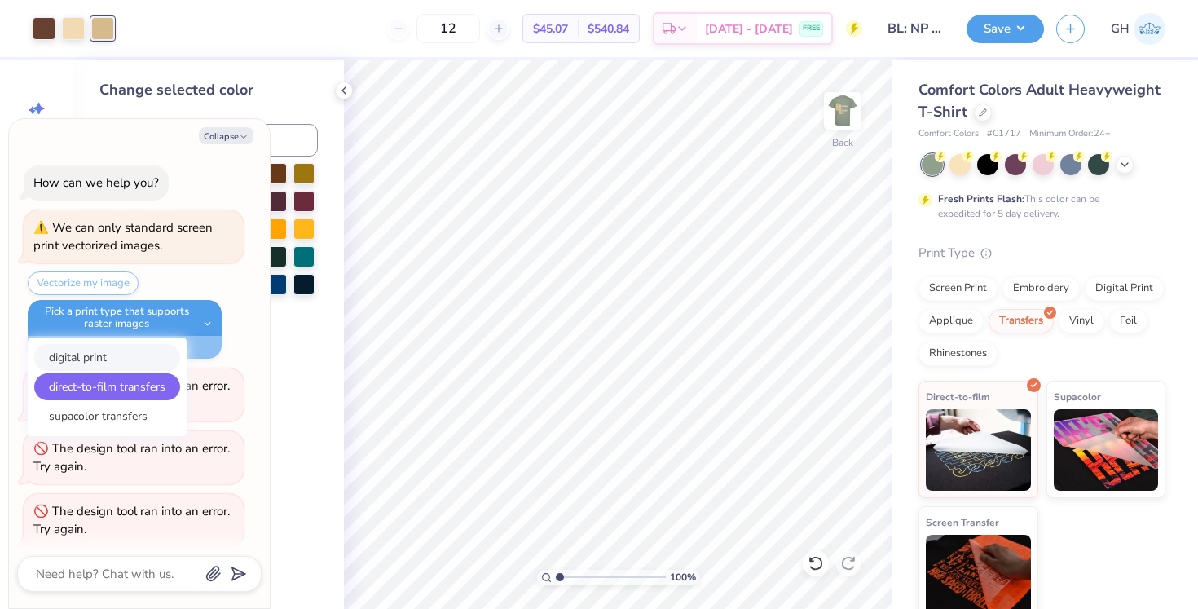
click at [102, 361] on button "digital print" at bounding box center [107, 357] width 146 height 27
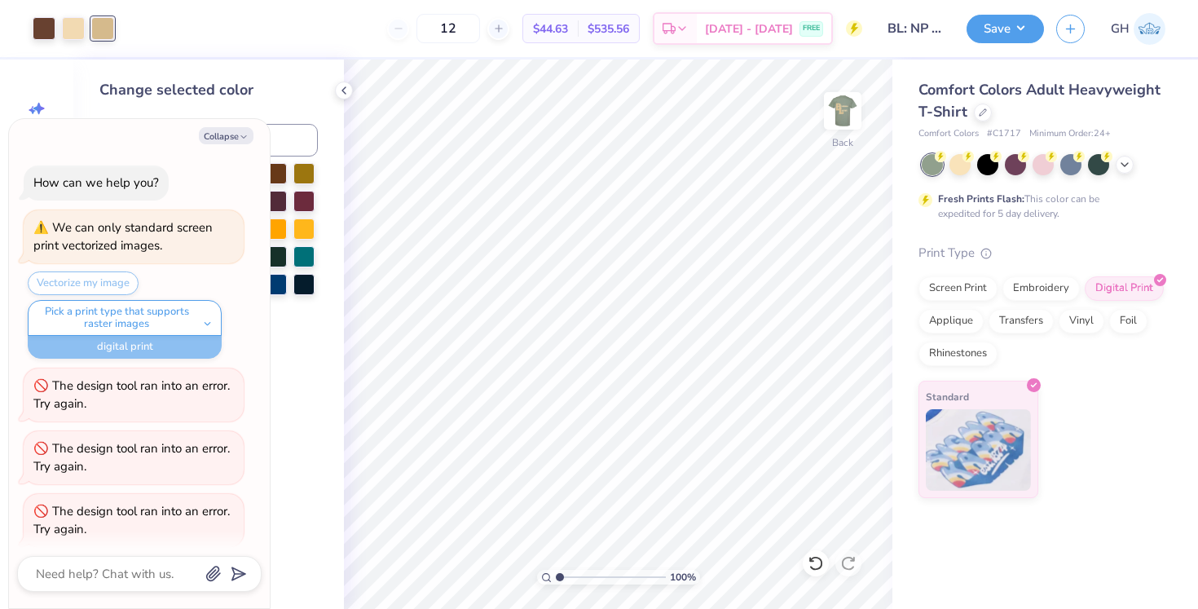
click at [90, 284] on div "Vectorize my image Pick a print type that supports raster images digital print …" at bounding box center [136, 314] width 216 height 87
click at [121, 278] on div "Vectorize my image Pick a print type that supports raster images digital print …" at bounding box center [136, 314] width 216 height 87
click at [160, 286] on div "Vectorize my image Pick a print type that supports raster images digital print …" at bounding box center [136, 314] width 216 height 87
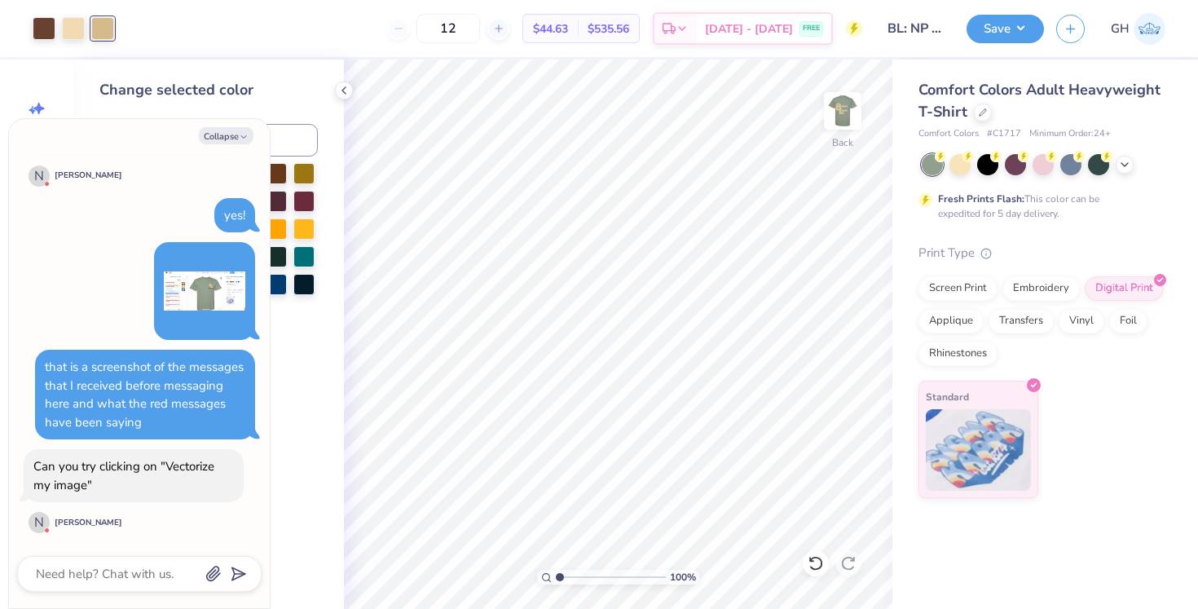
scroll to position [1833, 0]
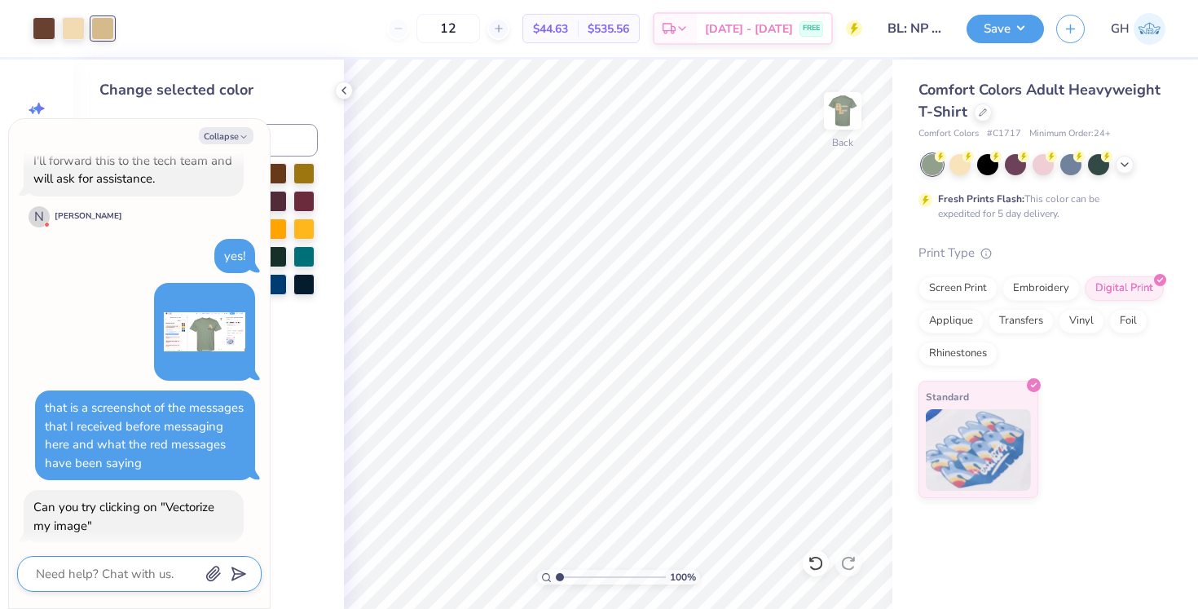
click at [69, 565] on textarea at bounding box center [116, 573] width 165 height 21
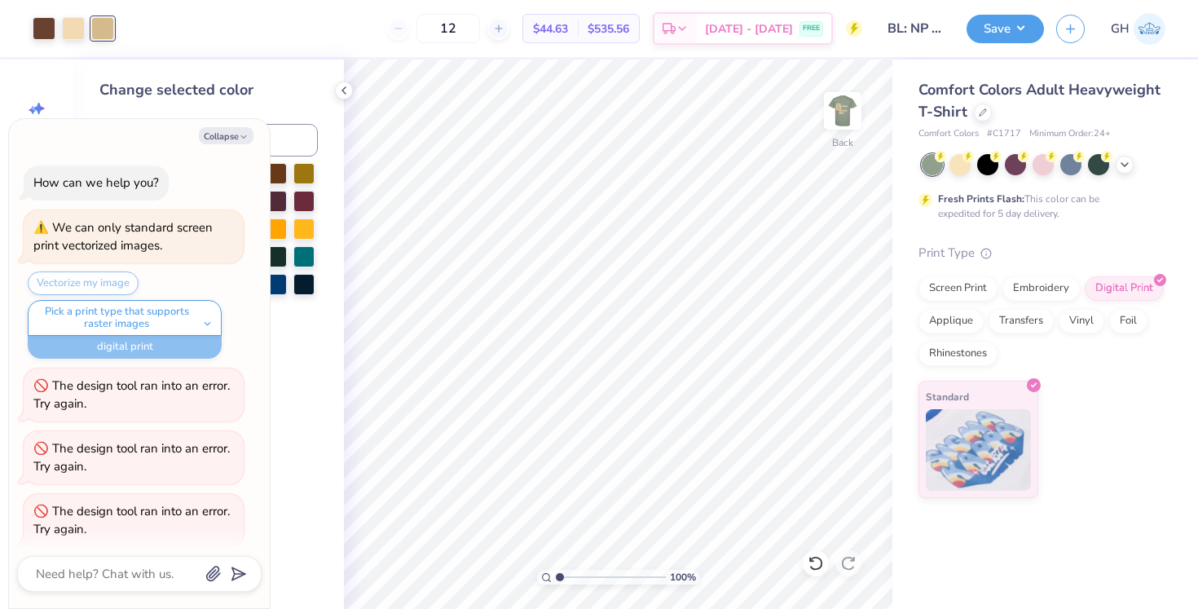
scroll to position [0, 0]
click at [245, 569] on div "the “pick a print type that supports raster images"" at bounding box center [139, 565] width 244 height 54
click at [242, 570] on icon "submit" at bounding box center [235, 573] width 23 height 23
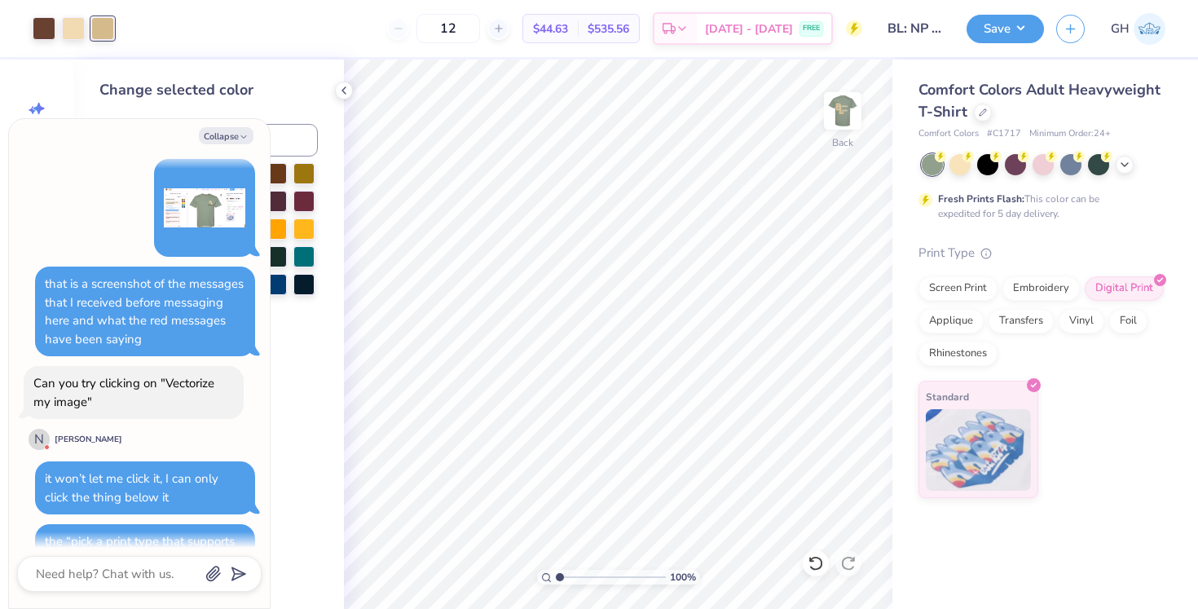
scroll to position [2182, 0]
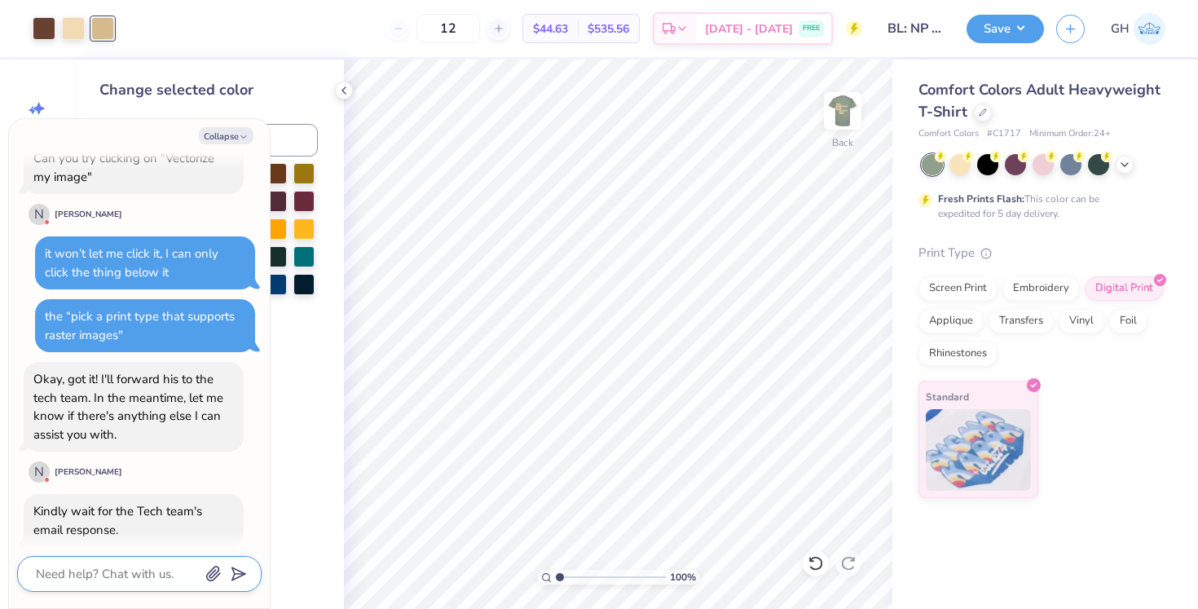
click at [103, 568] on textarea at bounding box center [116, 573] width 165 height 21
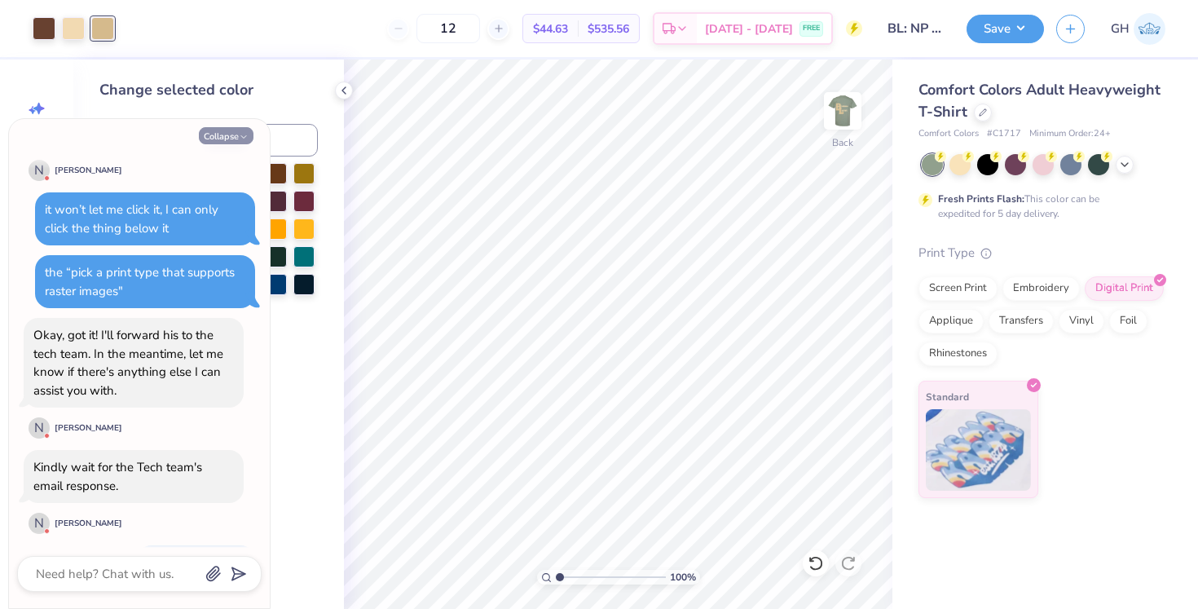
click at [217, 133] on button "Collapse" at bounding box center [226, 135] width 55 height 17
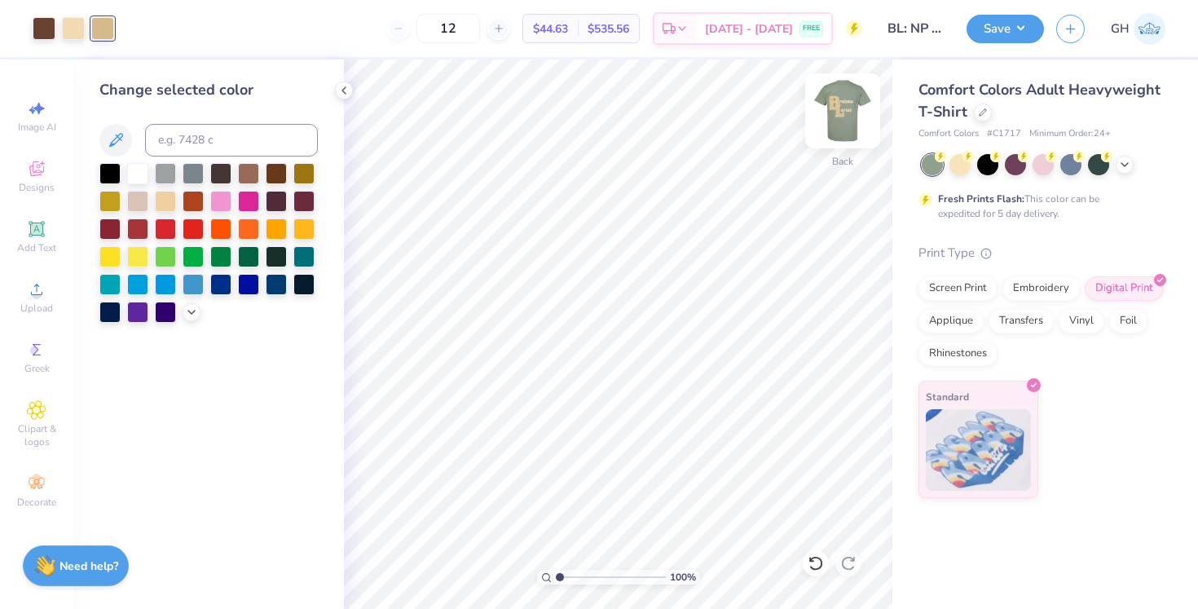
click at [837, 116] on img at bounding box center [842, 110] width 65 height 65
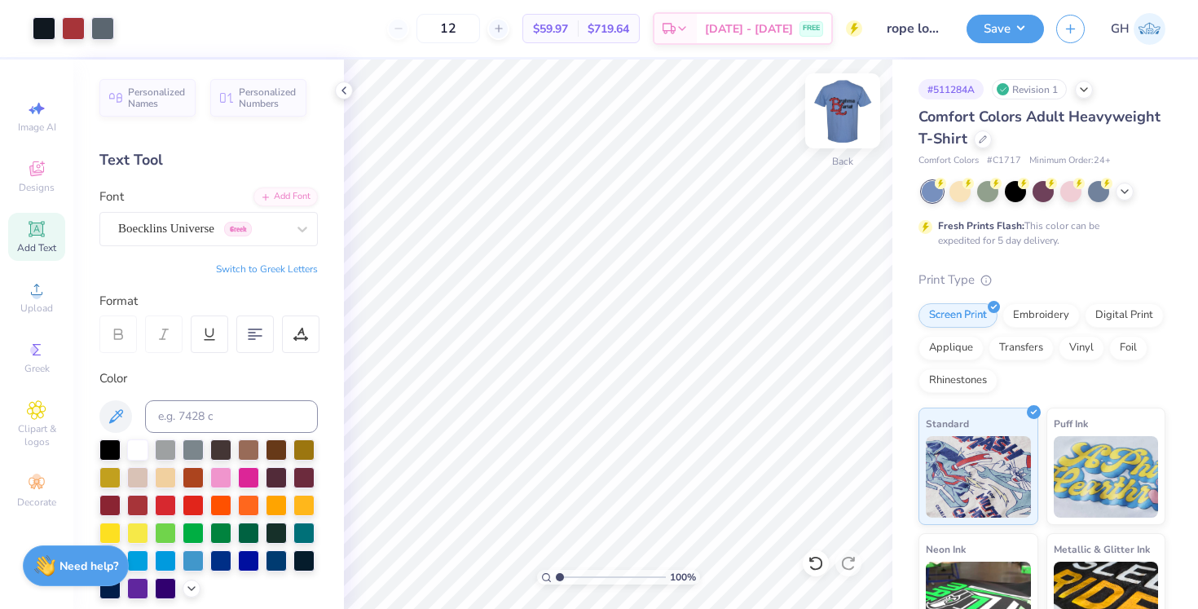
click at [846, 105] on img at bounding box center [842, 110] width 65 height 65
